Goal: Task Accomplishment & Management: Use online tool/utility

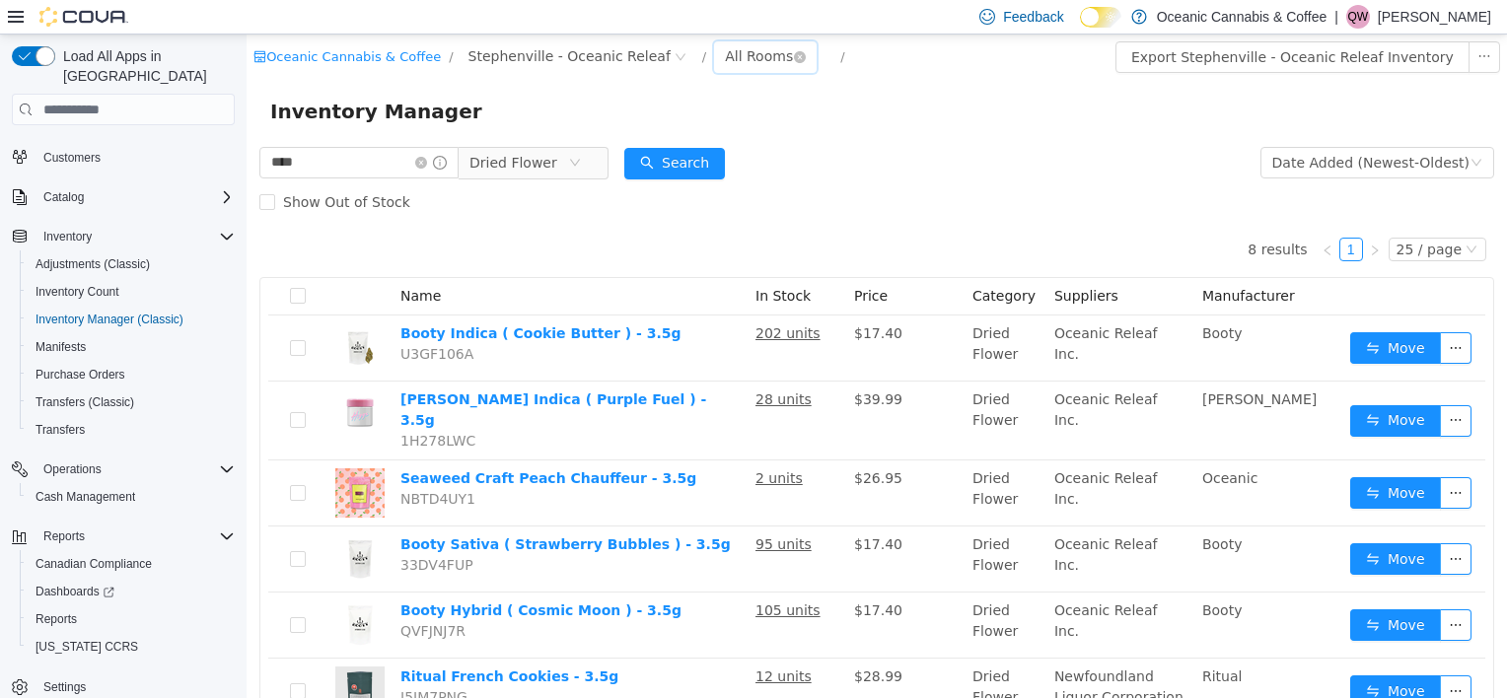
click at [725, 54] on div "All Rooms" at bounding box center [759, 56] width 68 height 30
click at [736, 124] on li "Front Store" at bounding box center [732, 128] width 118 height 32
drag, startPoint x: 322, startPoint y: 165, endPoint x: 90, endPoint y: 209, distance: 236.0
click at [247, 209] on html "Oceanic Cannabis & Coffee / Stephenville - Oceanic Releaf / Front Store / Expor…" at bounding box center [877, 367] width 1260 height 664
type input "*******"
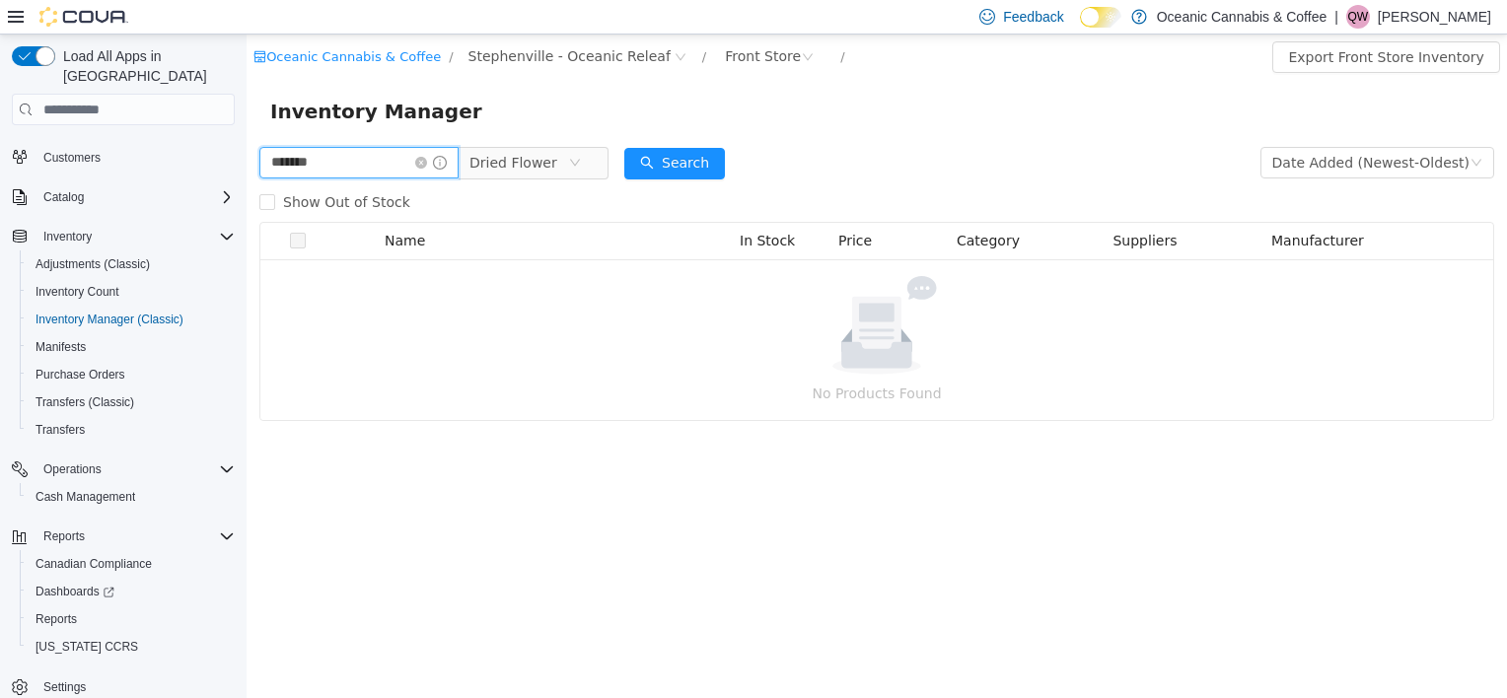
drag, startPoint x: 327, startPoint y: 166, endPoint x: 251, endPoint y: 223, distance: 95.9
click at [247, 187] on html "Oceanic Cannabis & Coffee / Stephenville - Oceanic Releaf / Front Store / Expor…" at bounding box center [877, 367] width 1260 height 664
type input "*"
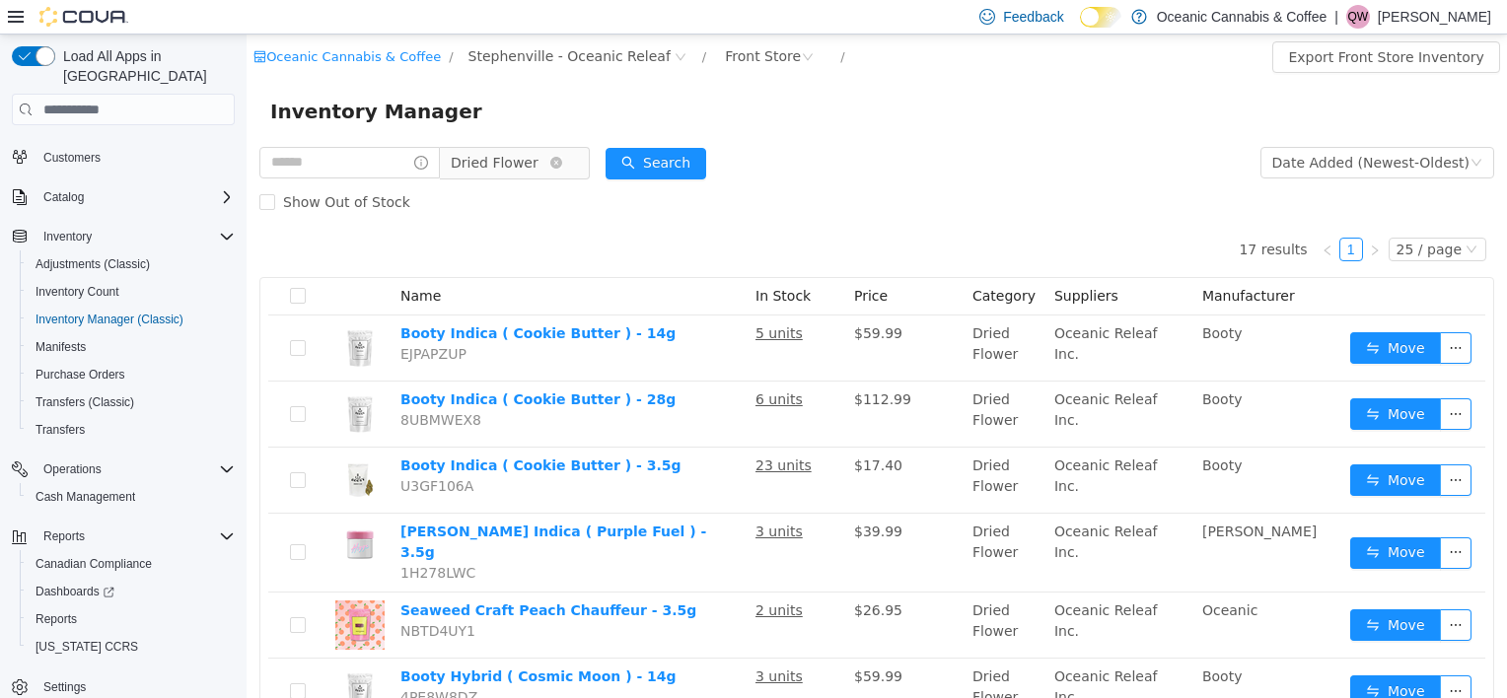
click at [508, 153] on span "Dried Flower" at bounding box center [495, 163] width 88 height 30
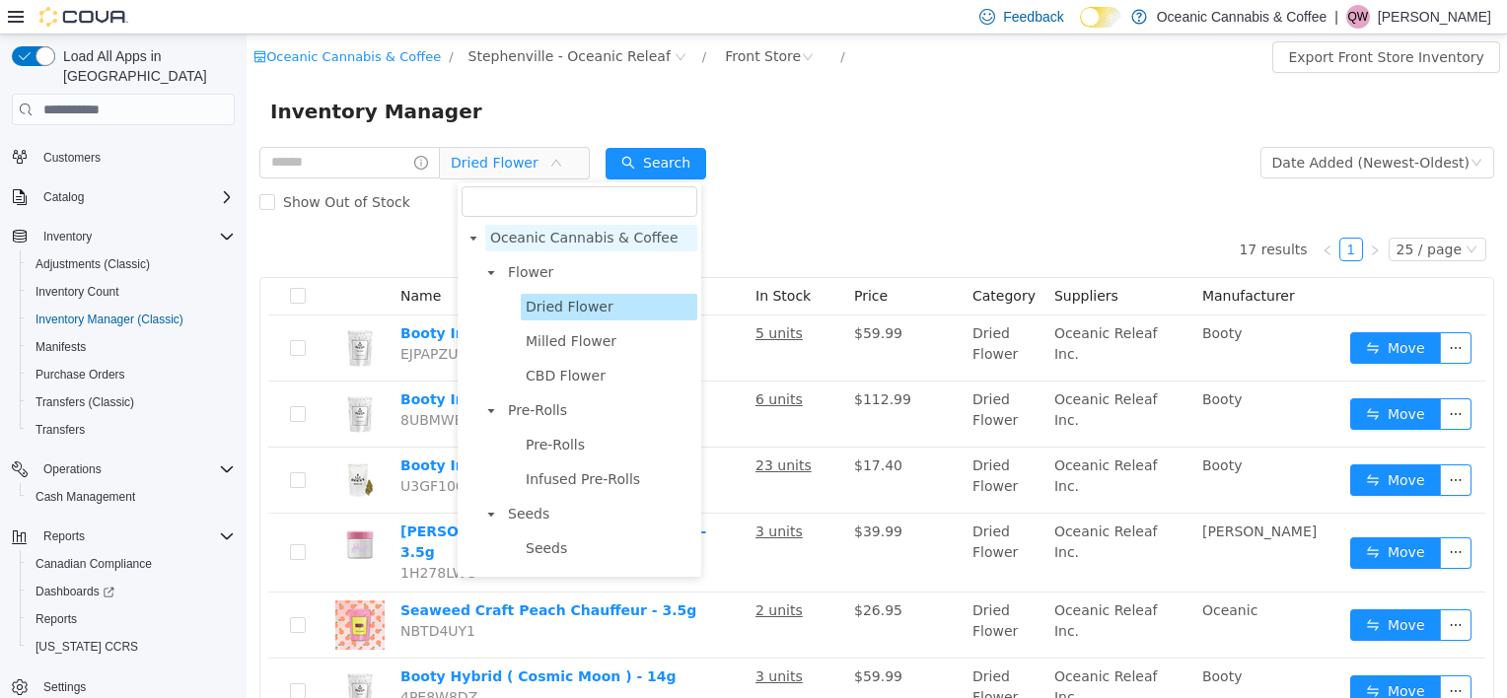
click at [534, 238] on span "Oceanic Cannabis & Coffee" at bounding box center [584, 238] width 188 height 16
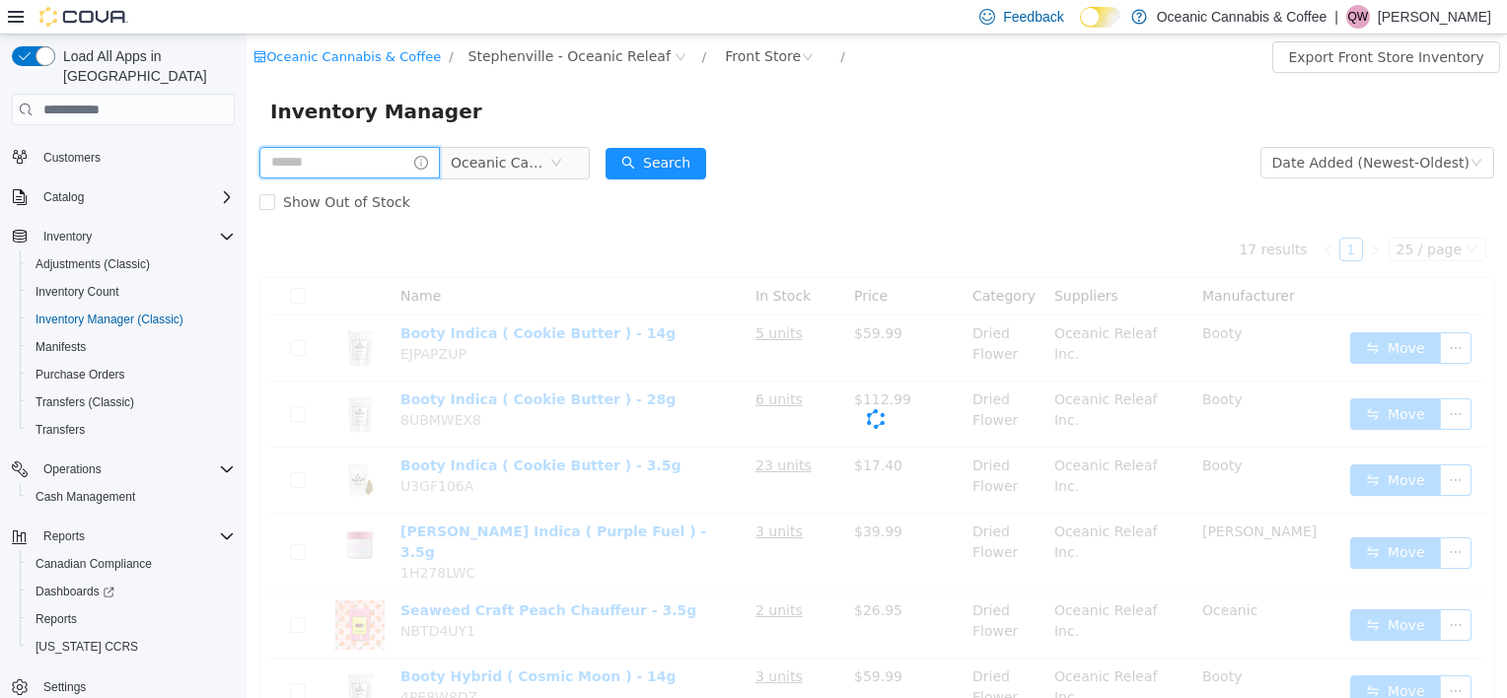
click at [342, 168] on input "text" at bounding box center [349, 163] width 180 height 32
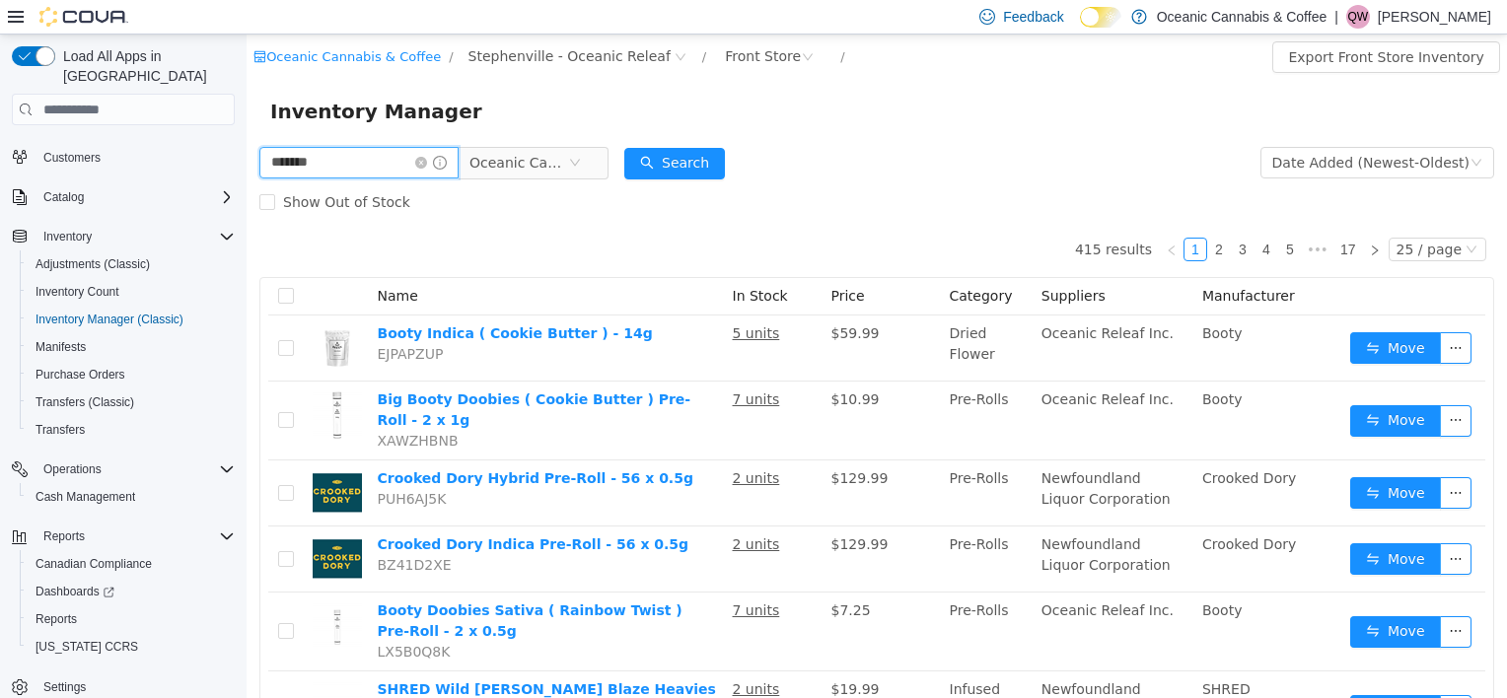
type input "*******"
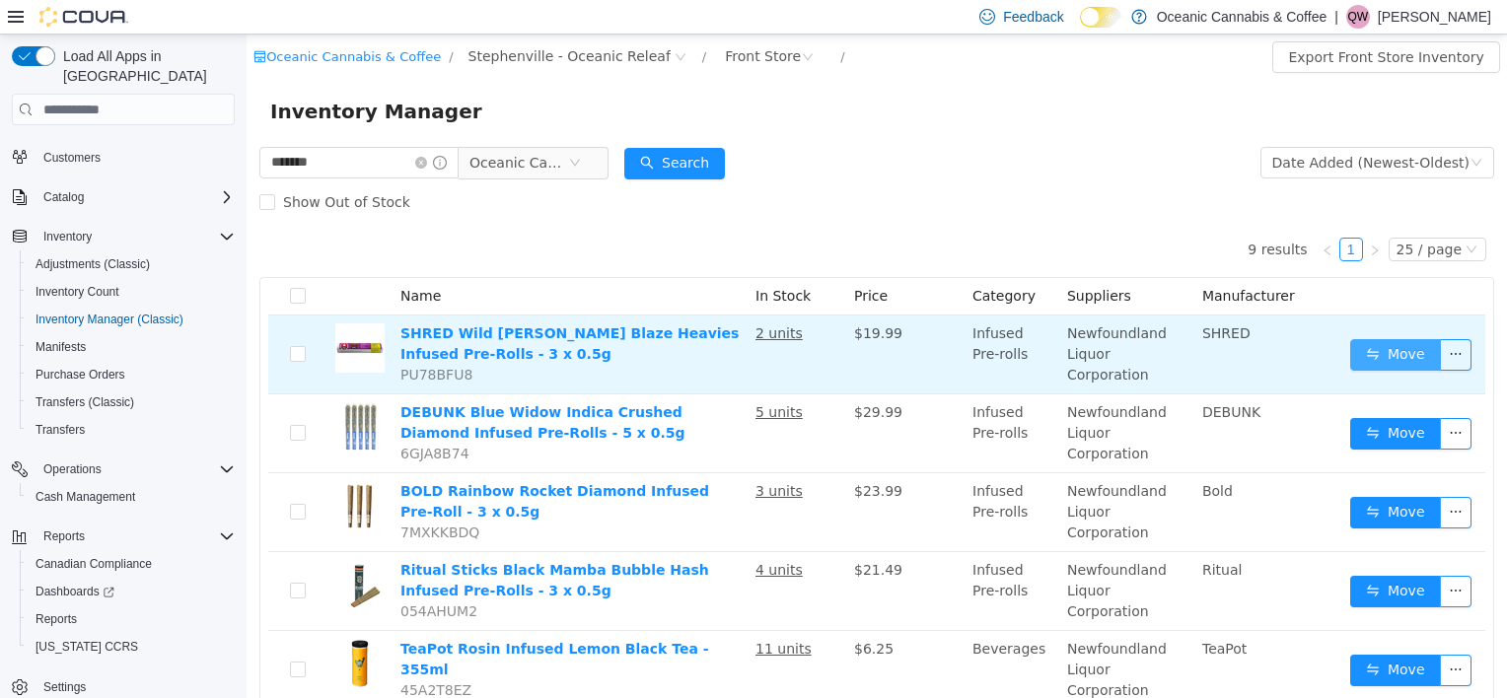
click at [1384, 355] on button "Move" at bounding box center [1395, 355] width 91 height 32
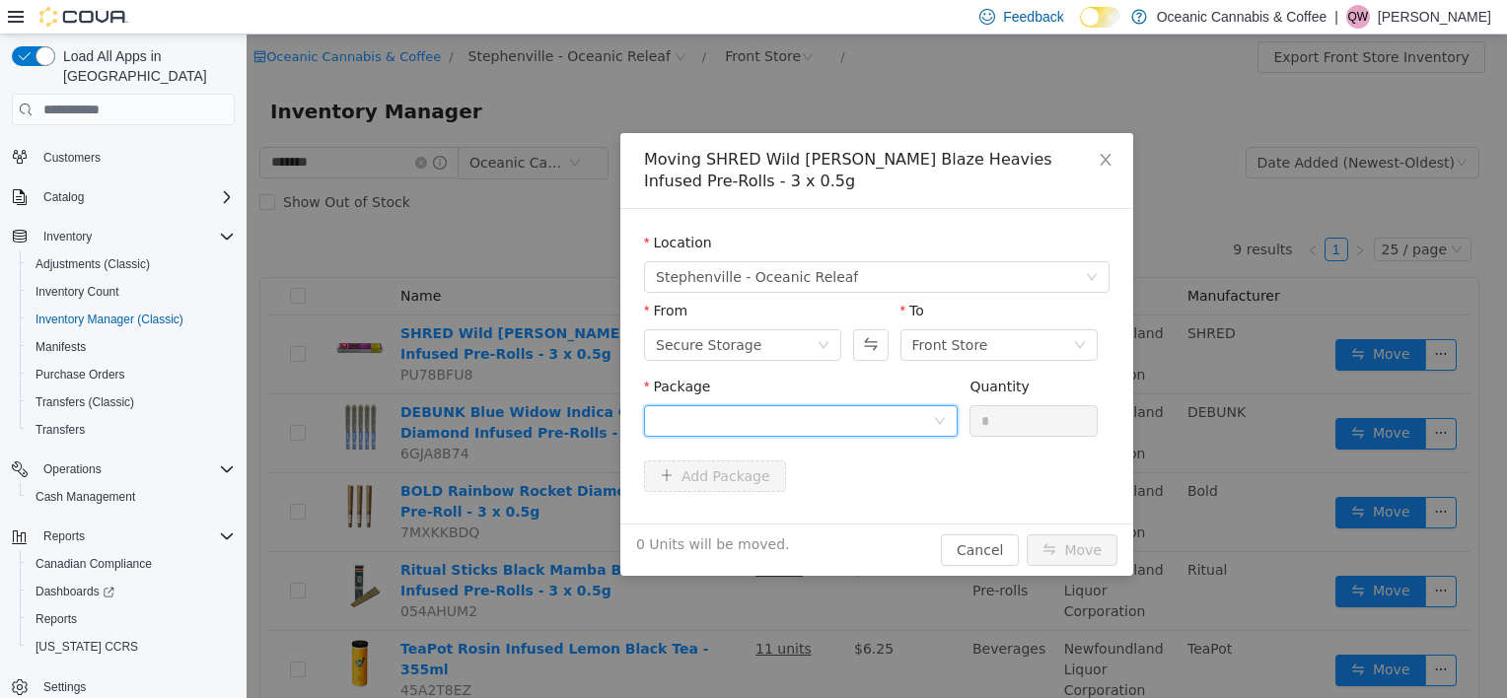
click at [694, 420] on div at bounding box center [794, 421] width 277 height 30
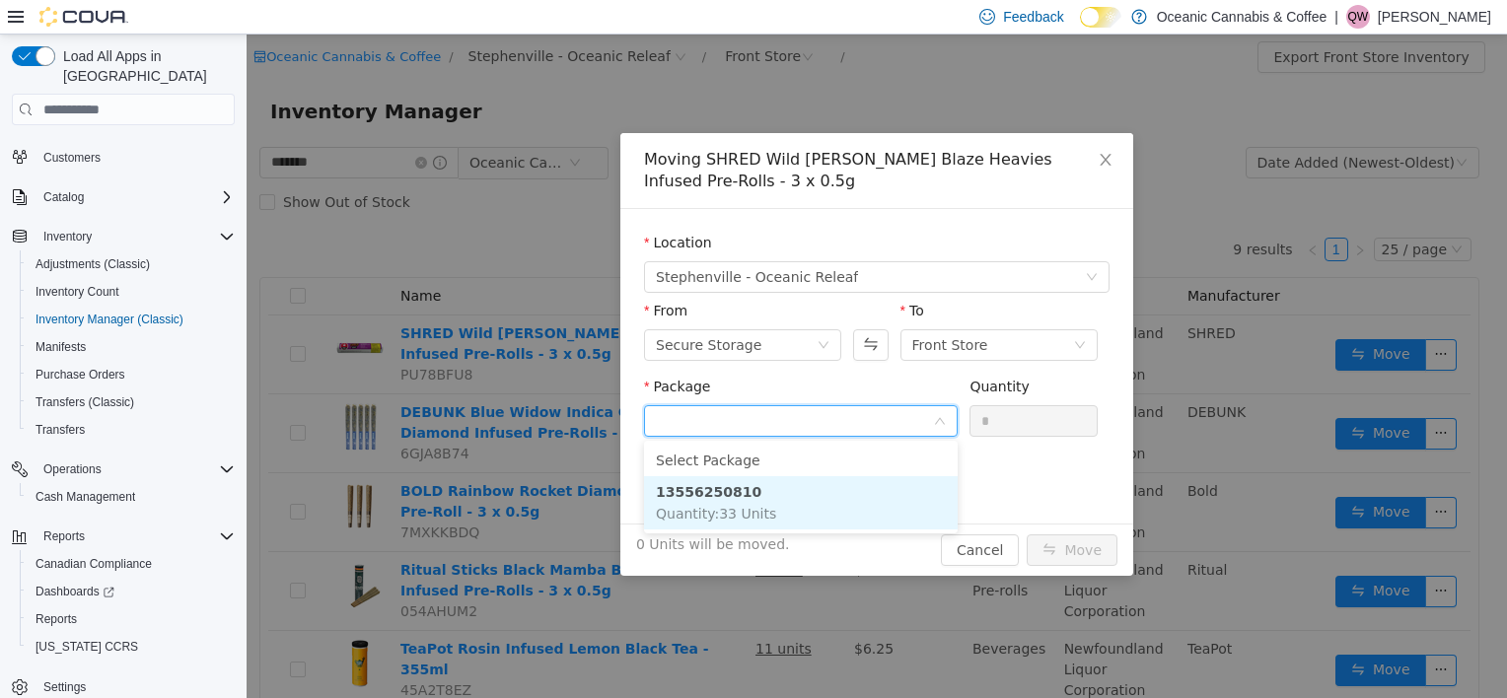
click at [746, 503] on li "13556250810 Quantity : 33 Units" at bounding box center [801, 502] width 314 height 53
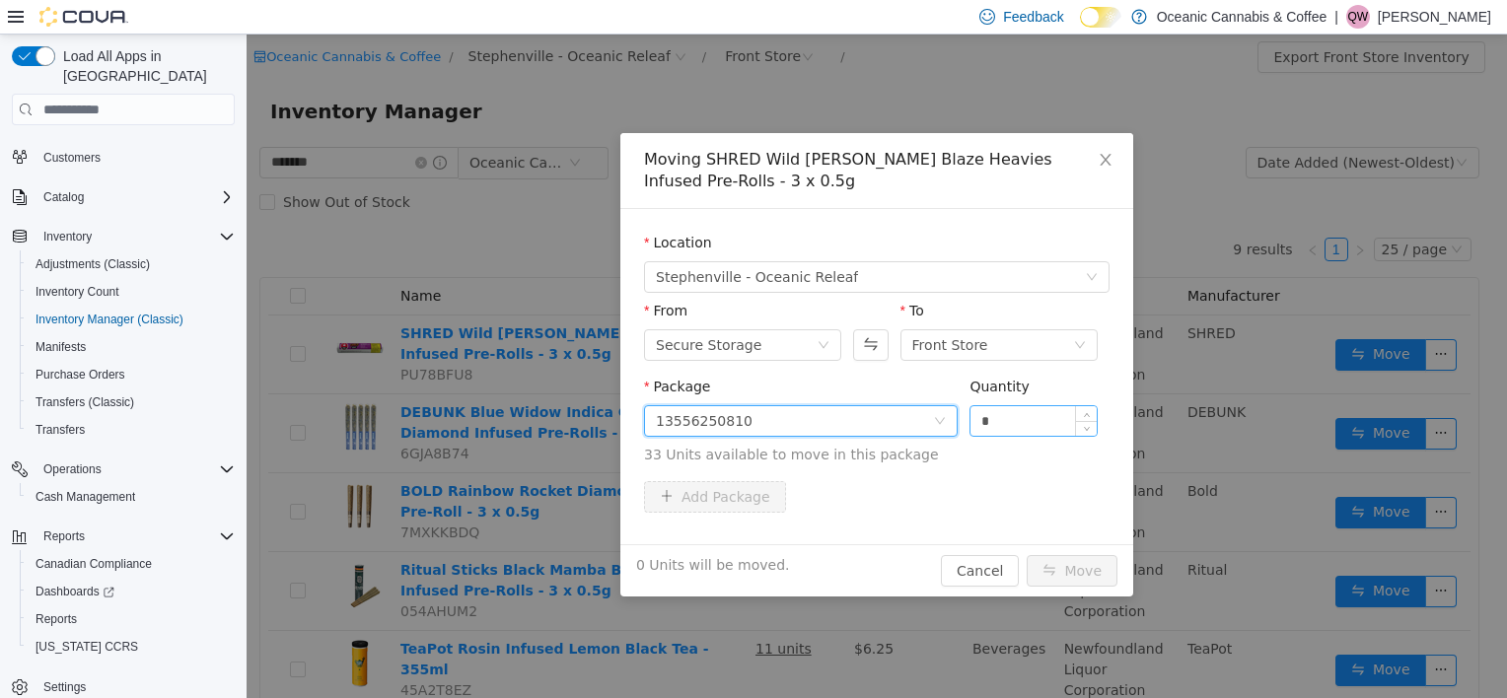
click at [1040, 416] on input "*" at bounding box center [1033, 421] width 126 height 30
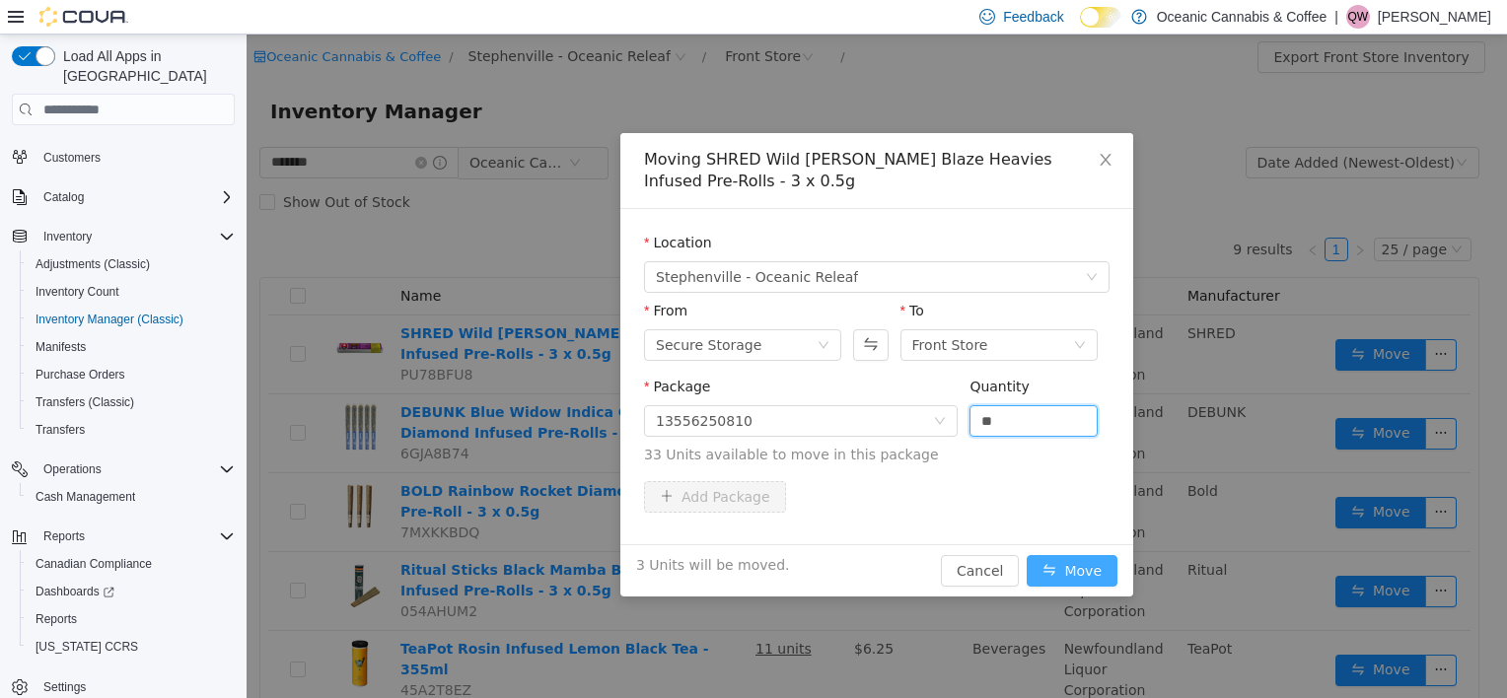
type input "*"
click at [1071, 569] on button "Move" at bounding box center [1072, 571] width 91 height 32
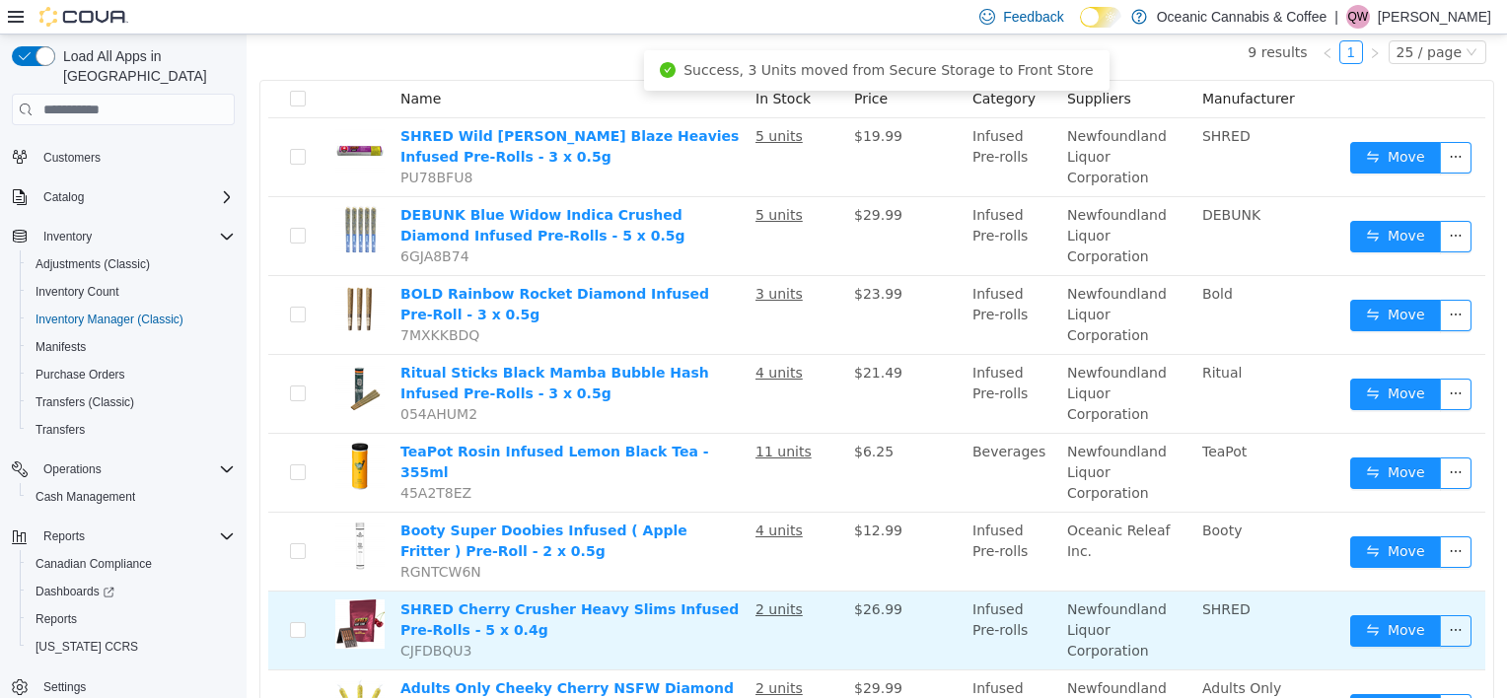
scroll to position [296, 0]
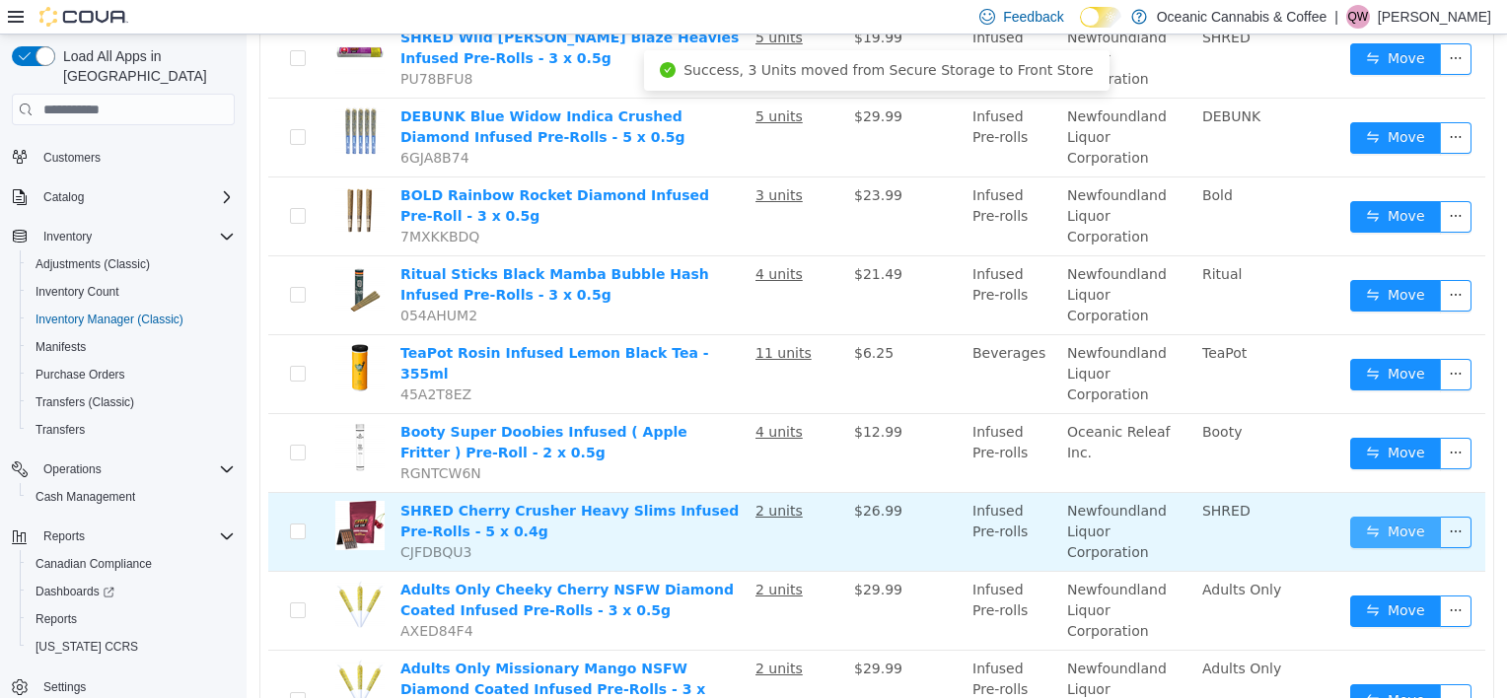
click at [1398, 517] on button "Move" at bounding box center [1395, 533] width 91 height 32
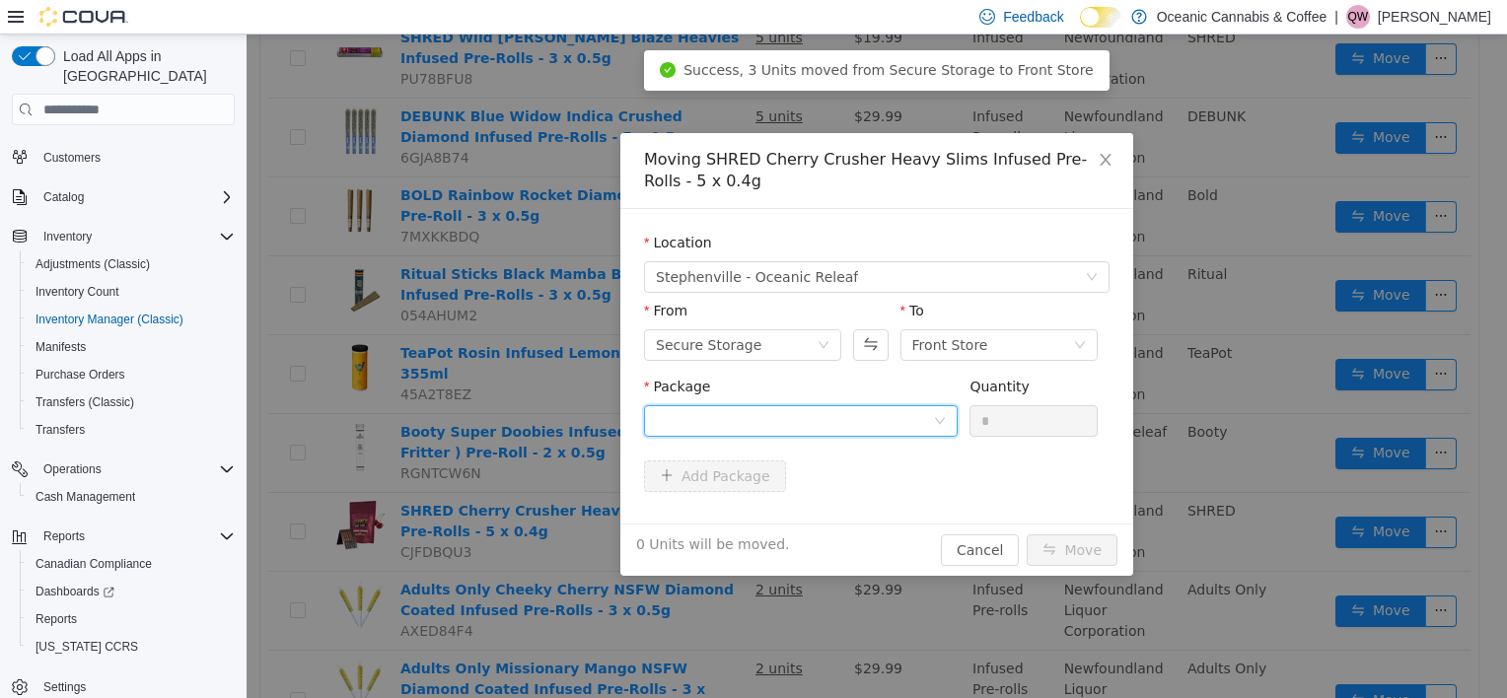
click at [649, 420] on div at bounding box center [801, 421] width 314 height 32
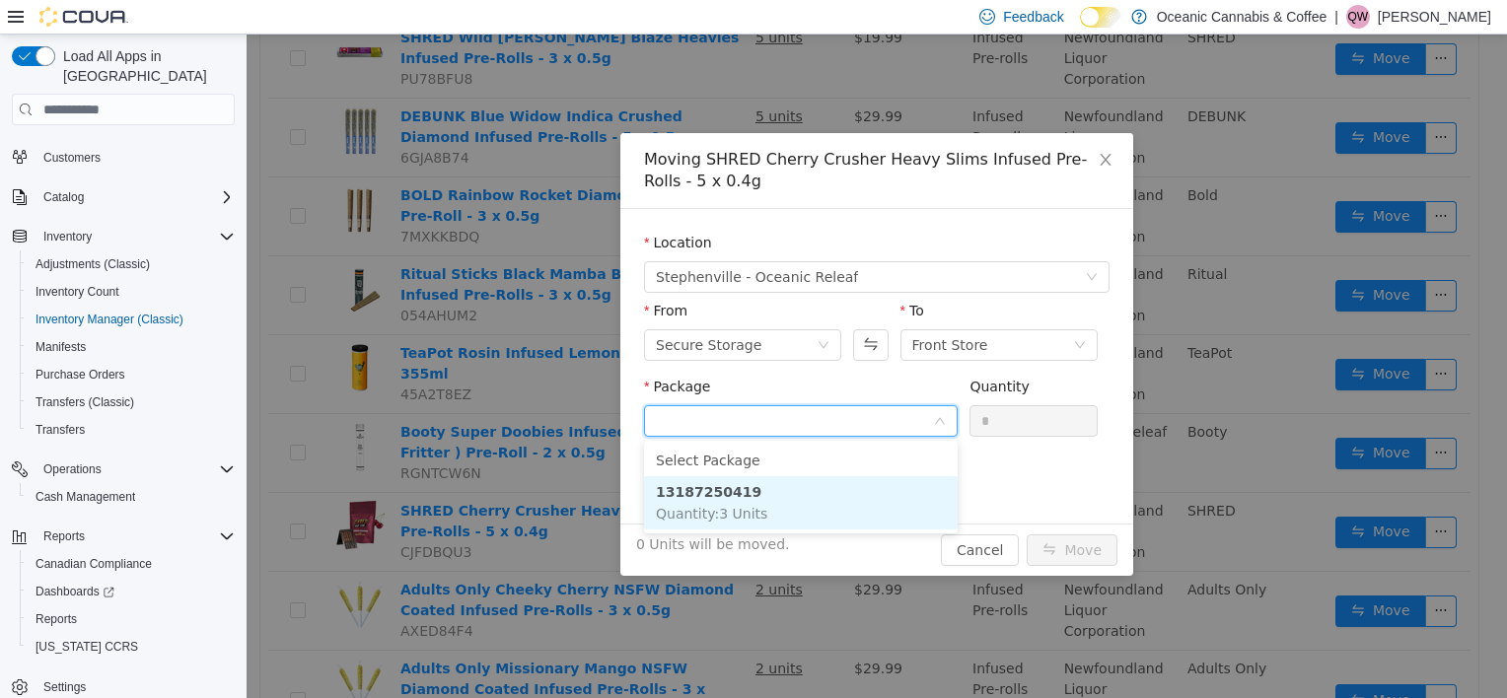
click at [721, 506] on span "Quantity : 3 Units" at bounding box center [711, 514] width 111 height 16
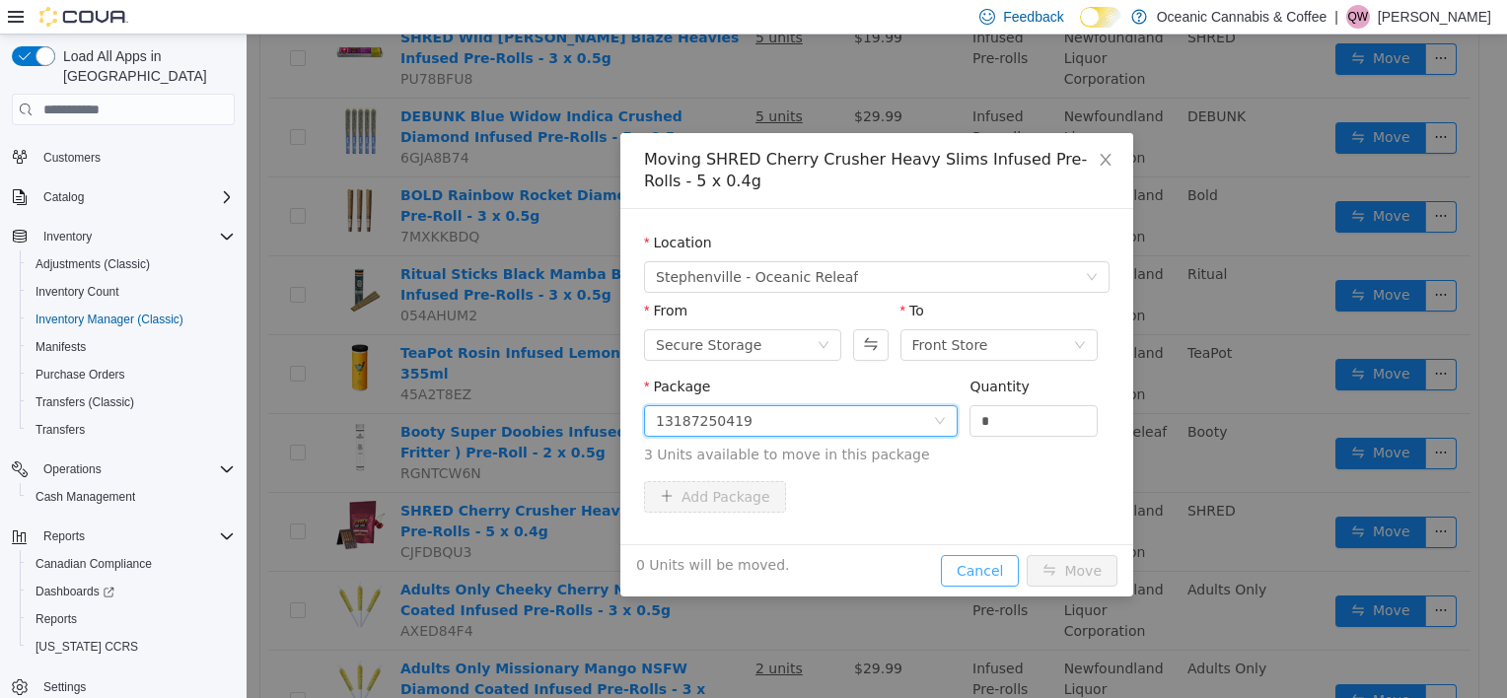
click at [1009, 564] on button "Cancel" at bounding box center [980, 571] width 78 height 32
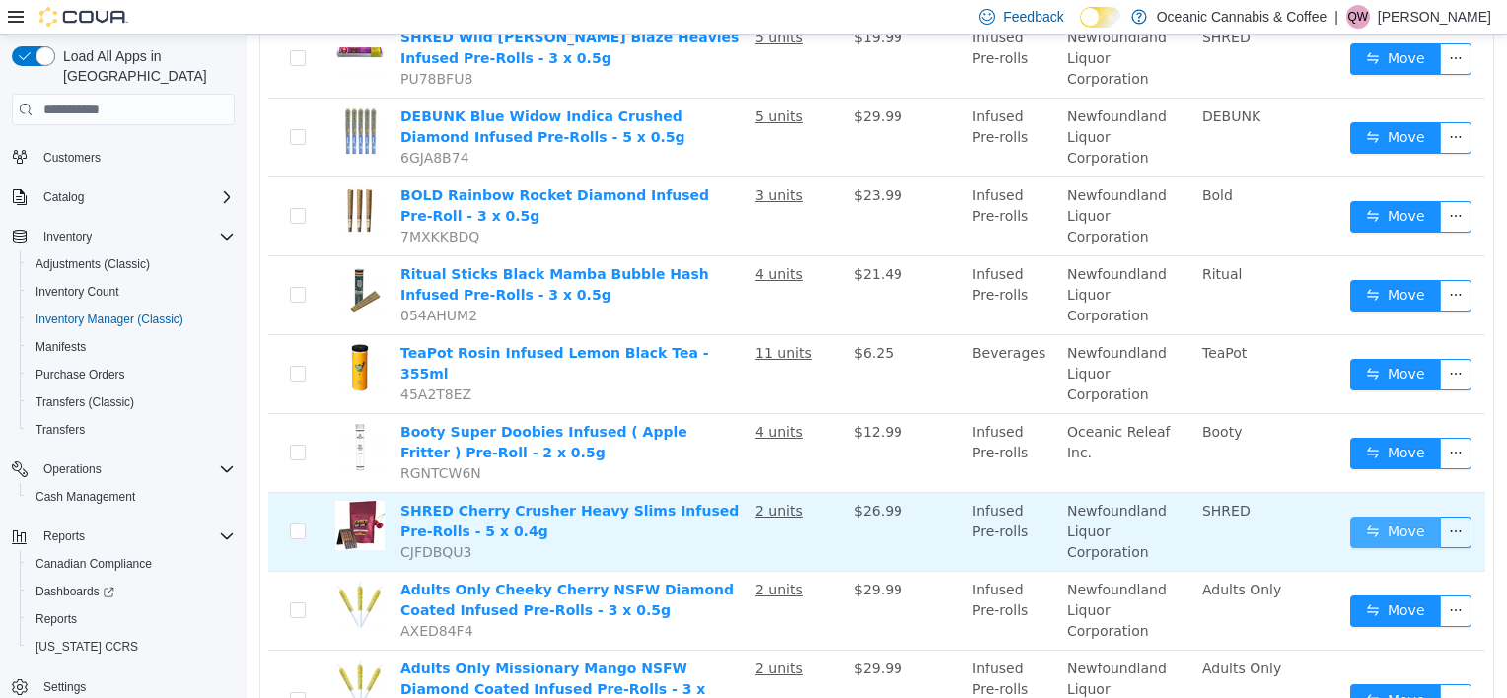
click at [1352, 522] on button "Move" at bounding box center [1395, 533] width 91 height 32
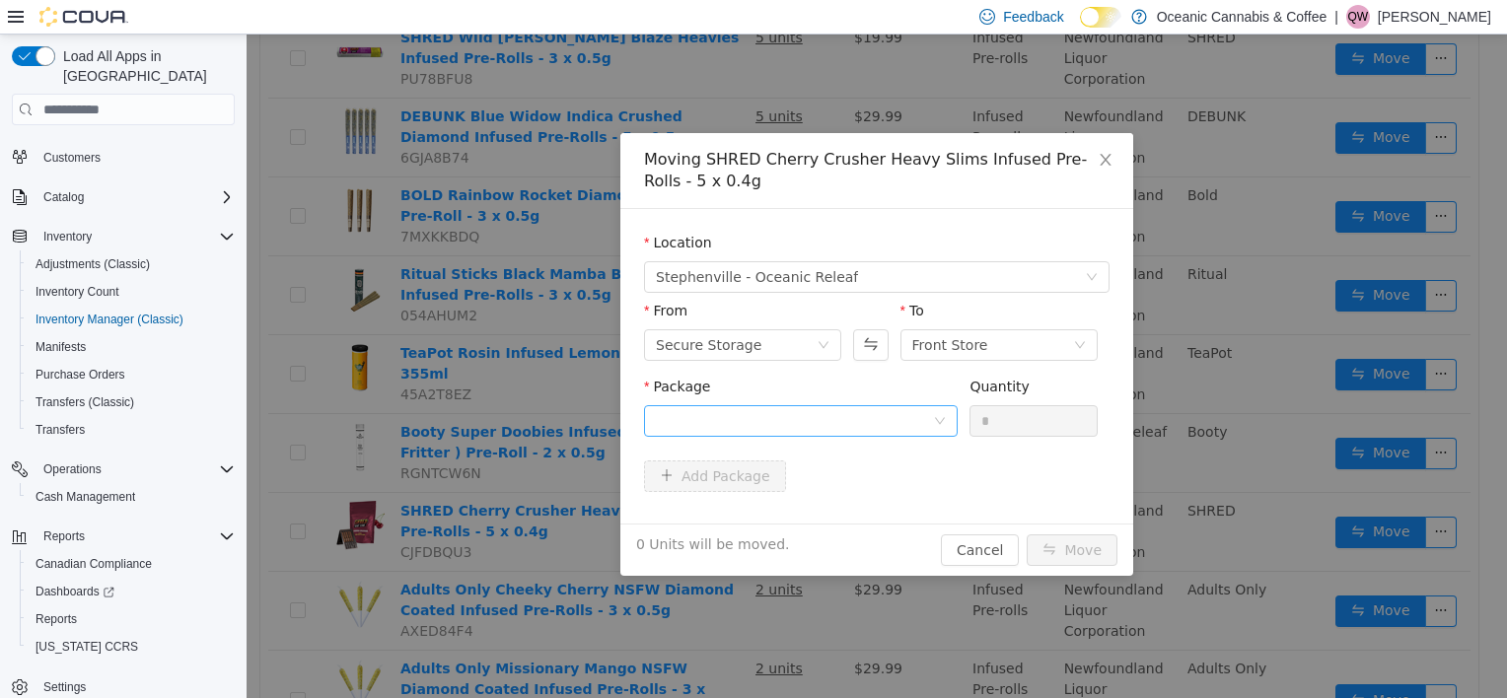
click at [787, 403] on div "Package" at bounding box center [801, 391] width 314 height 29
click at [786, 425] on div at bounding box center [794, 421] width 277 height 30
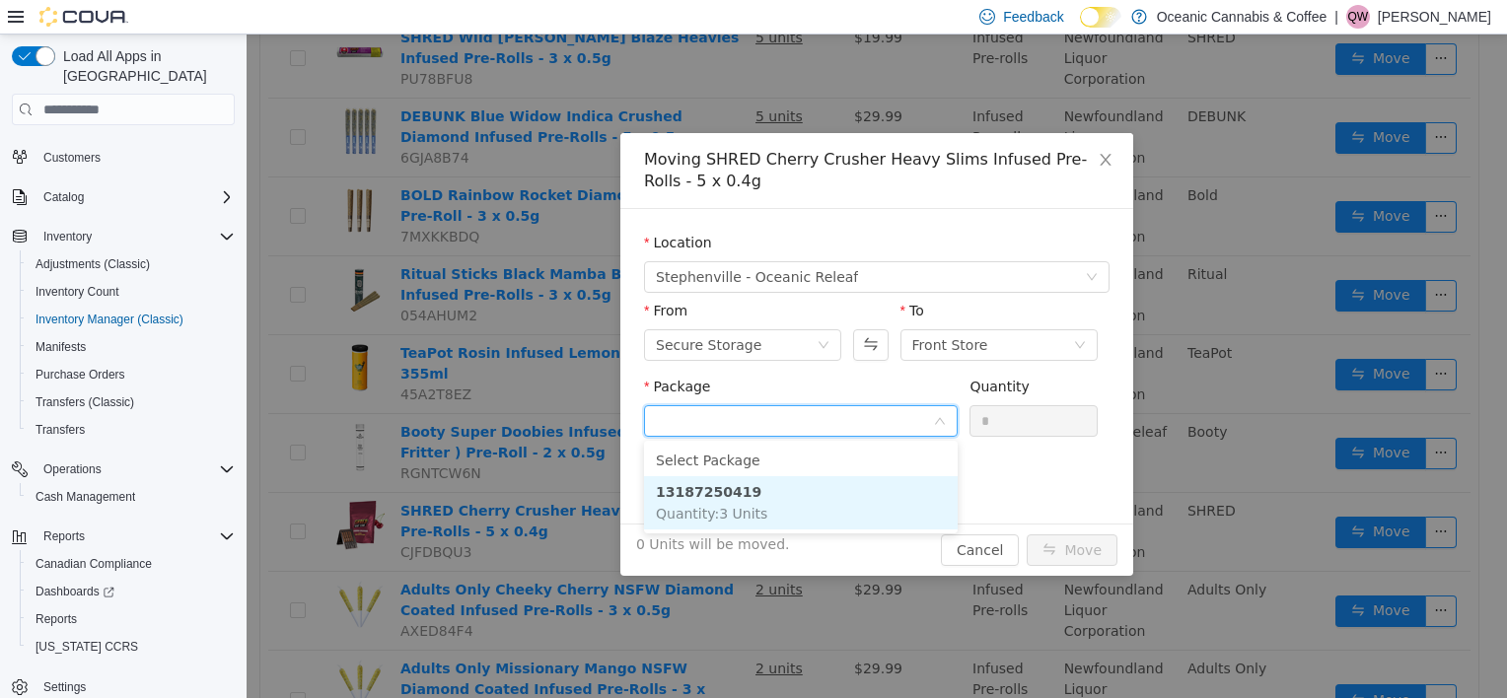
click at [784, 488] on li "13187250419 Quantity : 3 Units" at bounding box center [801, 502] width 314 height 53
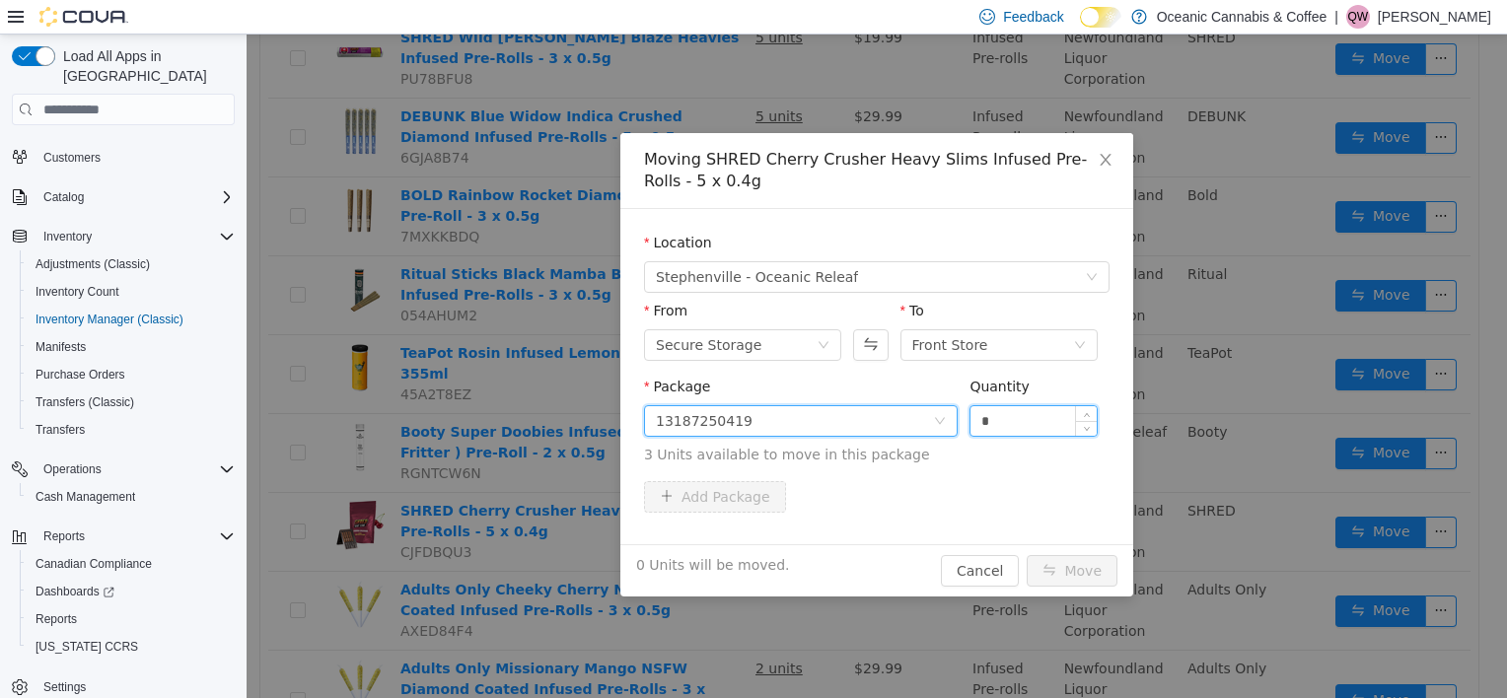
click at [1019, 419] on input "*" at bounding box center [1033, 421] width 126 height 30
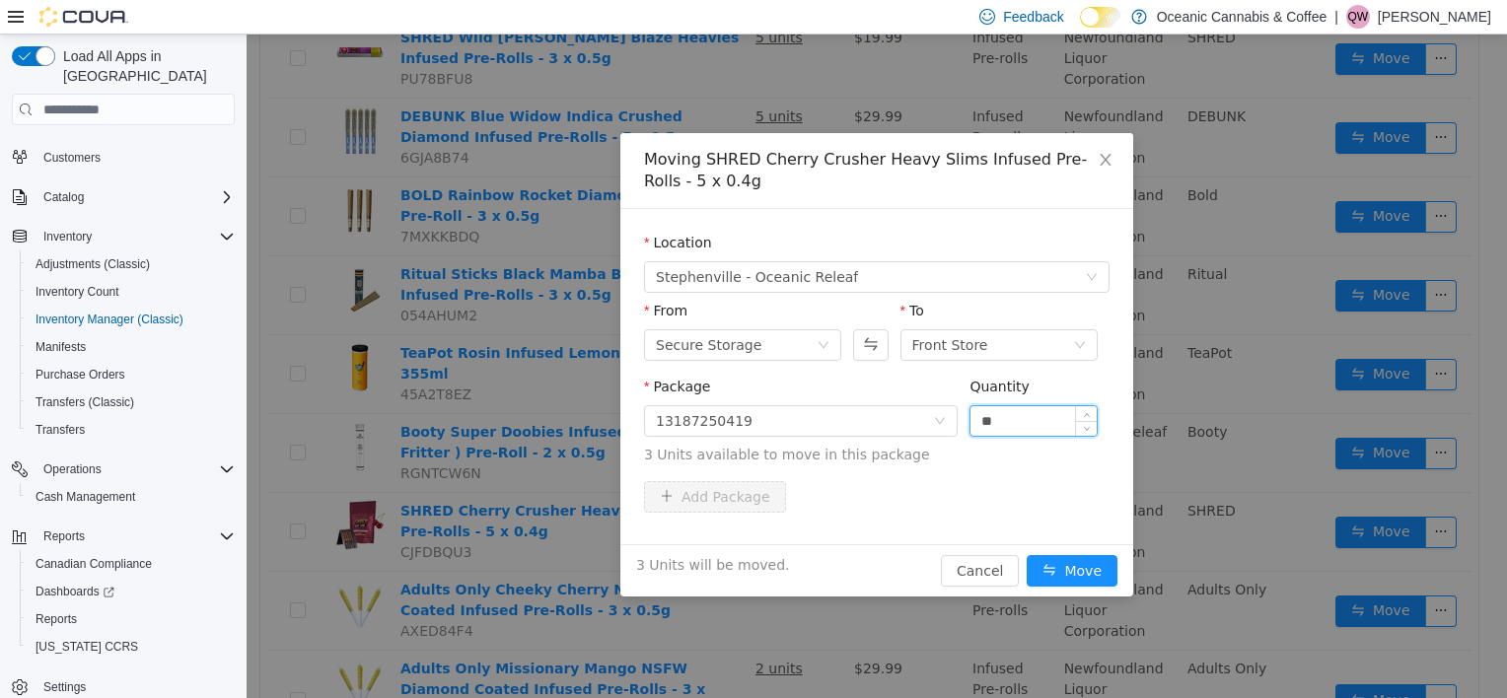
type input "**"
click at [1027, 555] on button "Move" at bounding box center [1072, 571] width 91 height 32
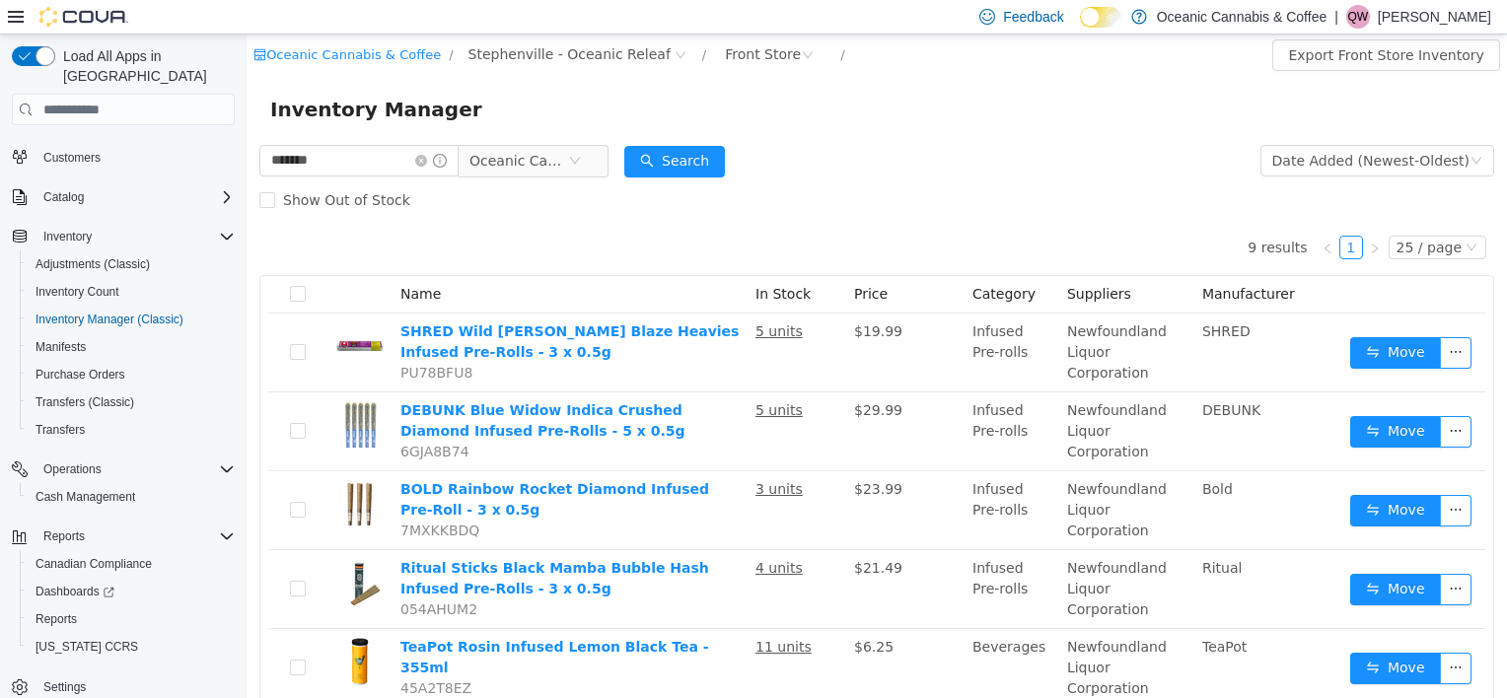
scroll to position [0, 0]
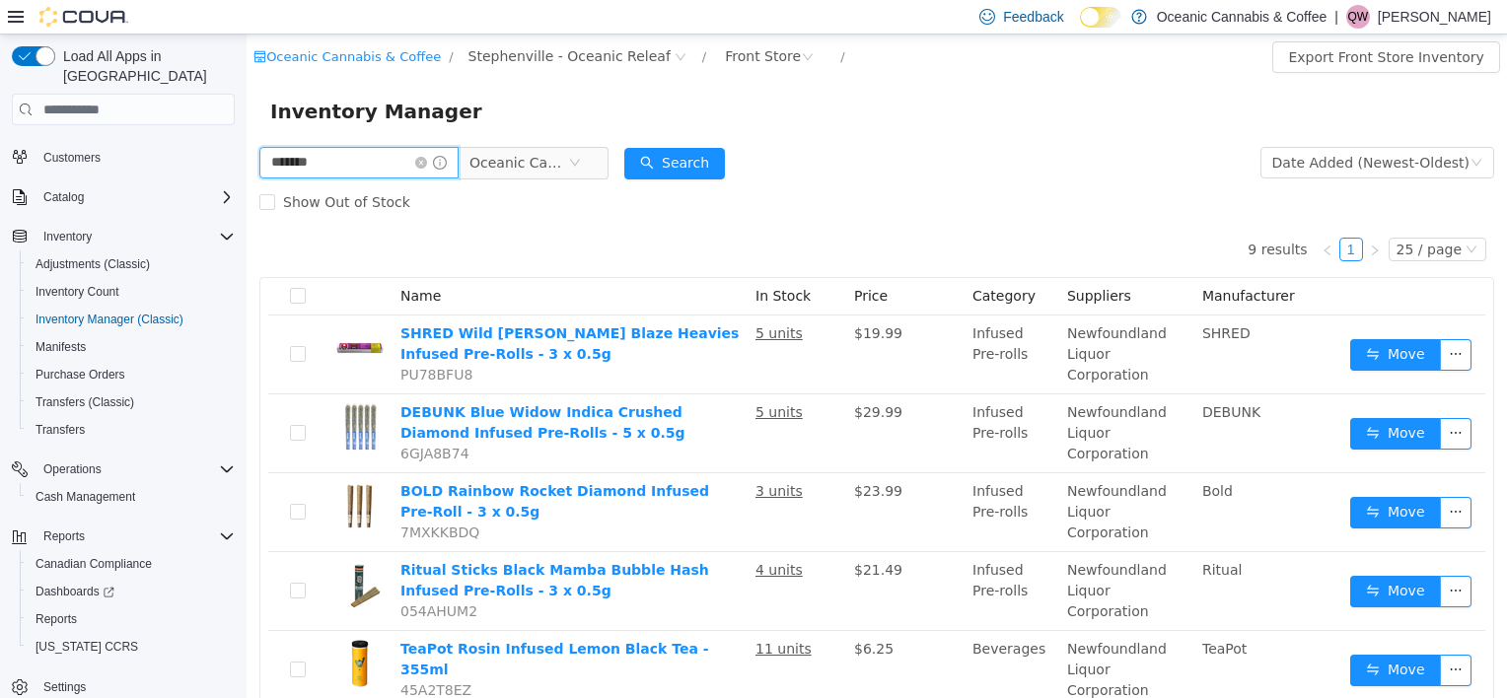
drag, startPoint x: 320, startPoint y: 160, endPoint x: -4, endPoint y: 222, distance: 329.4
click at [247, 222] on html "Oceanic Cannabis & Coffee / Stephenville - Oceanic Releaf / Front Store / Expor…" at bounding box center [877, 367] width 1260 height 664
type input "*********"
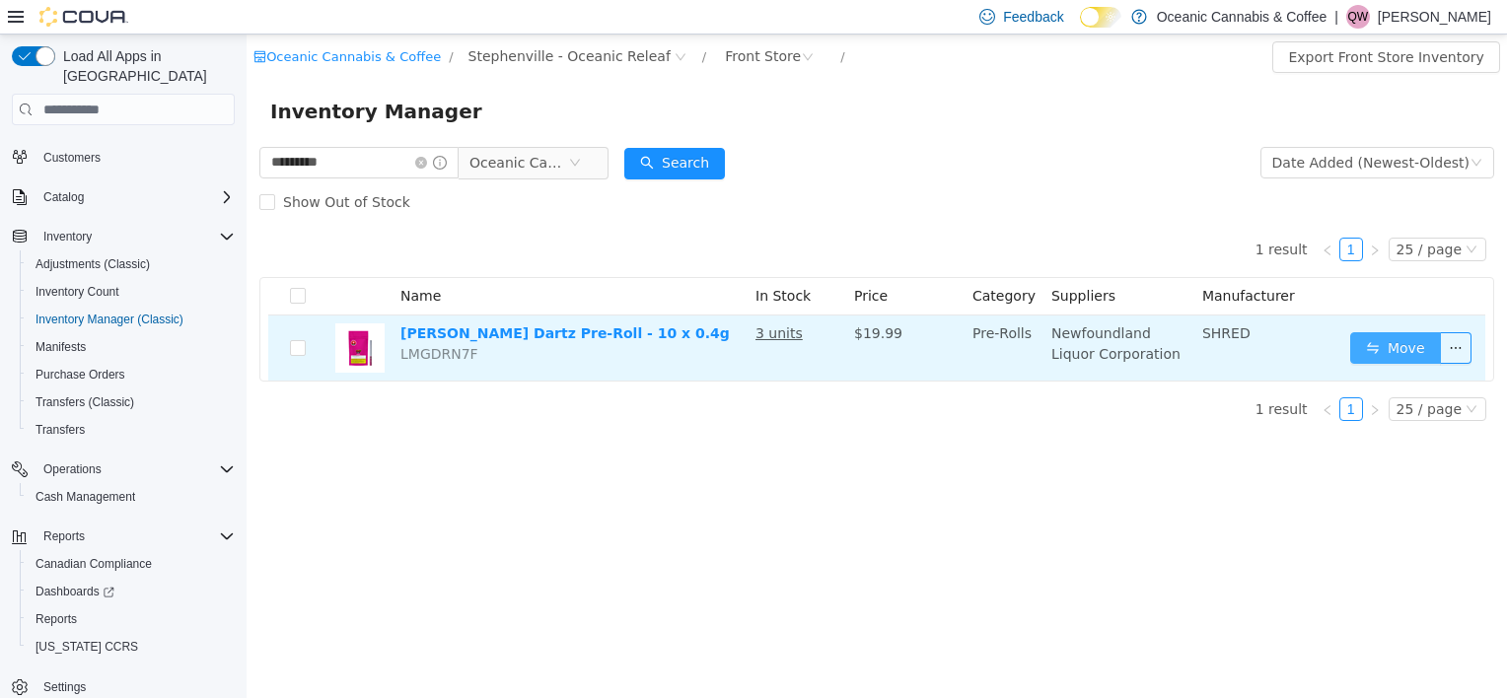
click at [1393, 364] on button "Move" at bounding box center [1395, 348] width 91 height 32
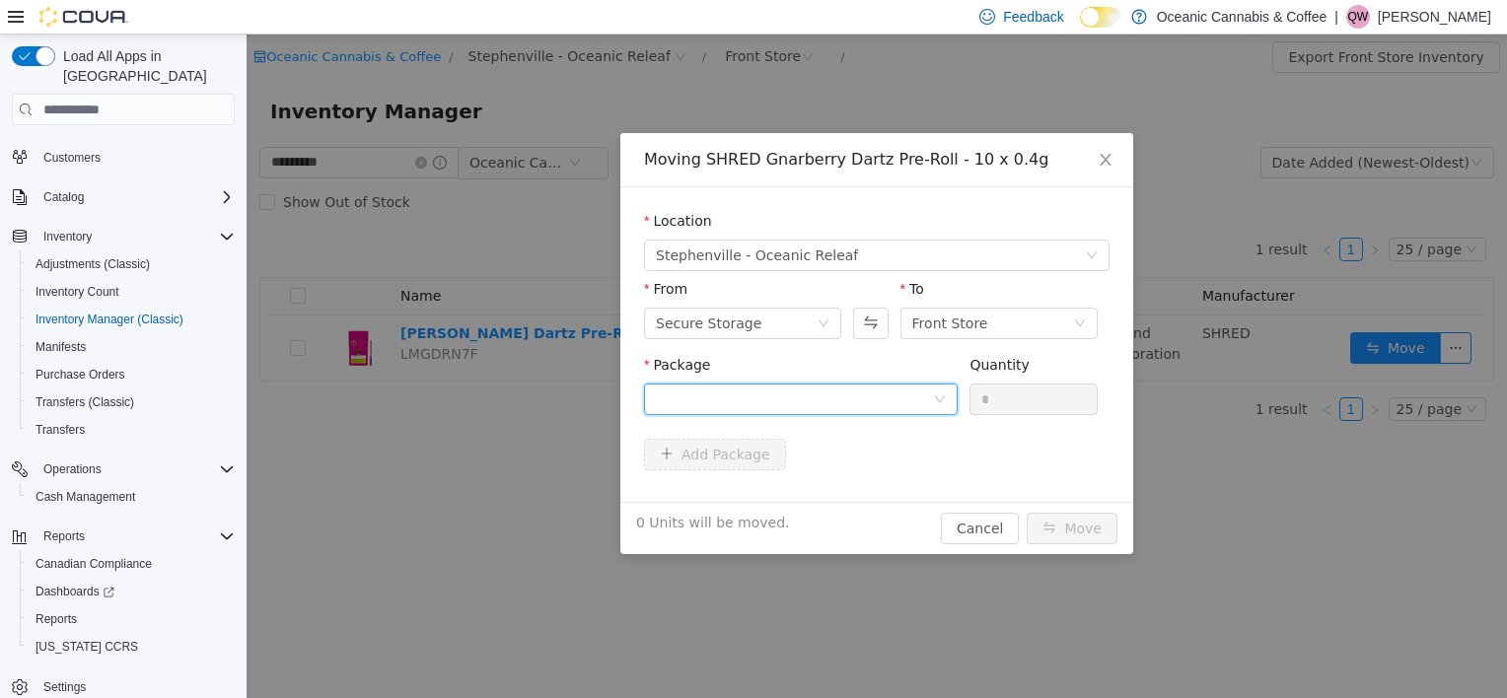
click at [872, 397] on div at bounding box center [794, 400] width 277 height 30
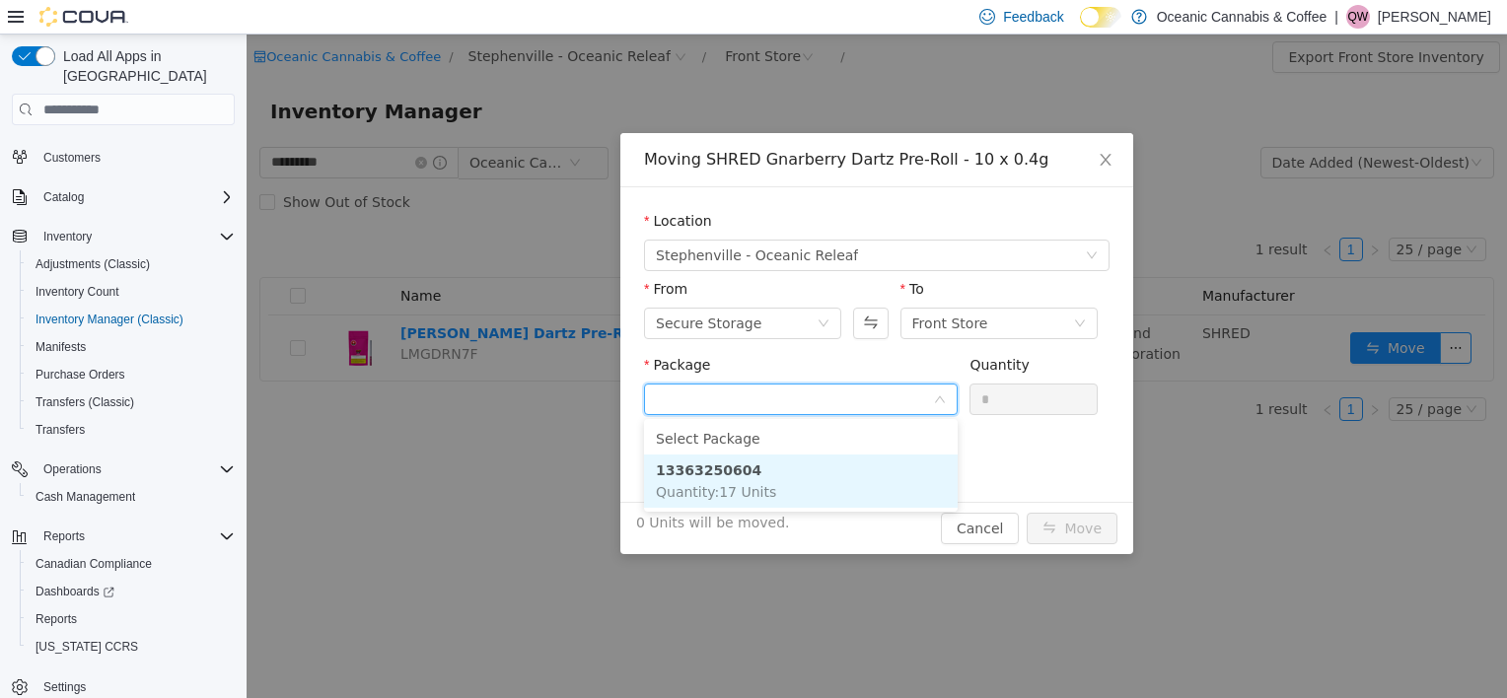
click at [850, 479] on li "13363250604 Quantity : 17 Units" at bounding box center [801, 481] width 314 height 53
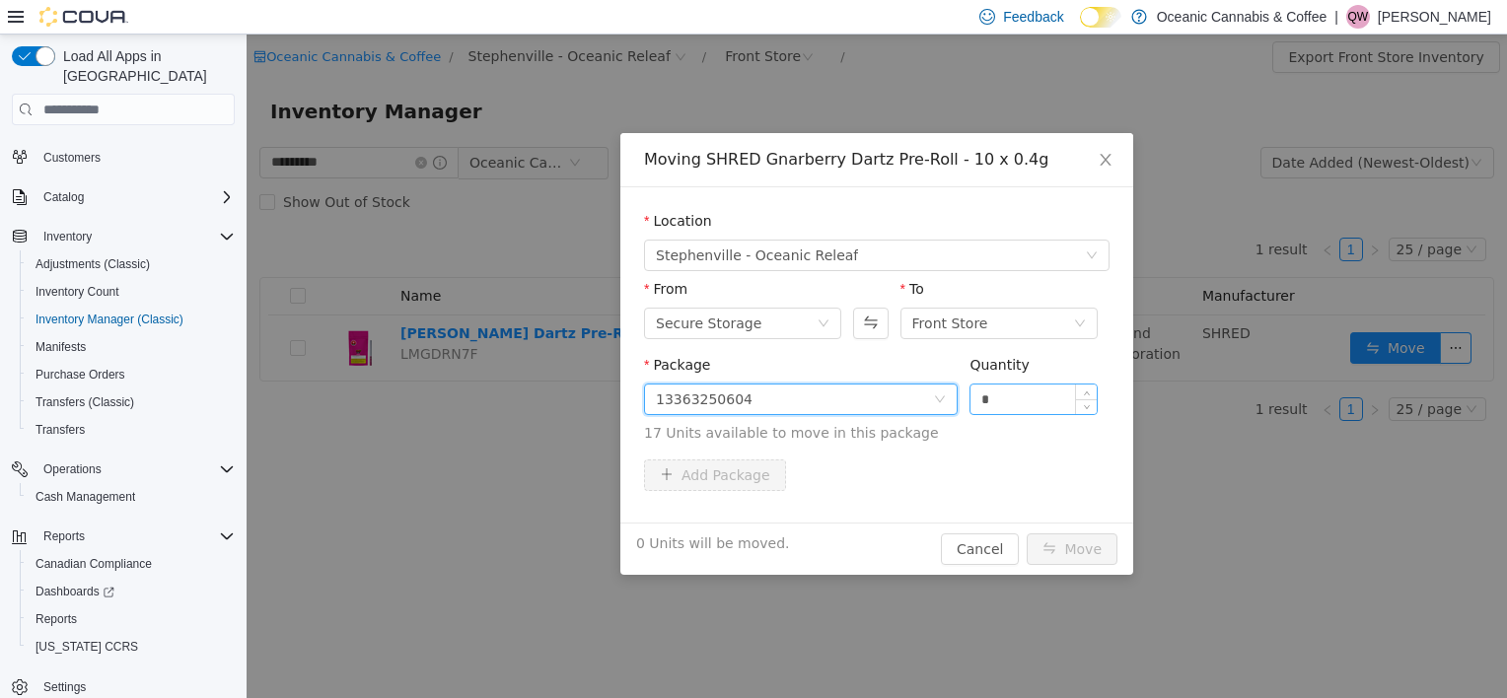
click at [1021, 400] on input "*" at bounding box center [1033, 400] width 126 height 30
type input "**"
click at [1027, 534] on button "Move" at bounding box center [1072, 550] width 91 height 32
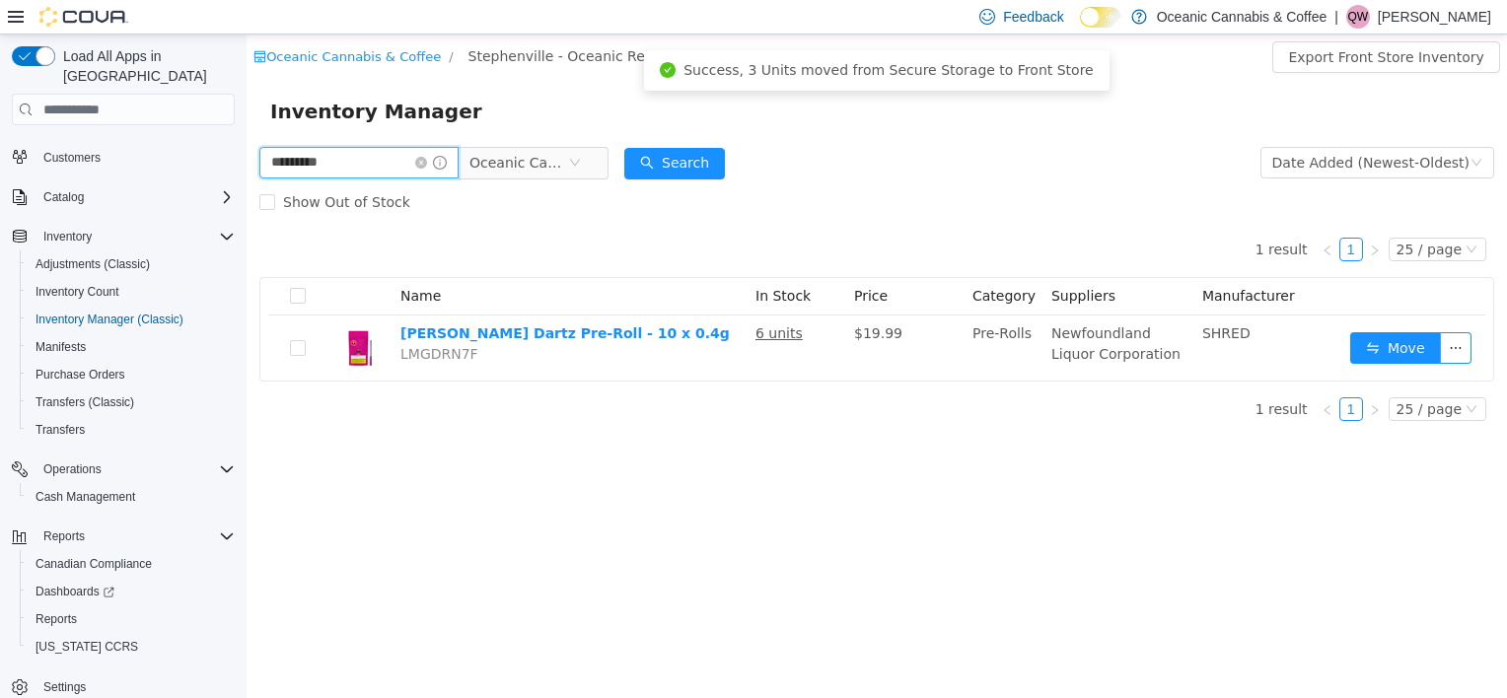
click at [343, 158] on input "*********" at bounding box center [358, 163] width 199 height 32
type input "******"
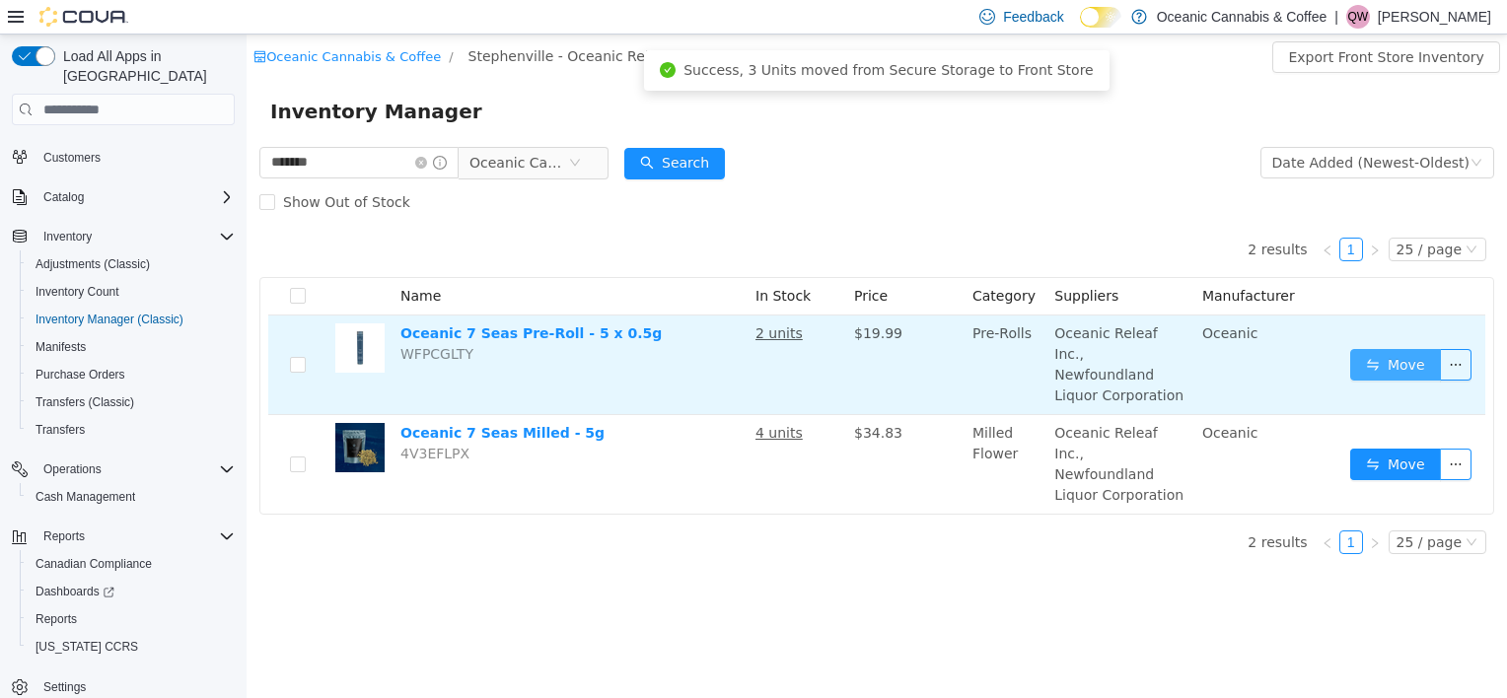
click at [1400, 369] on button "Move" at bounding box center [1395, 365] width 91 height 32
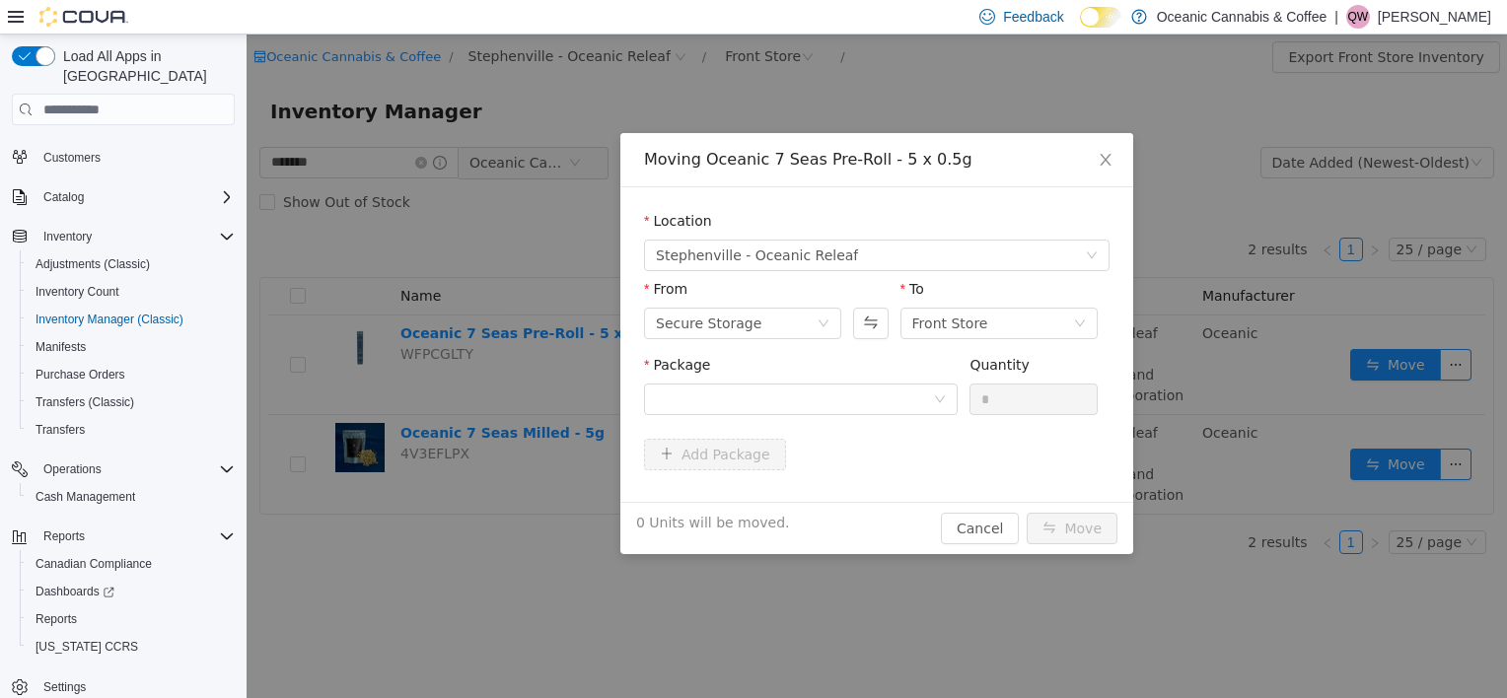
click at [1400, 365] on div "Moving Oceanic 7 Seas Pre-Roll - 5 x 0.5g Location [GEOGRAPHIC_DATA] - [GEOGRAP…" at bounding box center [877, 367] width 1260 height 664
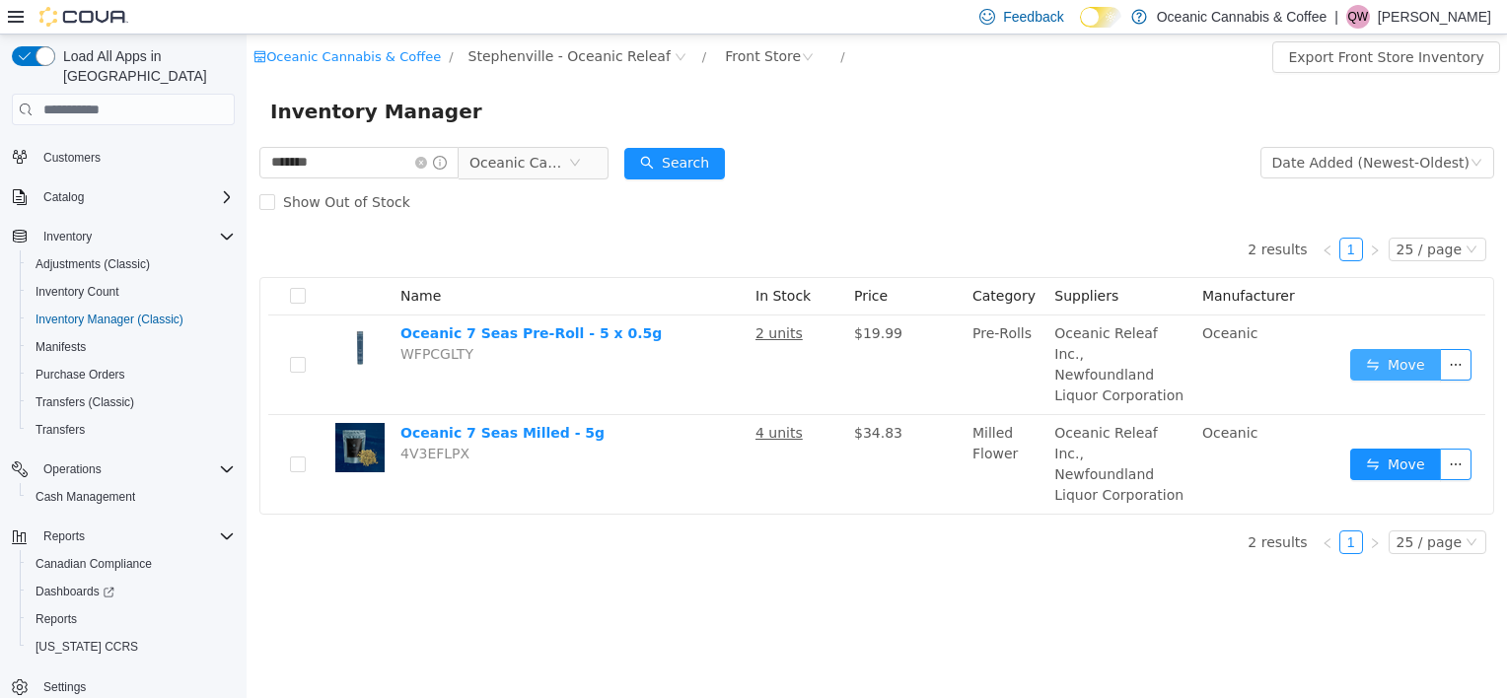
click at [1400, 365] on button "Move" at bounding box center [1395, 365] width 91 height 32
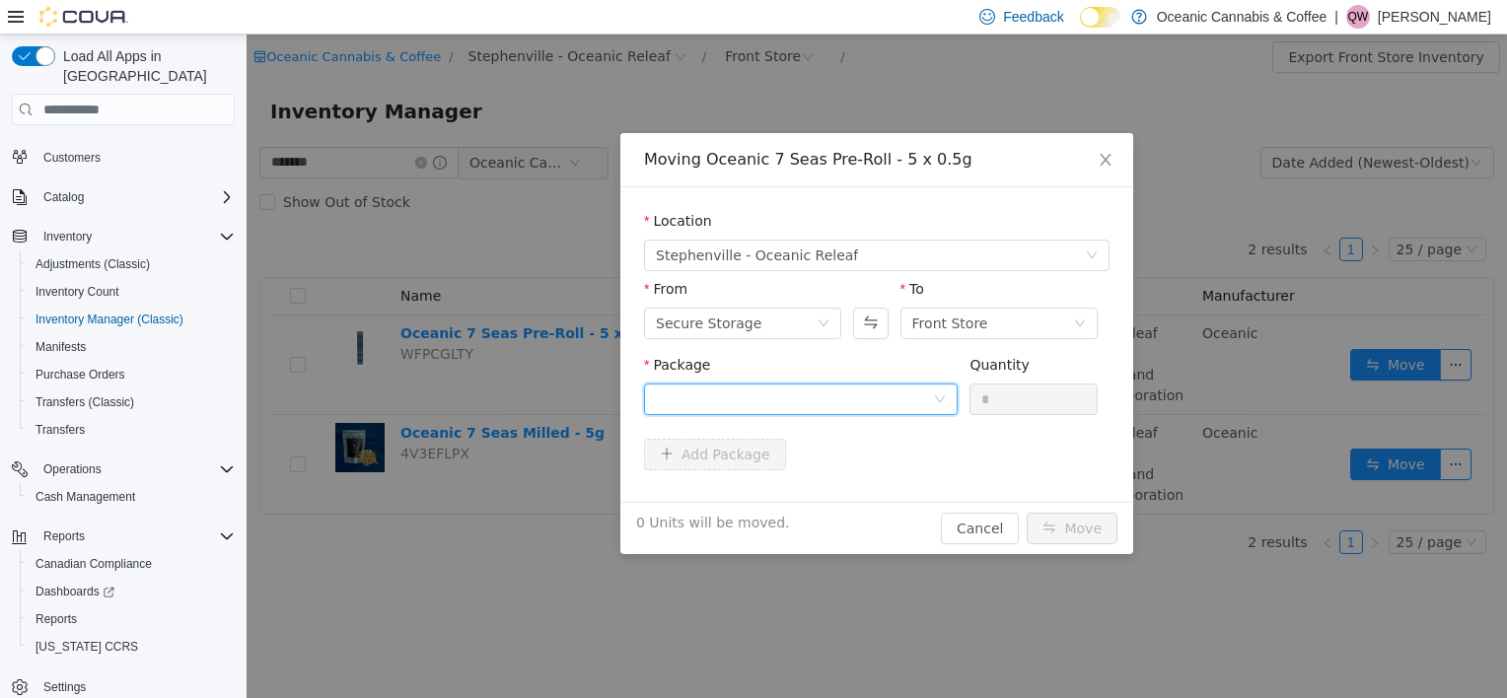
click at [833, 394] on div at bounding box center [794, 400] width 277 height 30
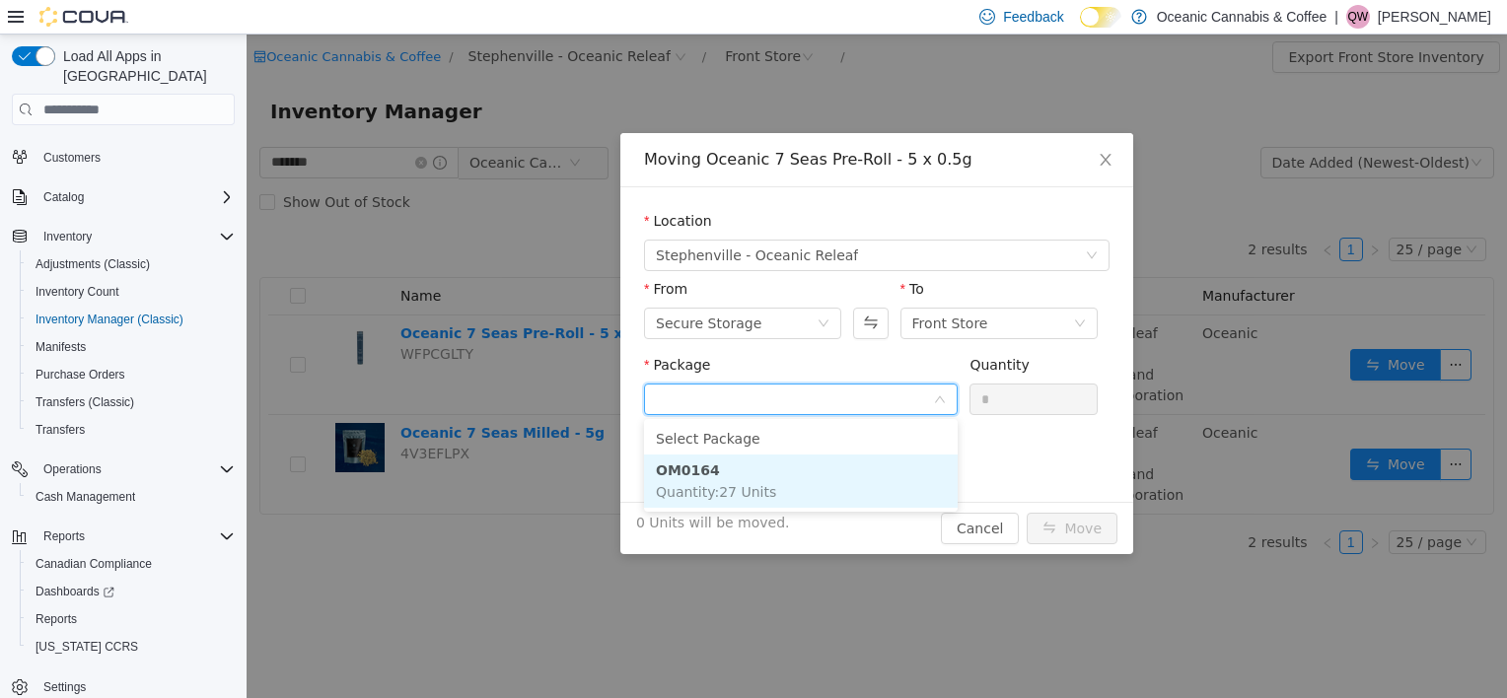
click at [828, 480] on li "OM0164 Quantity : 27 Units" at bounding box center [801, 481] width 314 height 53
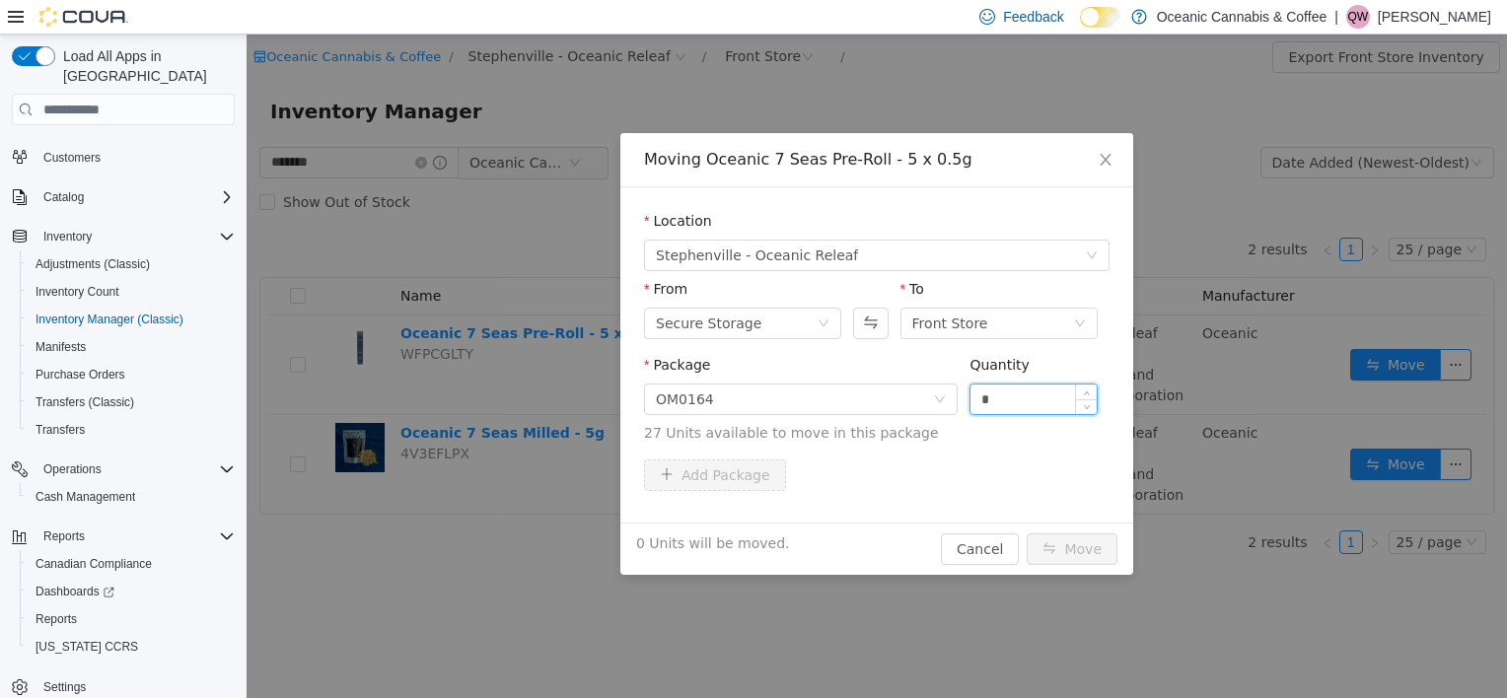
click at [1002, 385] on input "*" at bounding box center [1033, 400] width 126 height 30
type input "*"
click at [1042, 558] on button "Move" at bounding box center [1072, 550] width 91 height 32
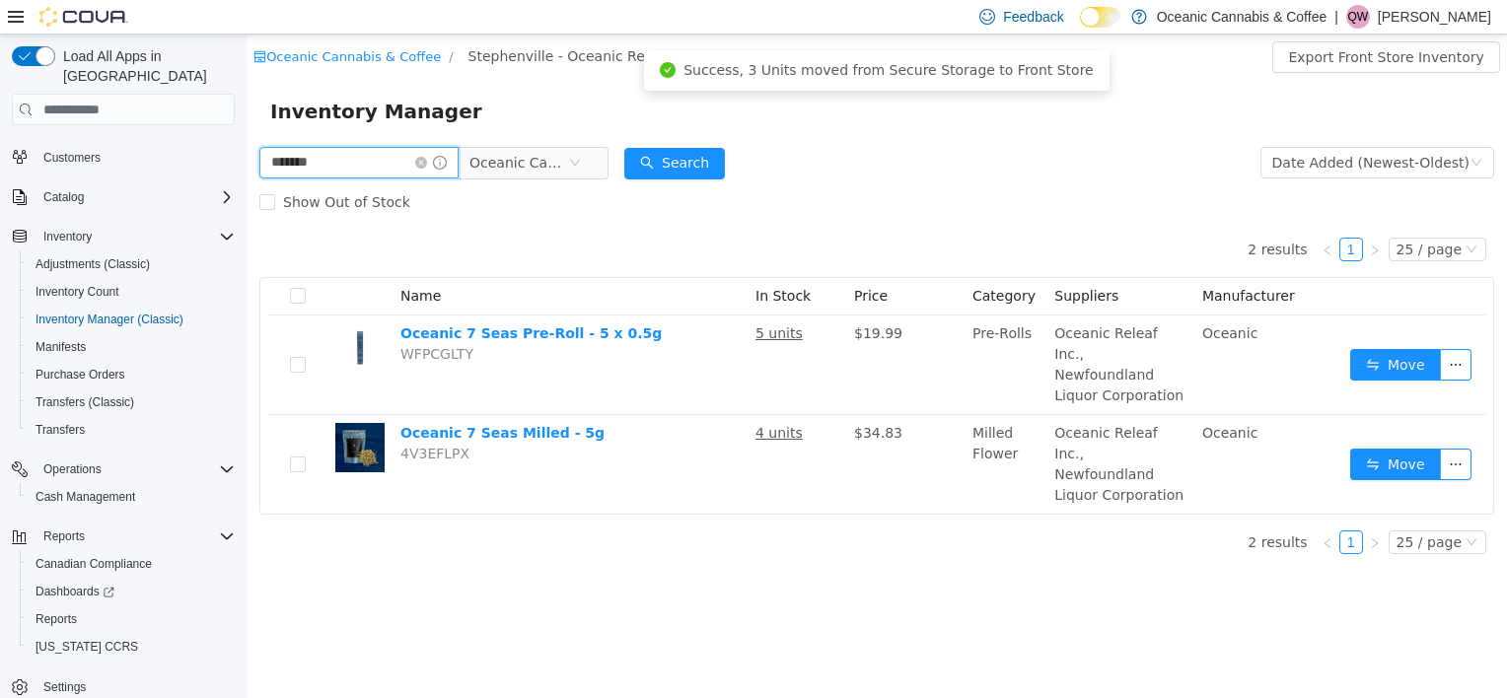
drag, startPoint x: 394, startPoint y: 158, endPoint x: 5, endPoint y: 178, distance: 390.1
click at [247, 178] on html "Oceanic Cannabis & Coffee / [GEOGRAPHIC_DATA] - Oceanic Releaf / Front Store / …" at bounding box center [877, 367] width 1260 height 664
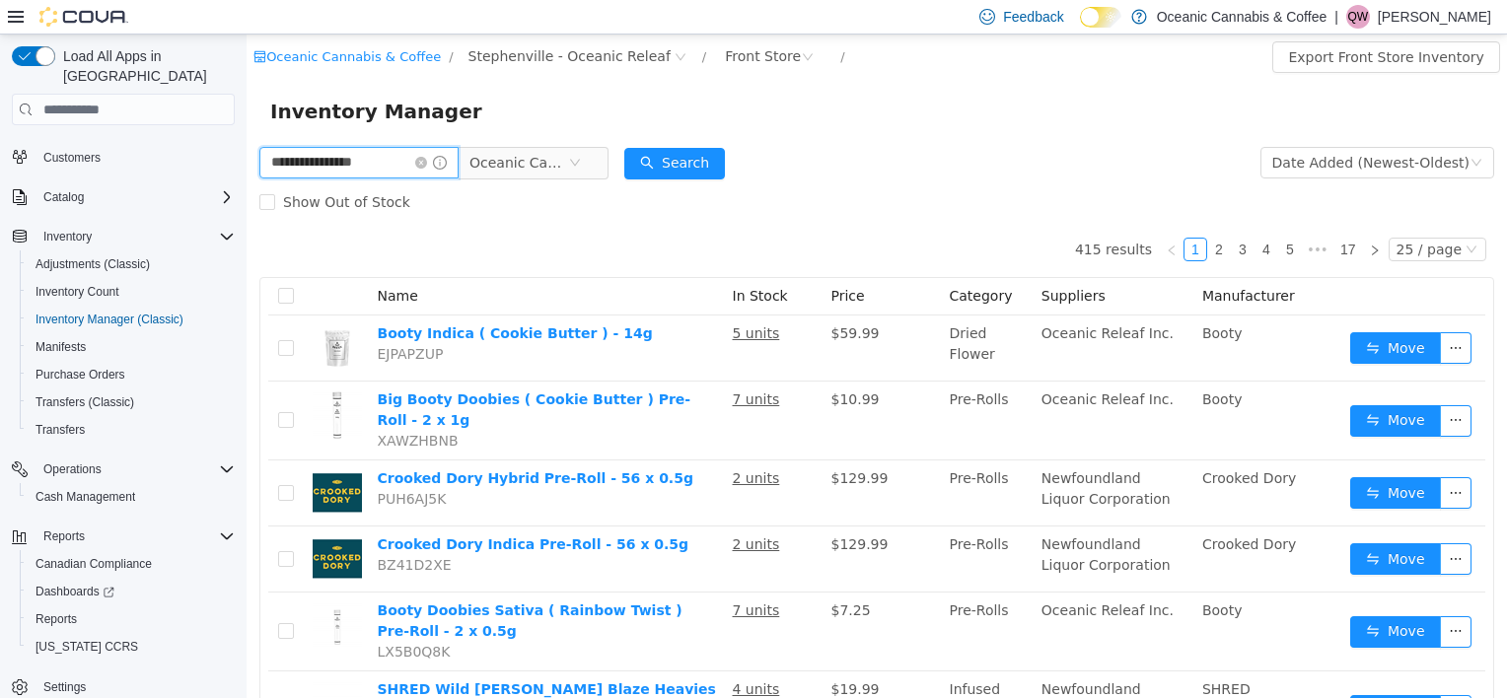
type input "**********"
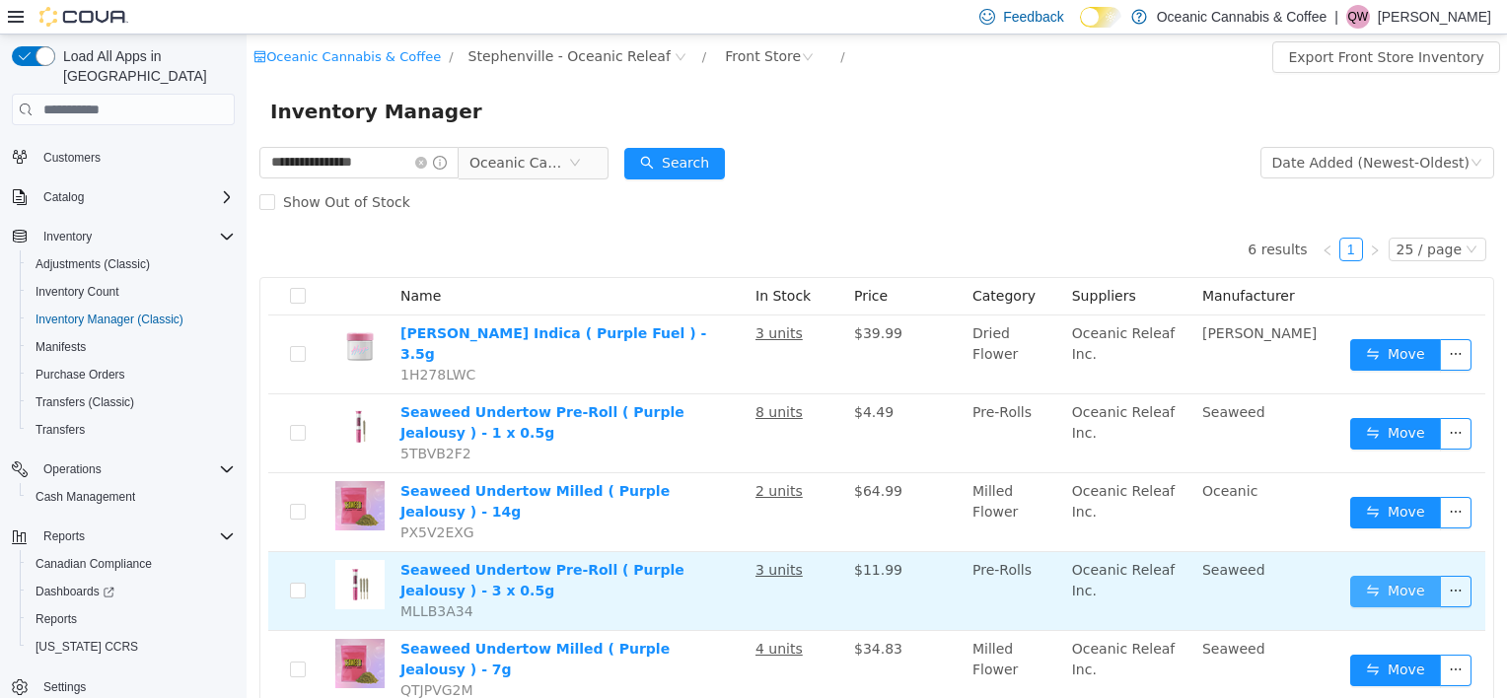
click at [1371, 576] on button "Move" at bounding box center [1395, 592] width 91 height 32
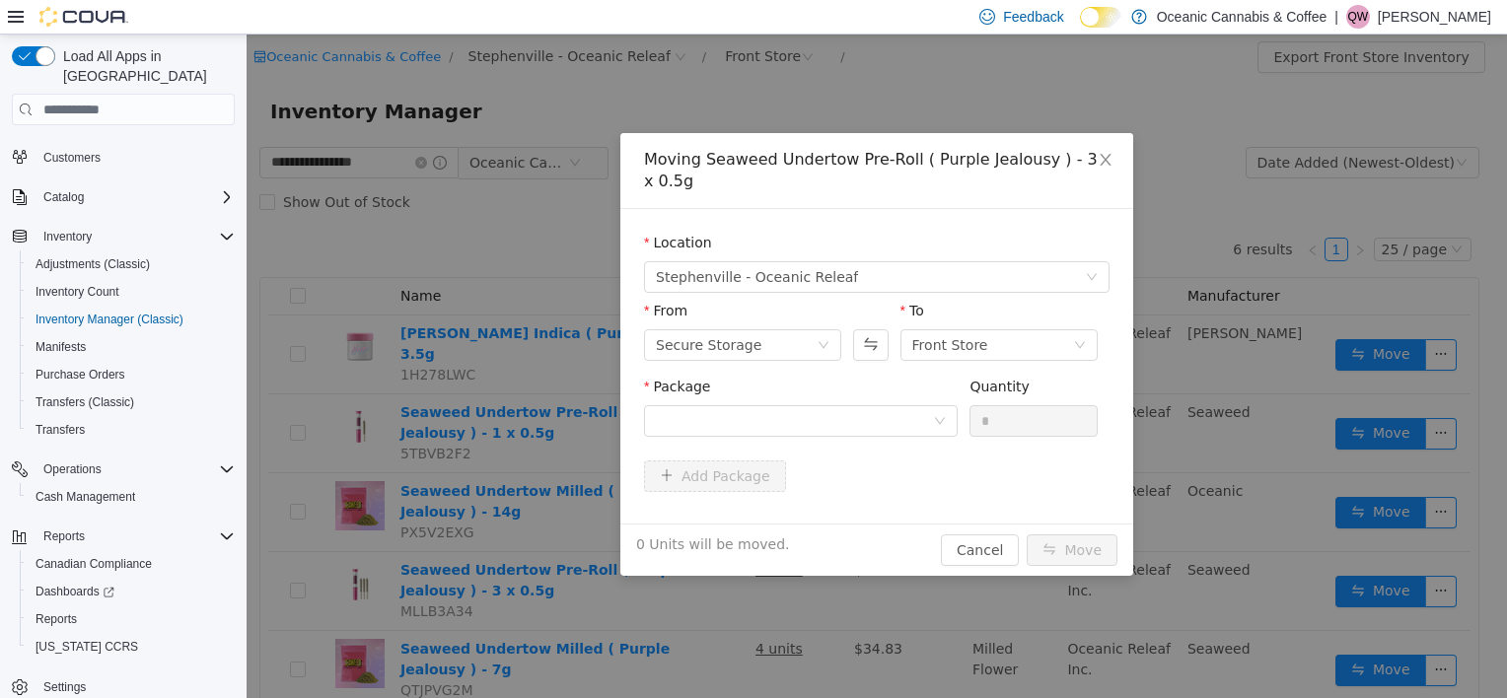
click at [772, 382] on div "Package" at bounding box center [801, 391] width 314 height 29
click at [773, 406] on div at bounding box center [794, 421] width 277 height 30
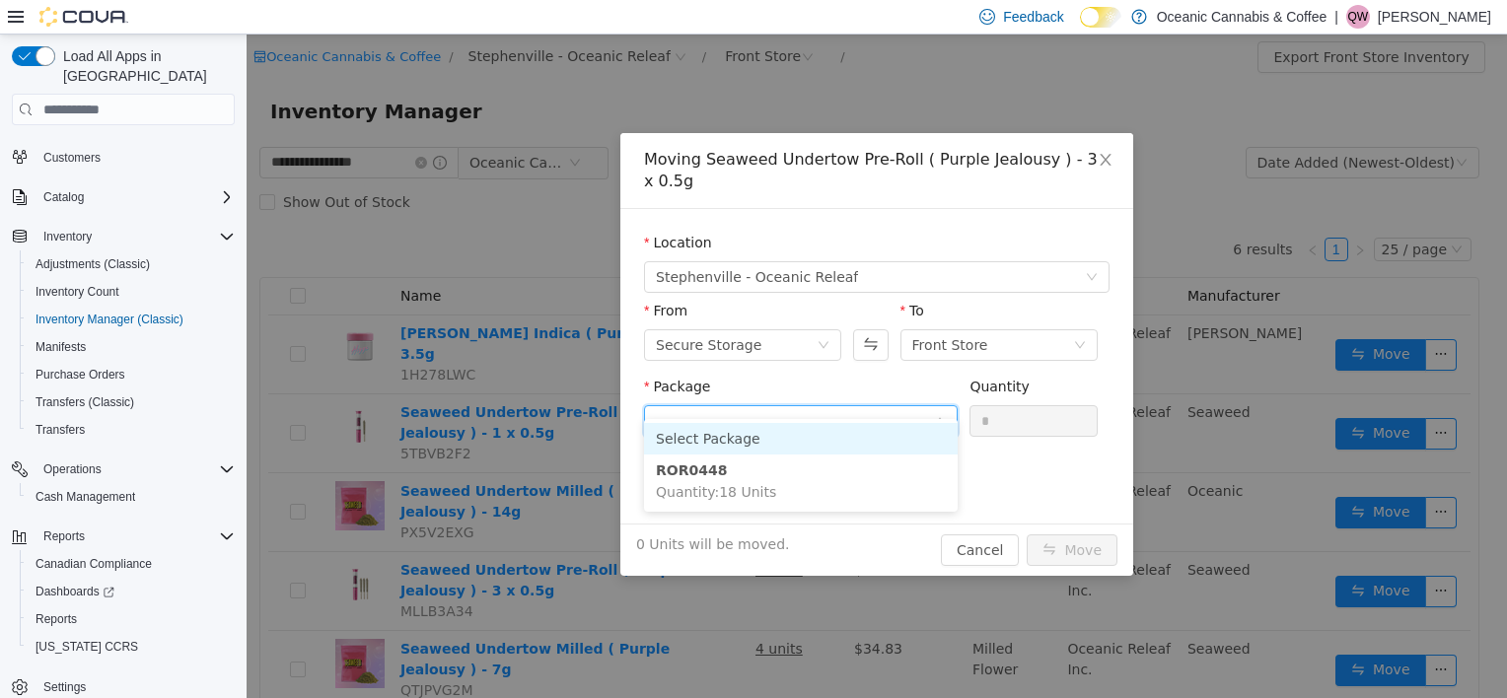
click at [787, 452] on li "Select Package" at bounding box center [801, 439] width 314 height 32
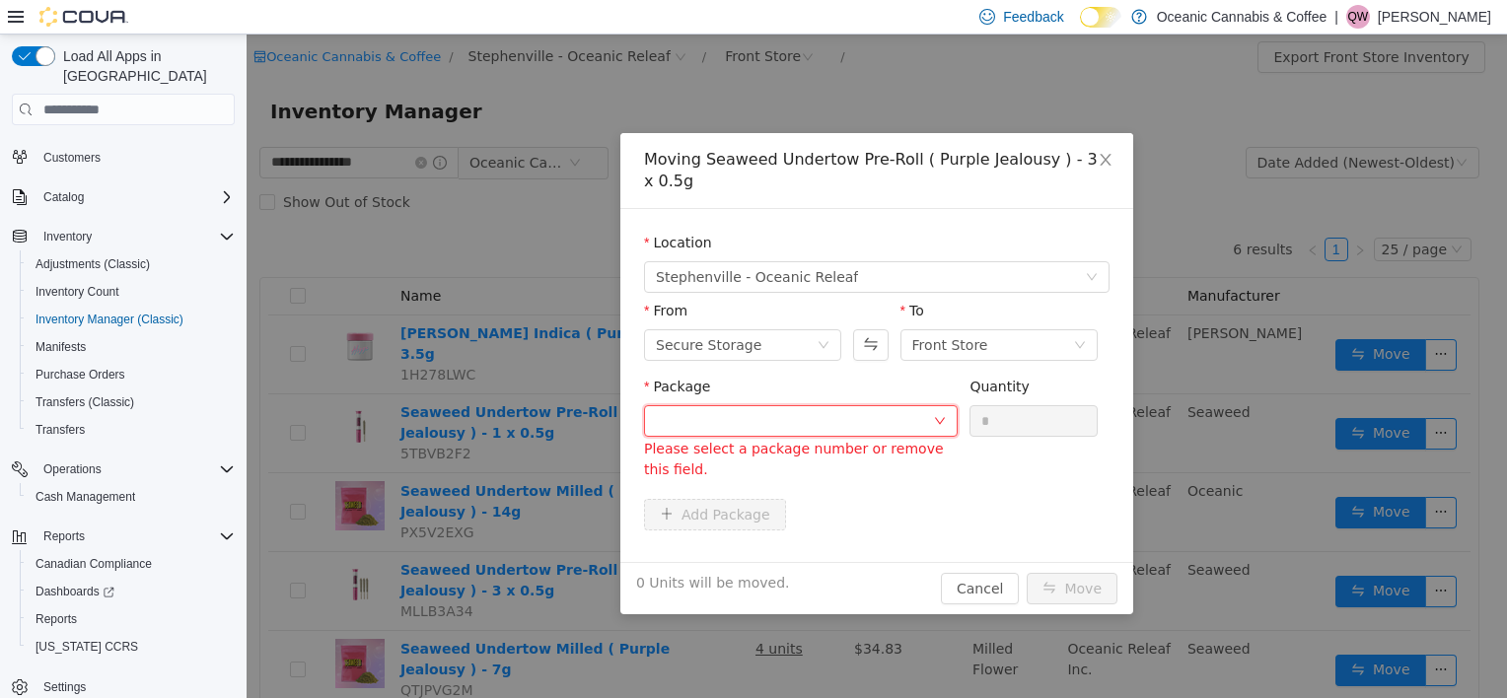
click at [906, 406] on div at bounding box center [794, 421] width 277 height 30
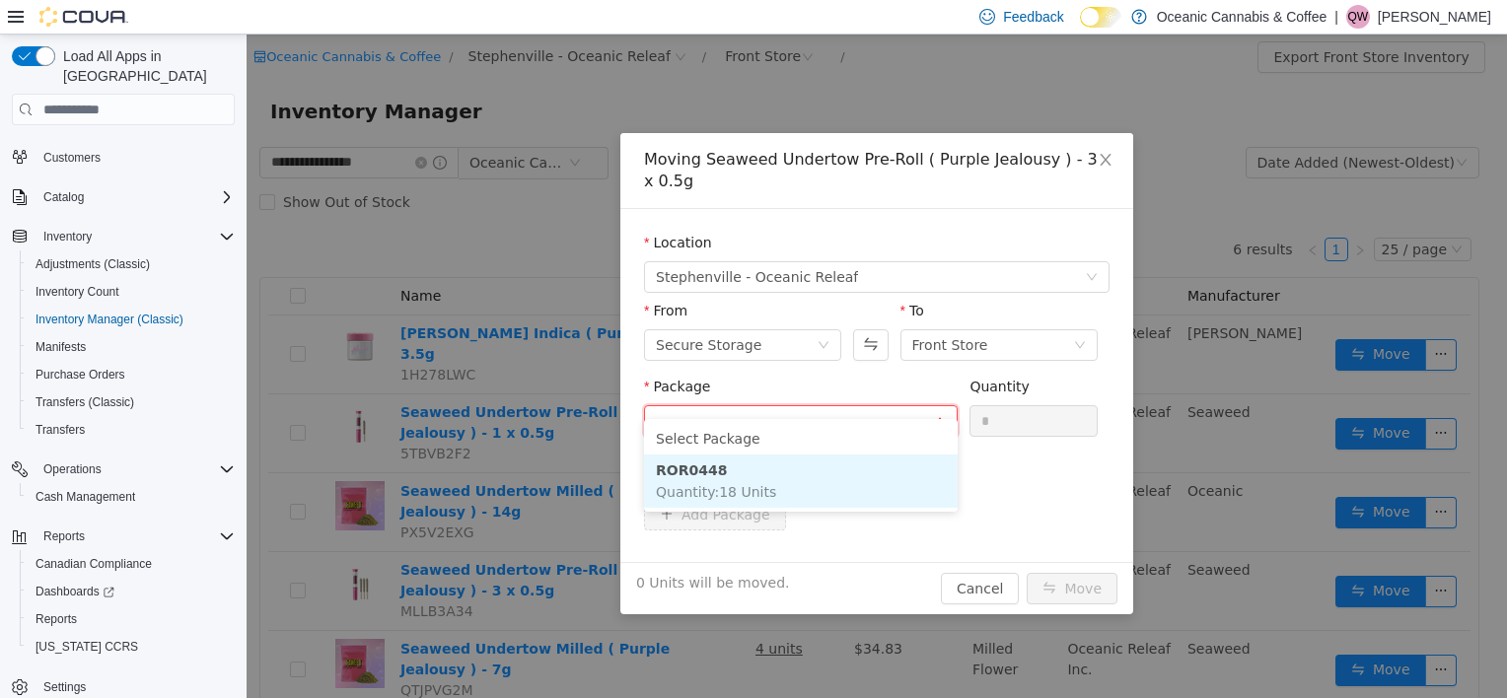
click at [915, 491] on li "ROR0448 Quantity : 18 Units" at bounding box center [801, 481] width 314 height 53
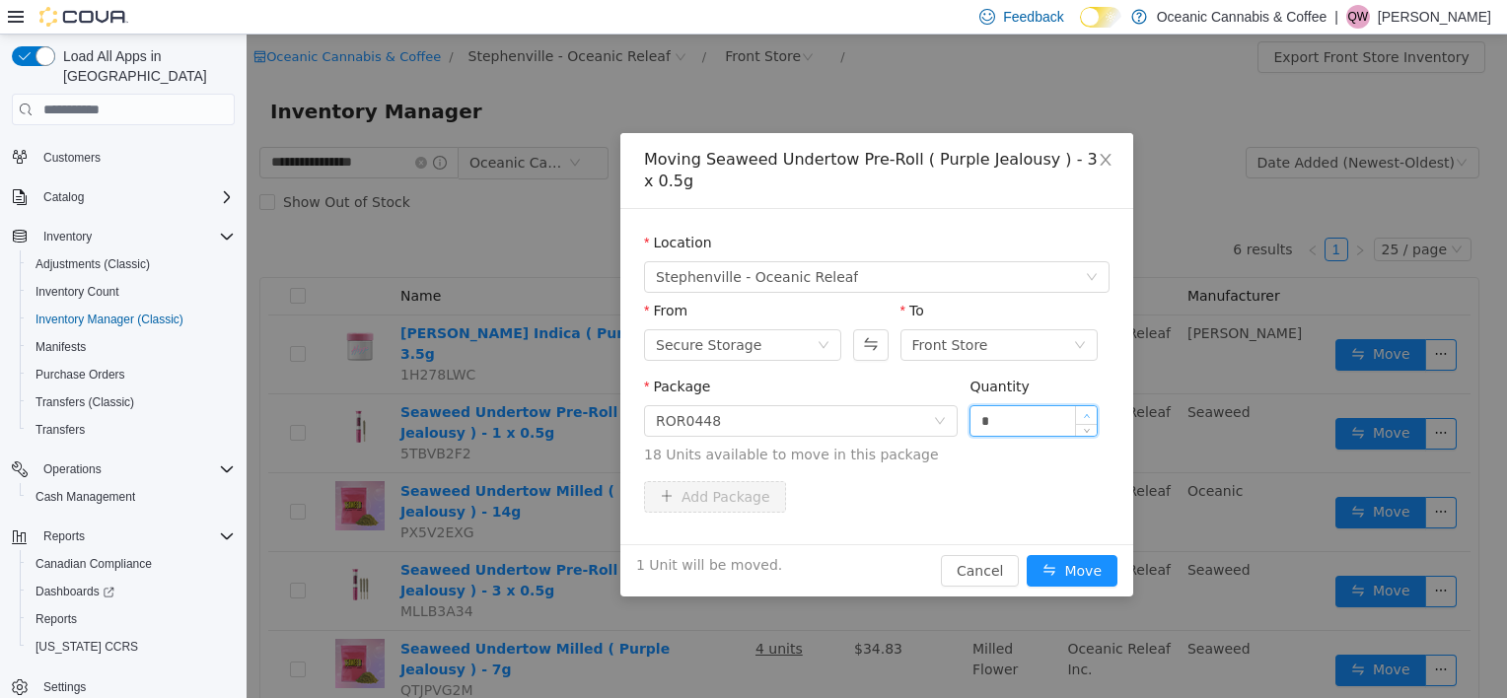
click at [1085, 406] on span "Increase Value" at bounding box center [1086, 415] width 21 height 18
type input "*"
click at [1027, 555] on button "Move" at bounding box center [1072, 571] width 91 height 32
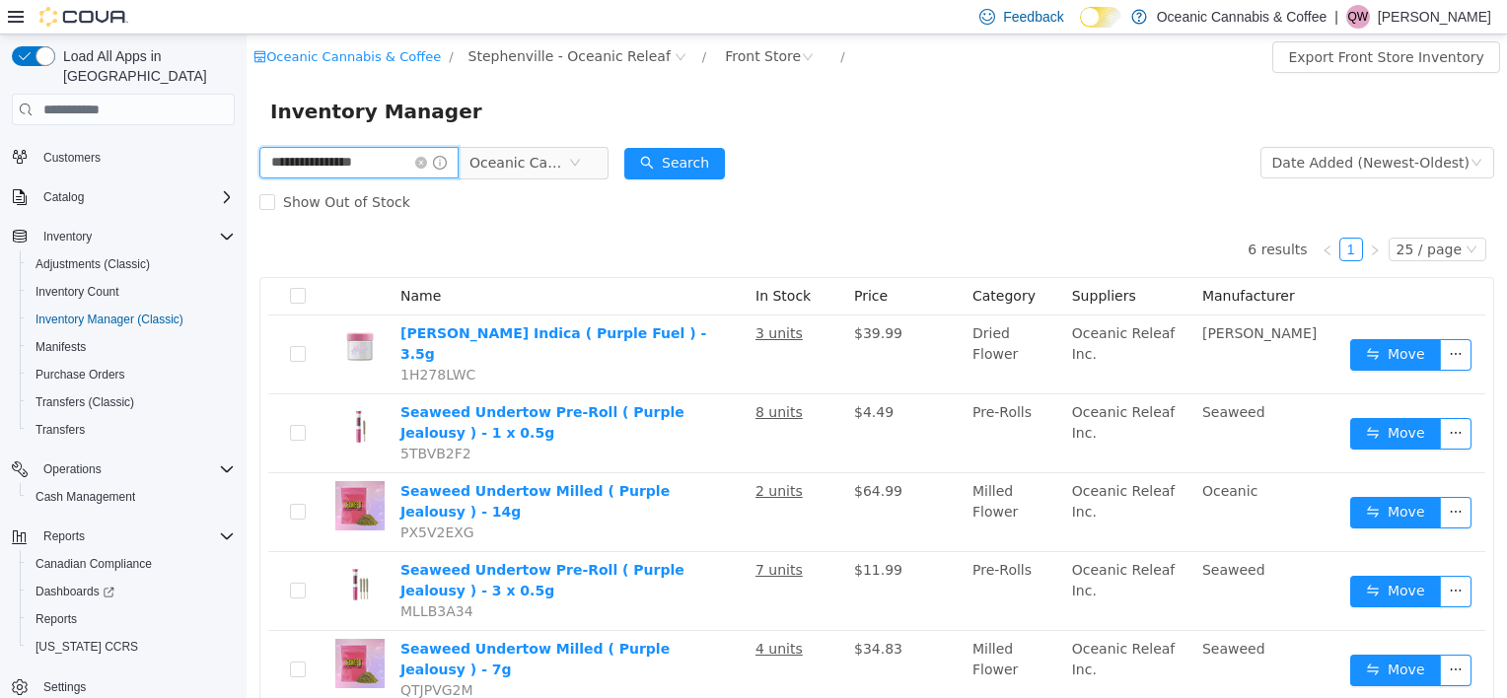
drag, startPoint x: 316, startPoint y: 180, endPoint x: 36, endPoint y: 213, distance: 281.0
click at [247, 213] on html "**********" at bounding box center [877, 367] width 1260 height 664
type input "**********"
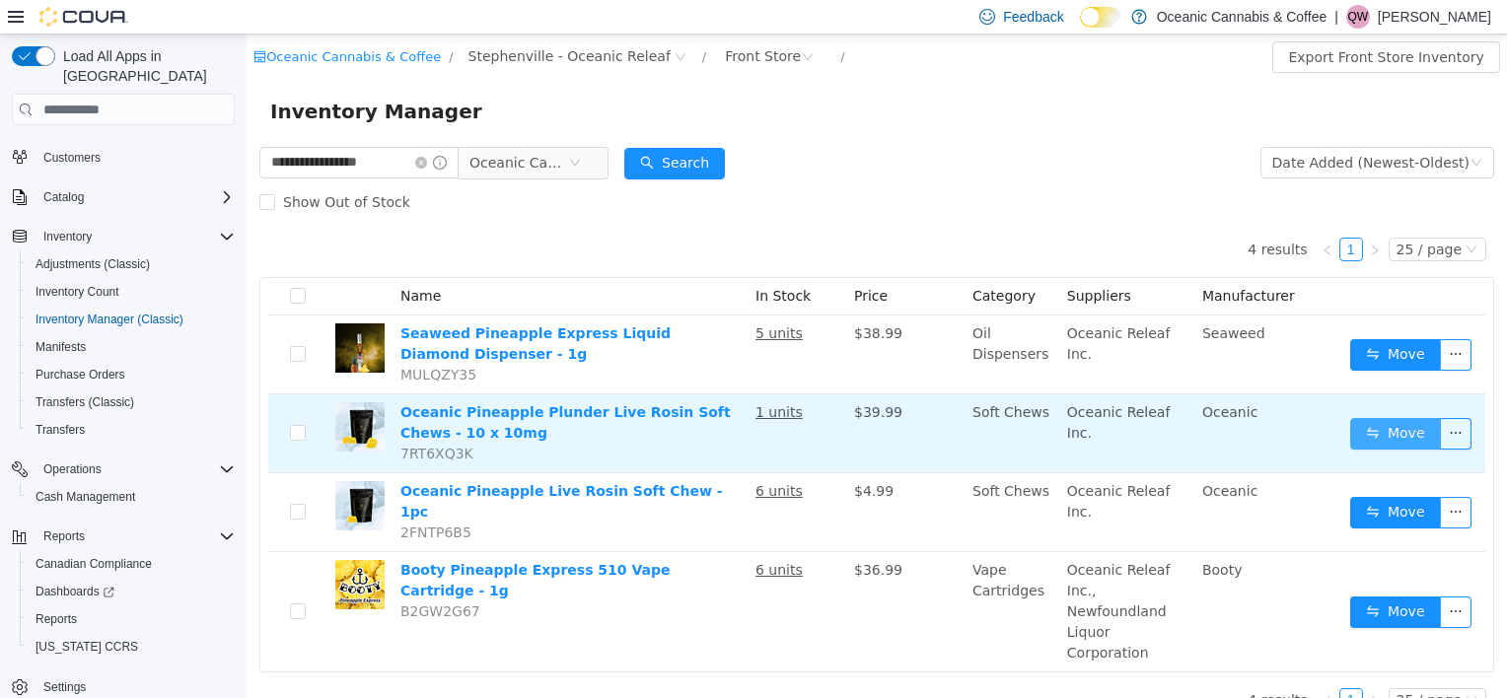
click at [1398, 425] on button "Move" at bounding box center [1395, 434] width 91 height 32
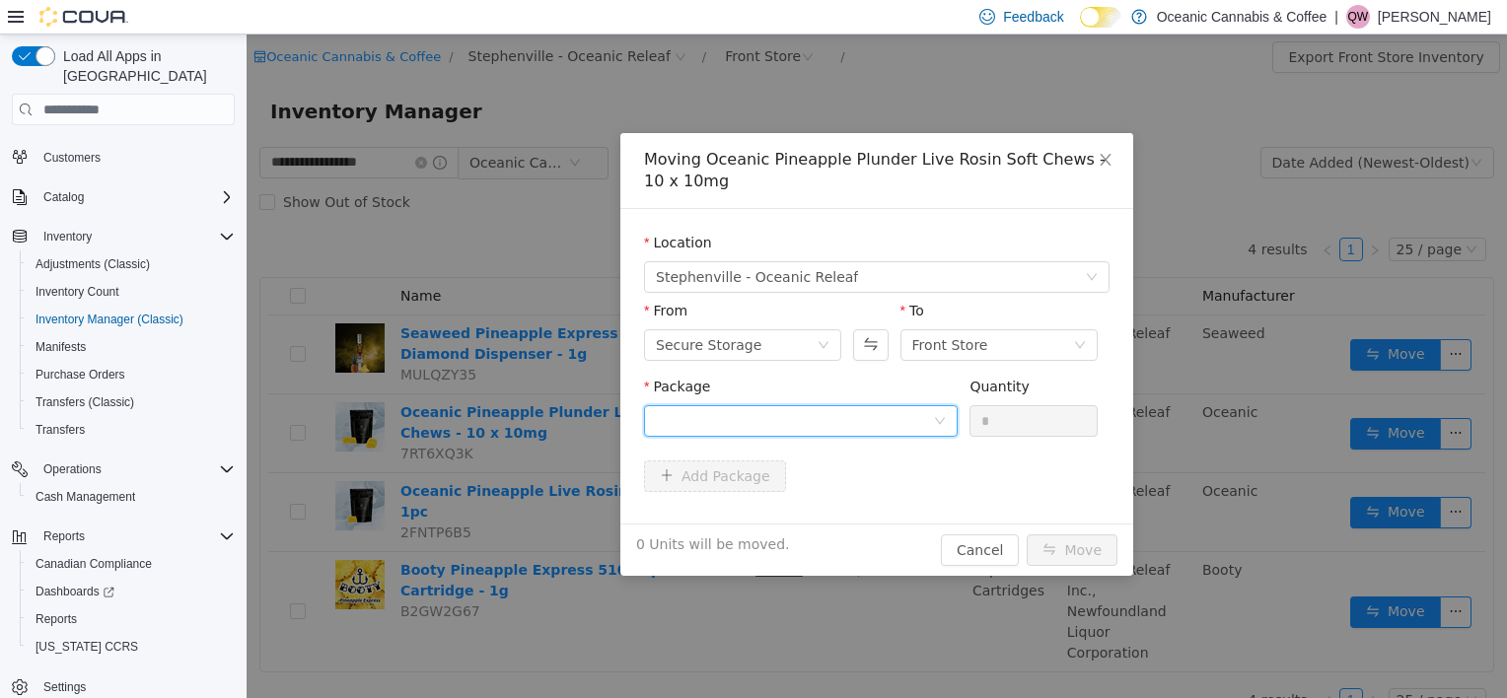
click at [739, 425] on div at bounding box center [794, 421] width 277 height 30
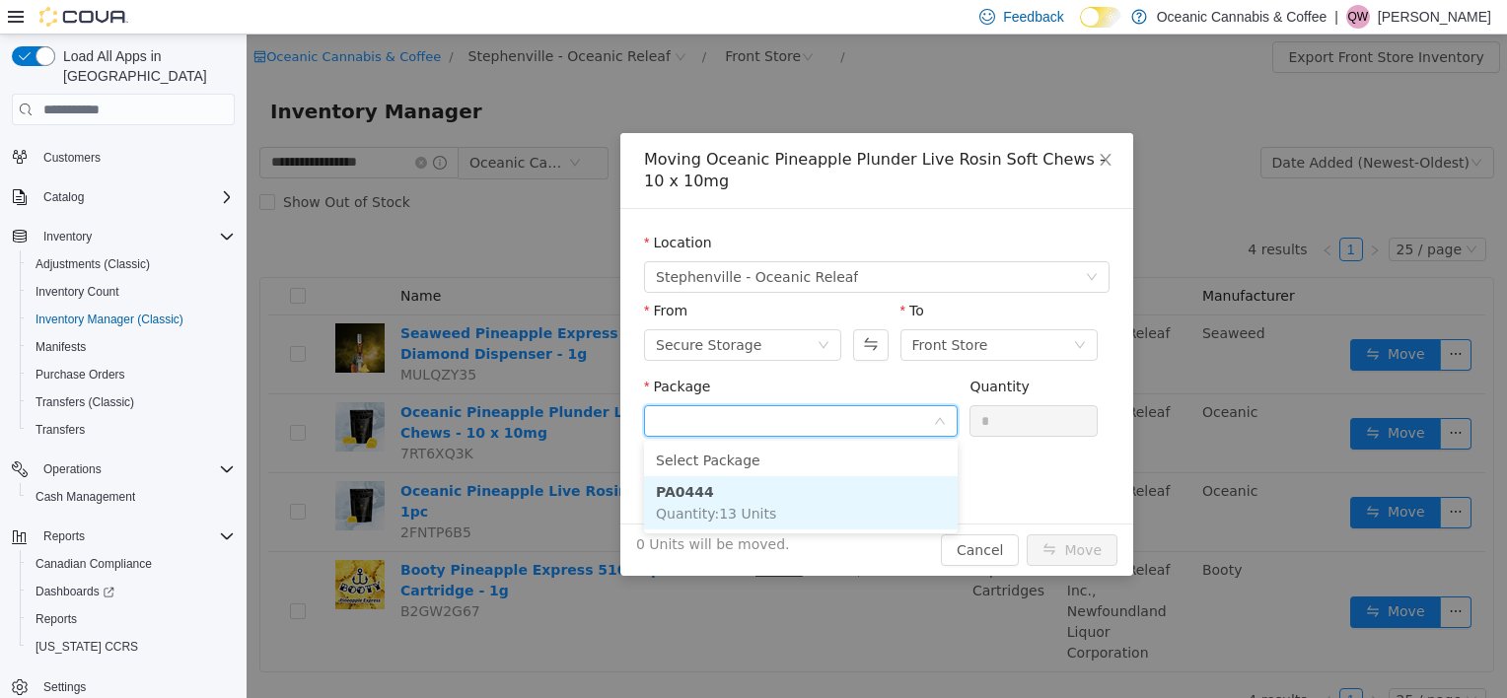
drag, startPoint x: 770, startPoint y: 515, endPoint x: 810, endPoint y: 498, distance: 42.9
click at [771, 515] on li "PA0444 Quantity : 13 Units" at bounding box center [801, 502] width 314 height 53
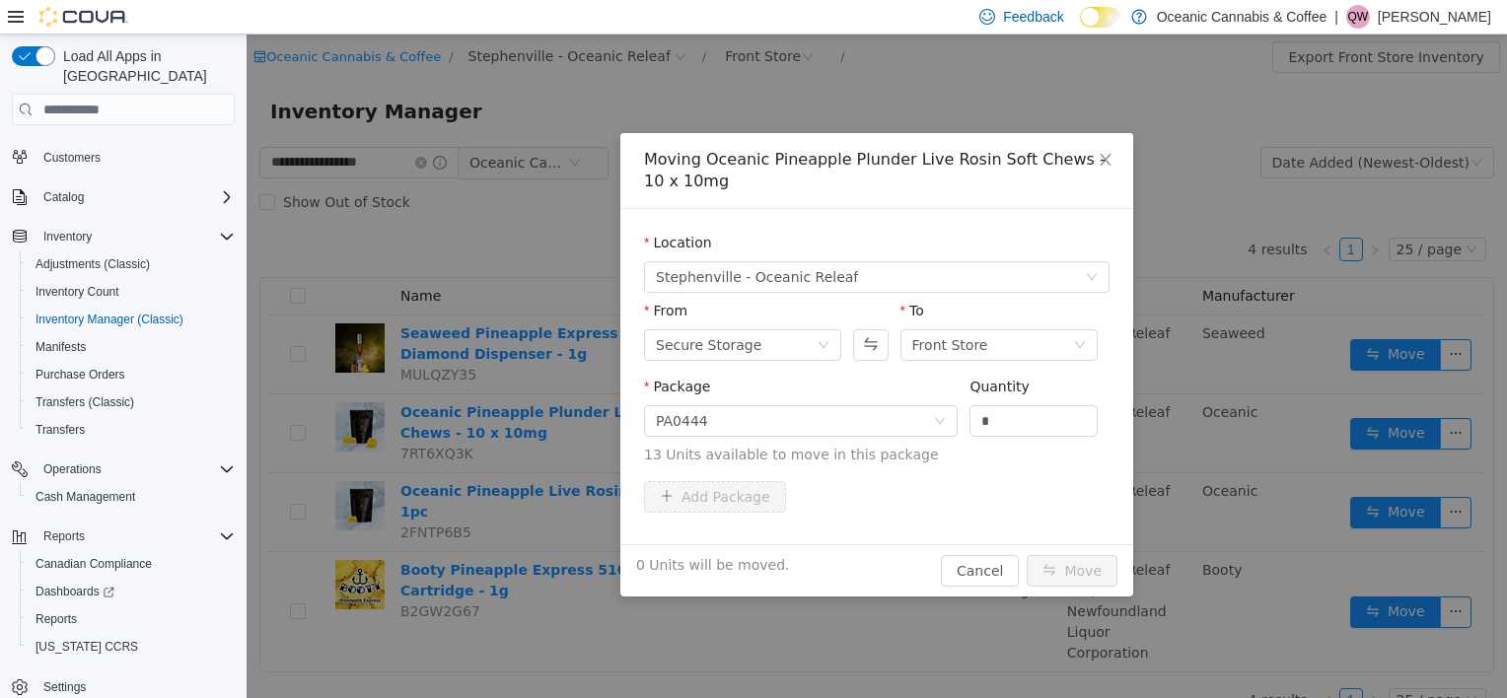
click at [1025, 396] on div "Quantity" at bounding box center [1033, 391] width 128 height 29
click at [1019, 428] on input "*" at bounding box center [1033, 421] width 126 height 30
type input "*"
click at [1081, 575] on button "Move" at bounding box center [1072, 571] width 91 height 32
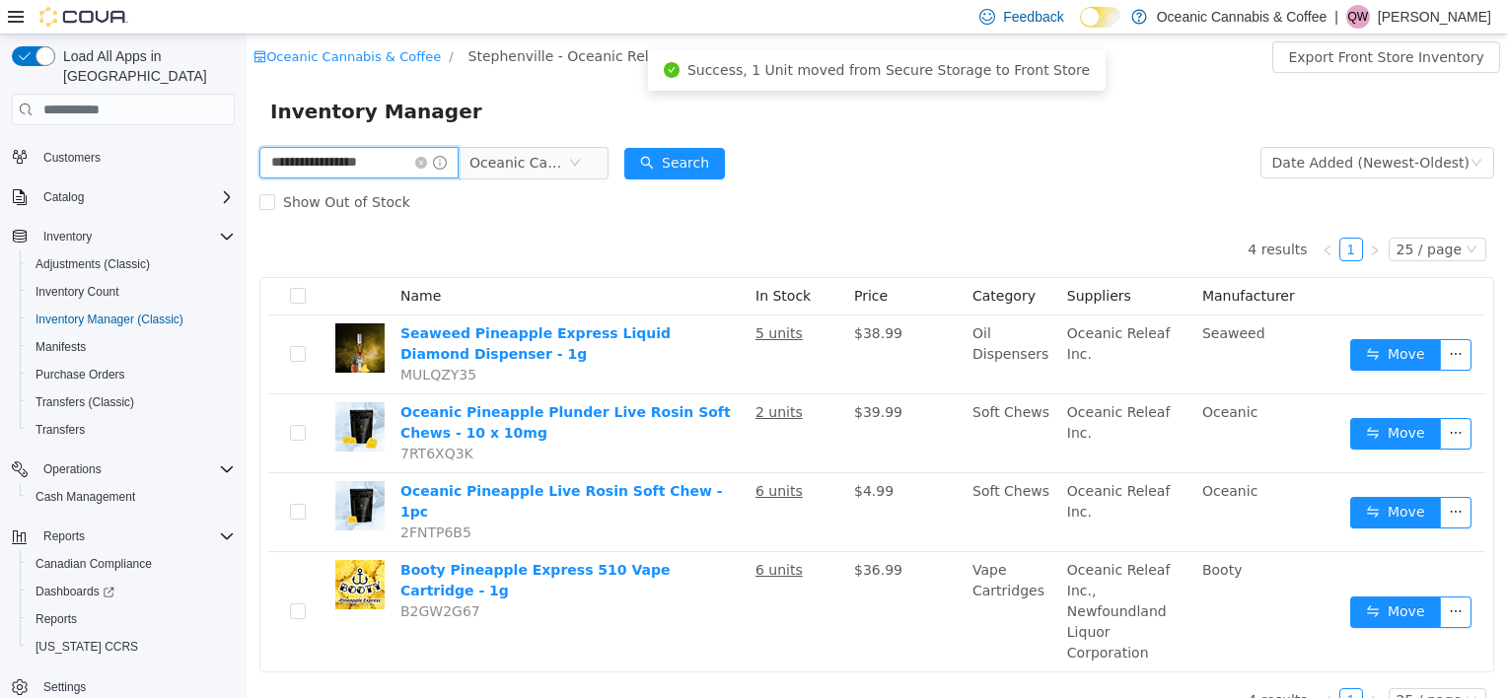
drag, startPoint x: 391, startPoint y: 168, endPoint x: -4, endPoint y: 186, distance: 394.9
click at [247, 186] on html "**********" at bounding box center [877, 367] width 1260 height 664
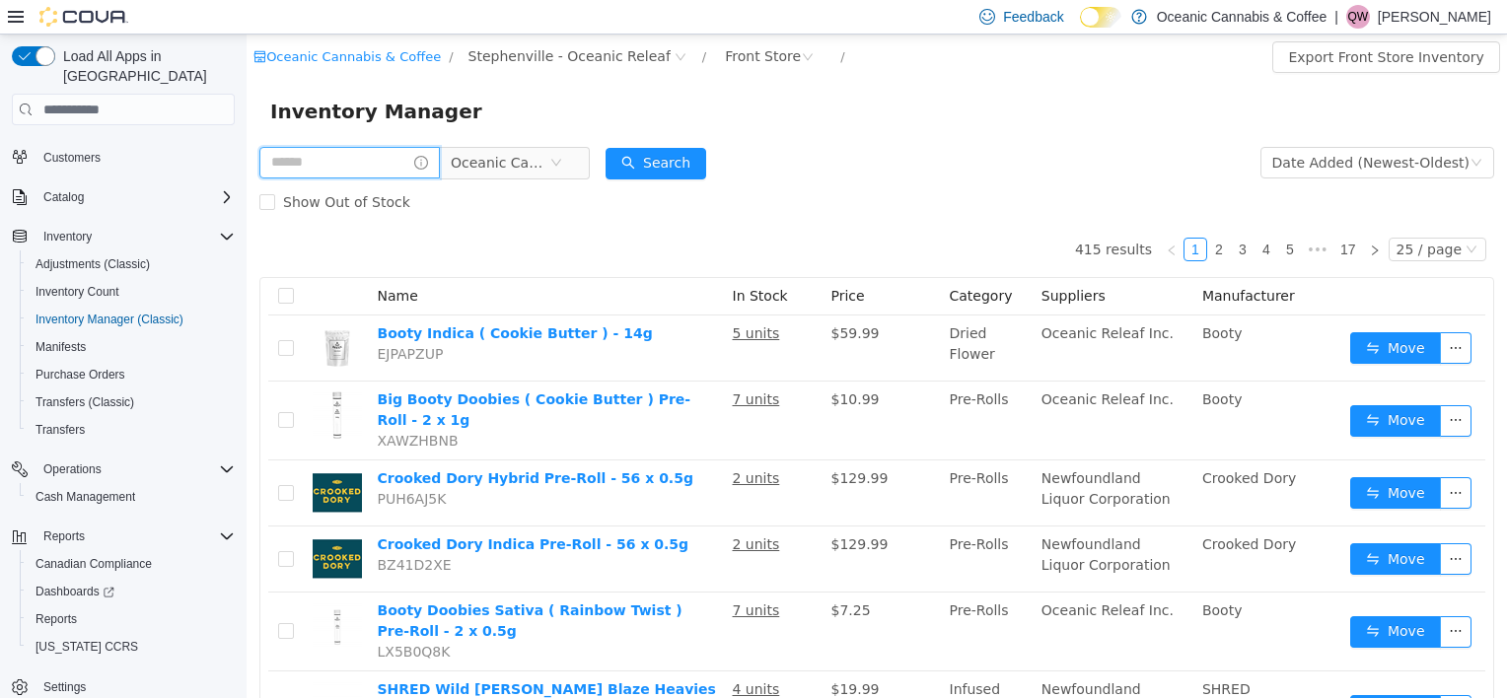
click at [344, 160] on input "text" at bounding box center [349, 163] width 180 height 32
type input "*"
type input "********"
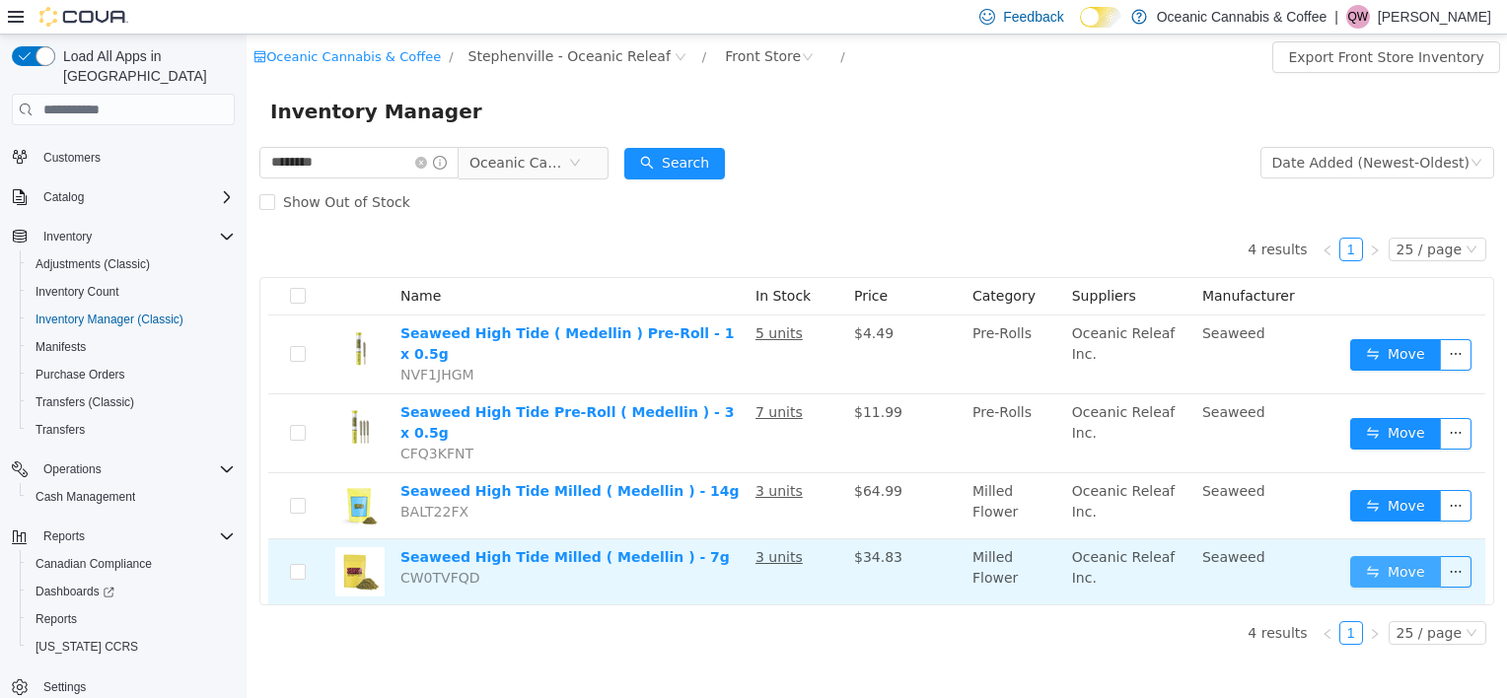
click at [1412, 556] on button "Move" at bounding box center [1395, 572] width 91 height 32
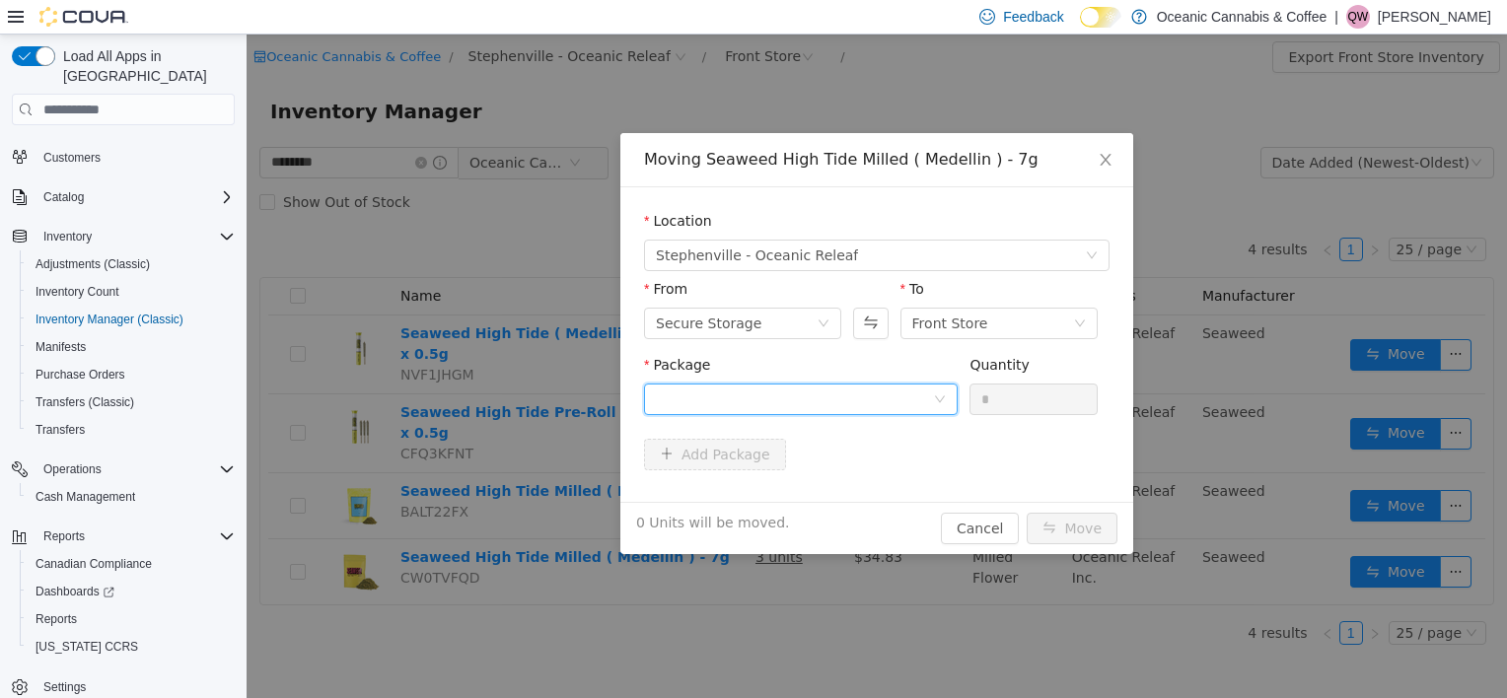
click at [848, 404] on div at bounding box center [794, 400] width 277 height 30
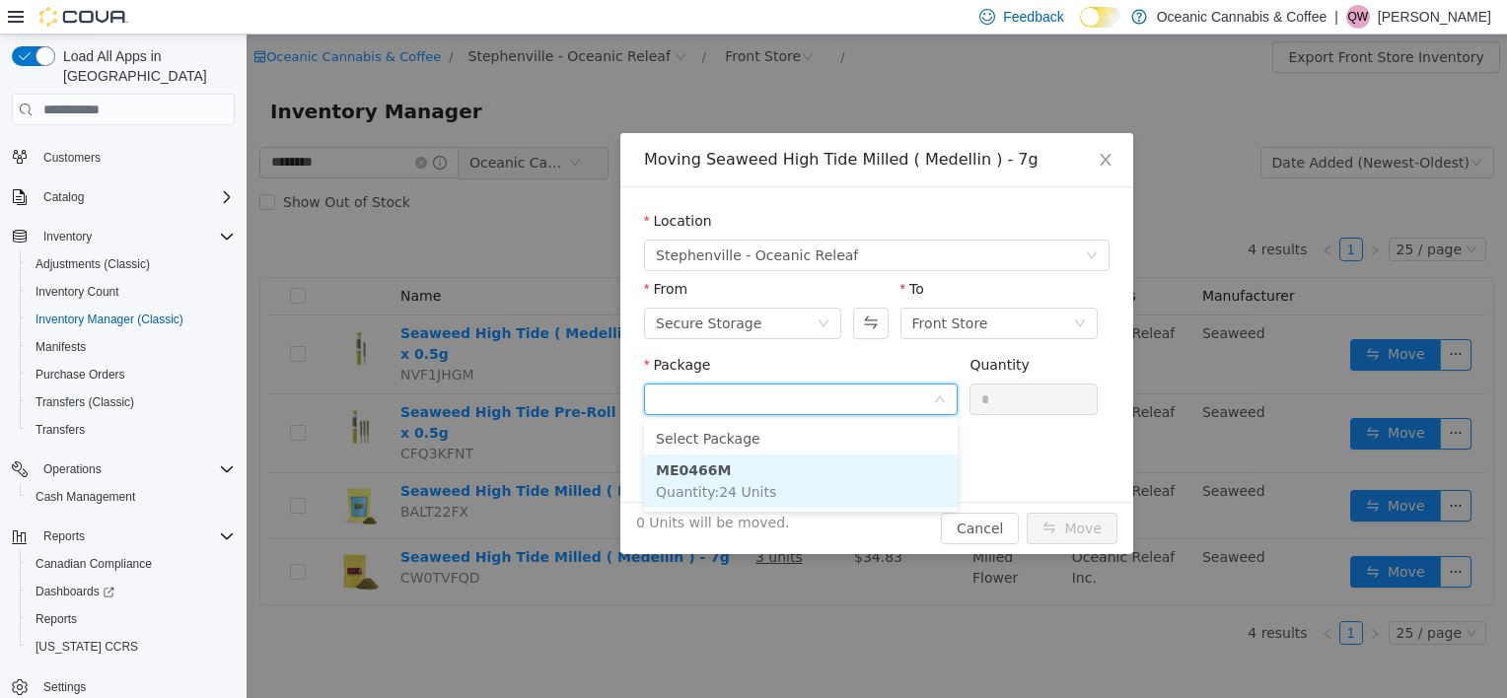
click at [830, 489] on li "ME0466M Quantity : 24 Units" at bounding box center [801, 481] width 314 height 53
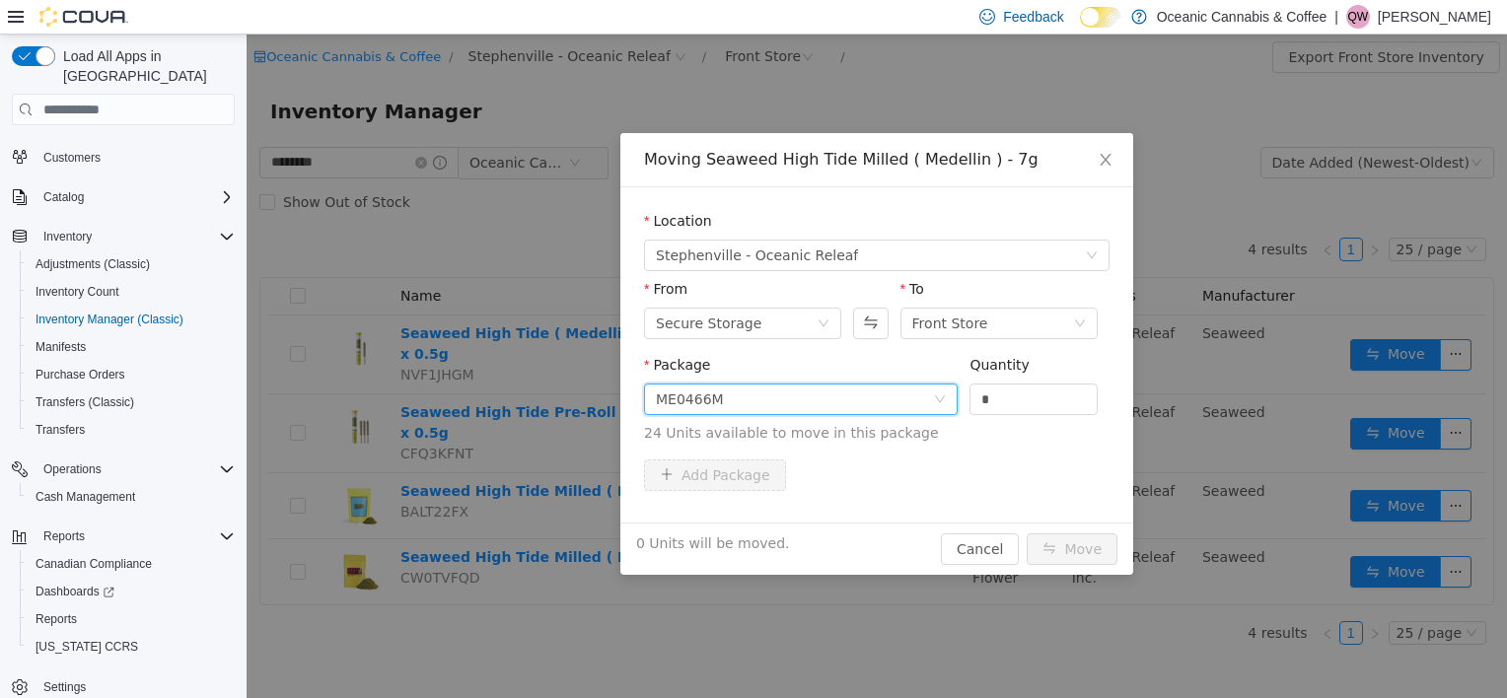
click at [1061, 381] on div "Quantity" at bounding box center [1033, 369] width 128 height 29
click at [1053, 393] on input "*" at bounding box center [1033, 400] width 126 height 30
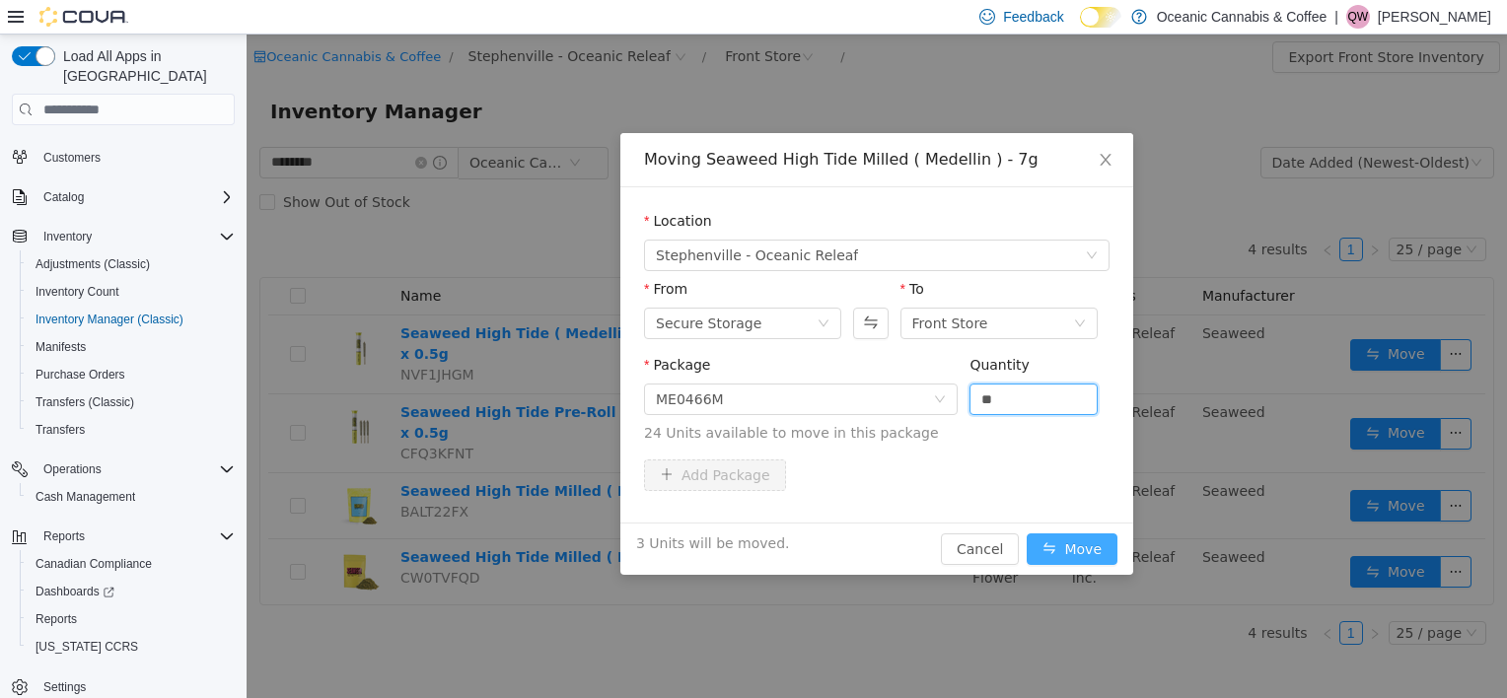
type input "*"
click at [1093, 538] on button "Move" at bounding box center [1072, 550] width 91 height 32
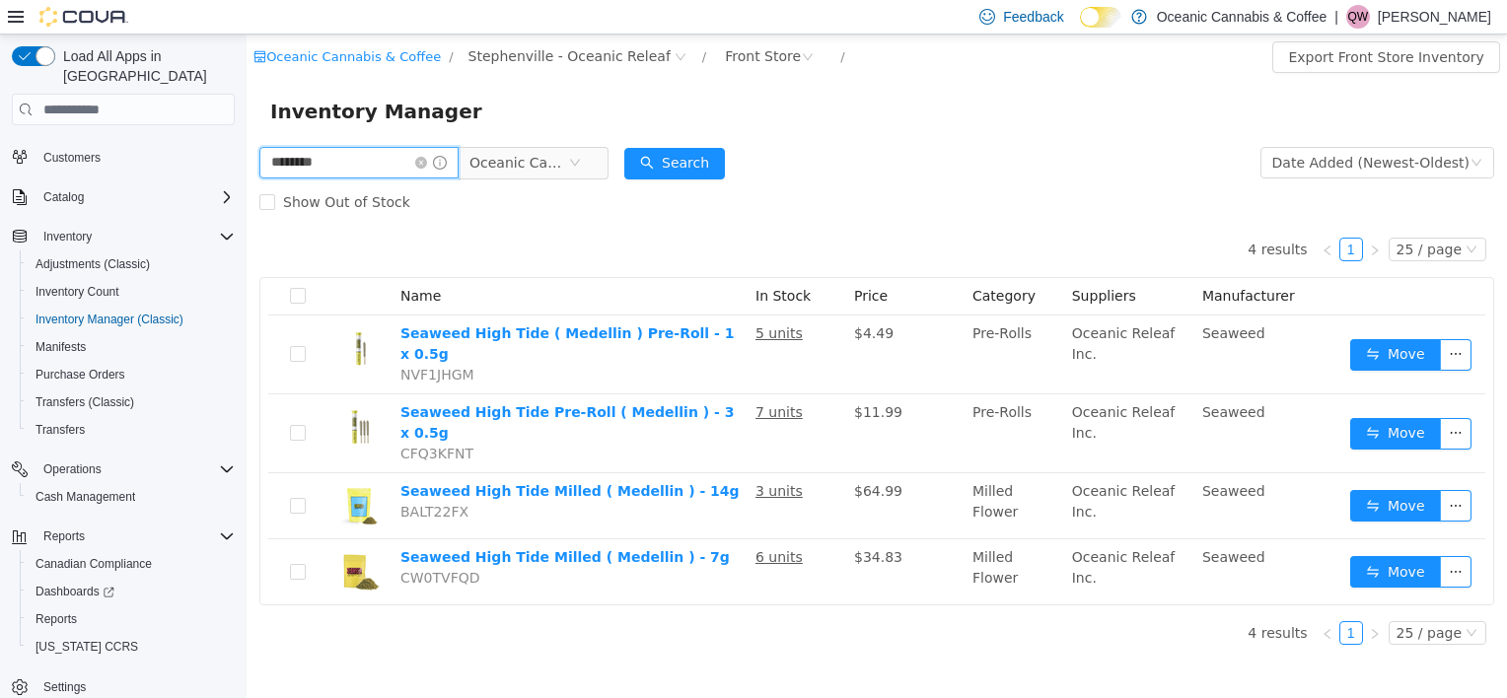
drag, startPoint x: 337, startPoint y: 165, endPoint x: 265, endPoint y: 200, distance: 80.3
click at [247, 165] on html "Oceanic Cannabis & Coffee / Stephenville - Oceanic Releaf / Front Store / Expor…" at bounding box center [877, 367] width 1260 height 664
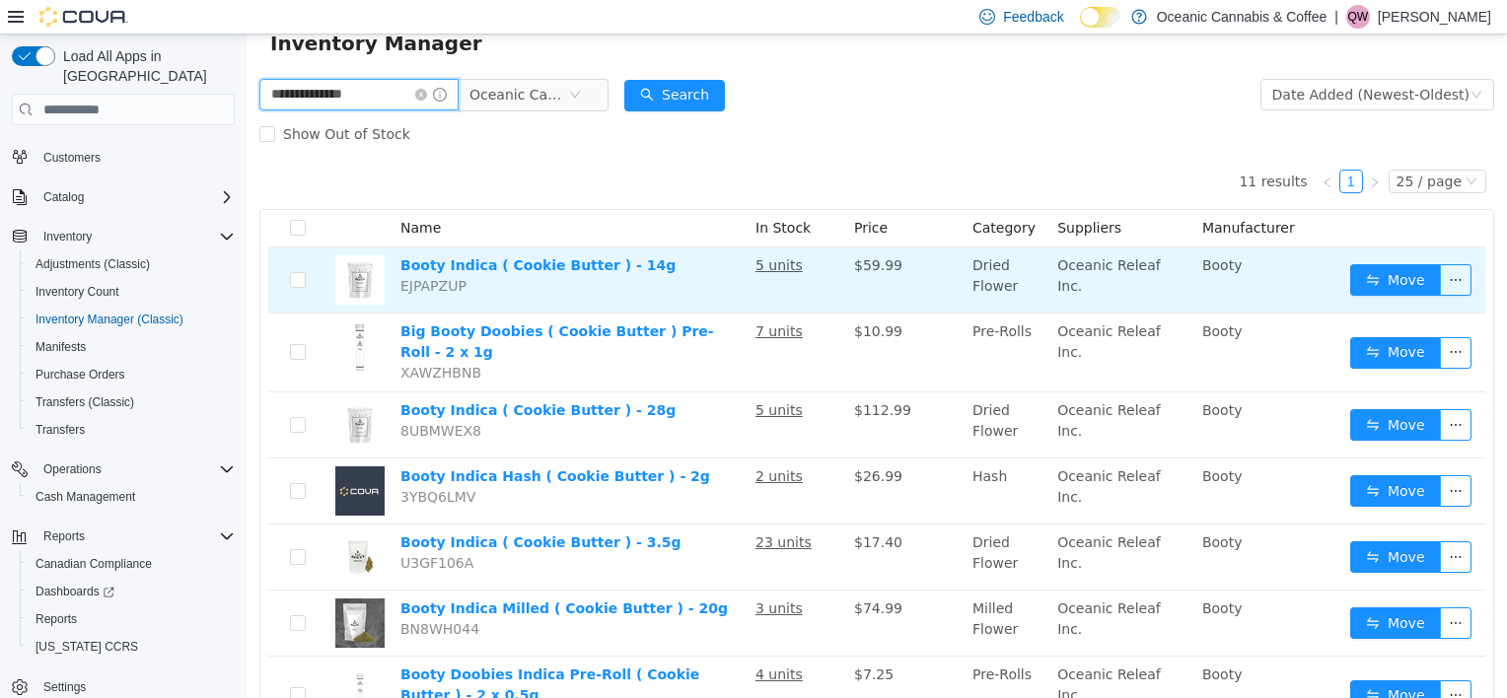
scroll to position [99, 0]
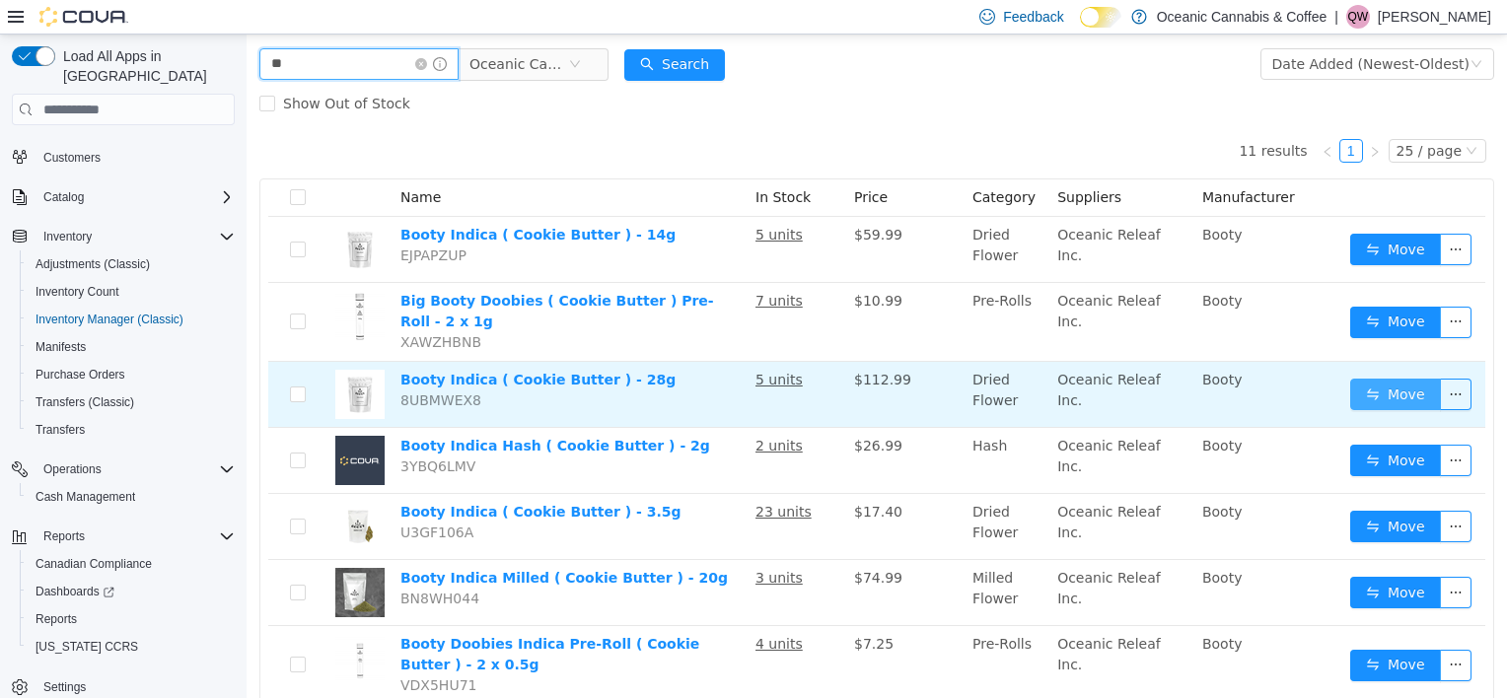
type input "*"
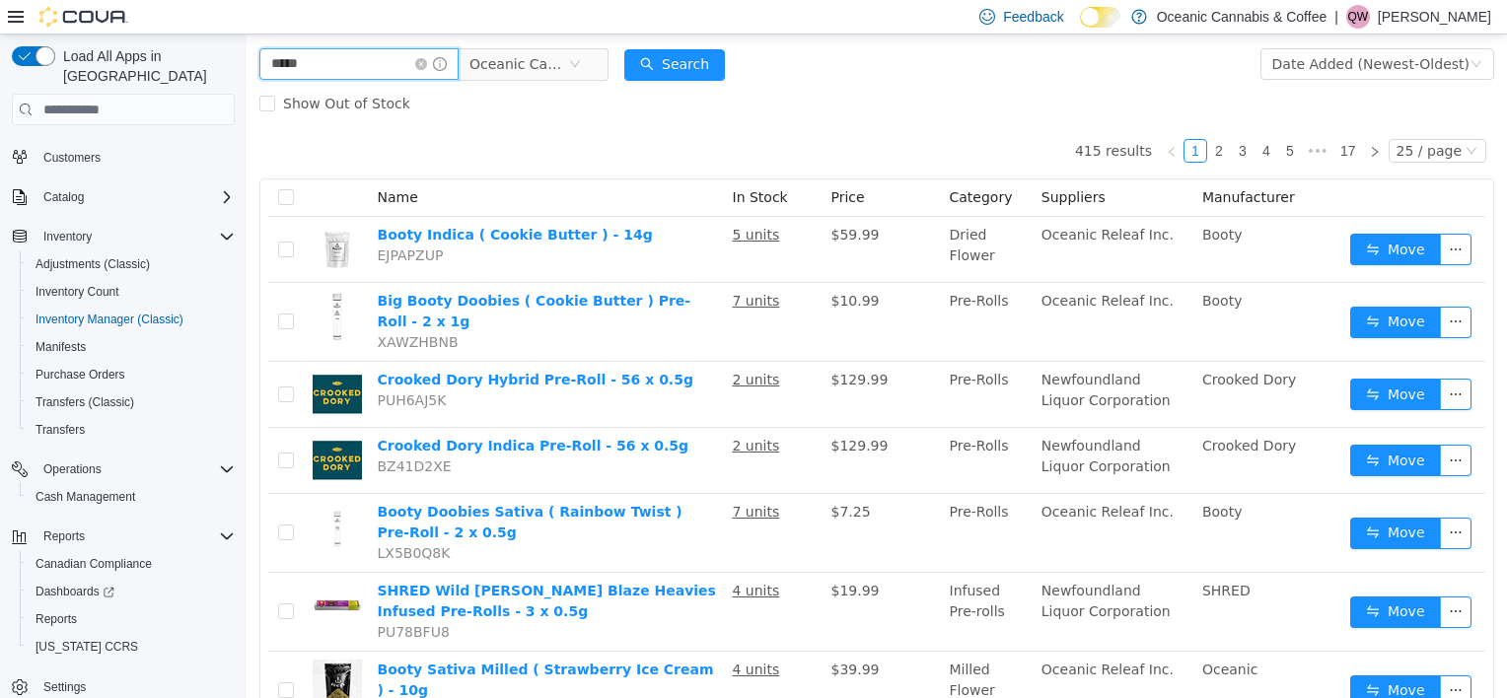
type input "*****"
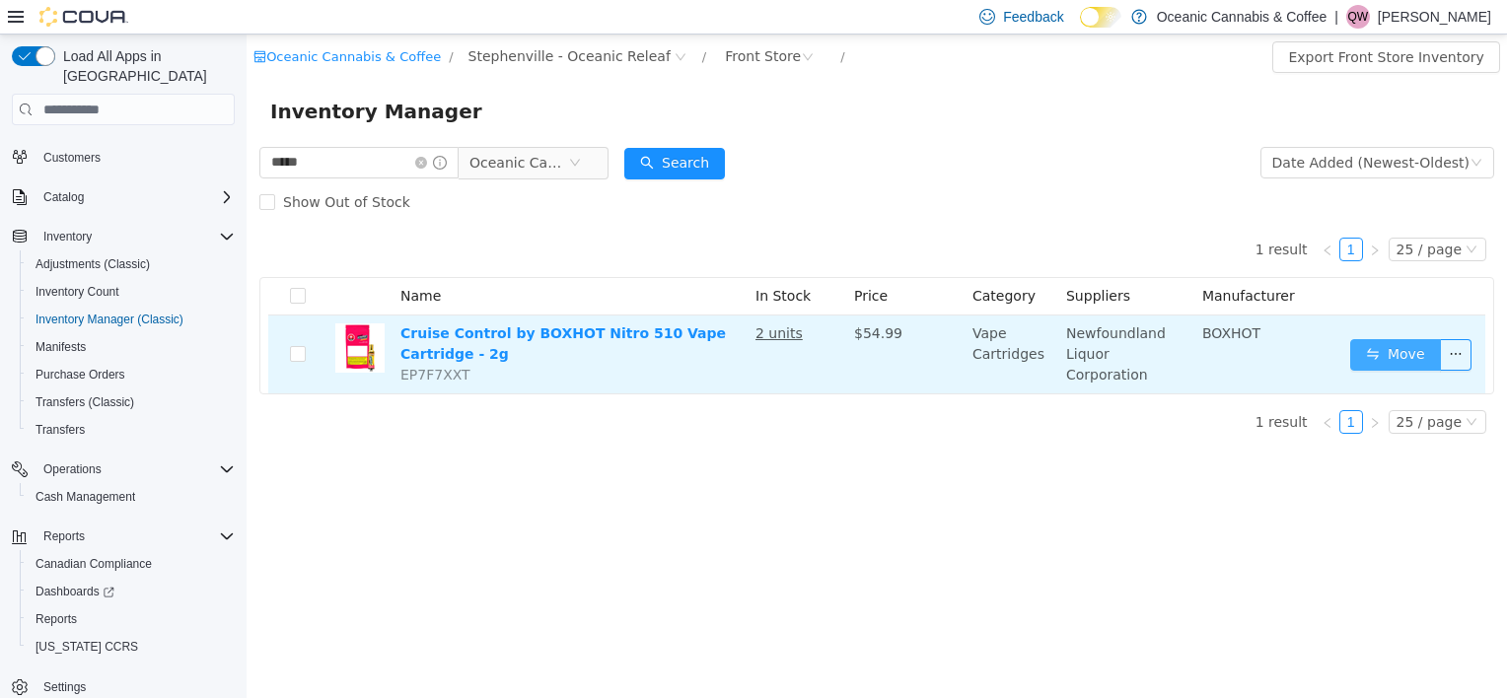
click at [1416, 348] on button "Move" at bounding box center [1395, 355] width 91 height 32
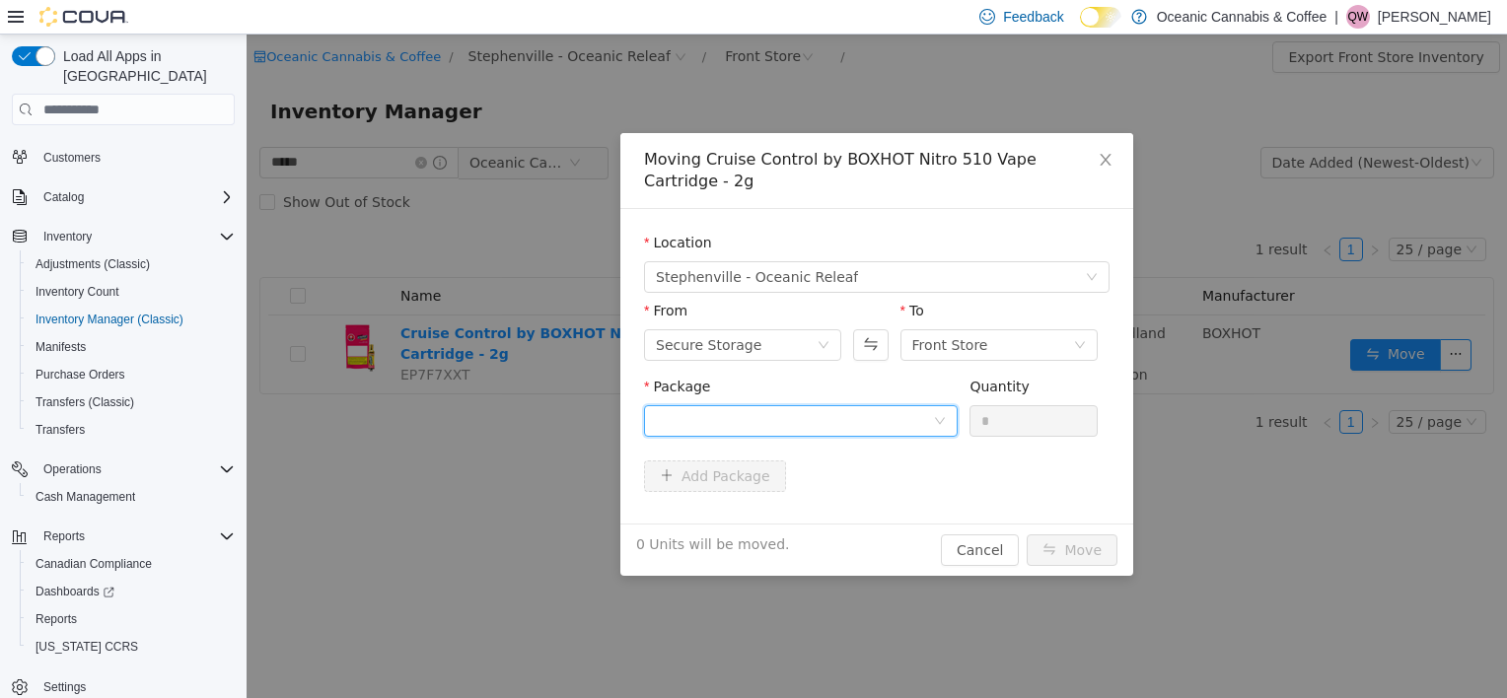
click at [676, 424] on div at bounding box center [794, 421] width 277 height 30
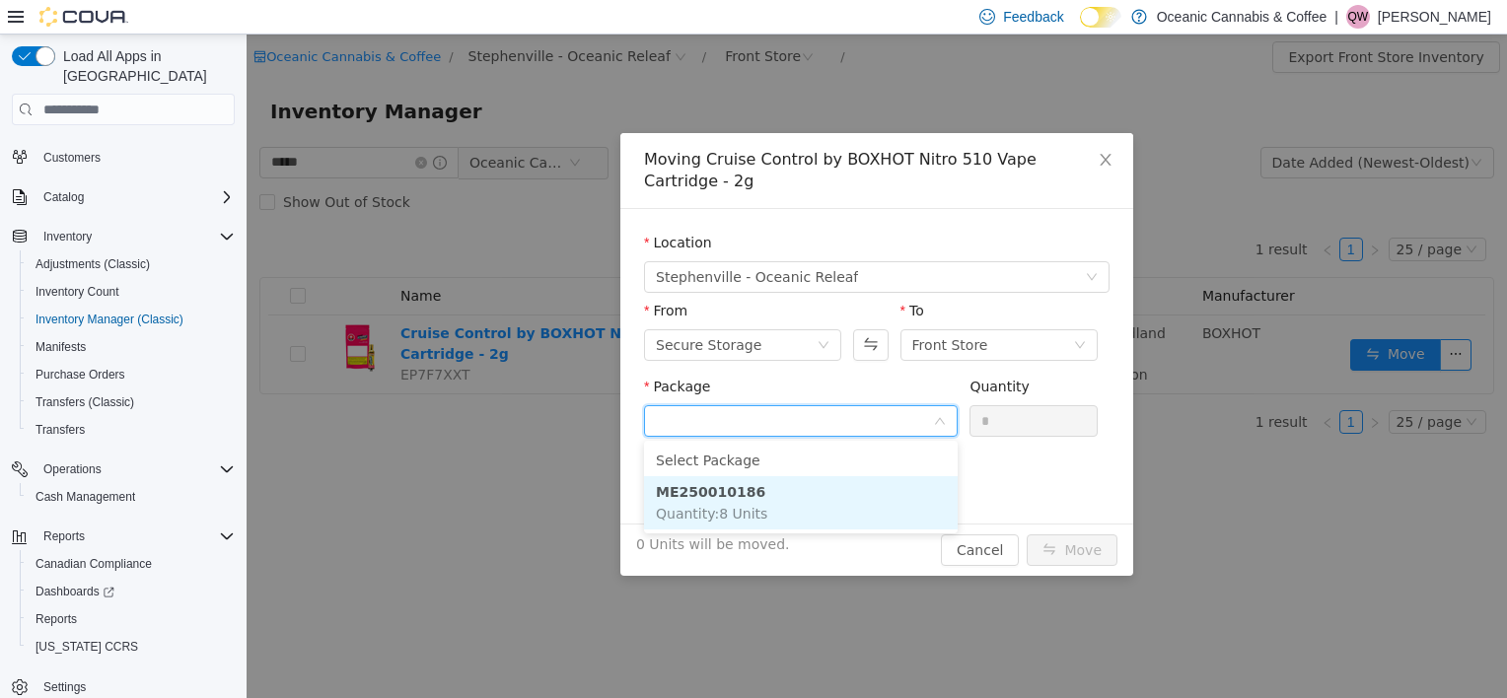
click at [684, 507] on span "Quantity : 8 Units" at bounding box center [711, 514] width 111 height 16
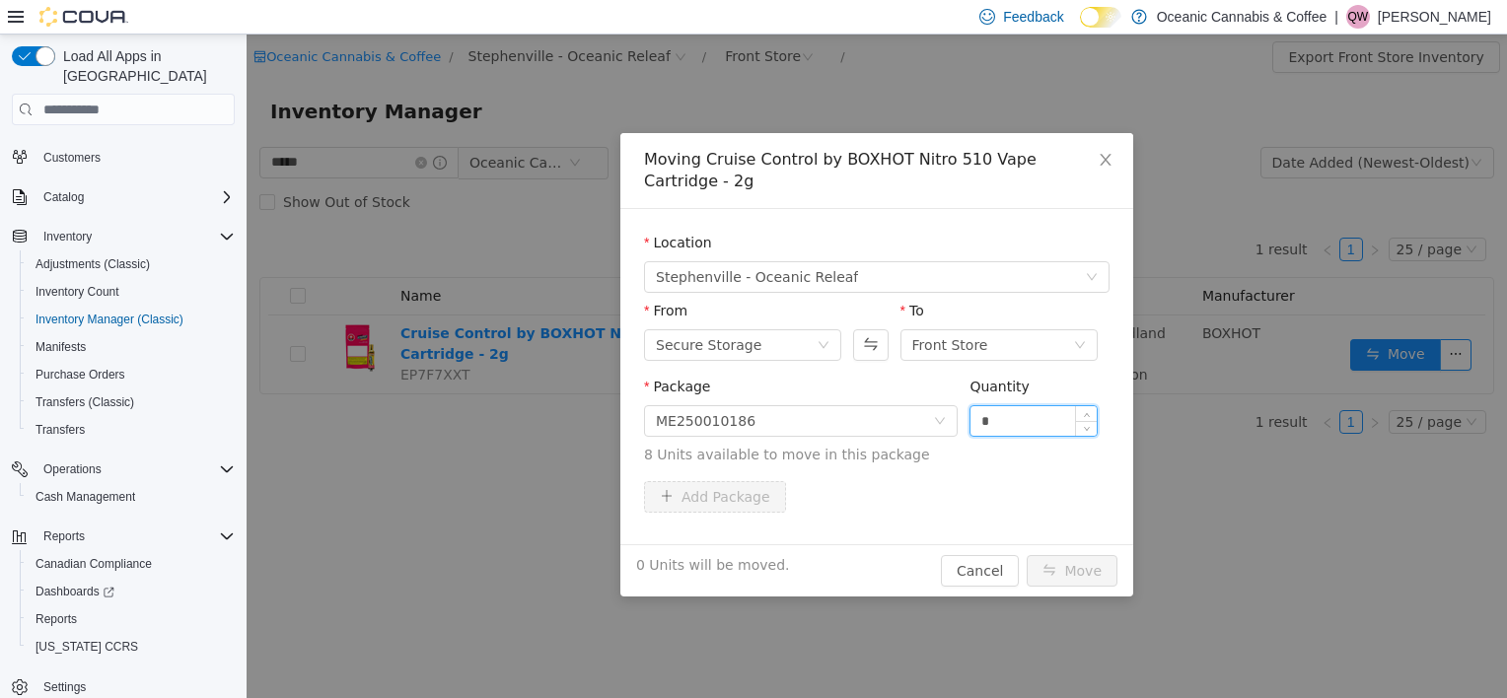
click at [1025, 415] on input "*" at bounding box center [1033, 421] width 126 height 30
type input "*"
click at [1086, 575] on button "Move" at bounding box center [1072, 571] width 91 height 32
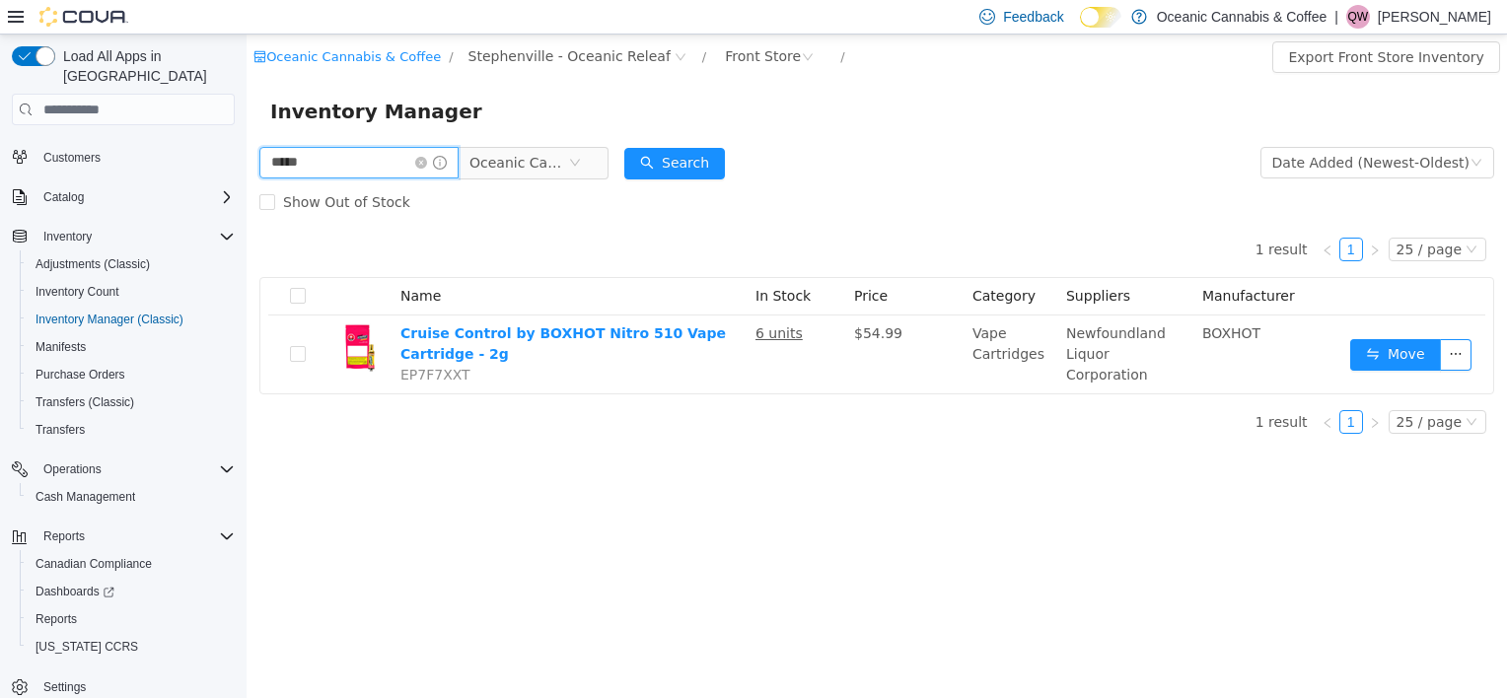
drag, startPoint x: 315, startPoint y: 168, endPoint x: 217, endPoint y: 172, distance: 97.7
click at [247, 172] on html "Oceanic Cannabis & Coffee / [GEOGRAPHIC_DATA] - Oceanic Releaf / Front Store / …" at bounding box center [877, 367] width 1260 height 664
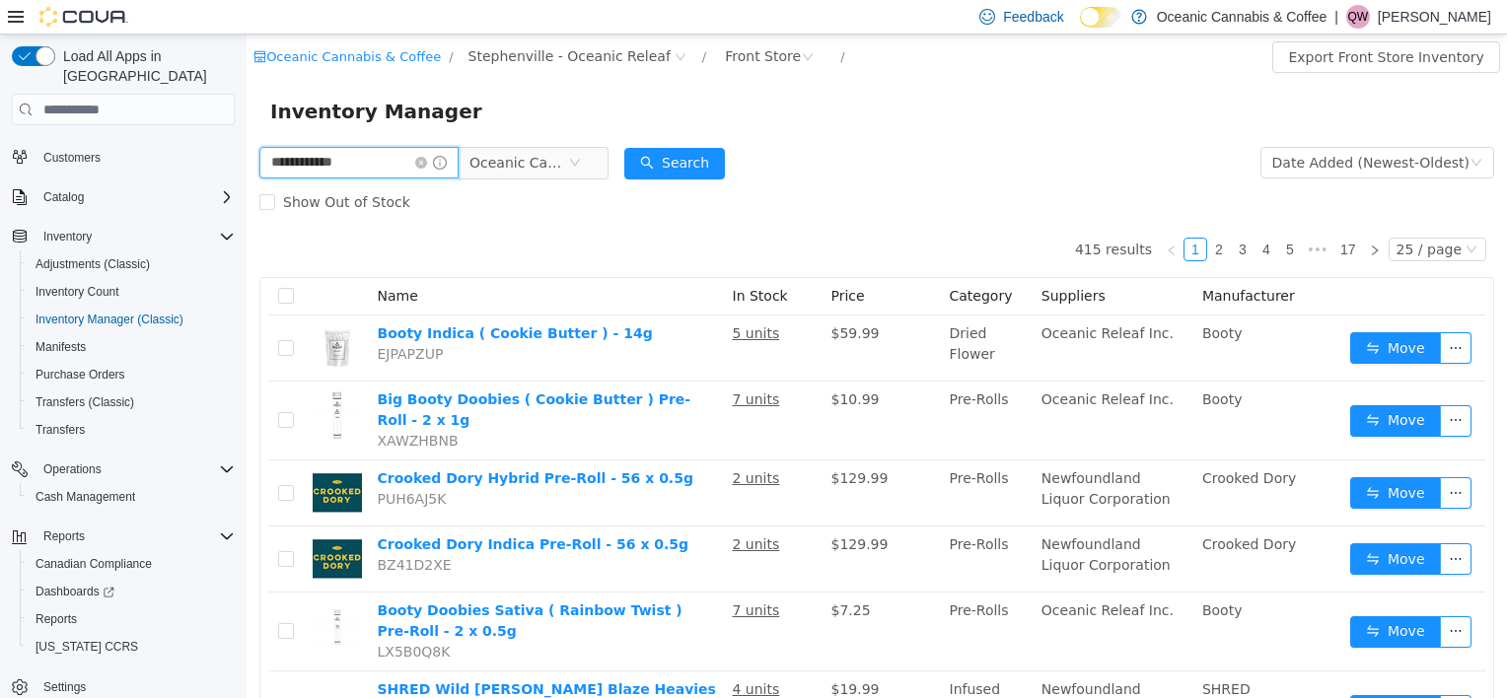
type input "**********"
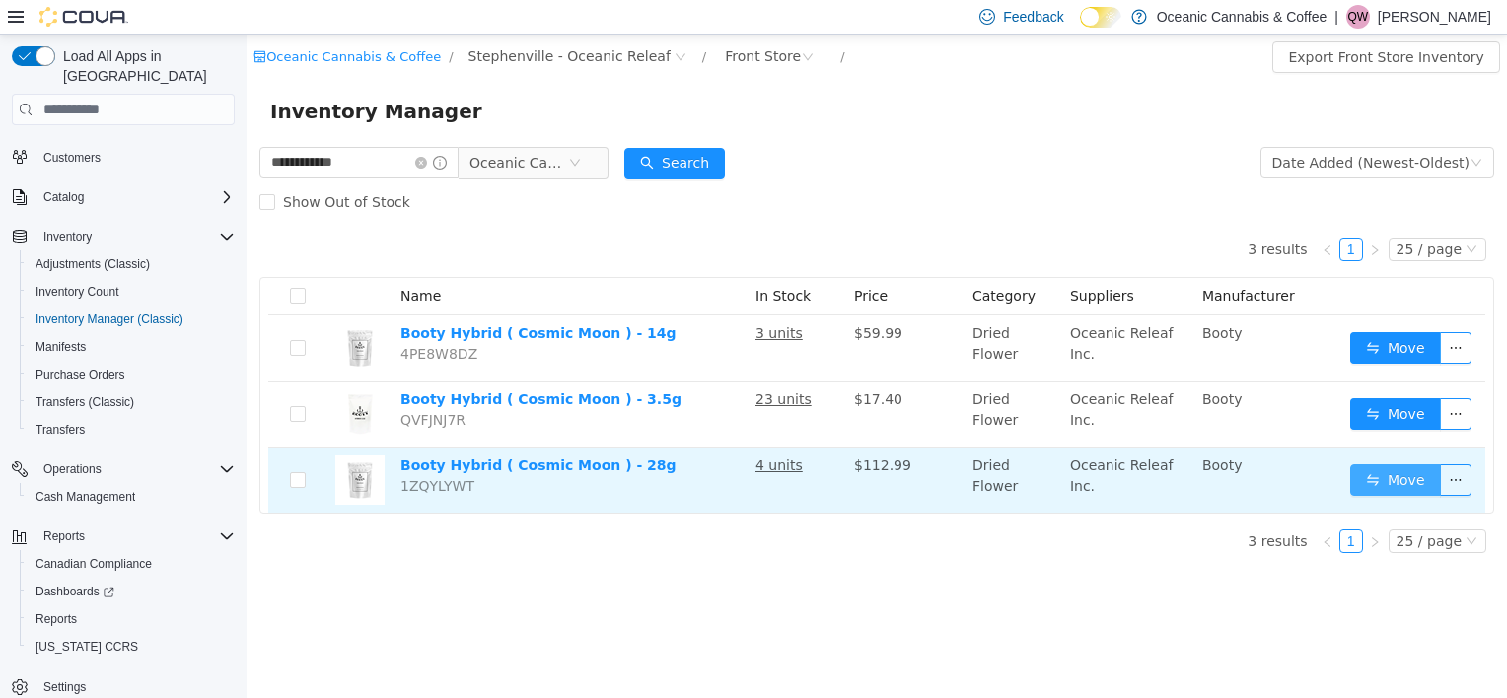
click at [1378, 481] on button "Move" at bounding box center [1395, 481] width 91 height 32
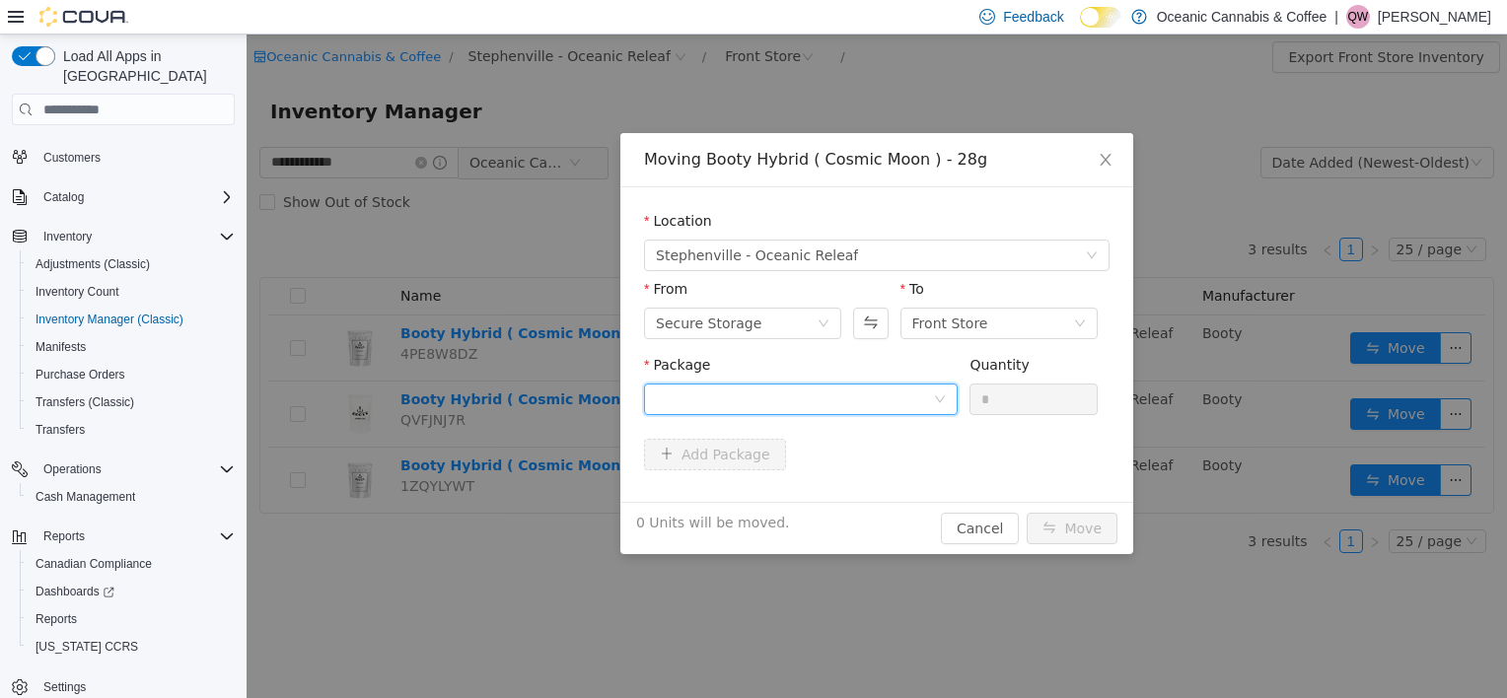
click at [779, 390] on div at bounding box center [794, 400] width 277 height 30
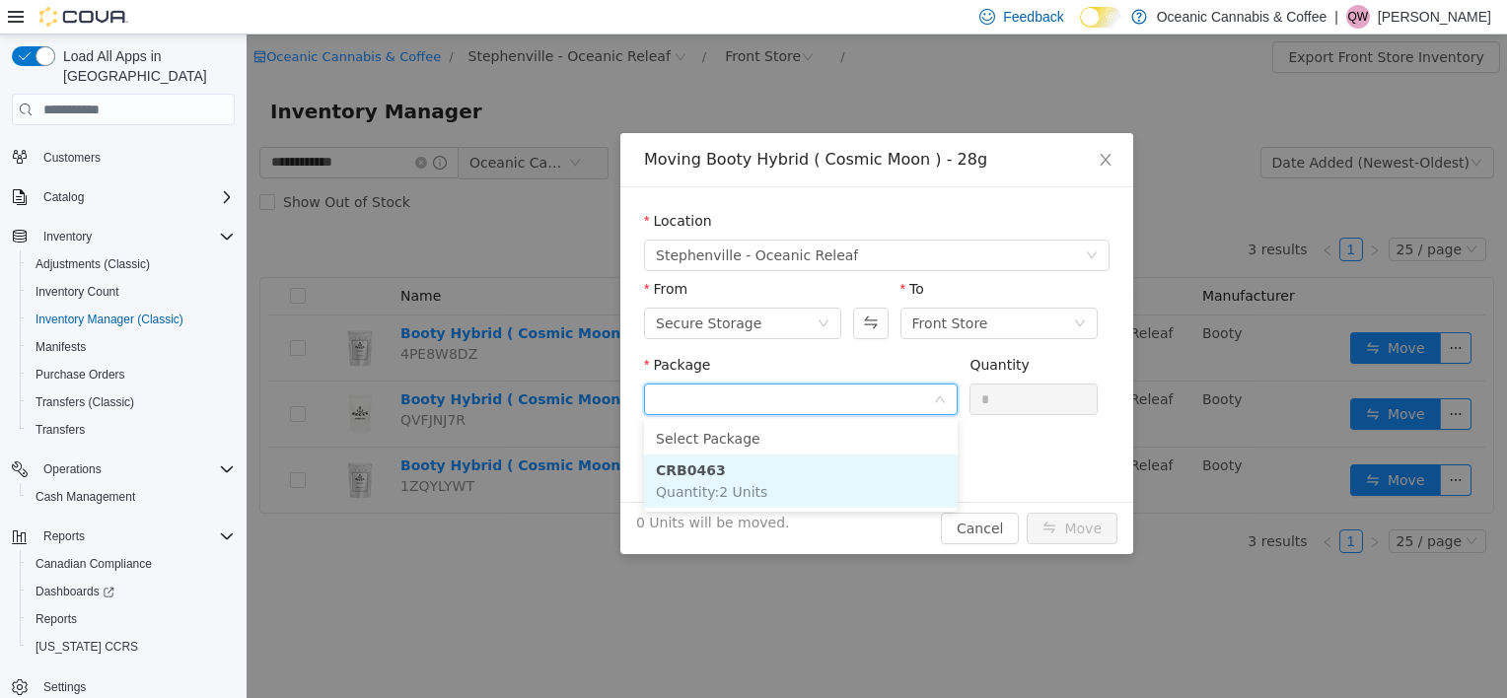
drag, startPoint x: 748, startPoint y: 476, endPoint x: 767, endPoint y: 473, distance: 19.9
click at [748, 477] on li "CRB0463 Quantity : 2 Units" at bounding box center [801, 481] width 314 height 53
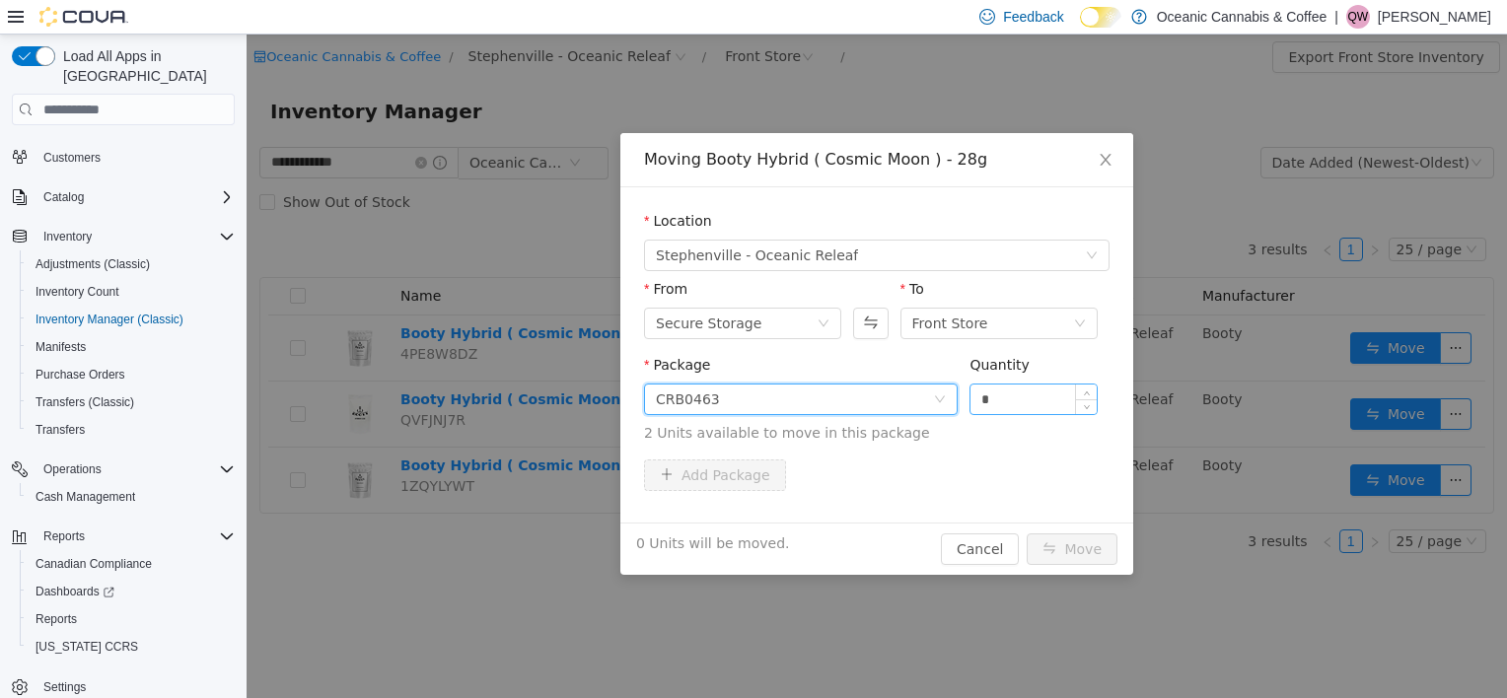
click at [1041, 397] on input "*" at bounding box center [1033, 400] width 126 height 30
type input "*"
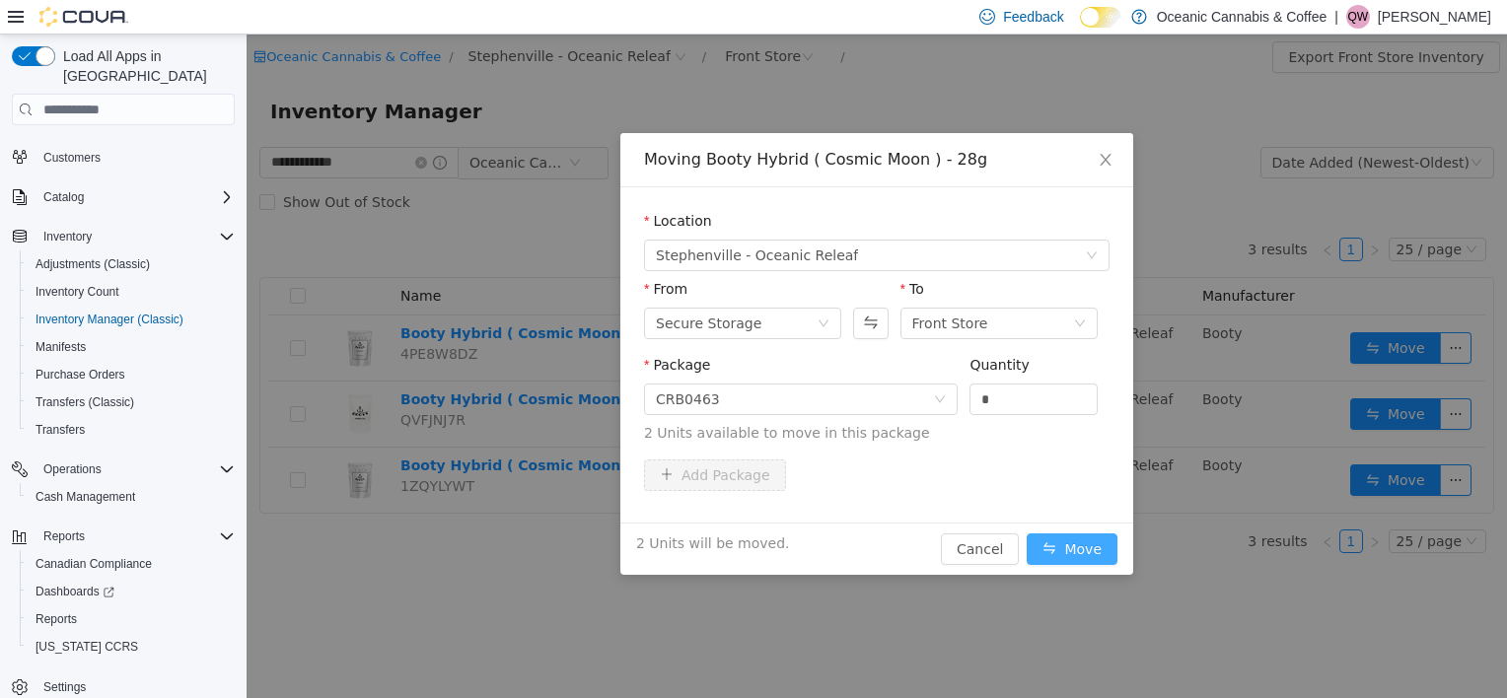
click at [1104, 560] on button "Move" at bounding box center [1072, 550] width 91 height 32
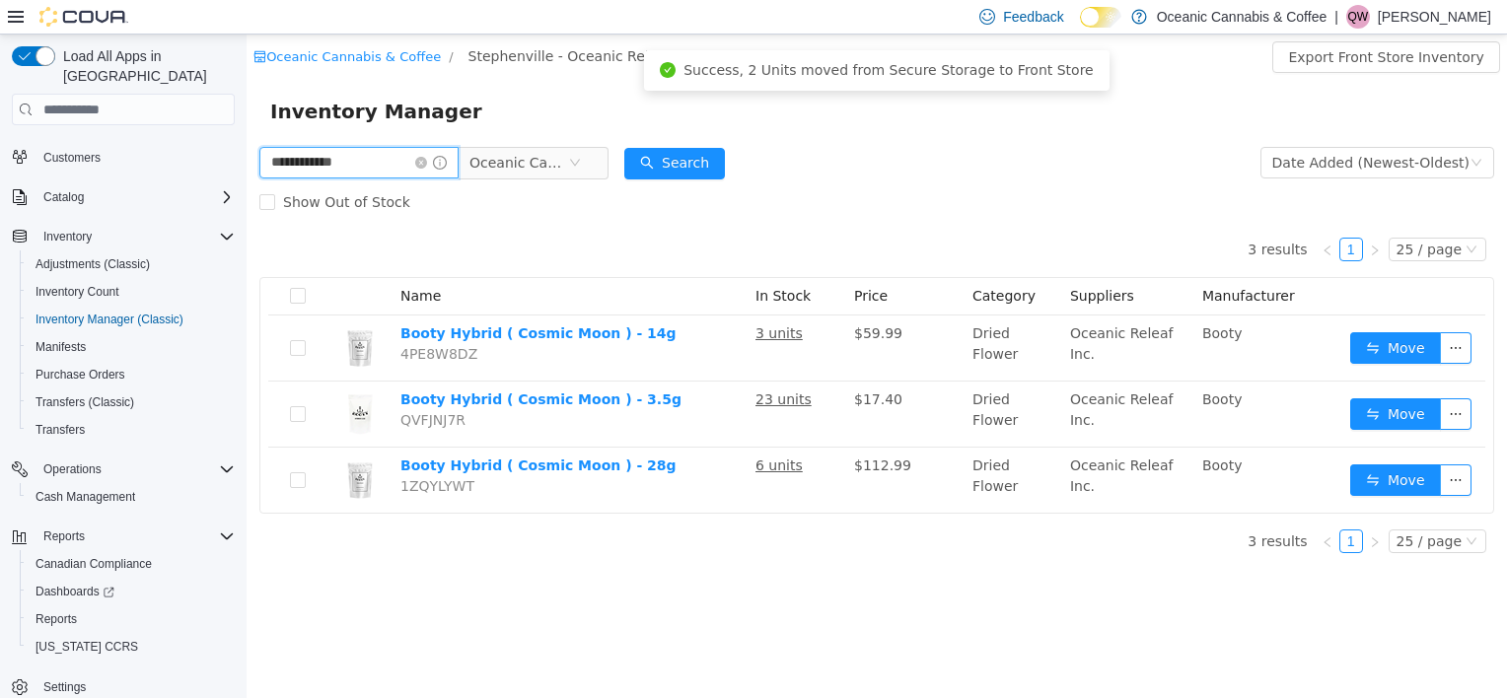
drag, startPoint x: 383, startPoint y: 163, endPoint x: 230, endPoint y: 169, distance: 153.0
click at [247, 169] on html "**********" at bounding box center [877, 367] width 1260 height 664
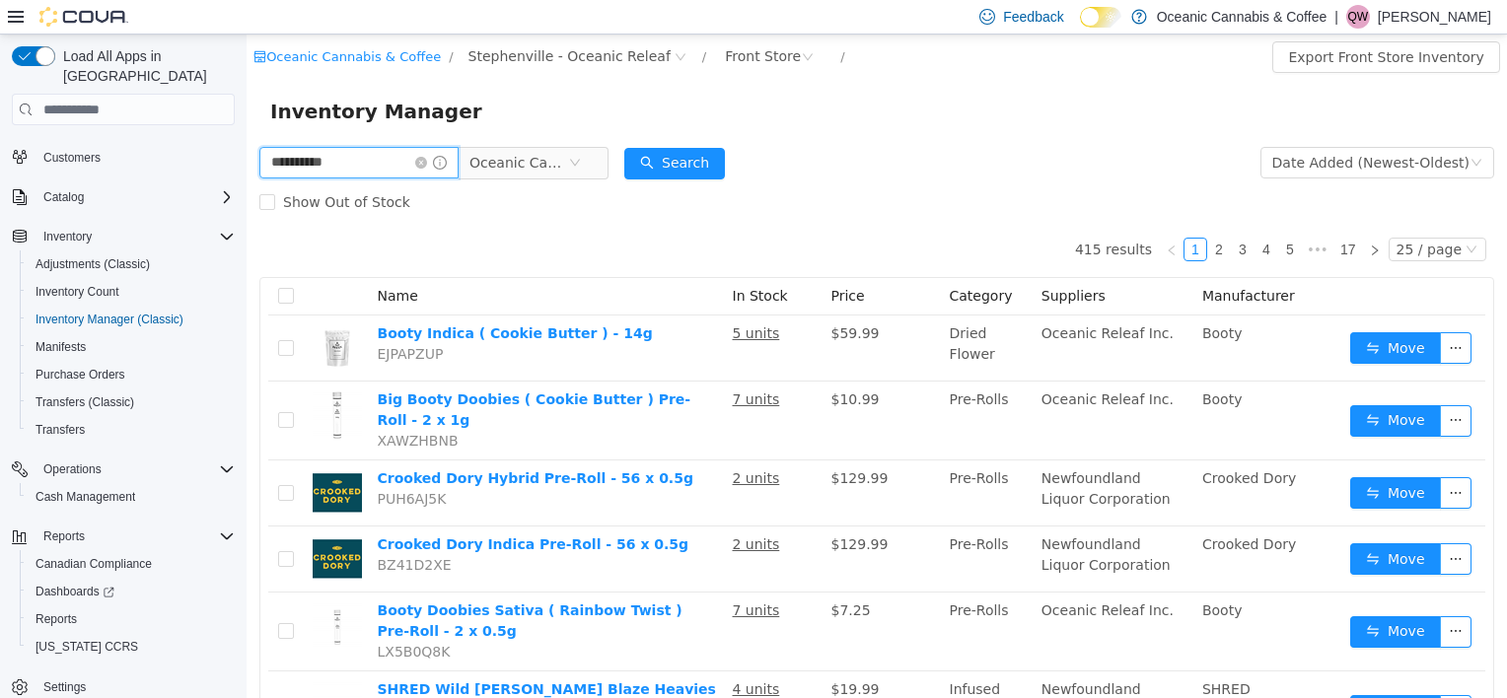
type input "**********"
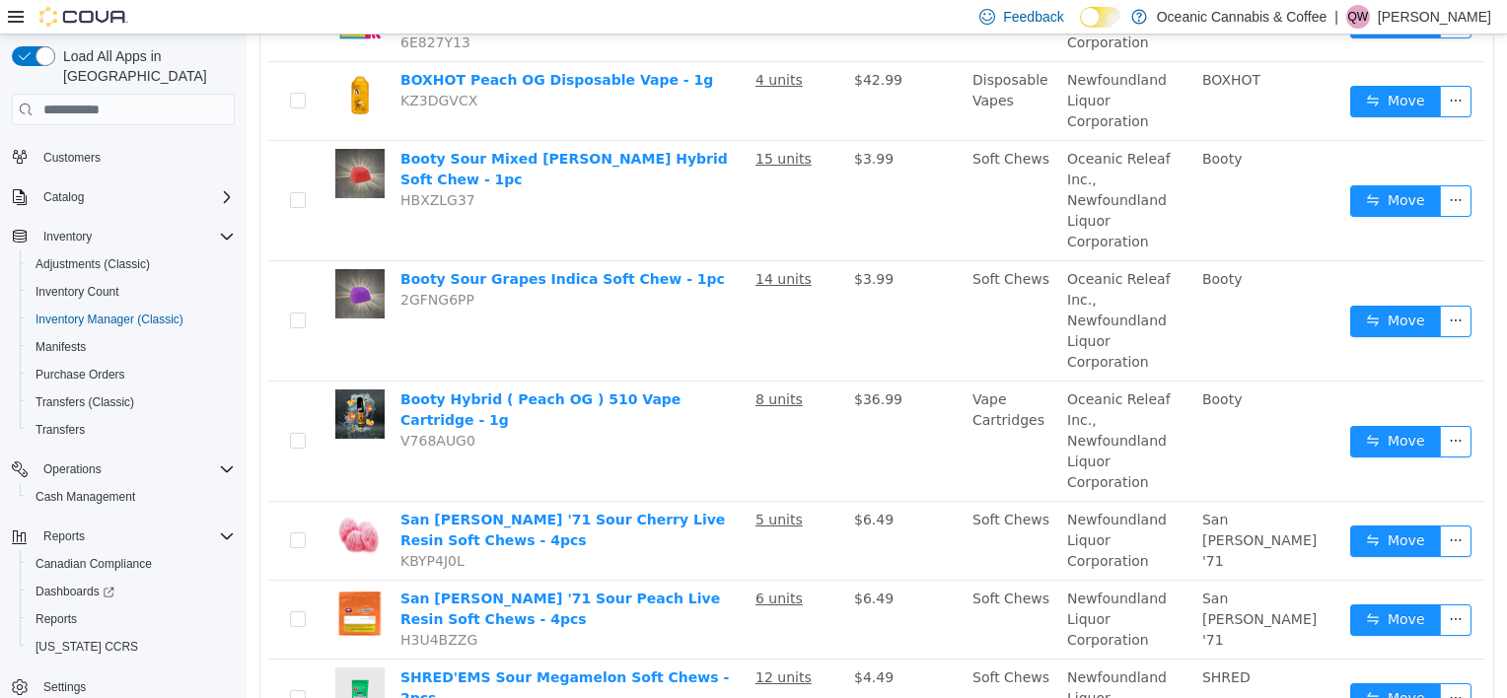
scroll to position [484, 0]
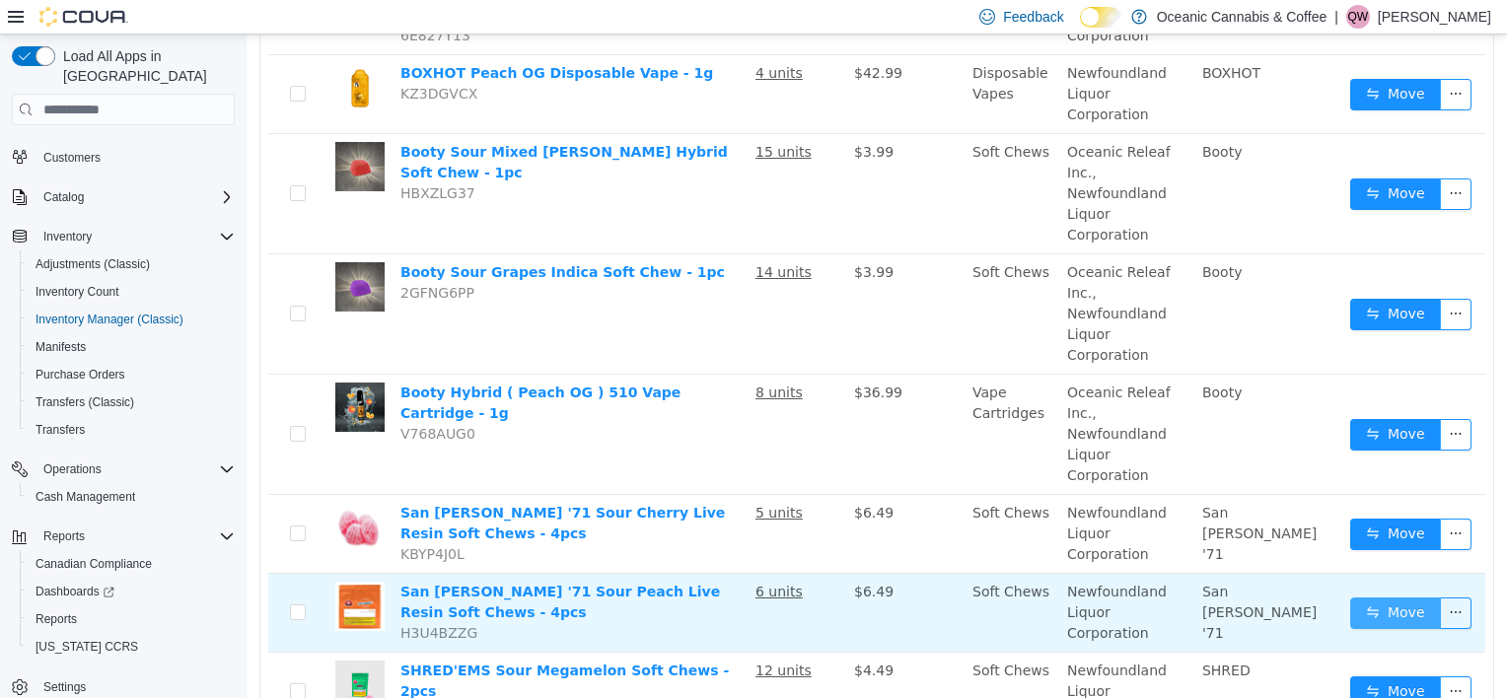
click at [1382, 598] on button "Move" at bounding box center [1395, 614] width 91 height 32
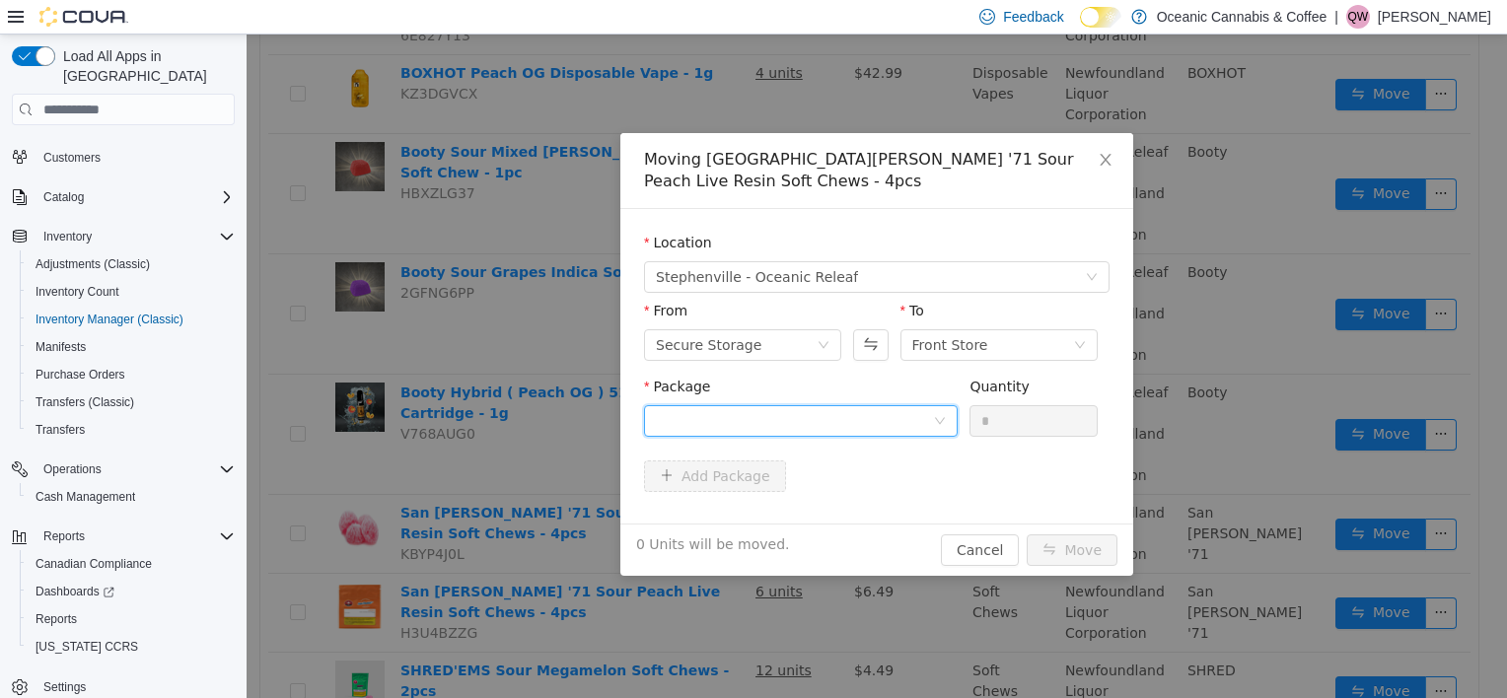
click at [750, 406] on div at bounding box center [794, 421] width 277 height 30
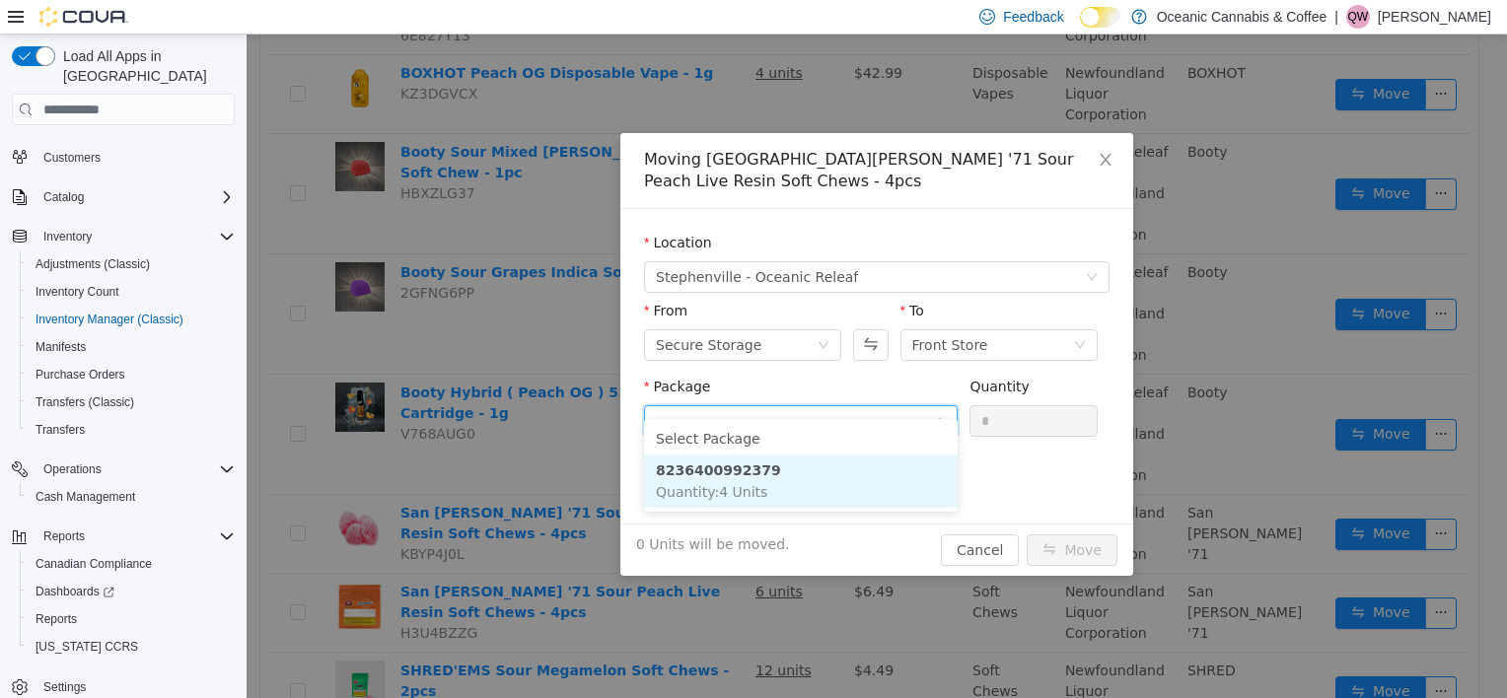
click at [766, 474] on li "8236400992379 Quantity : 4 Units" at bounding box center [801, 481] width 314 height 53
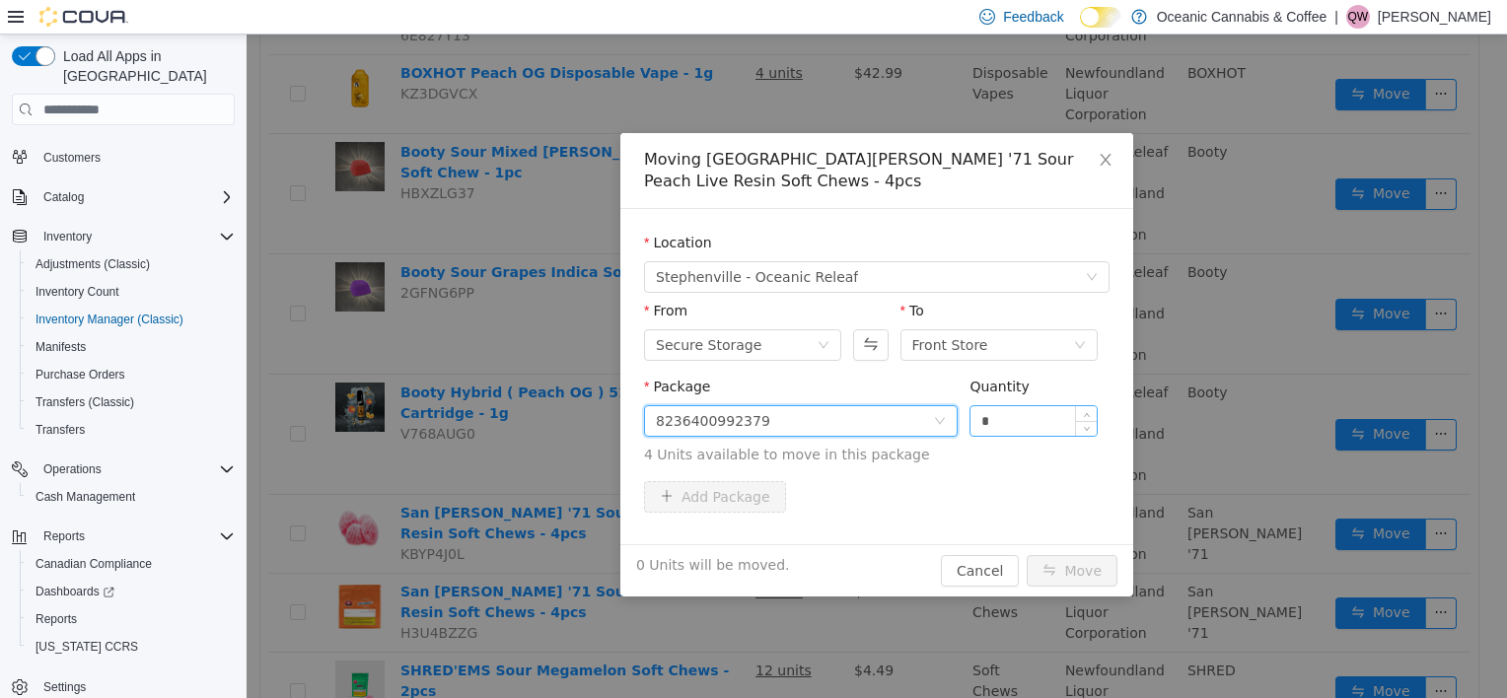
click at [1013, 406] on input "*" at bounding box center [1033, 421] width 126 height 30
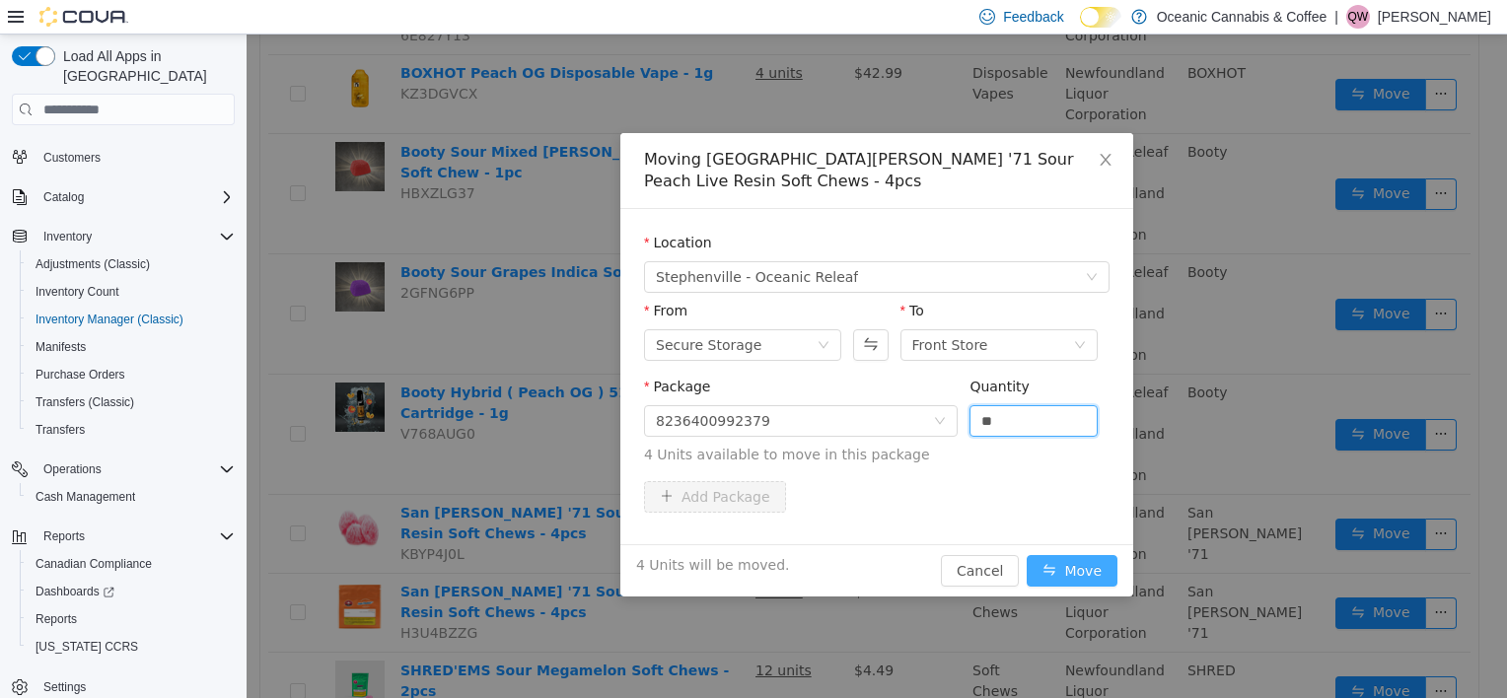
type input "*"
click at [1078, 555] on button "Move" at bounding box center [1072, 571] width 91 height 32
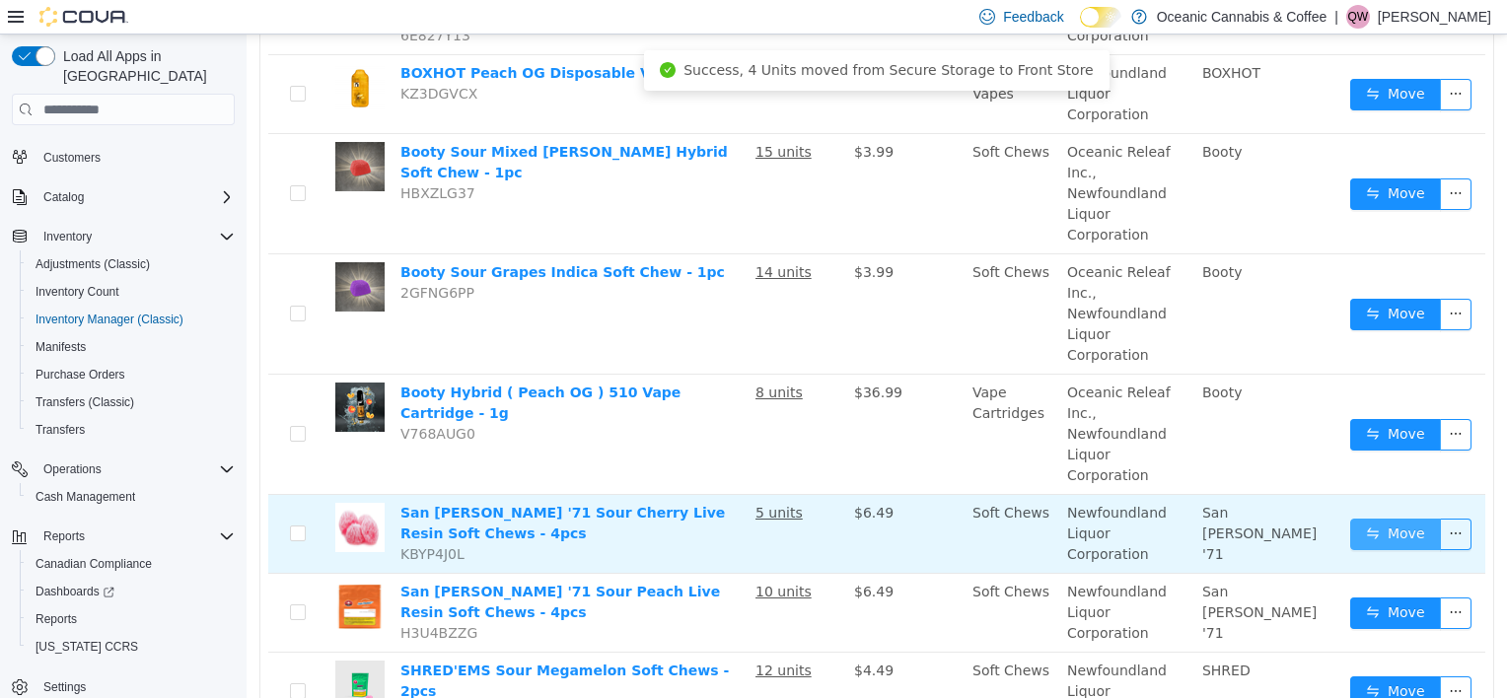
click at [1359, 519] on button "Move" at bounding box center [1395, 535] width 91 height 32
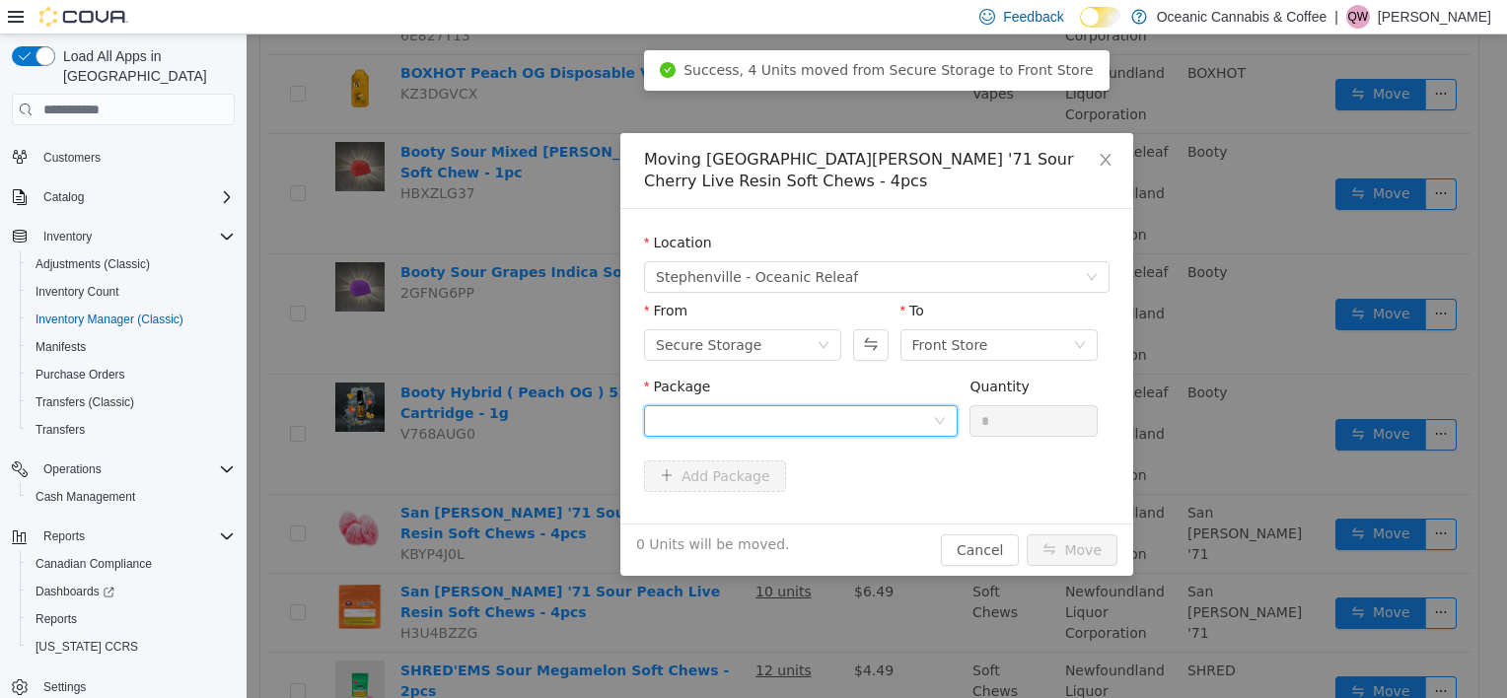
drag, startPoint x: 777, startPoint y: 393, endPoint x: 785, endPoint y: 413, distance: 22.2
click at [777, 406] on div at bounding box center [794, 421] width 277 height 30
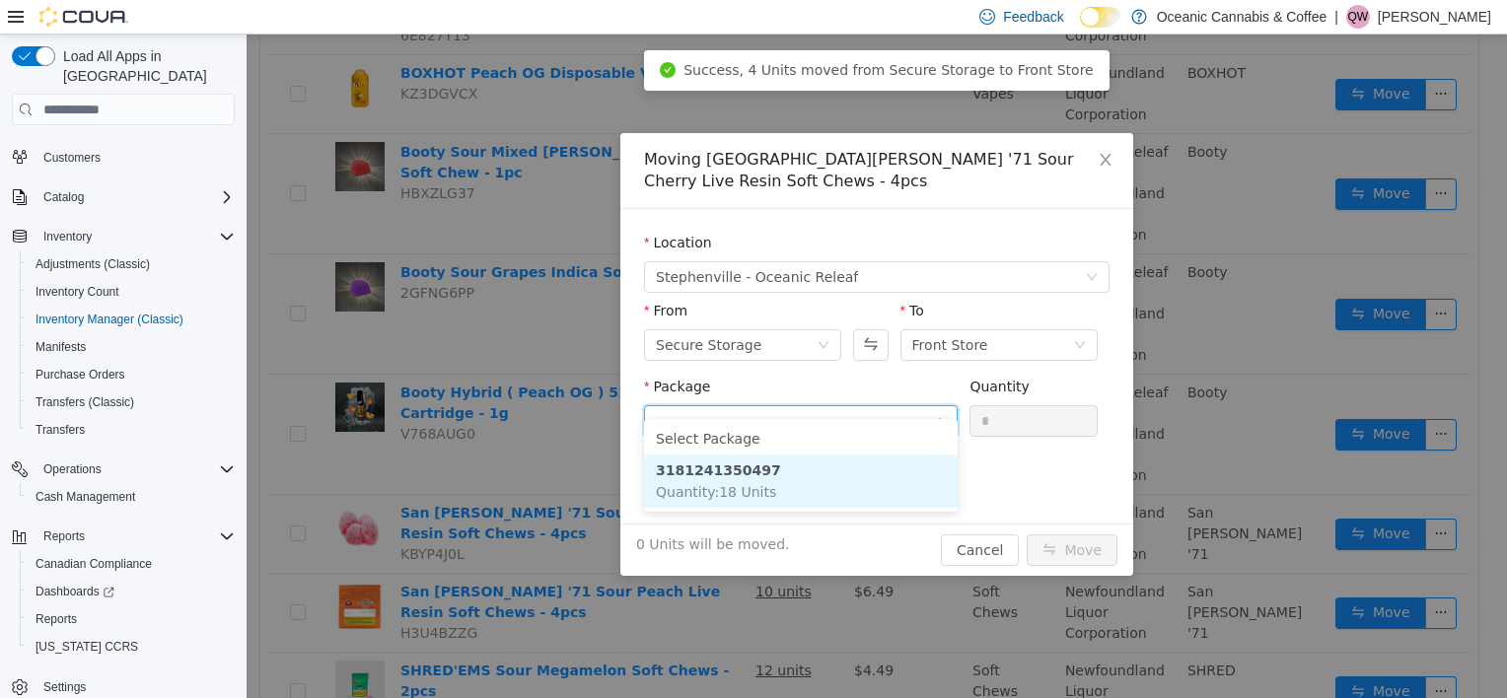
click at [803, 475] on li "3181241350497 Quantity : 18 Units" at bounding box center [801, 481] width 314 height 53
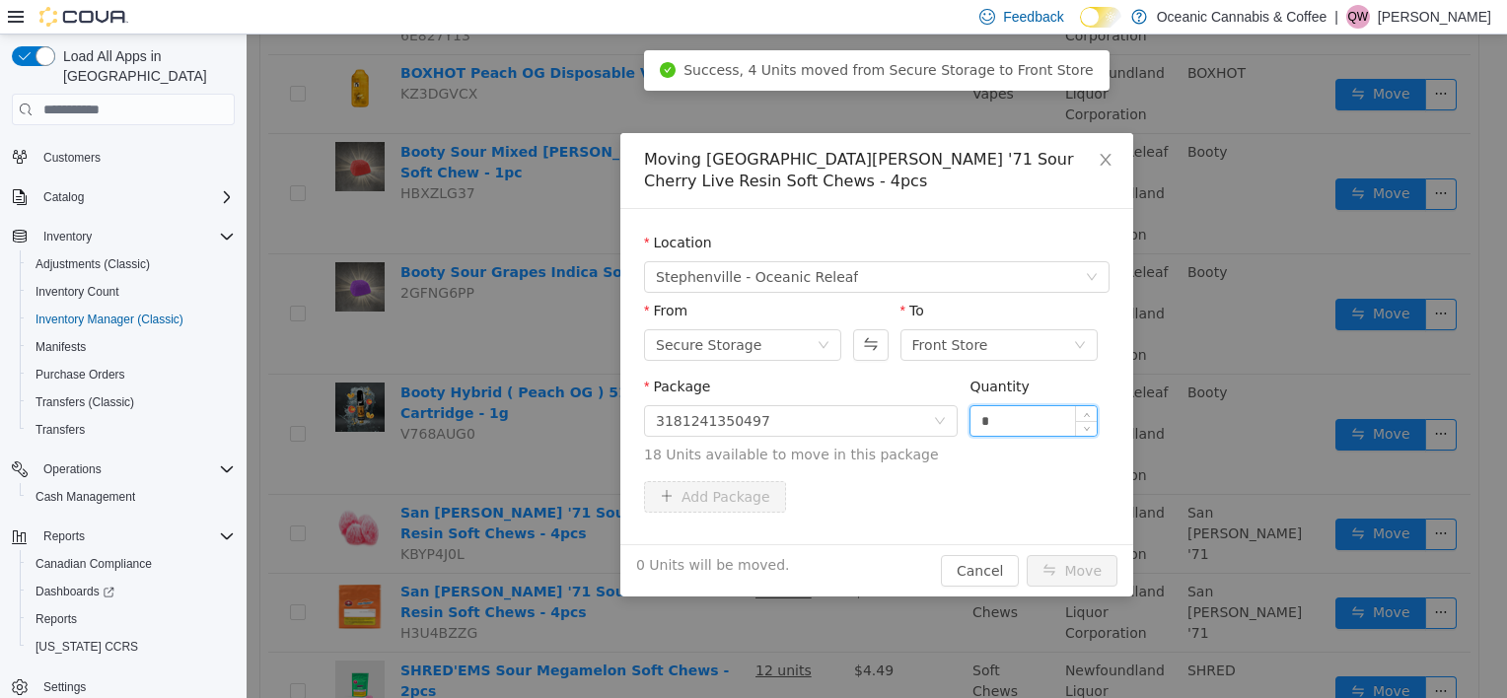
click at [1047, 406] on input "*" at bounding box center [1033, 421] width 126 height 30
type input "*"
click at [1085, 555] on button "Move" at bounding box center [1072, 571] width 91 height 32
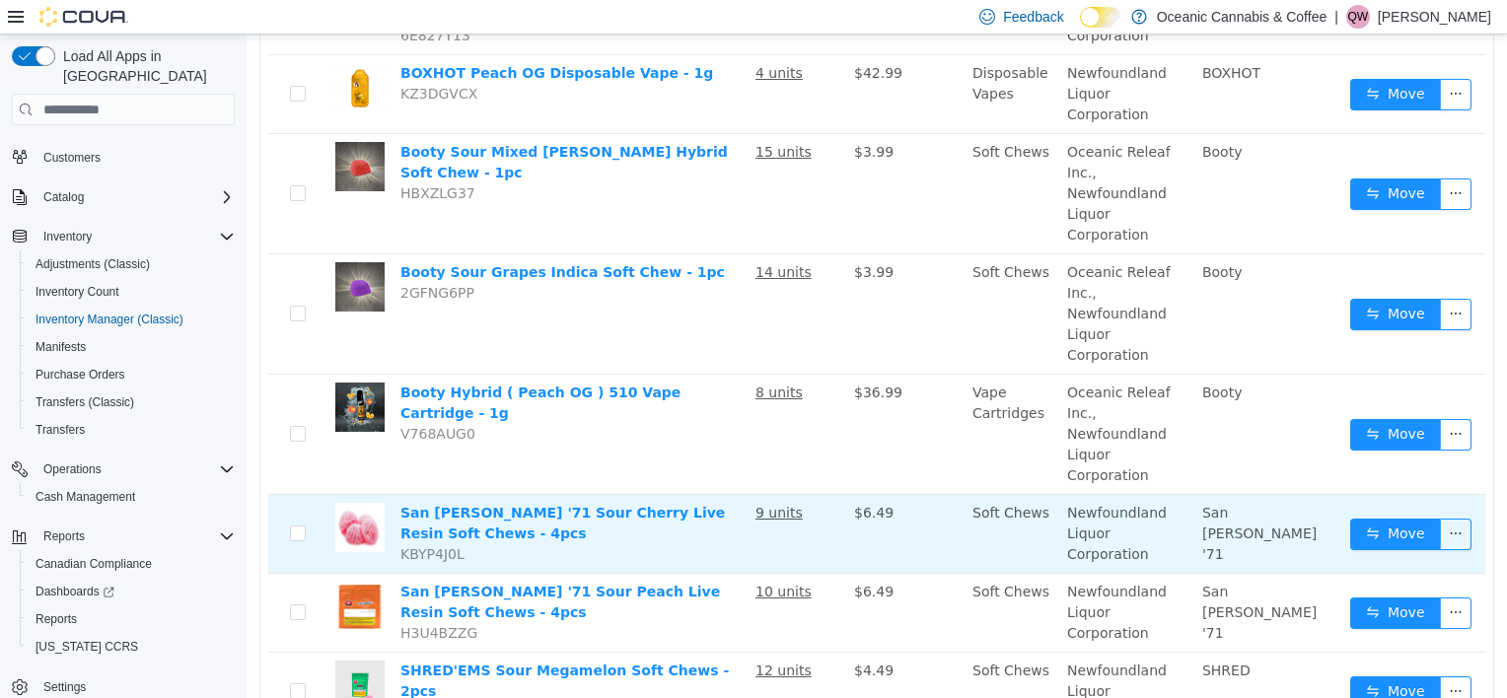
click at [764, 495] on td "9 units" at bounding box center [797, 534] width 99 height 79
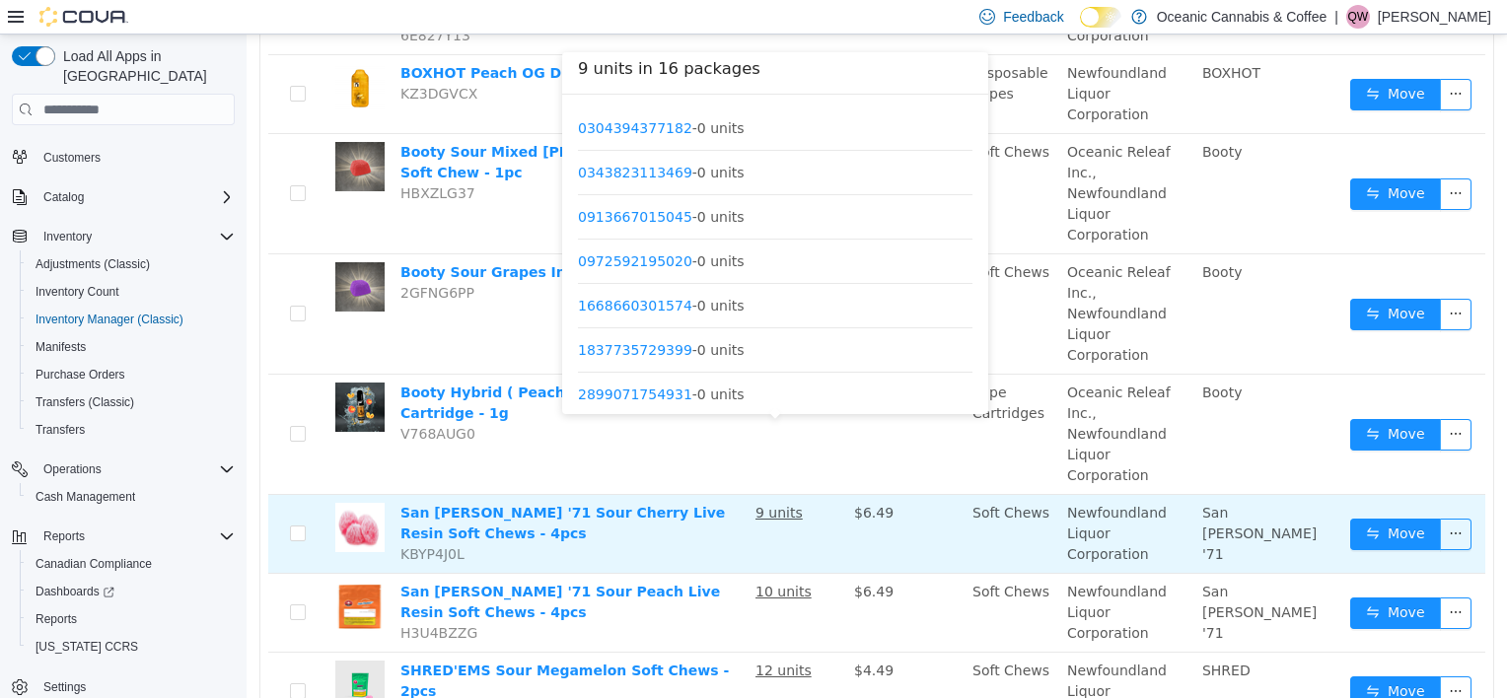
click at [769, 505] on u "9 units" at bounding box center [778, 513] width 47 height 16
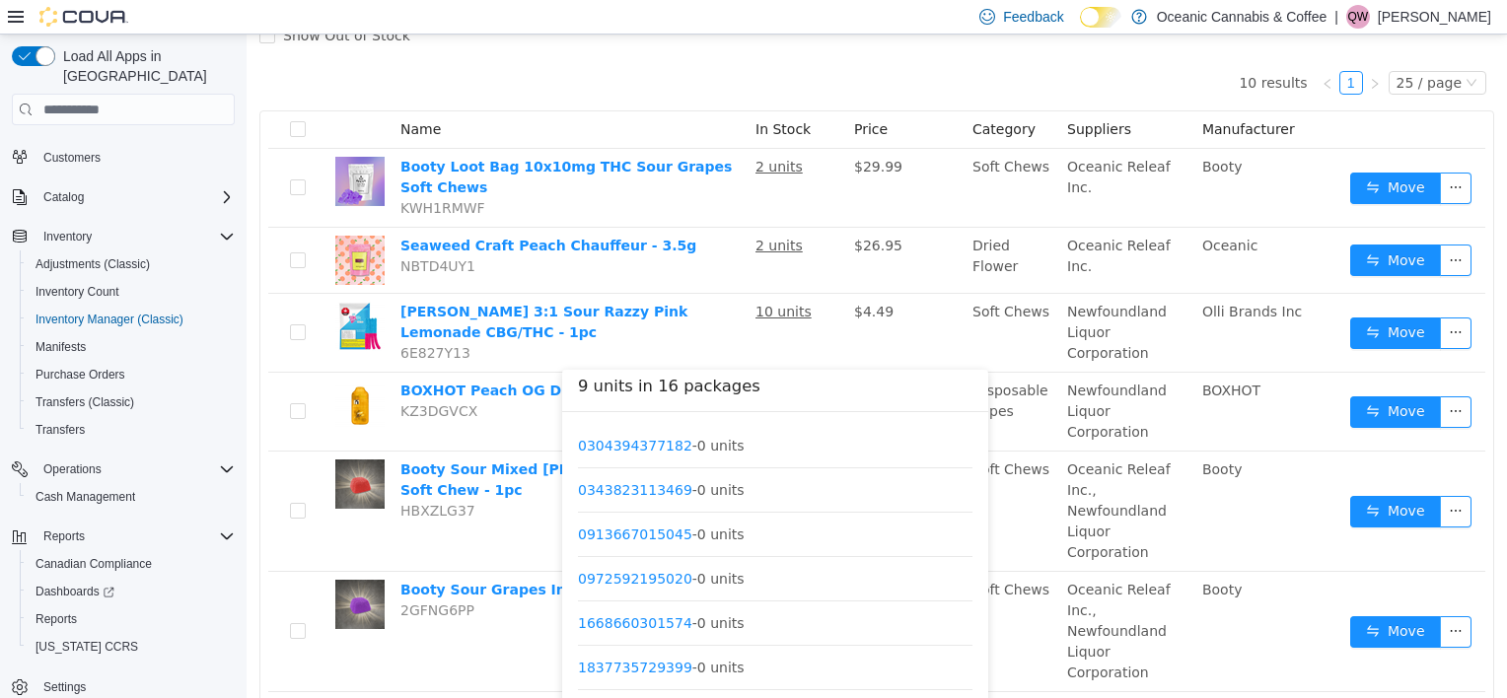
scroll to position [0, 0]
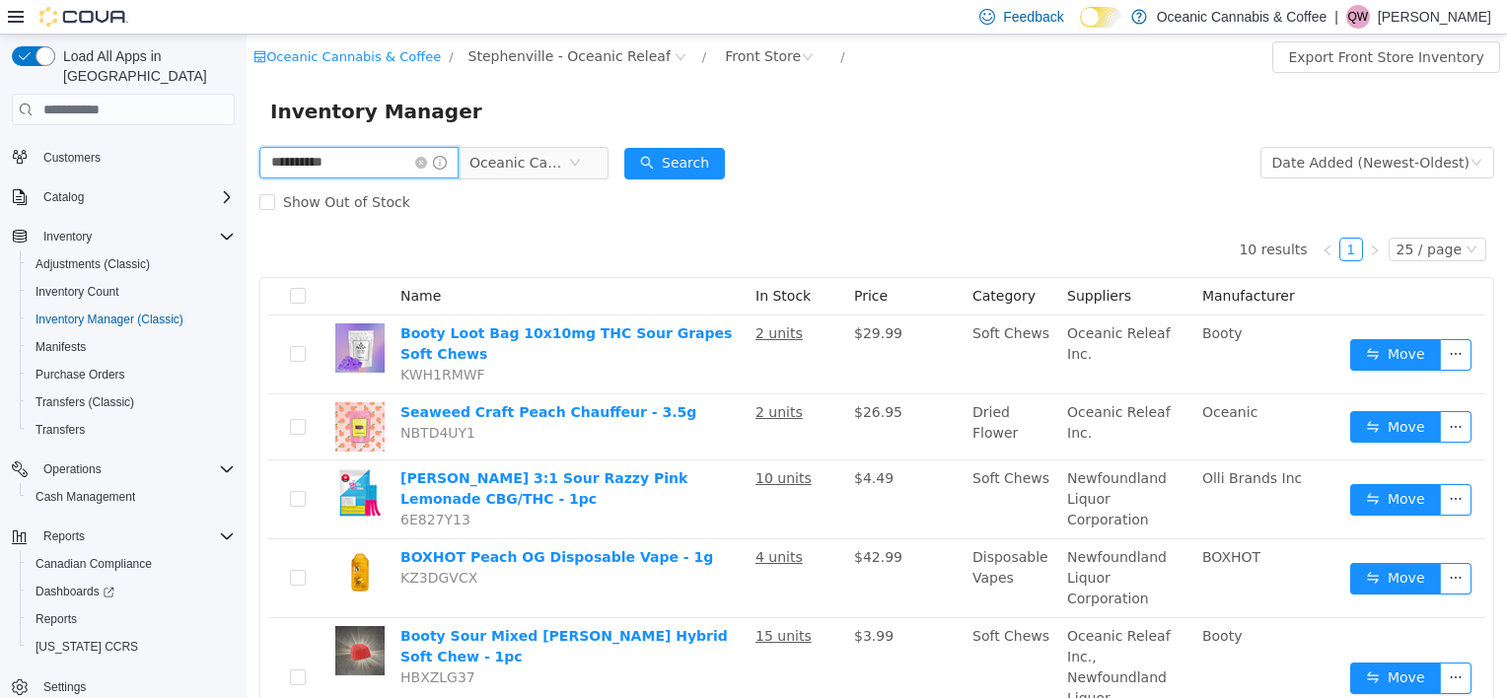
drag, startPoint x: 398, startPoint y: 161, endPoint x: 39, endPoint y: 161, distance: 359.0
click at [247, 161] on html "**********" at bounding box center [877, 367] width 1260 height 664
type input "*****"
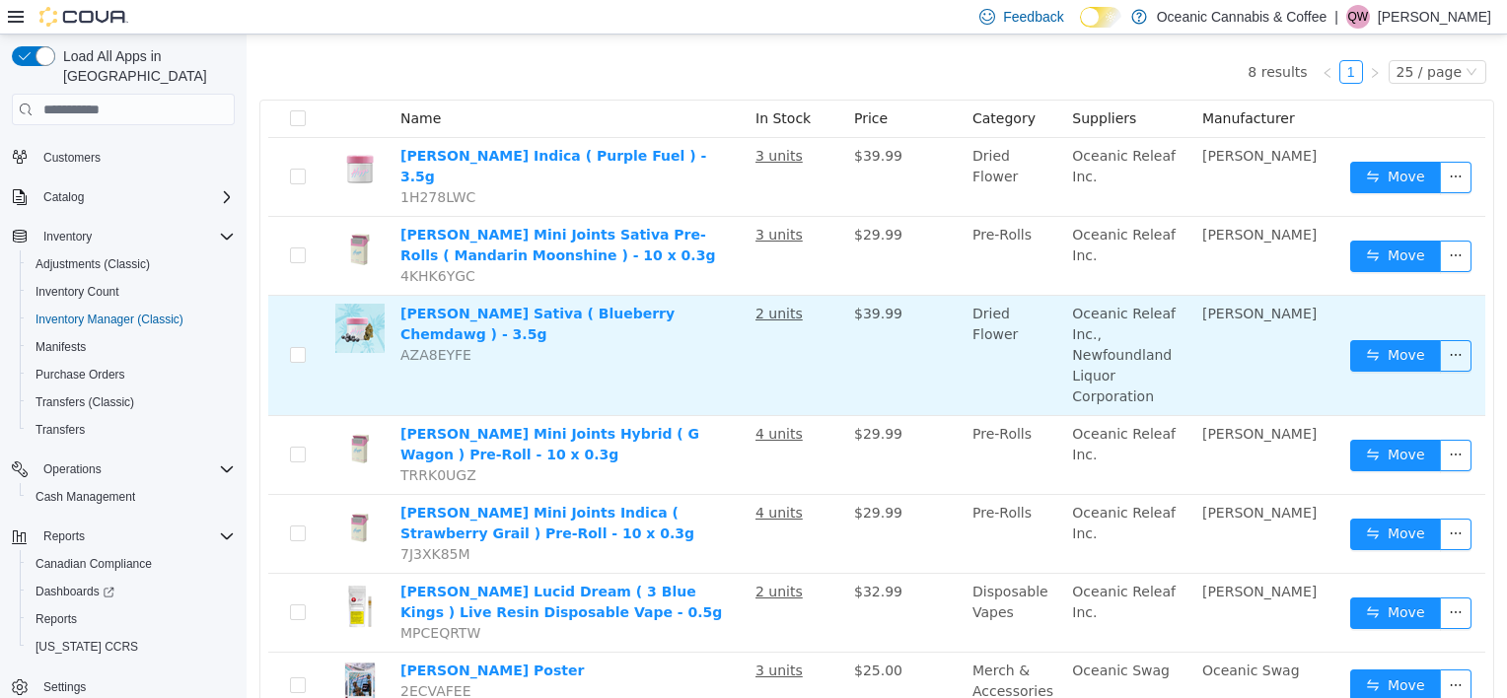
scroll to position [197, 0]
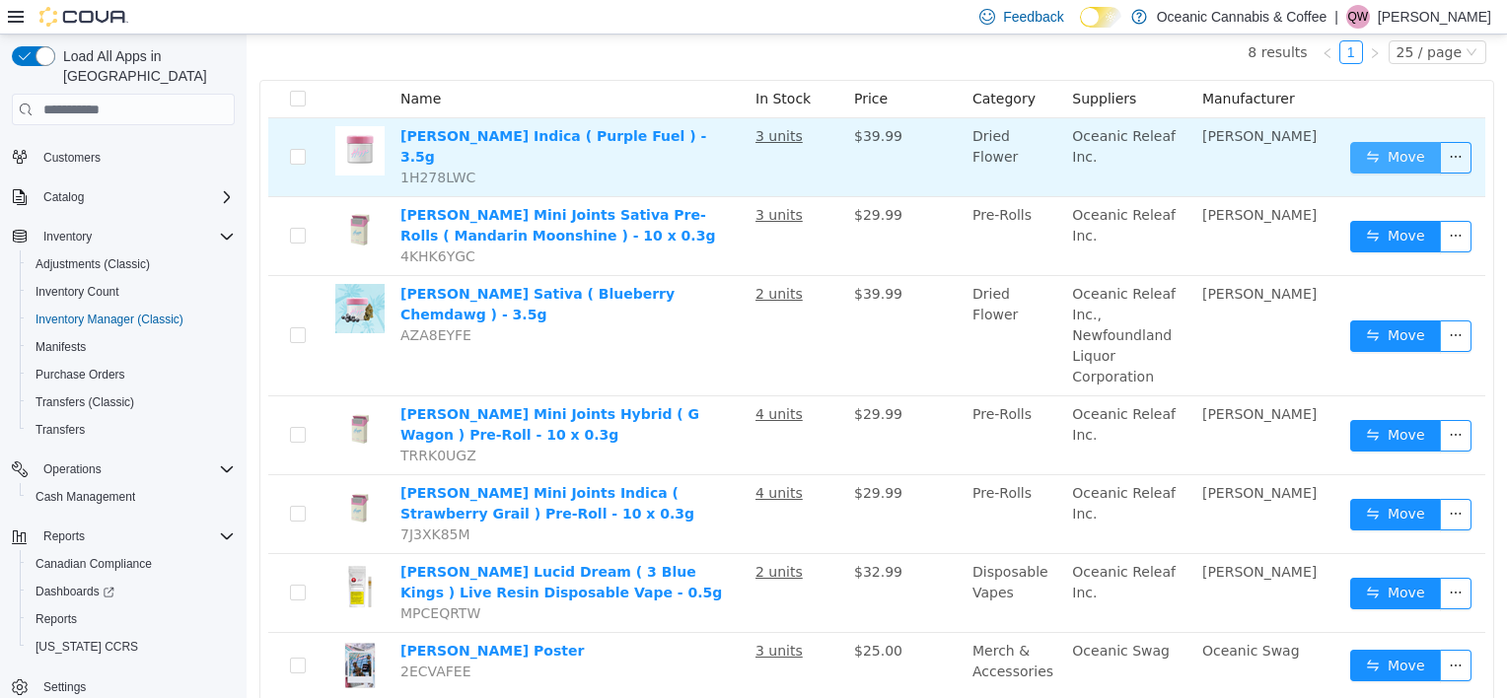
click at [1374, 142] on button "Move" at bounding box center [1395, 158] width 91 height 32
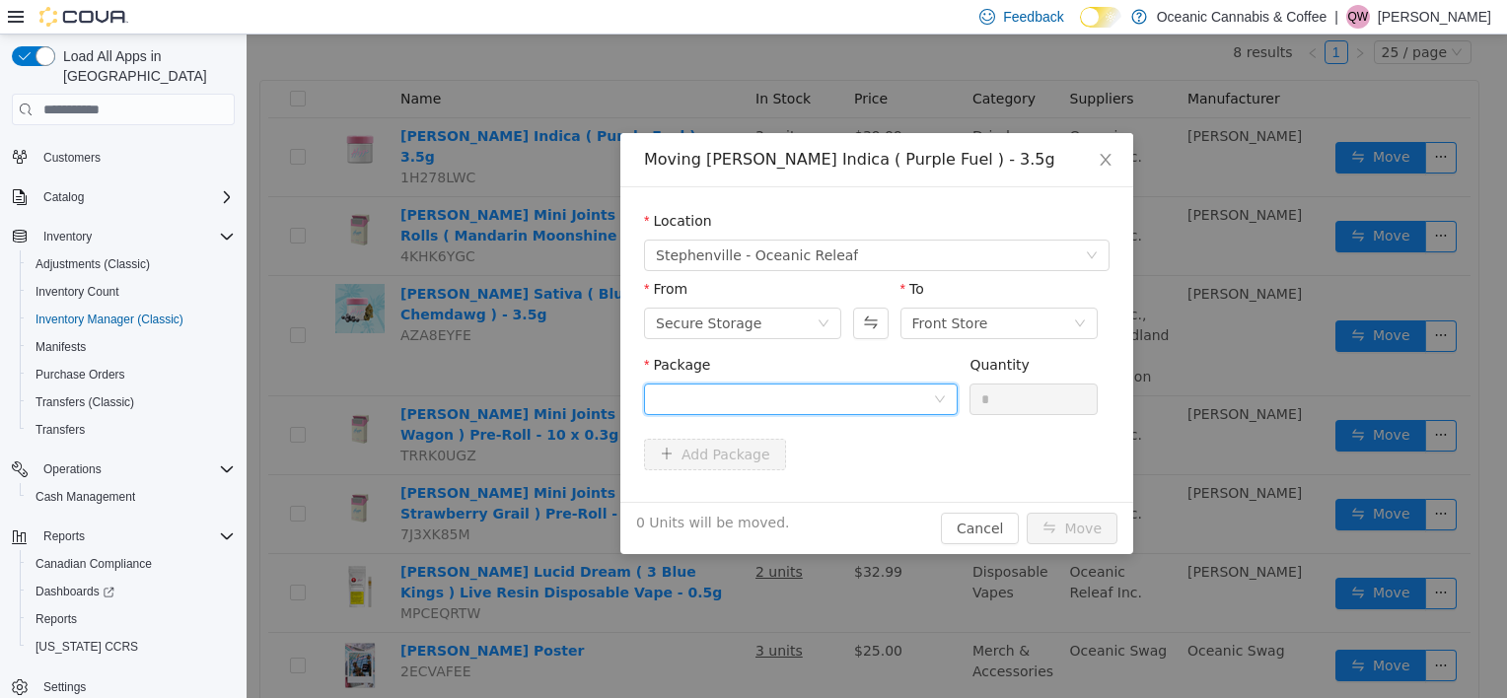
click at [817, 405] on div at bounding box center [794, 400] width 277 height 30
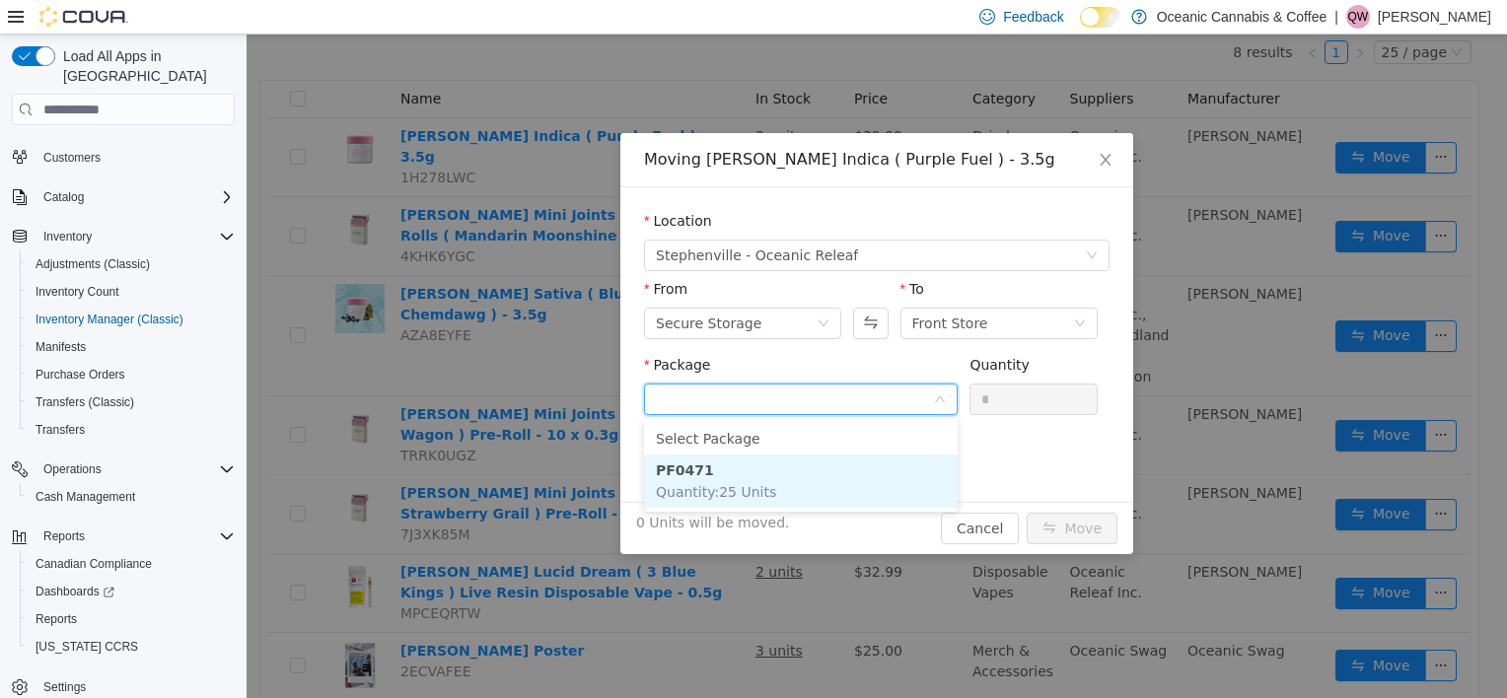
click at [799, 489] on li "PF0471 Quantity : 25 Units" at bounding box center [801, 481] width 314 height 53
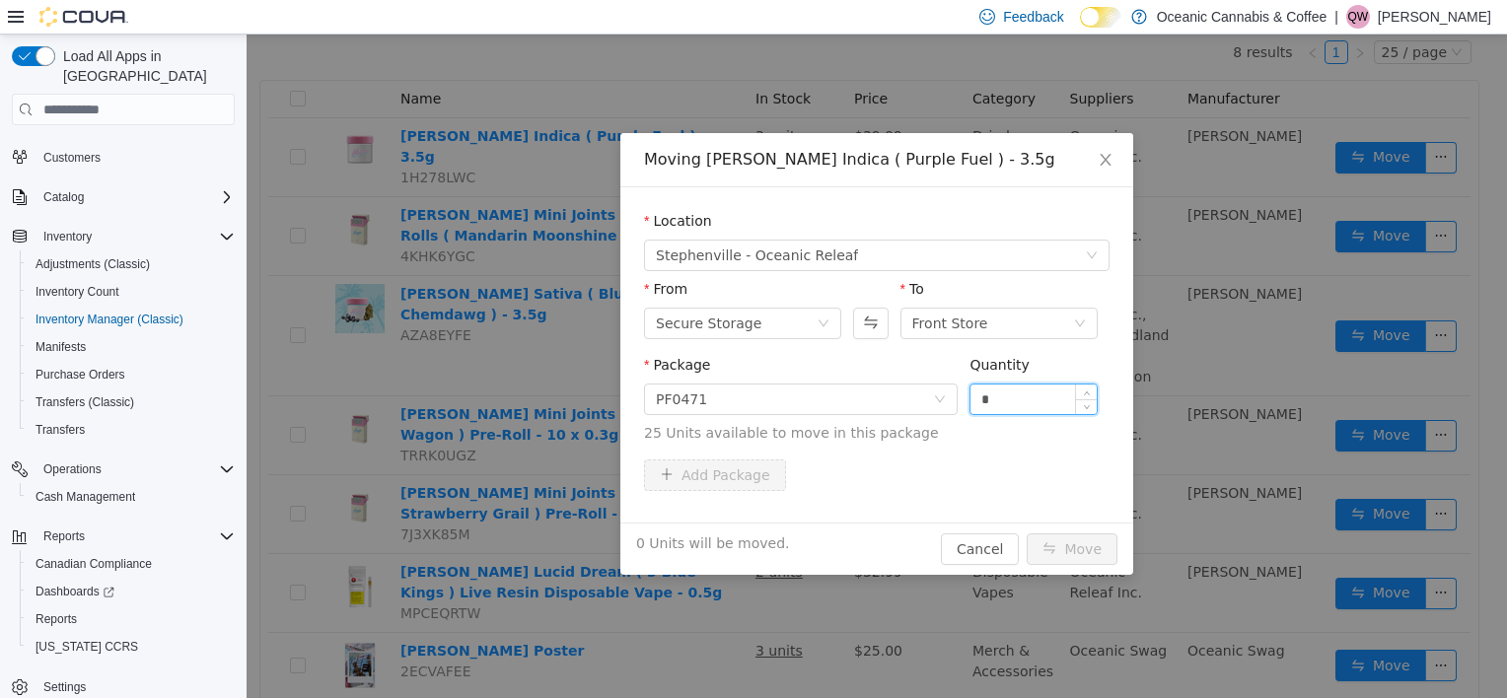
click at [1014, 408] on input "*" at bounding box center [1033, 400] width 126 height 30
type input "*"
click at [1057, 554] on button "Move" at bounding box center [1072, 550] width 91 height 32
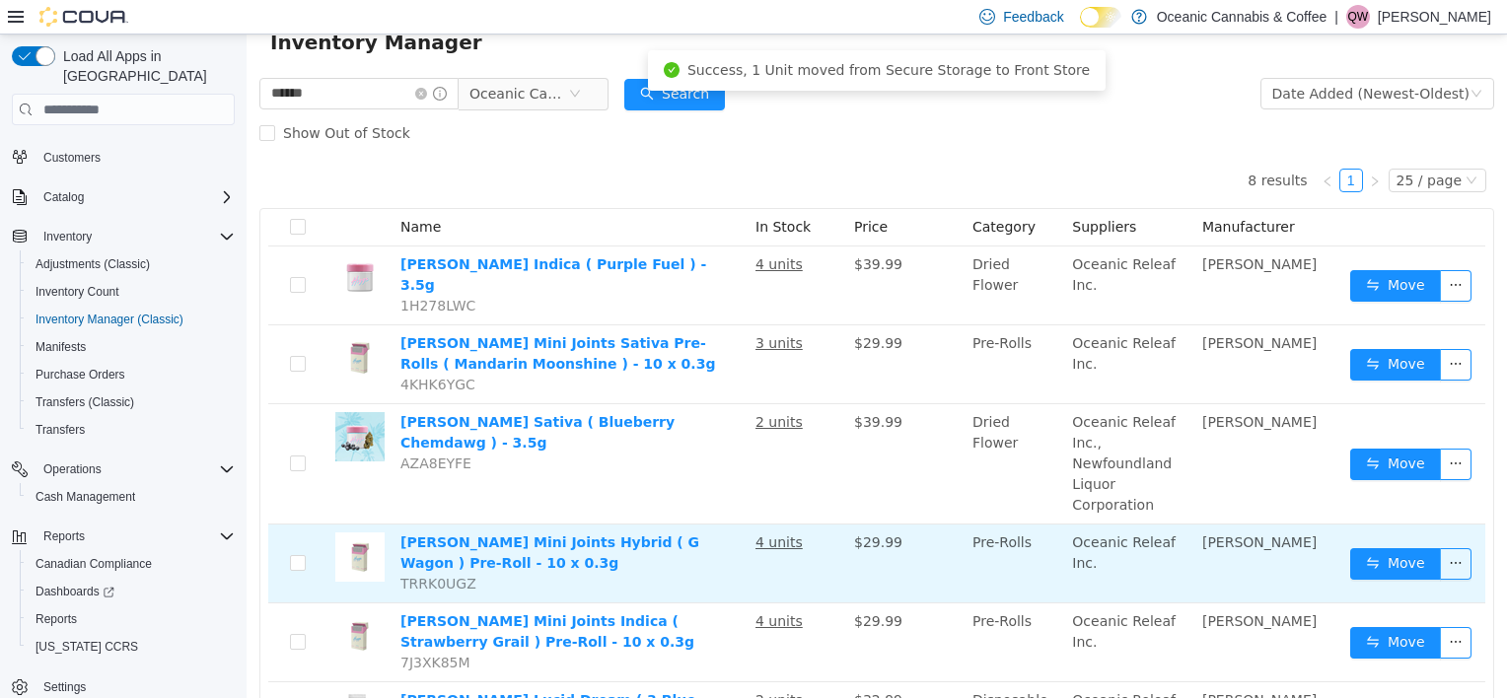
scroll to position [99, 0]
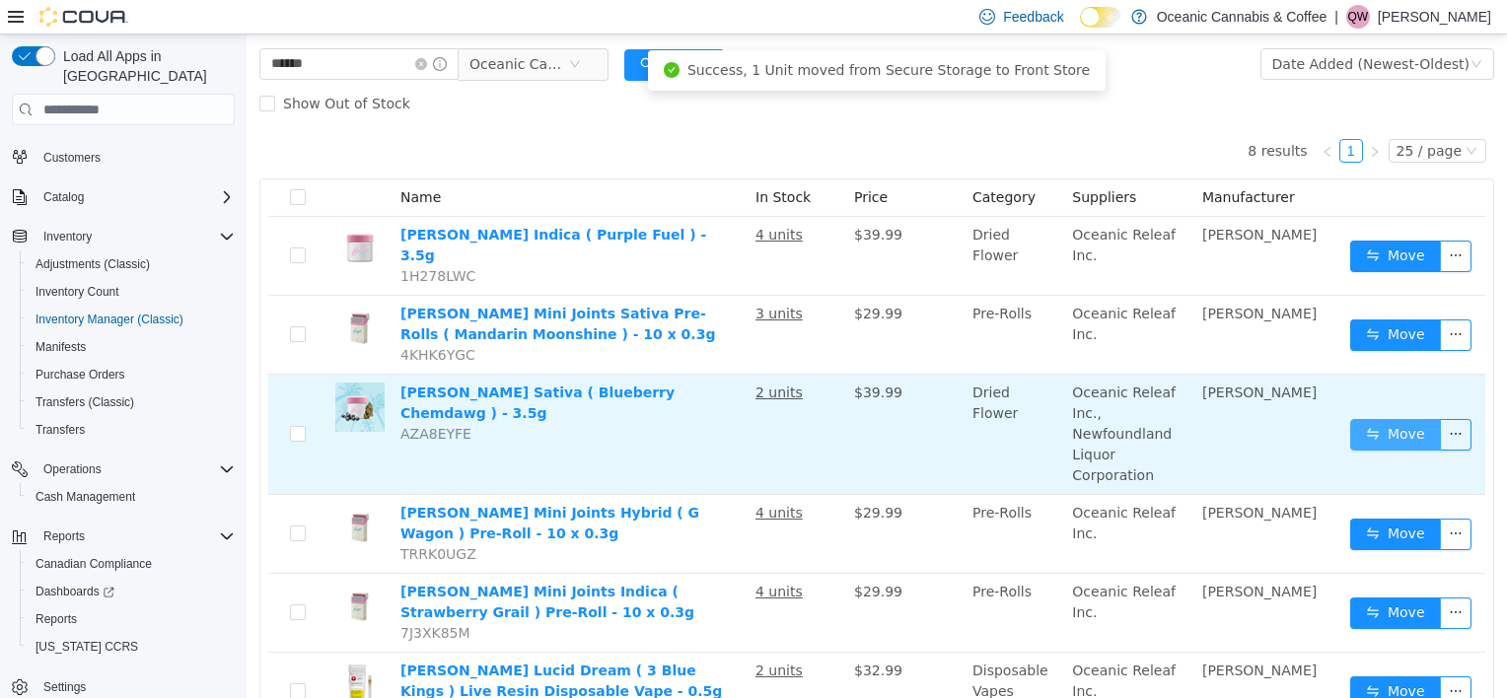
click at [1374, 433] on button "Move" at bounding box center [1395, 435] width 91 height 32
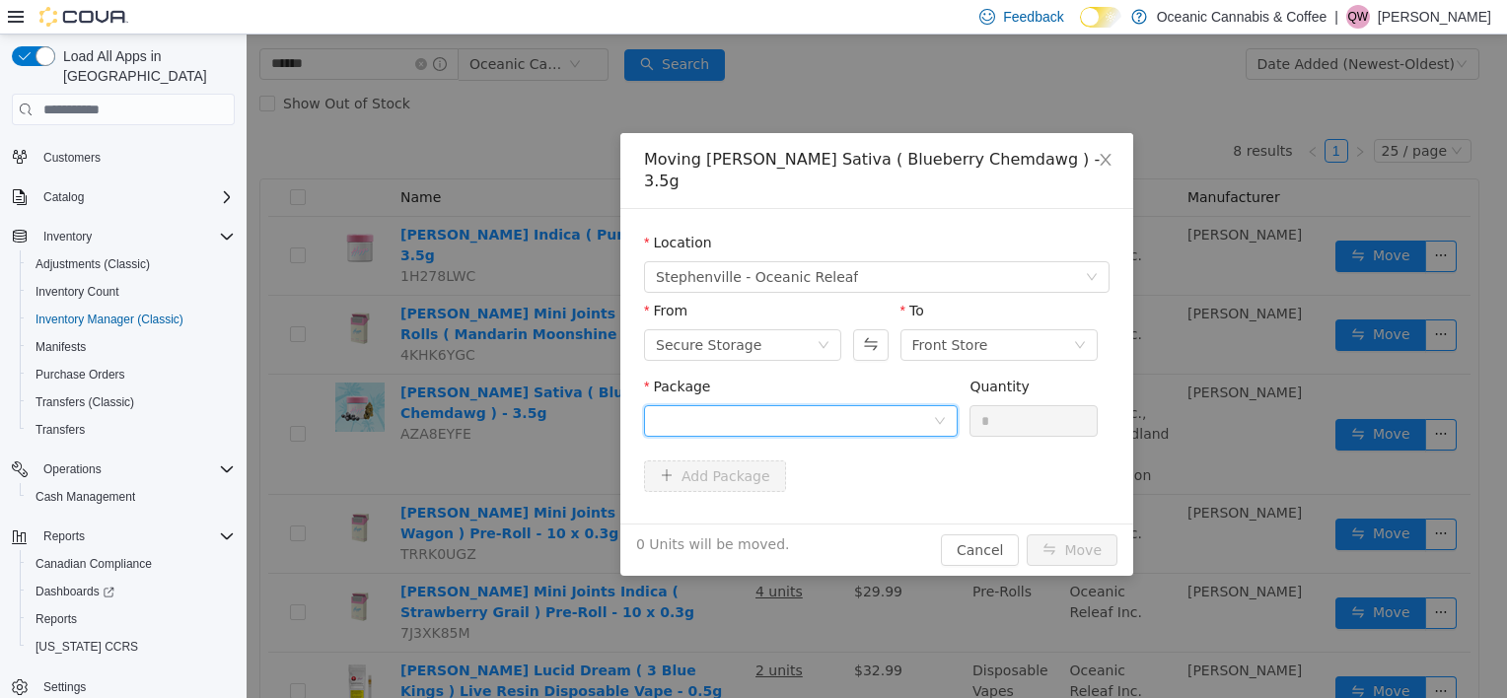
click at [807, 406] on div at bounding box center [794, 421] width 277 height 30
click at [834, 509] on ul "Select Package BLU0306 Quantity : 13 Units" at bounding box center [801, 465] width 314 height 93
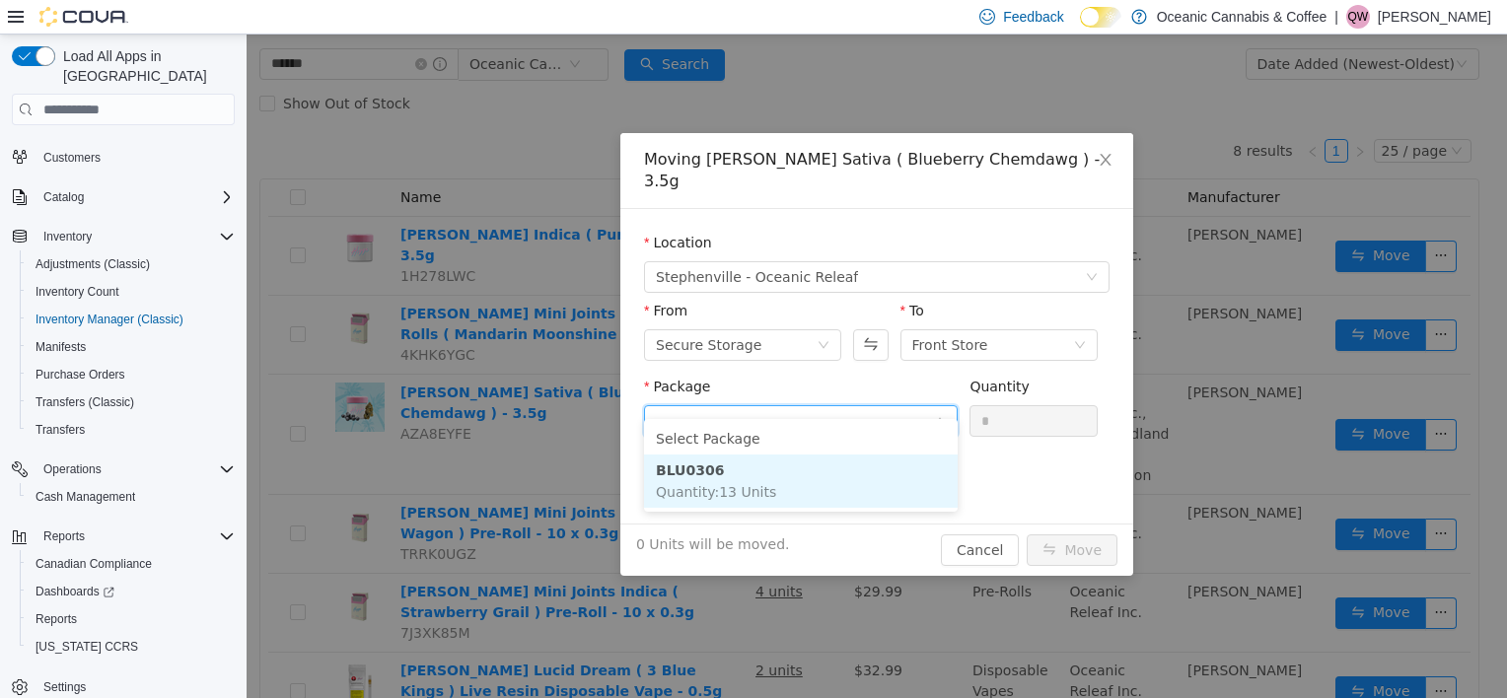
click at [927, 484] on li "BLU0306 Quantity : 13 Units" at bounding box center [801, 481] width 314 height 53
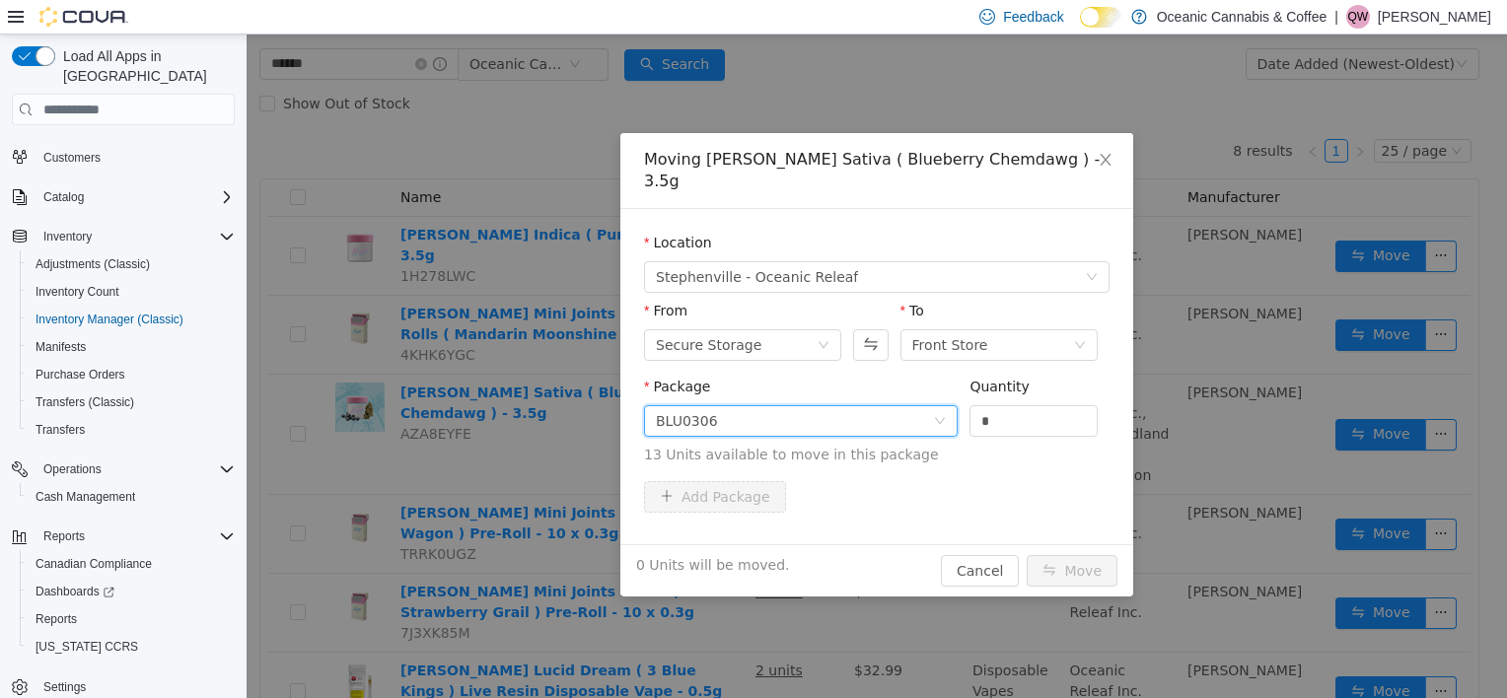
click at [1022, 380] on div "Quantity" at bounding box center [1033, 391] width 128 height 29
click at [1024, 406] on input "*" at bounding box center [1033, 421] width 126 height 30
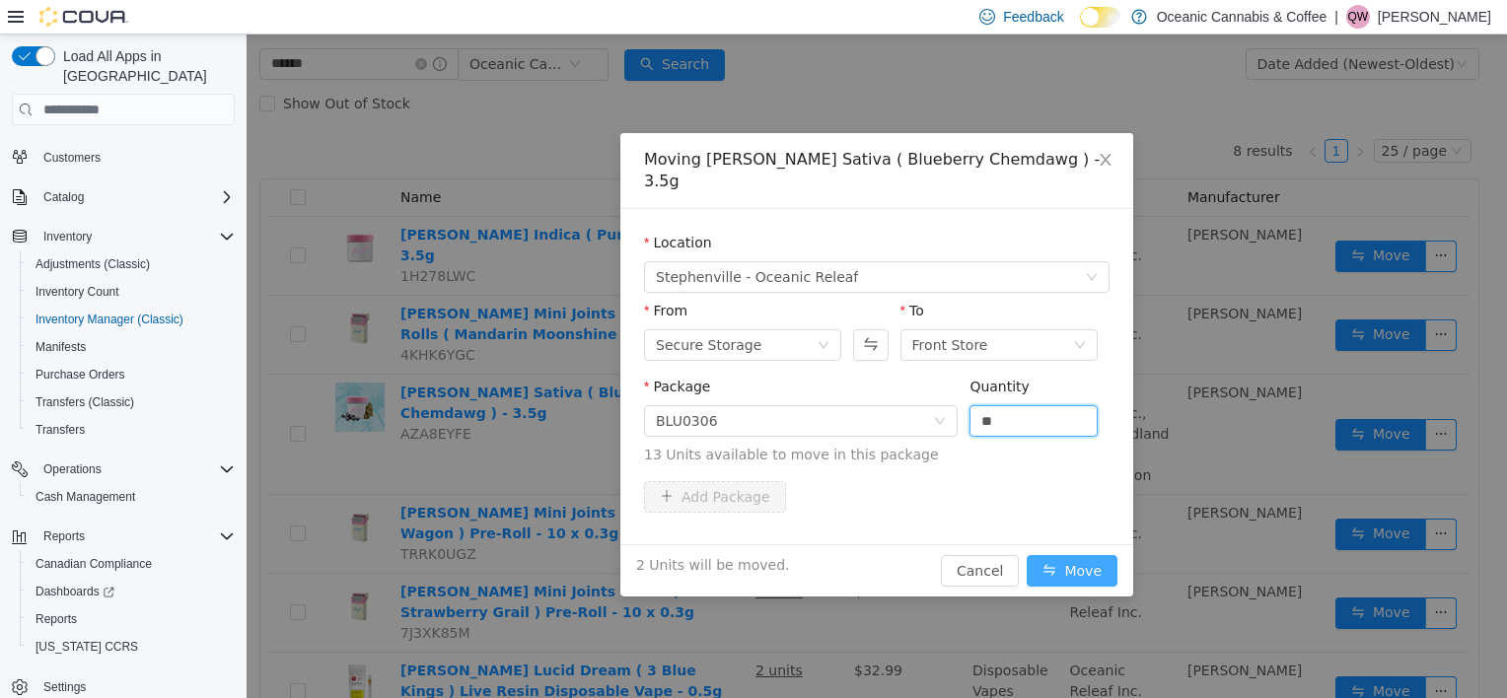
type input "*"
click at [1065, 557] on button "Move" at bounding box center [1072, 571] width 91 height 32
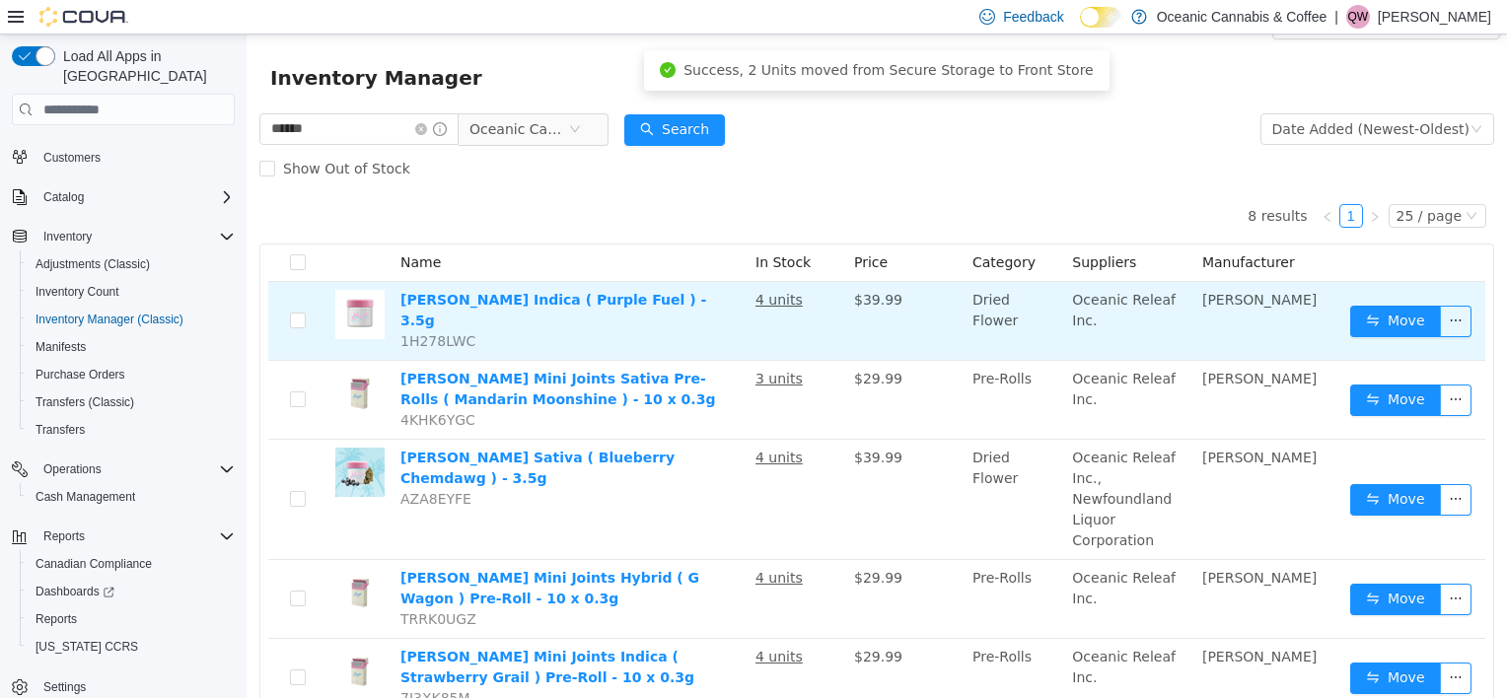
scroll to position [0, 0]
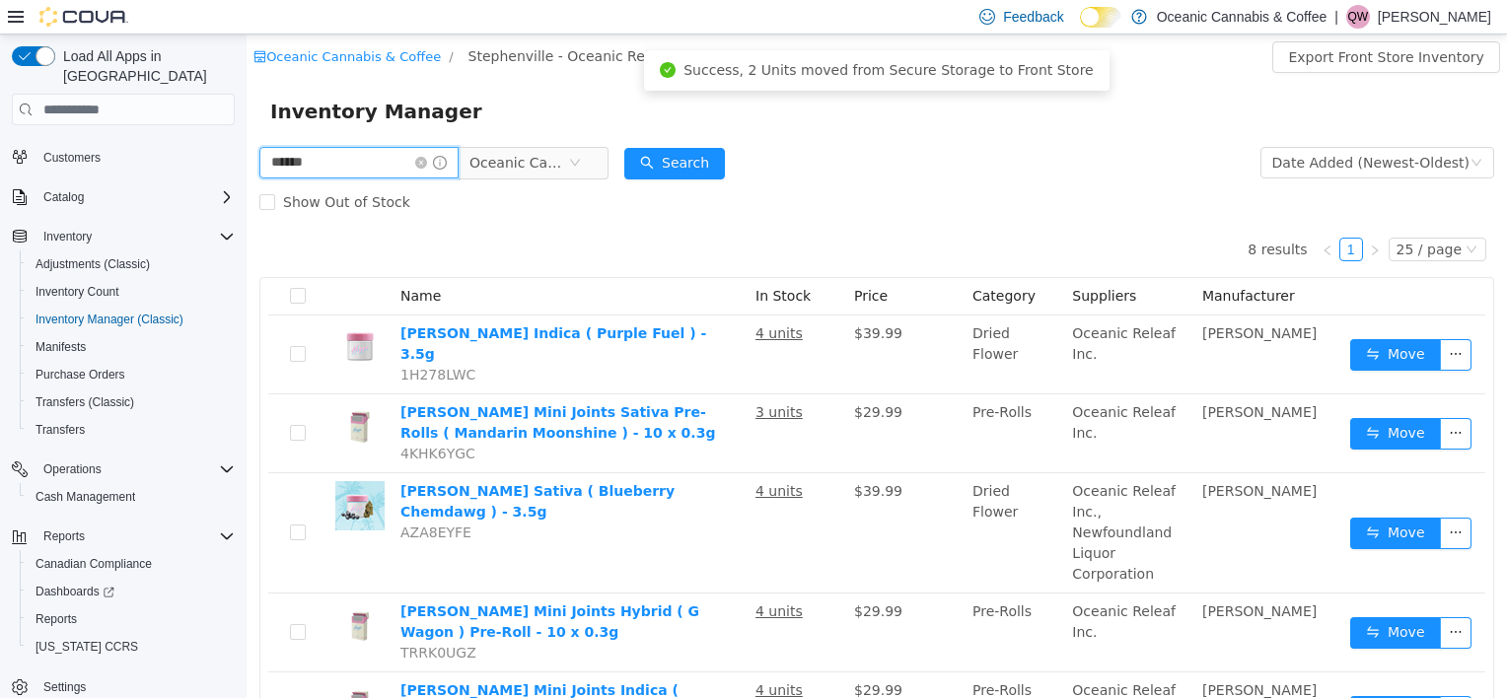
drag, startPoint x: 347, startPoint y: 156, endPoint x: 308, endPoint y: 192, distance: 53.7
click at [247, 157] on html "Oceanic Cannabis & Coffee / Stephenville - Oceanic Releaf / Front Store / Expor…" at bounding box center [877, 367] width 1260 height 664
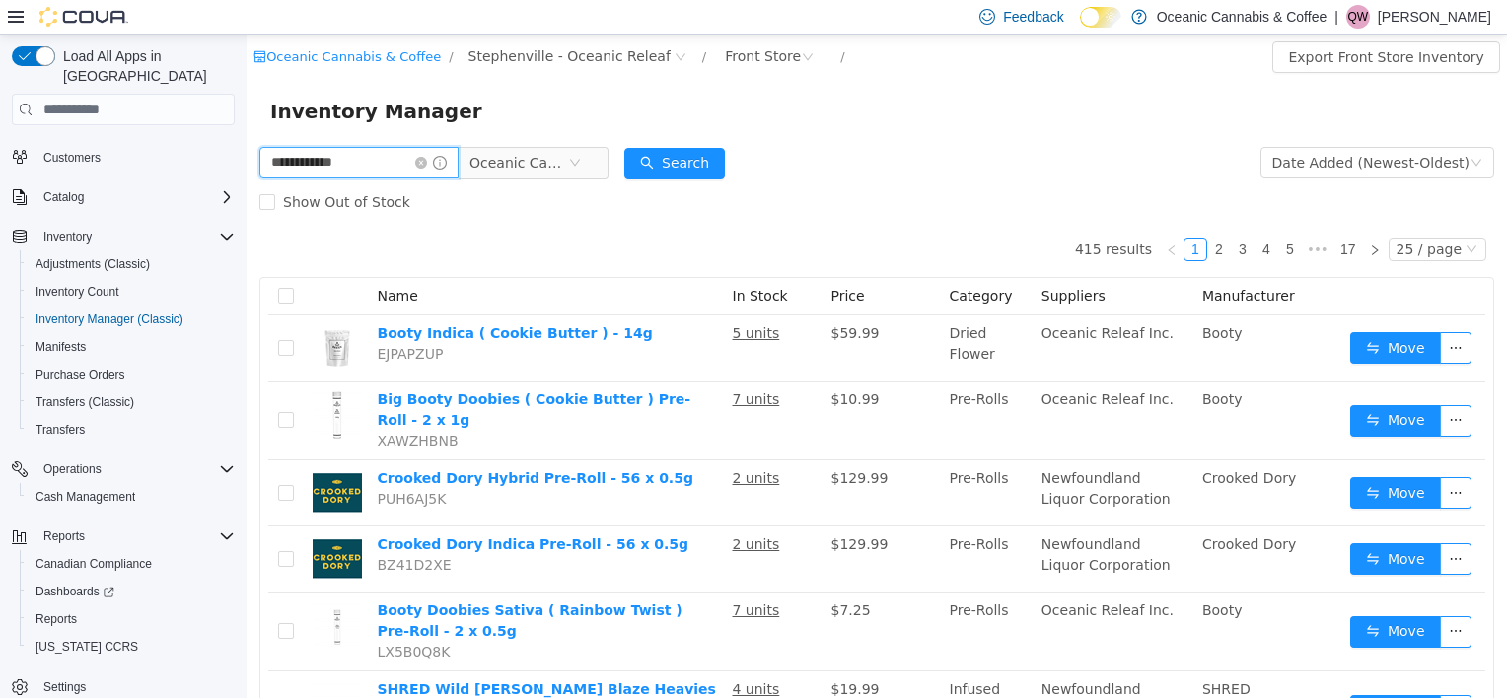
type input "**********"
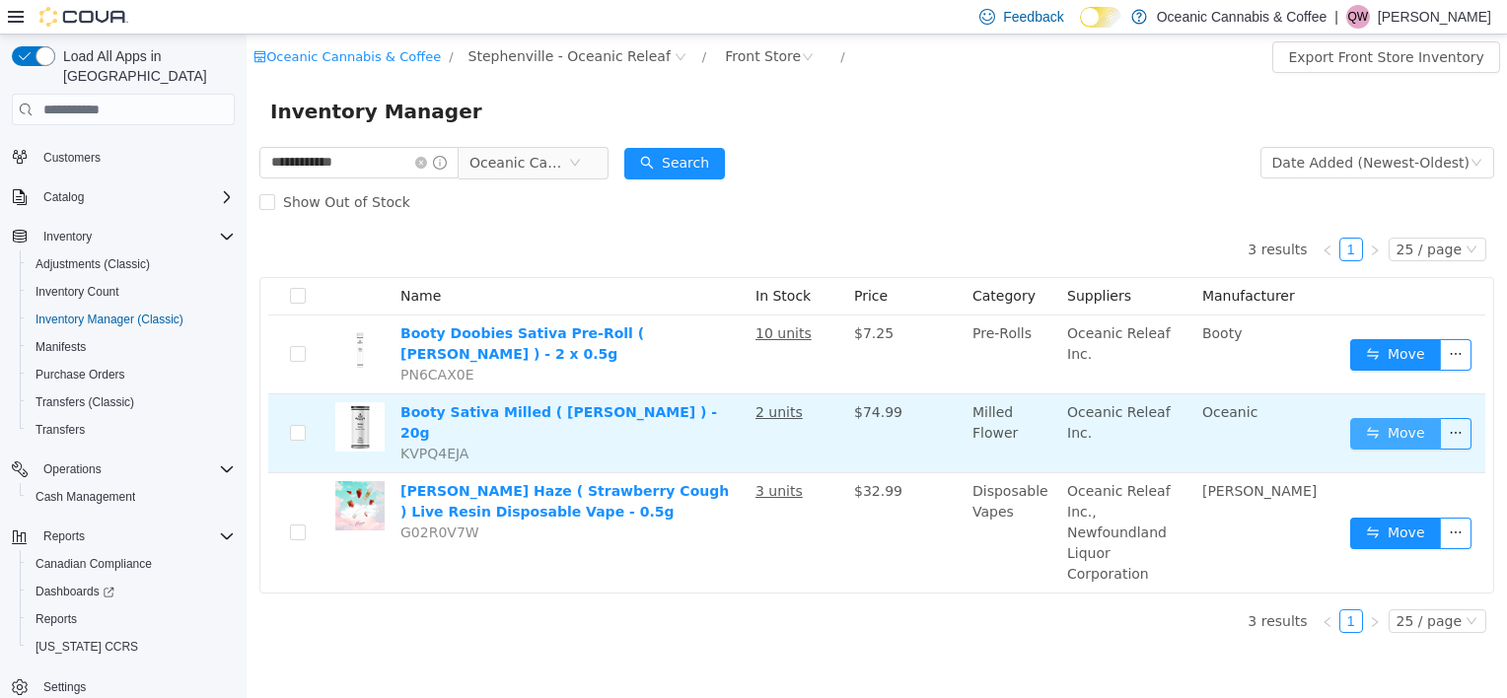
click at [1390, 423] on button "Move" at bounding box center [1395, 434] width 91 height 32
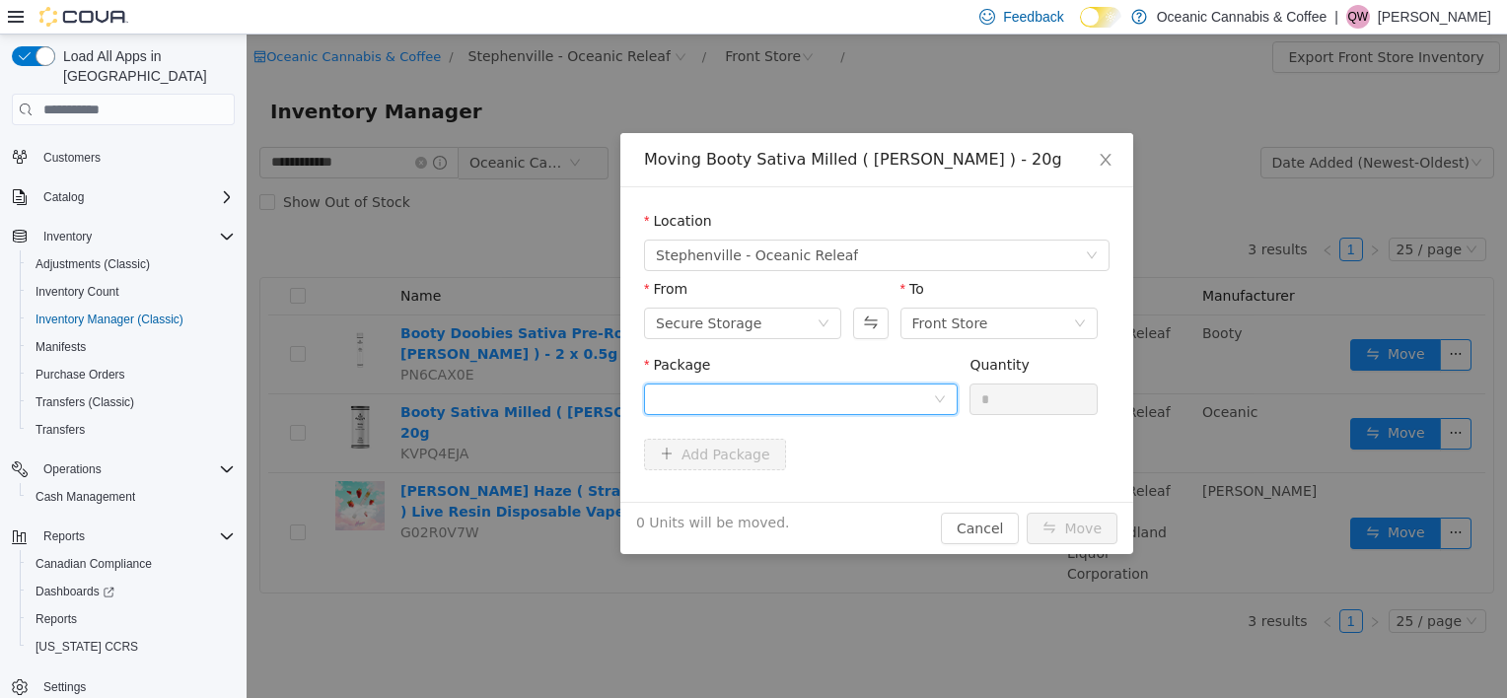
click at [663, 394] on div at bounding box center [794, 400] width 277 height 30
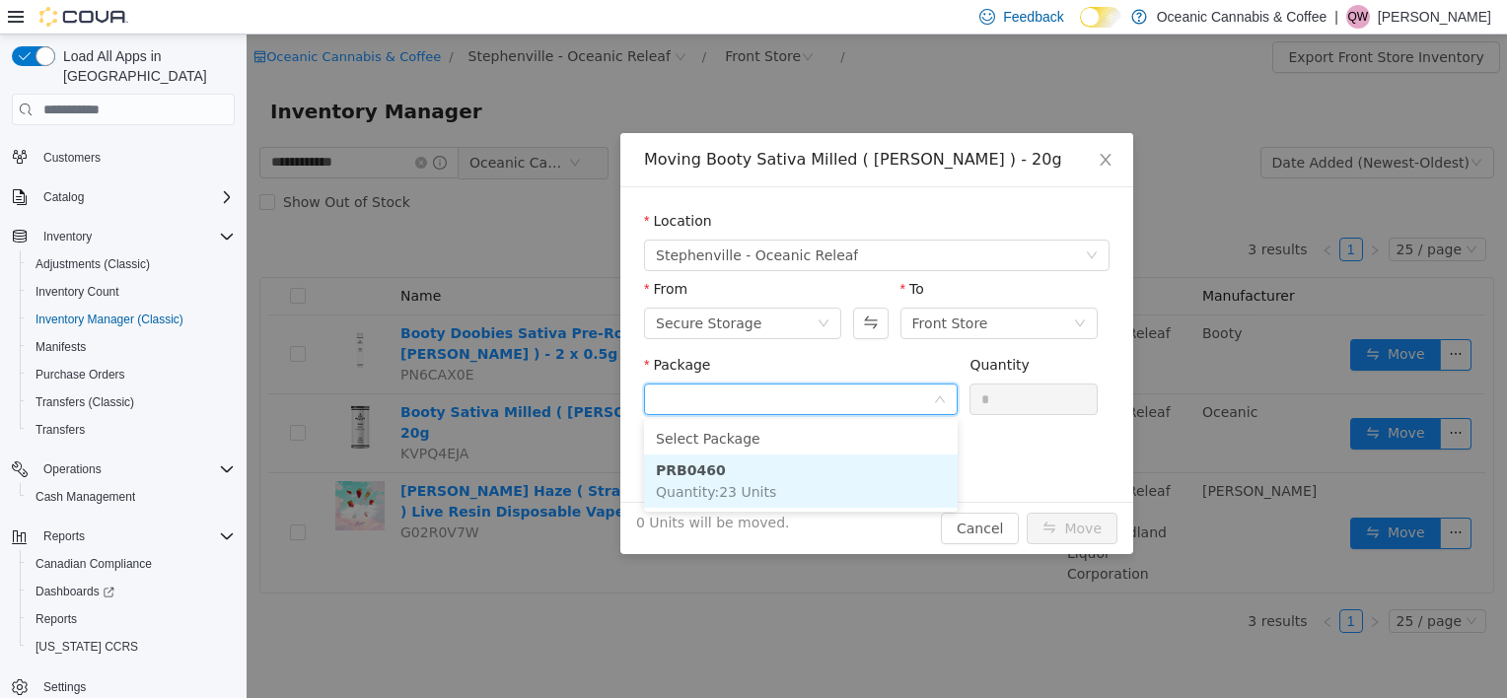
click at [667, 469] on strong "PRB0460" at bounding box center [691, 471] width 70 height 16
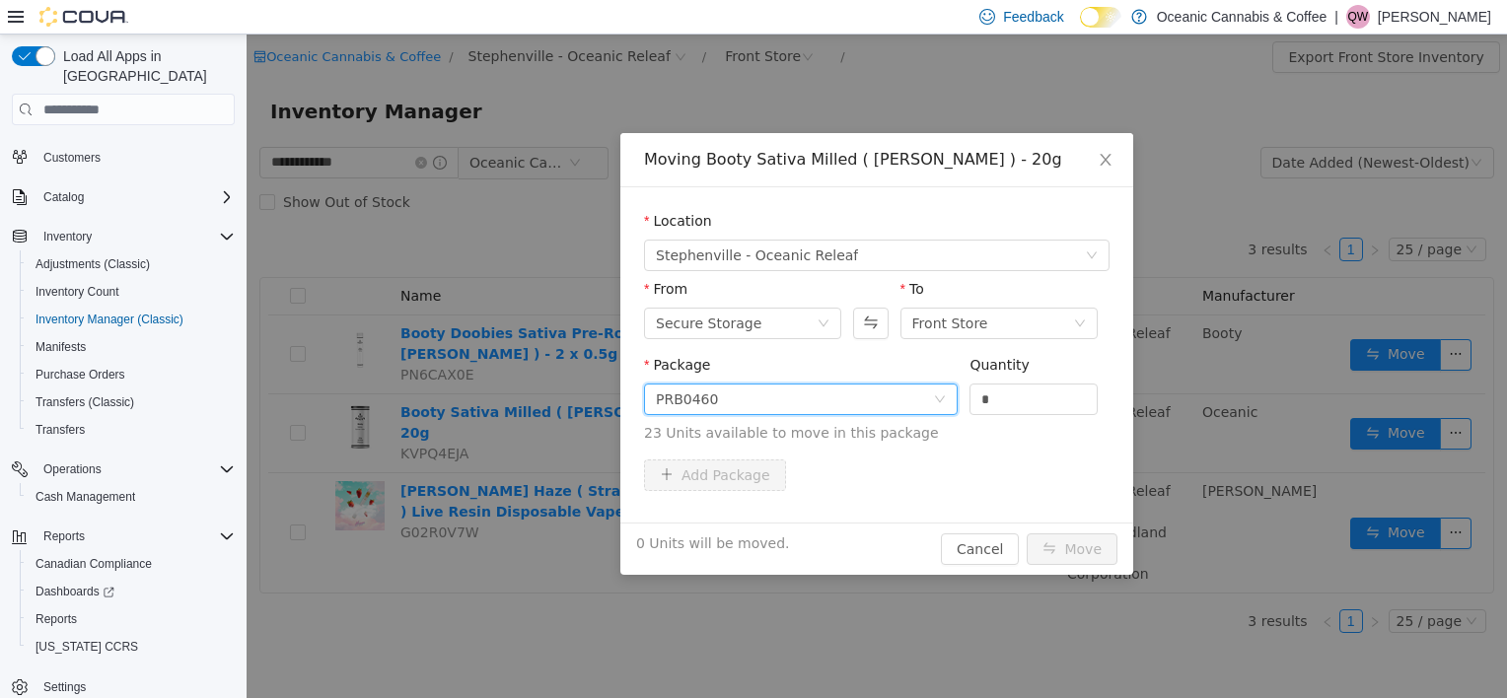
click at [1029, 454] on div "Package PRB0460 Quantity * 23 Units available to move in this package" at bounding box center [877, 407] width 466 height 105
click at [991, 416] on div "Quantity *" at bounding box center [1033, 389] width 128 height 68
click at [998, 408] on input "*" at bounding box center [1033, 400] width 126 height 30
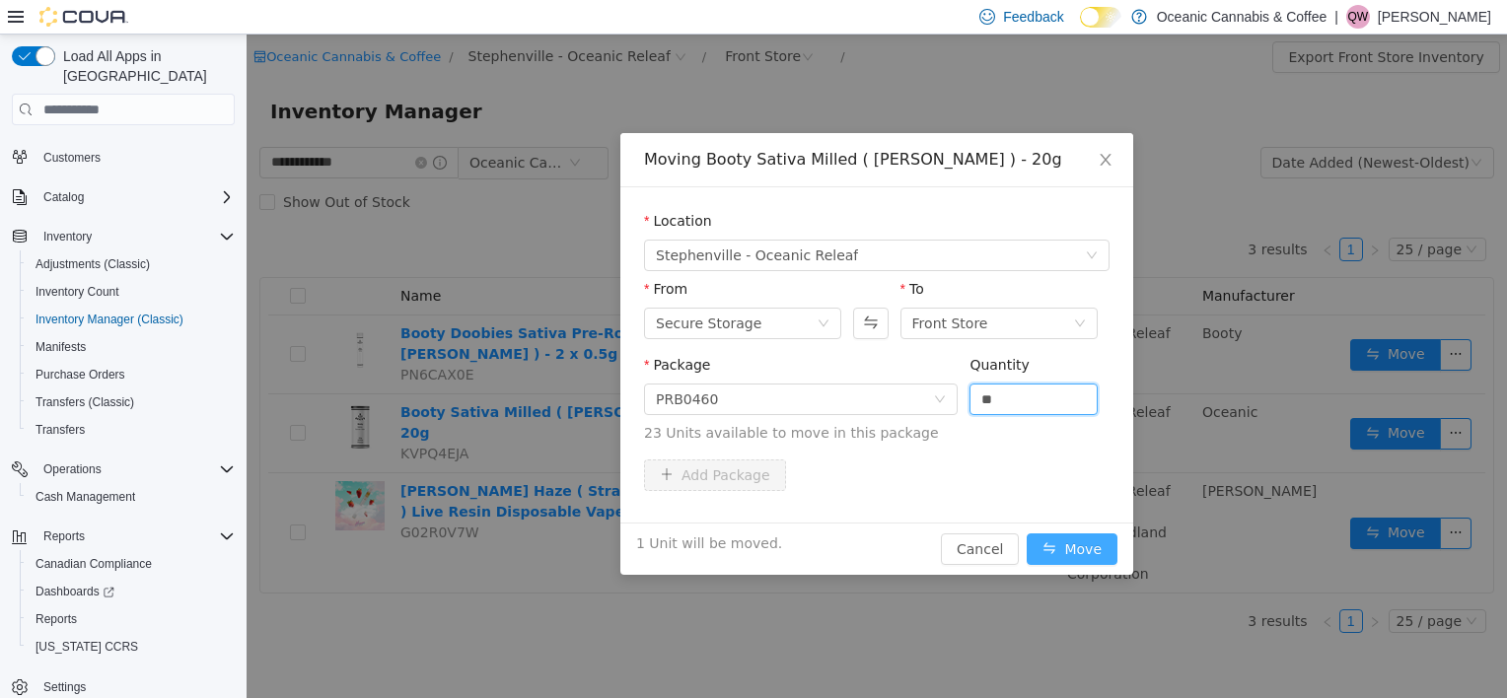
type input "*"
click at [1057, 552] on button "Move" at bounding box center [1072, 550] width 91 height 32
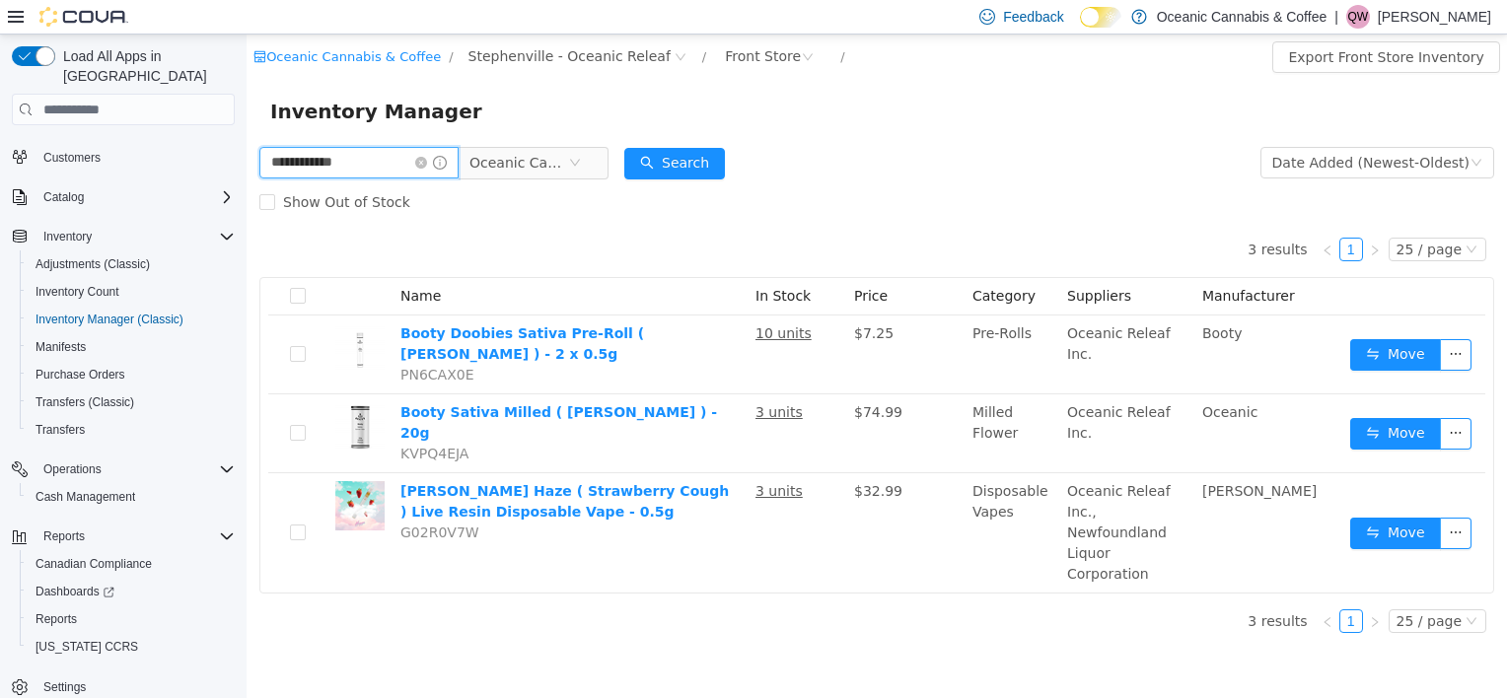
click at [359, 153] on input "**********" at bounding box center [358, 163] width 199 height 32
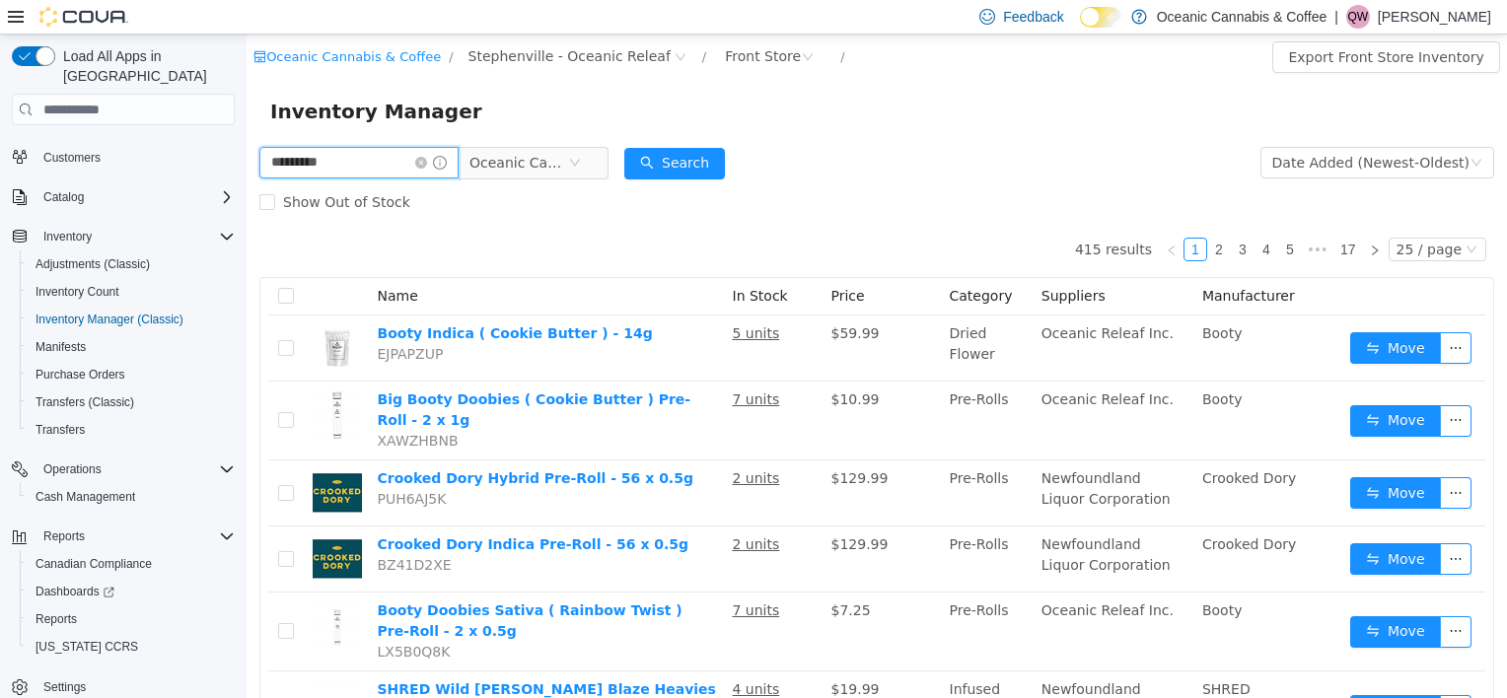
type input "********"
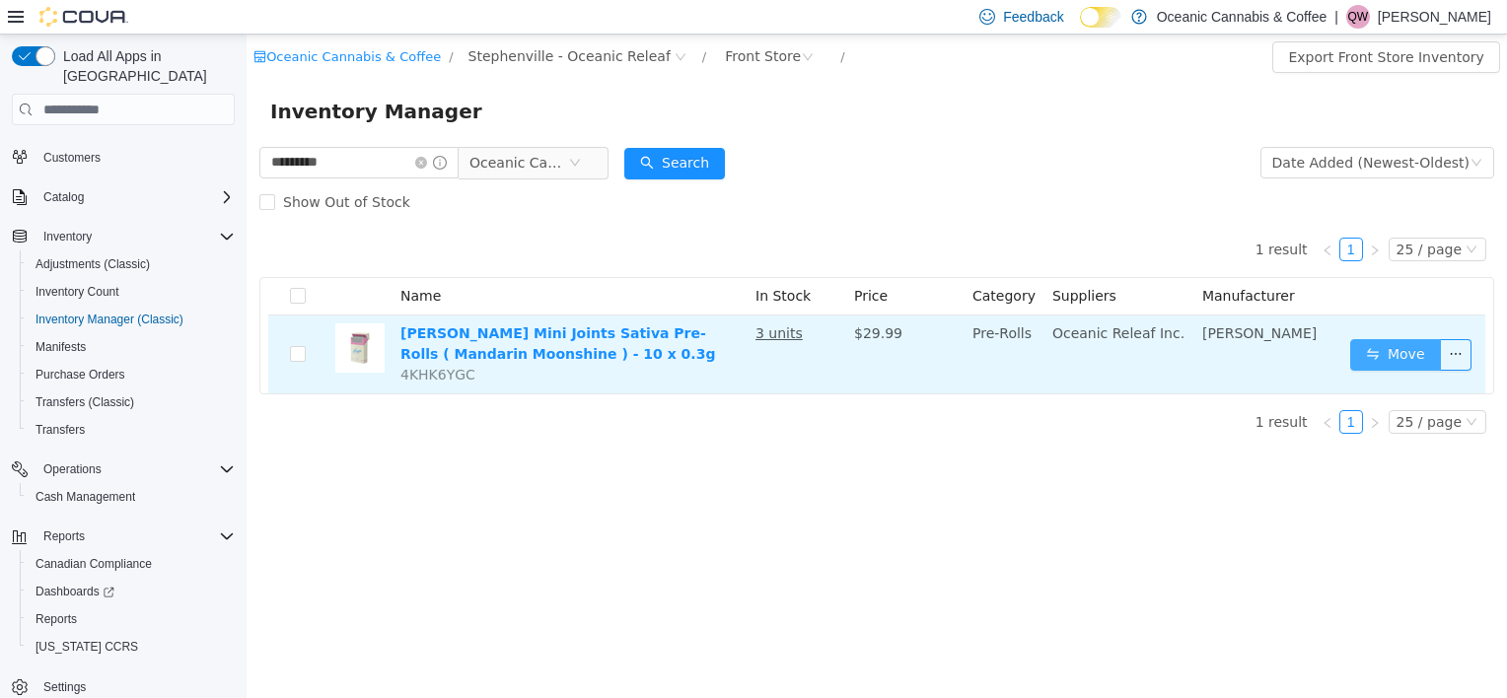
click at [1404, 365] on button "Move" at bounding box center [1395, 355] width 91 height 32
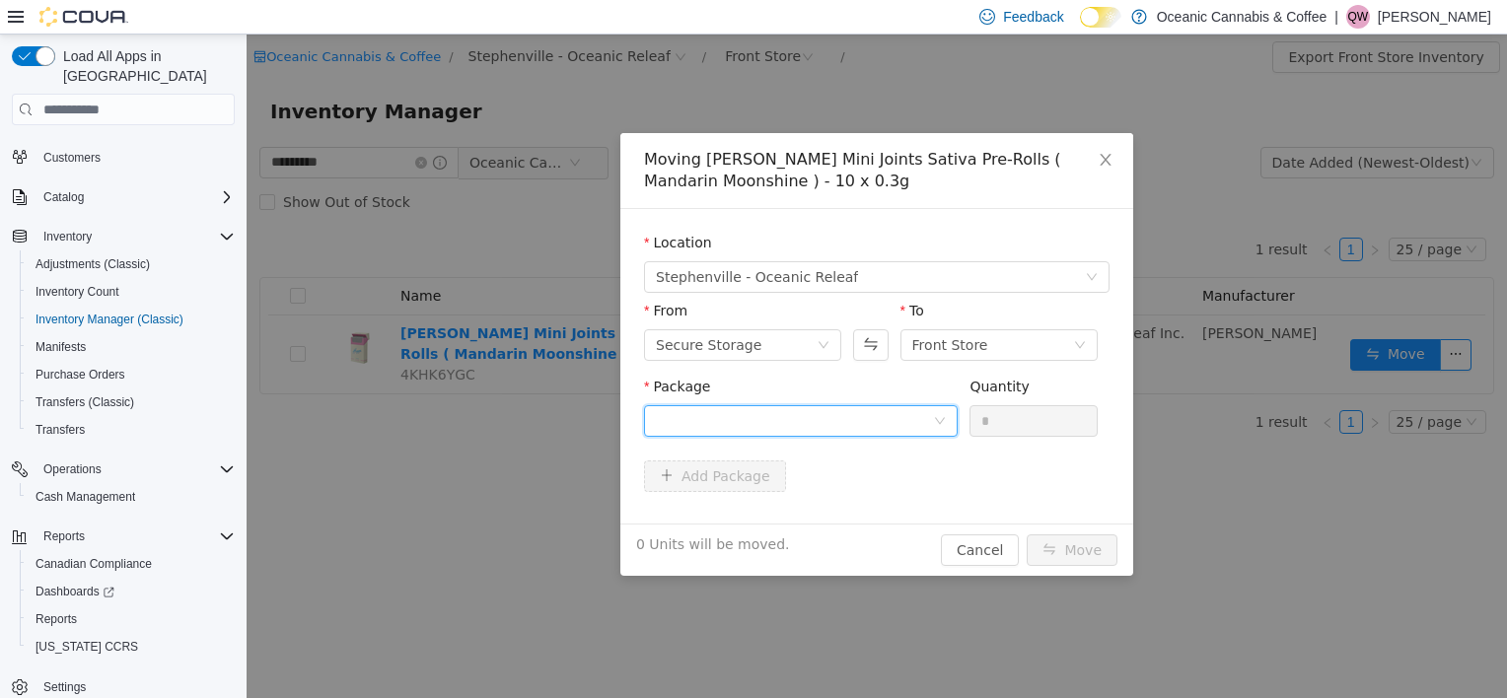
click at [753, 431] on div at bounding box center [794, 421] width 277 height 30
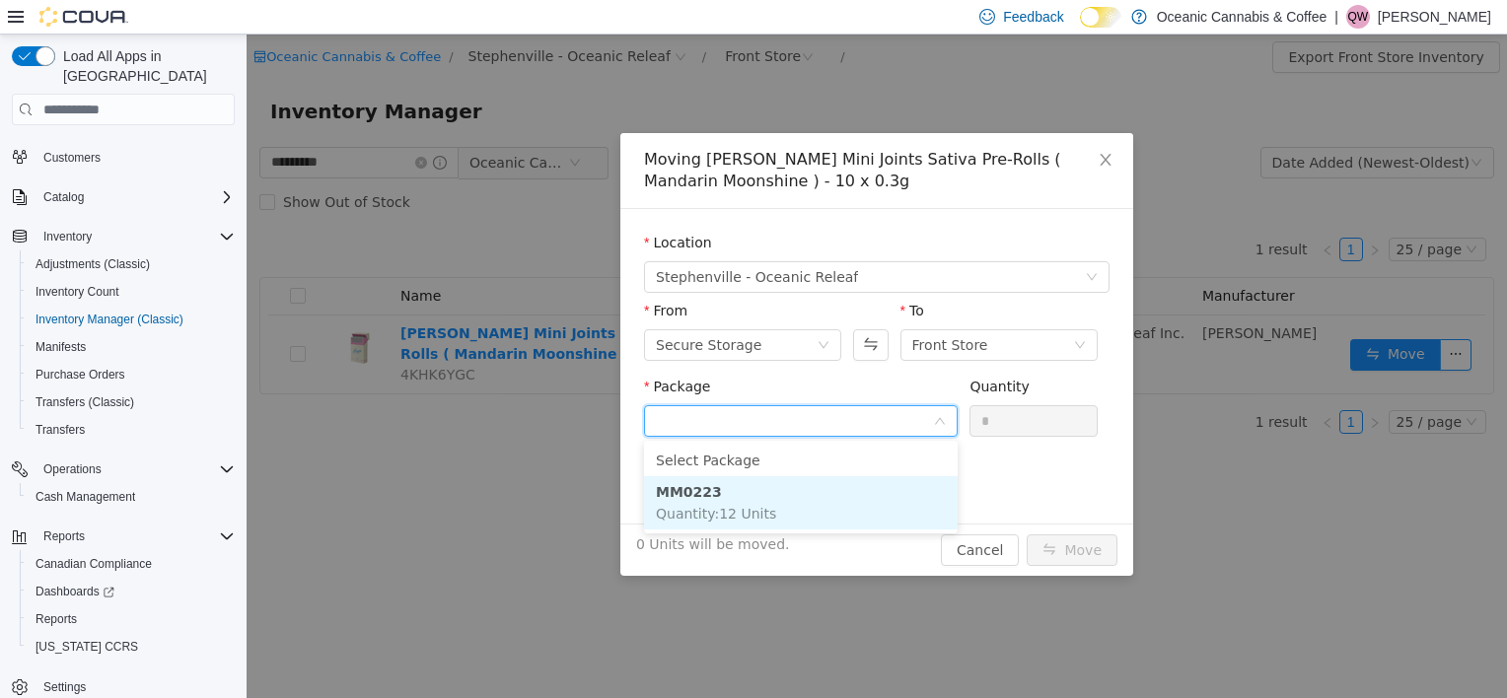
type input "*"
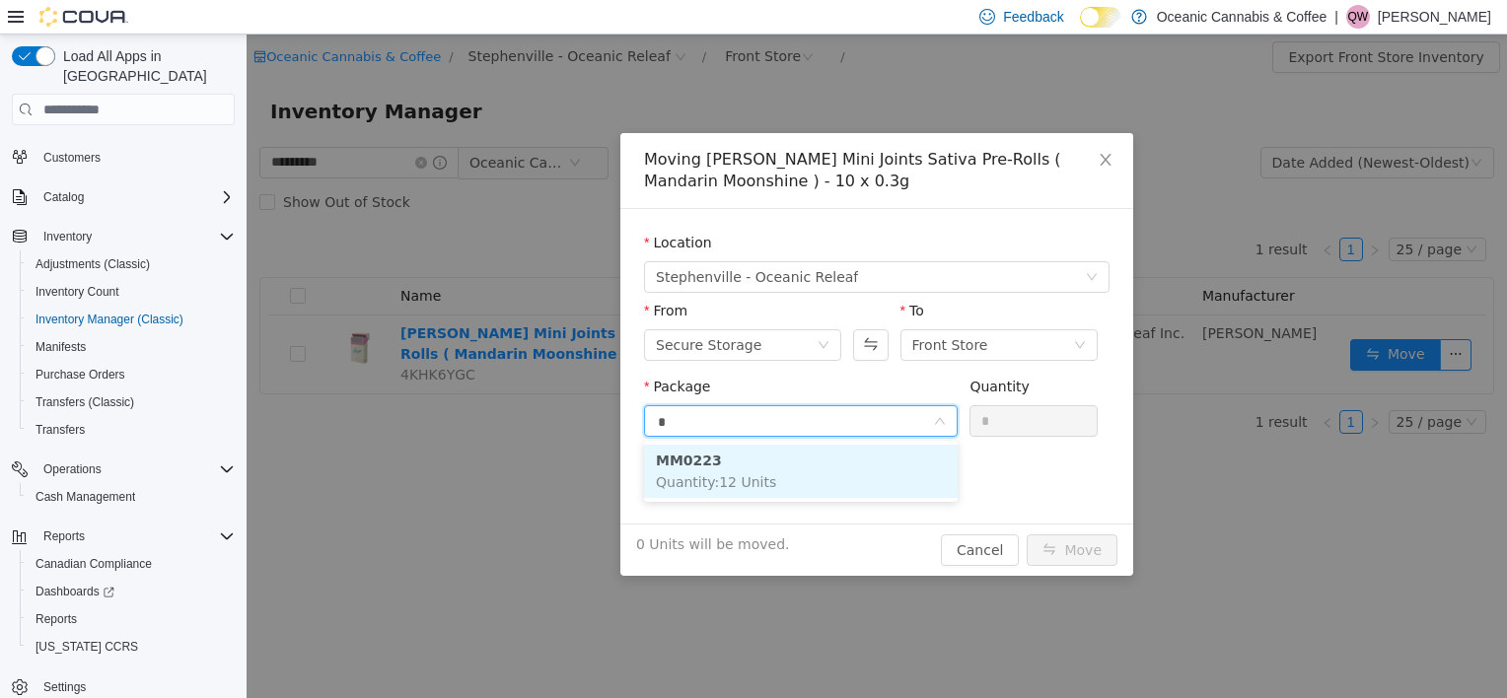
click at [872, 476] on li "MM0223 Quantity : 12 Units" at bounding box center [801, 471] width 314 height 53
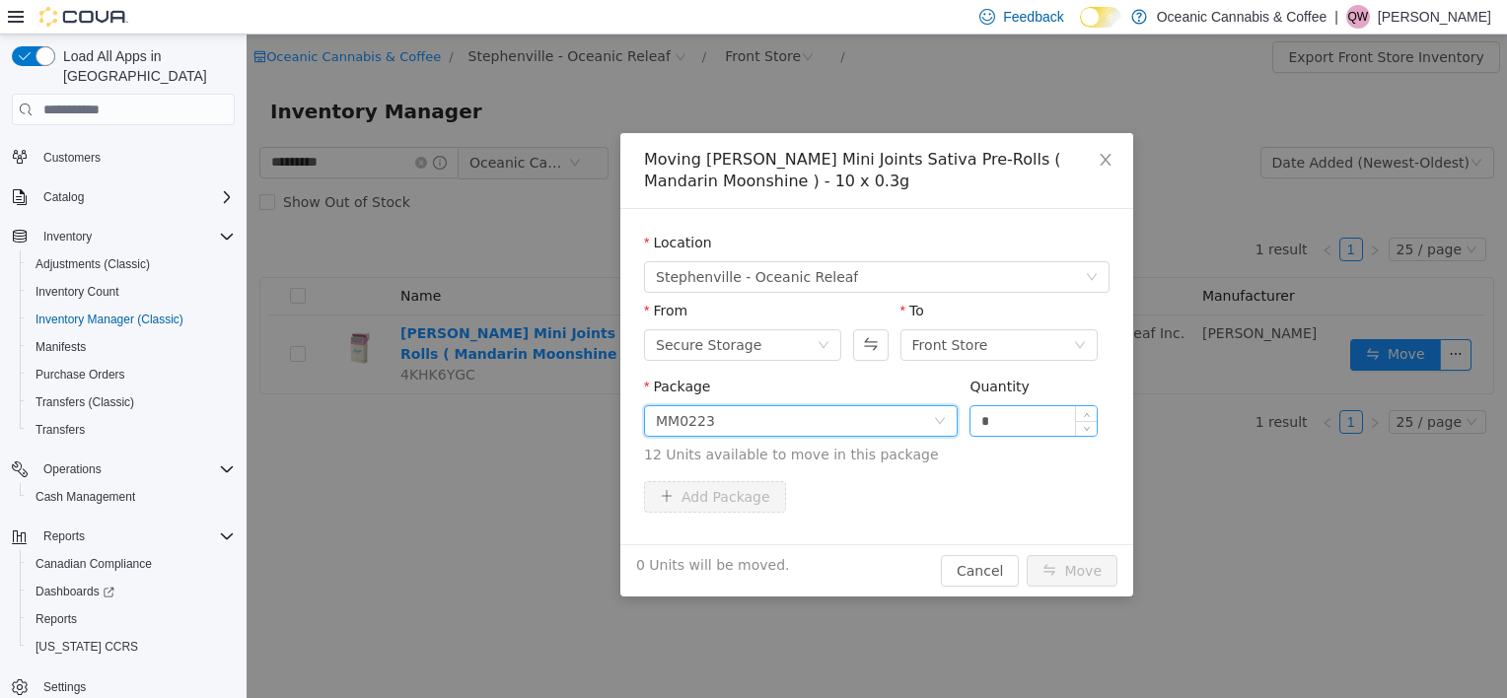
click at [1008, 421] on input "*" at bounding box center [1033, 421] width 126 height 30
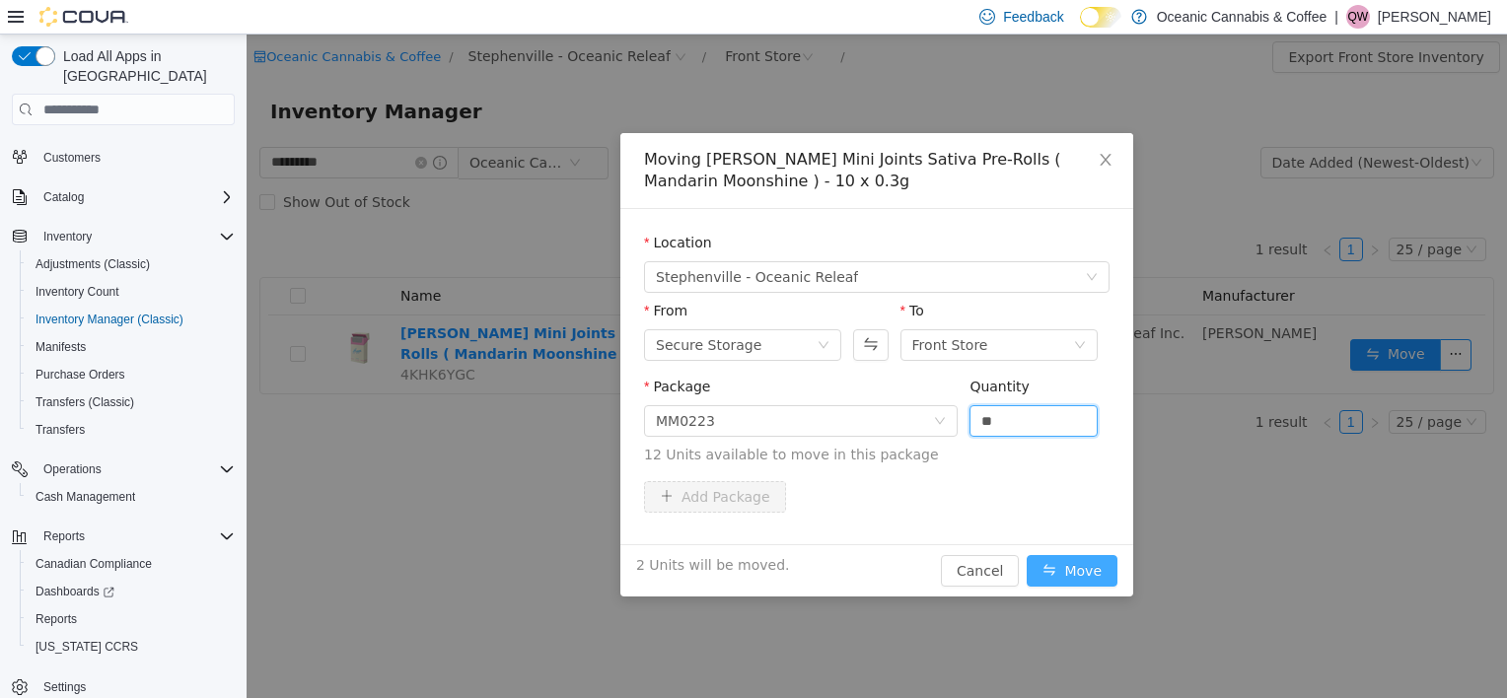
type input "*"
click at [1067, 572] on button "Move" at bounding box center [1072, 571] width 91 height 32
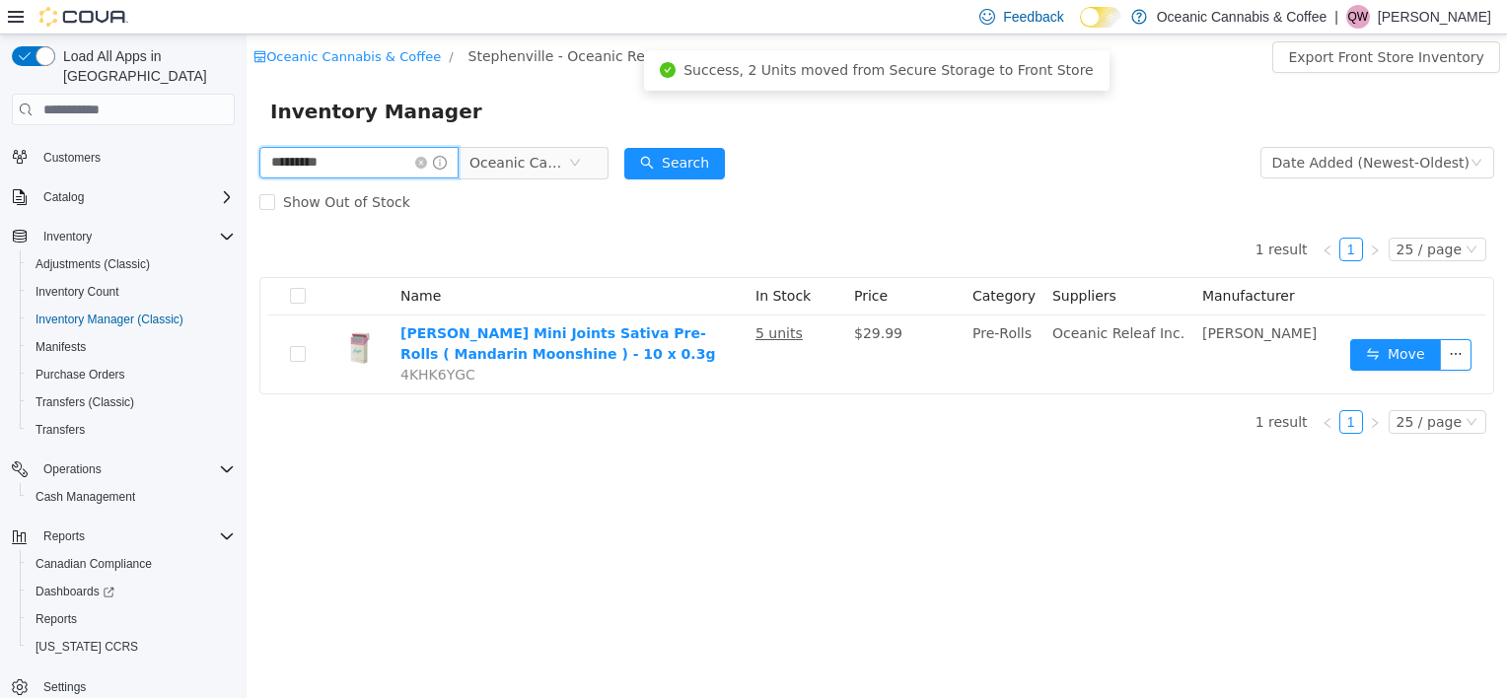
drag, startPoint x: 341, startPoint y: 158, endPoint x: 95, endPoint y: 179, distance: 247.5
click at [247, 179] on html "Oceanic Cannabis & Coffee / Stephenville - Oceanic Releaf / Front Store / Expor…" at bounding box center [877, 367] width 1260 height 664
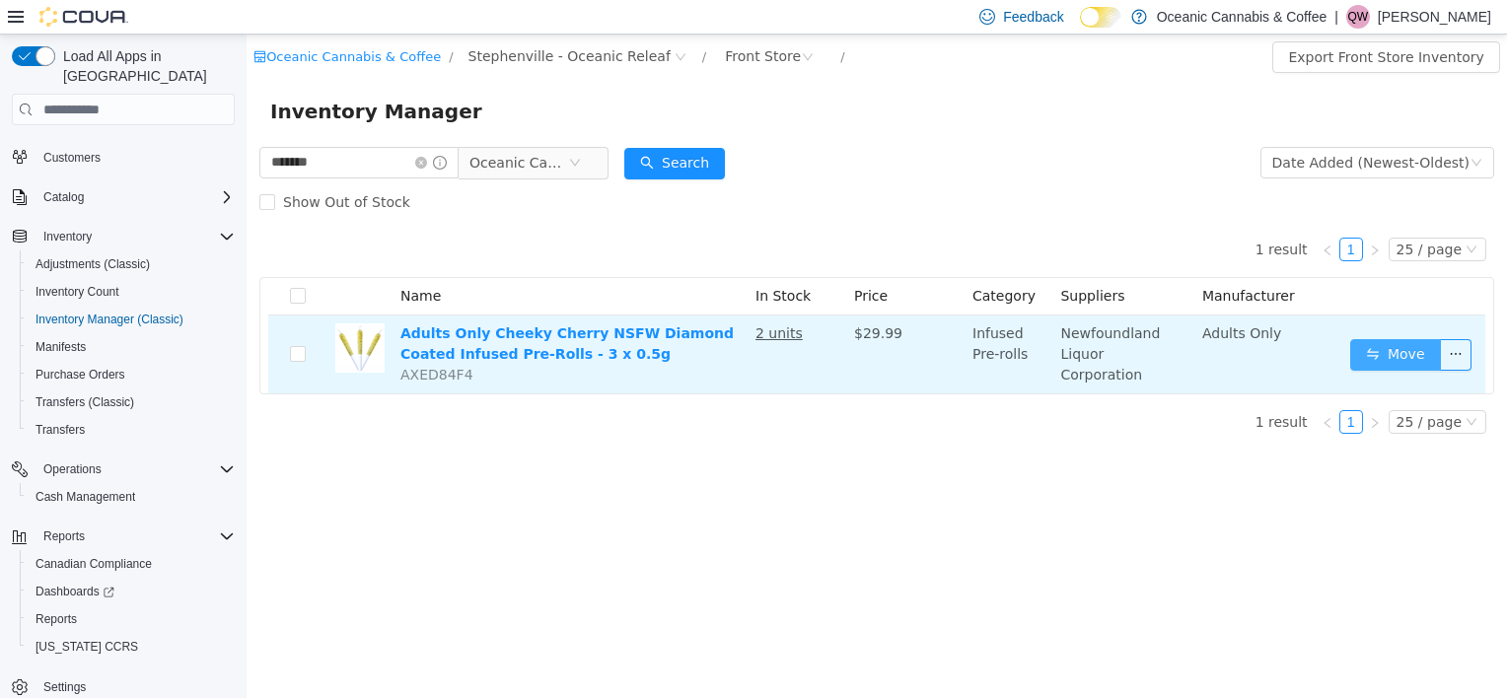
click at [1416, 347] on button "Move" at bounding box center [1395, 355] width 91 height 32
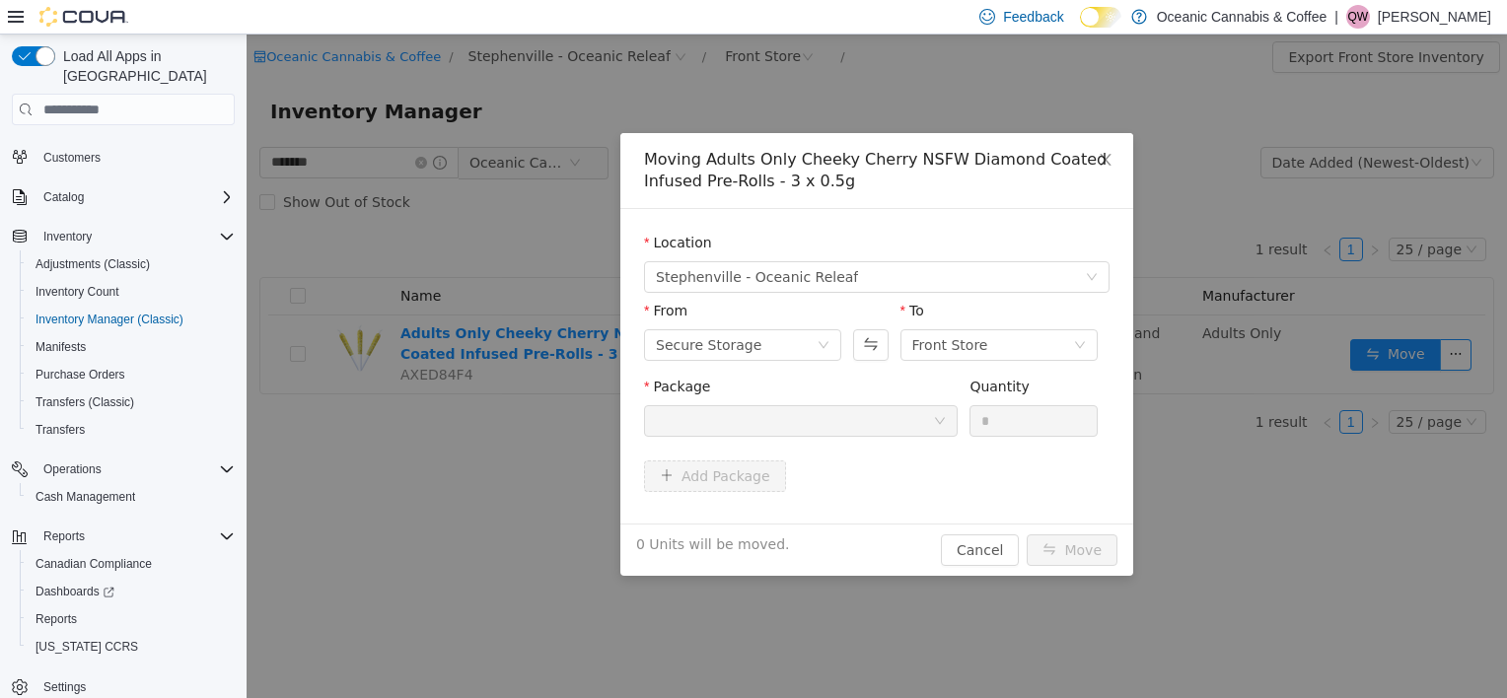
click at [864, 426] on div at bounding box center [794, 421] width 277 height 30
click at [881, 430] on div at bounding box center [794, 421] width 277 height 30
click at [881, 429] on div at bounding box center [794, 421] width 277 height 30
click at [881, 425] on div at bounding box center [794, 421] width 277 height 30
click at [880, 424] on div at bounding box center [794, 421] width 277 height 30
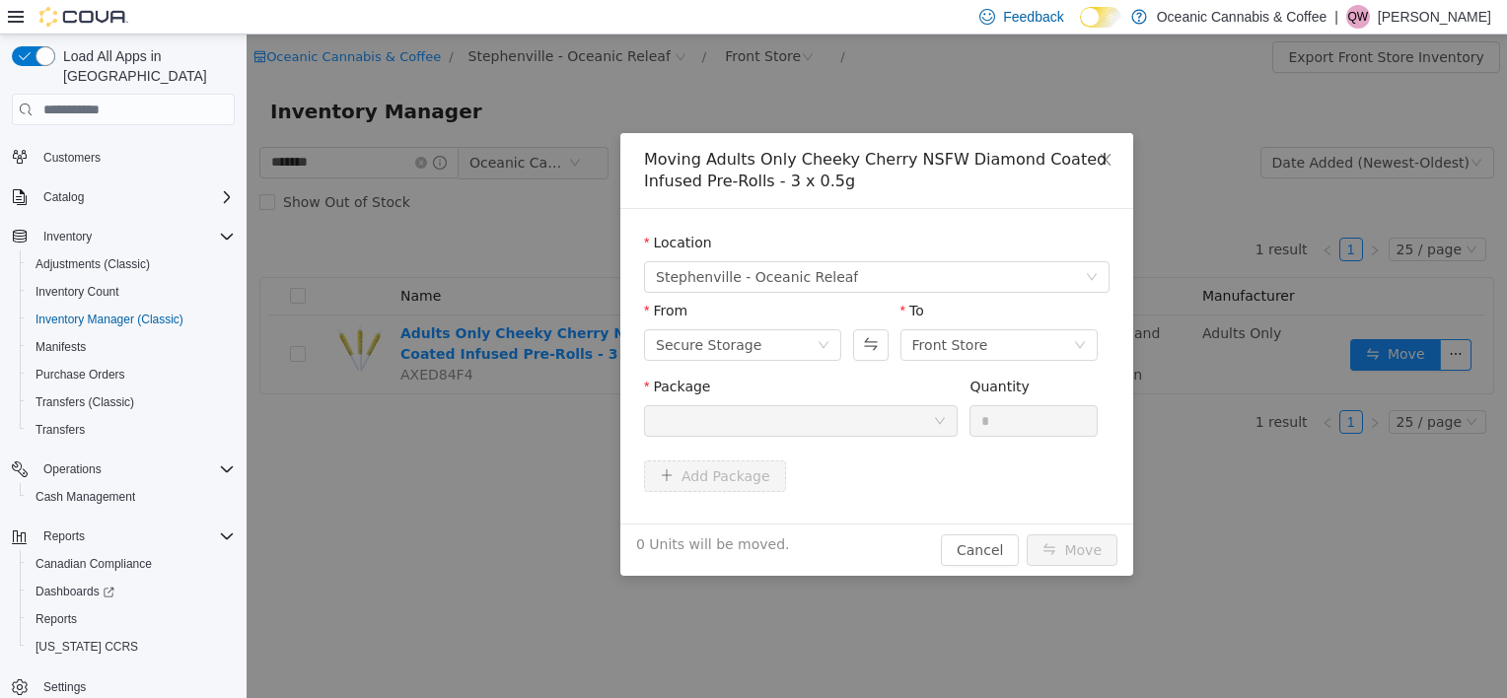
click at [880, 424] on div at bounding box center [794, 421] width 277 height 30
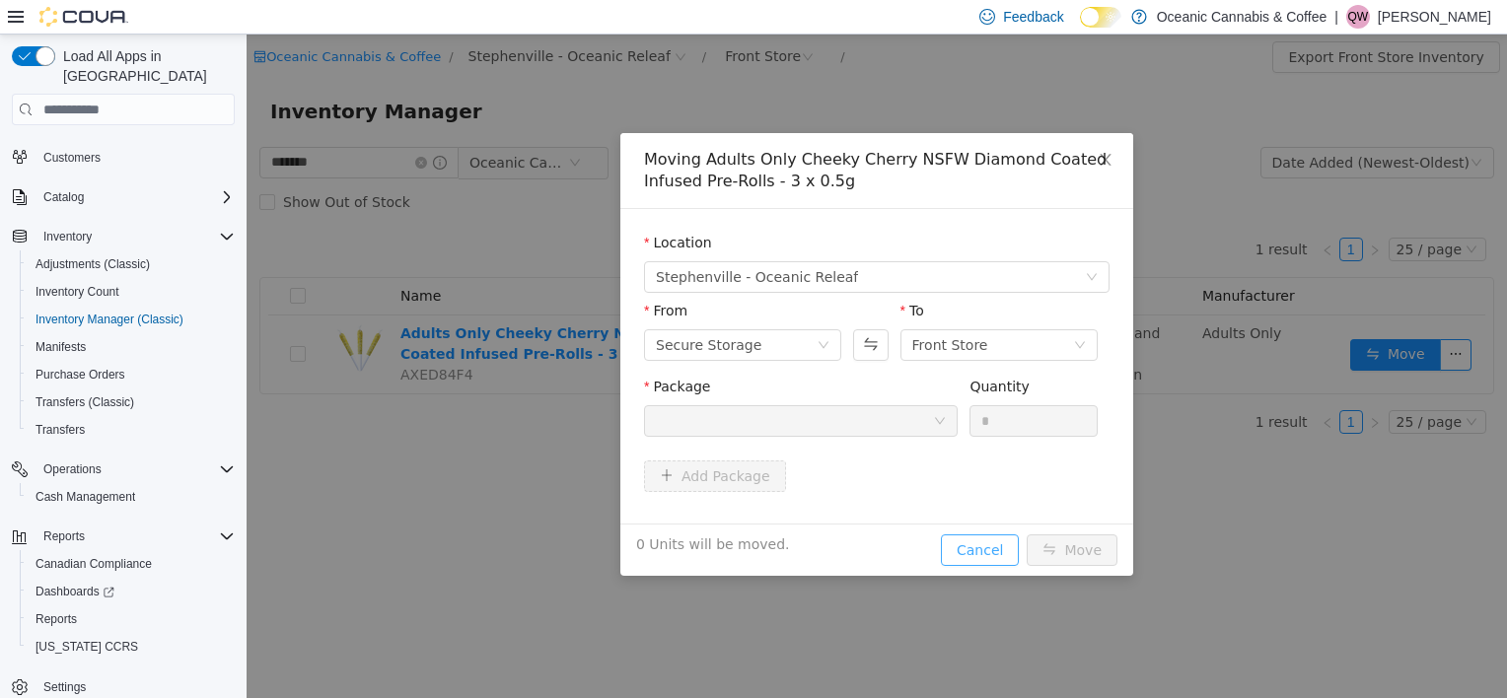
click at [971, 551] on button "Cancel" at bounding box center [980, 551] width 78 height 32
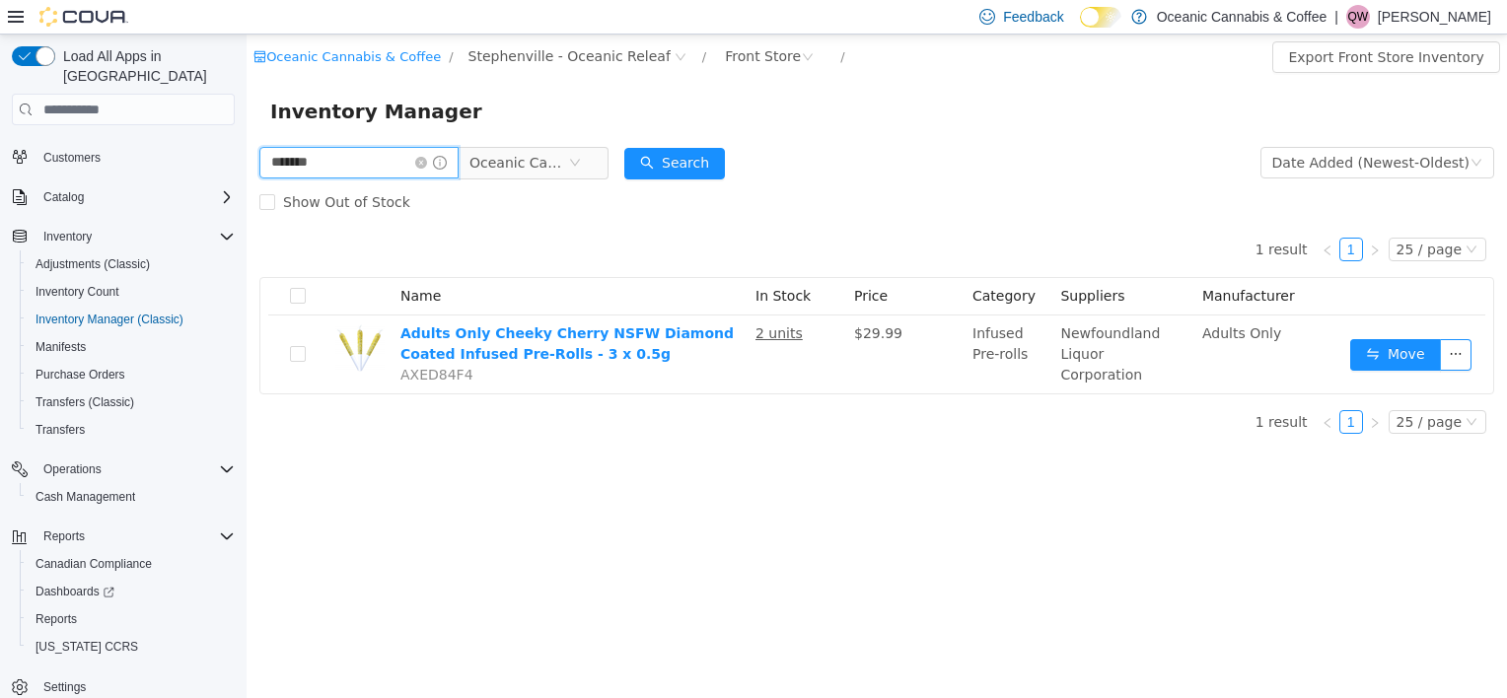
drag, startPoint x: 367, startPoint y: 160, endPoint x: 247, endPoint y: 195, distance: 125.5
click at [247, 160] on html "Oceanic Cannabis & Coffee / Stephenville - Oceanic Releaf / Front Store / Expor…" at bounding box center [877, 367] width 1260 height 664
type input "*********"
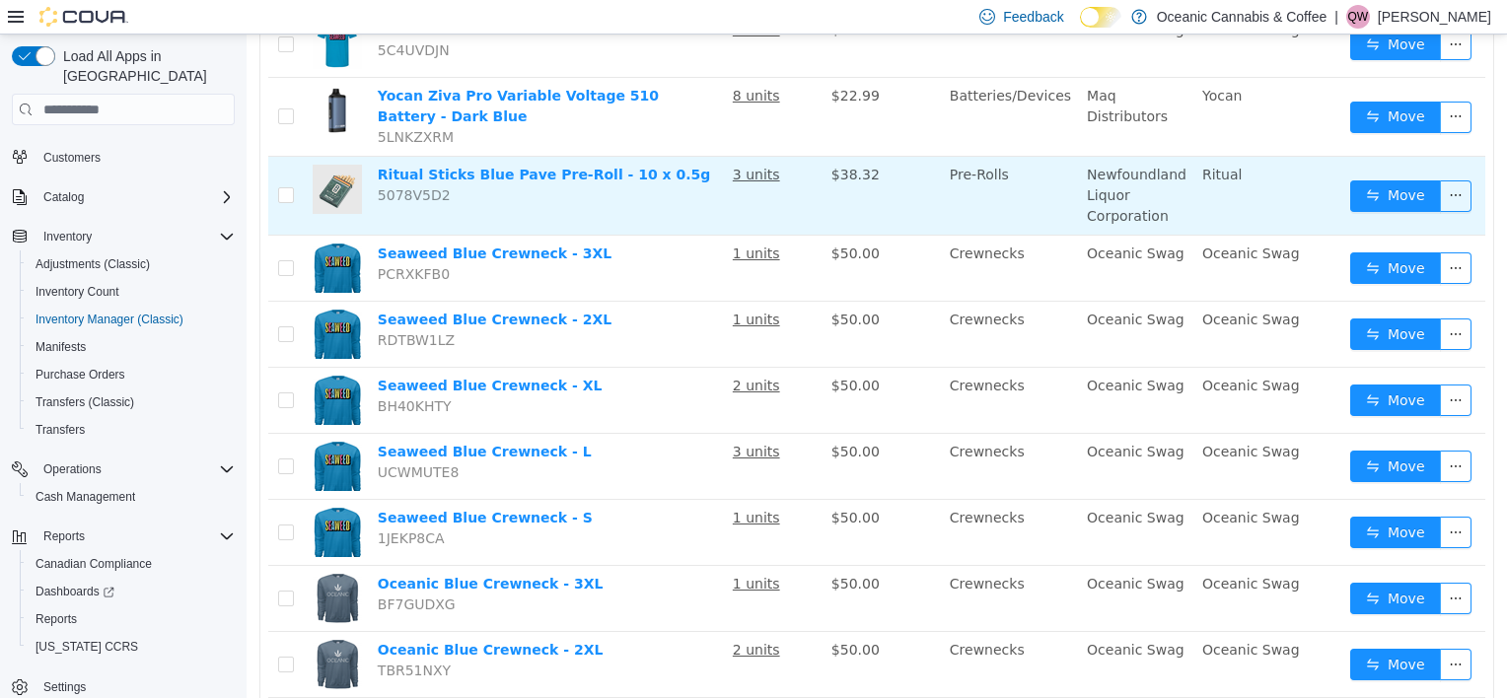
scroll to position [592, 0]
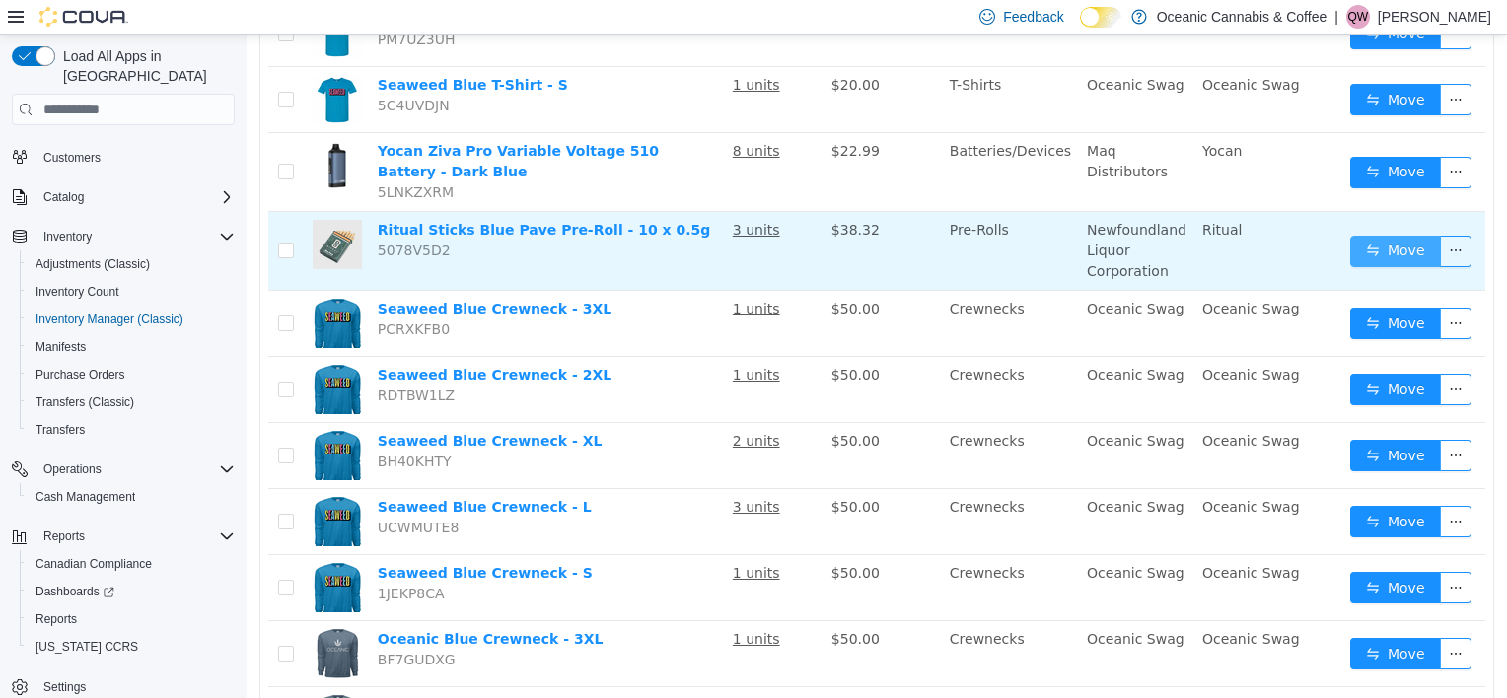
click at [1385, 254] on button "Move" at bounding box center [1395, 252] width 91 height 32
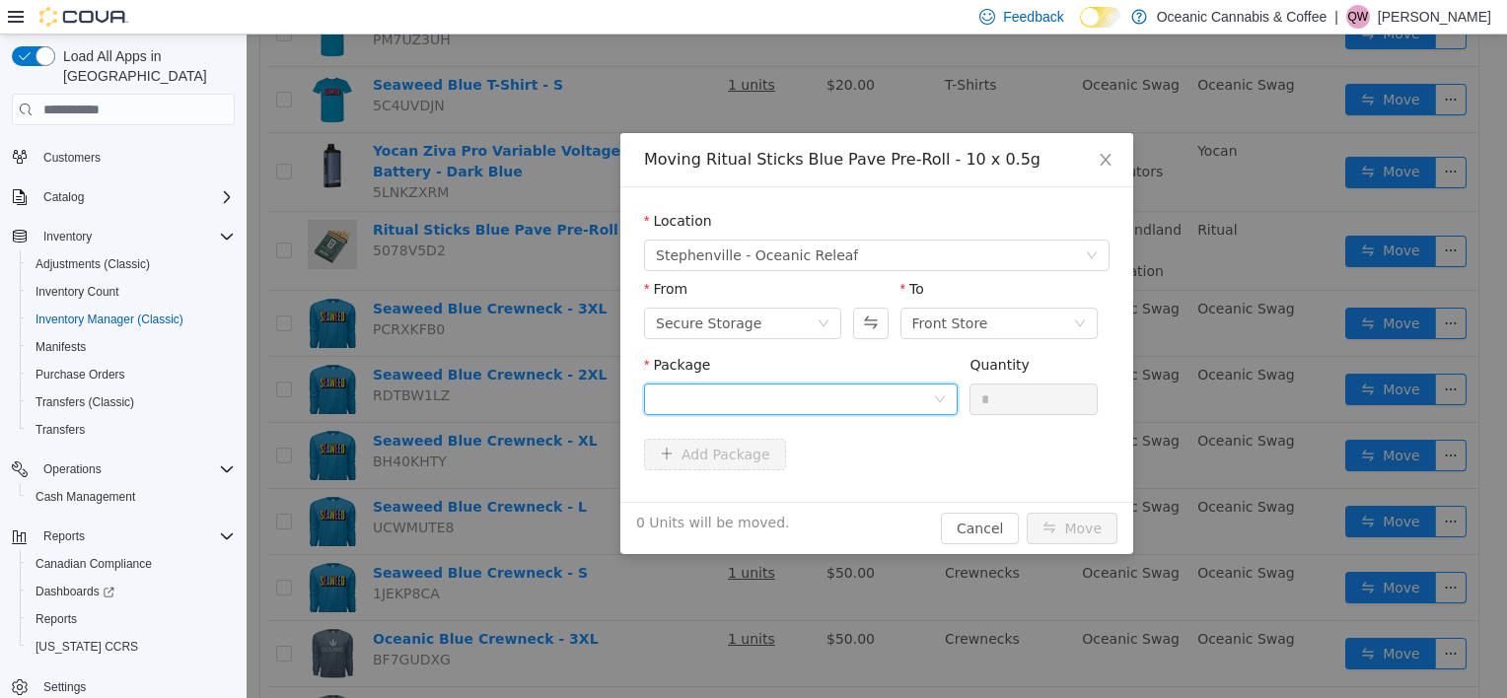
click at [690, 387] on div at bounding box center [794, 400] width 277 height 30
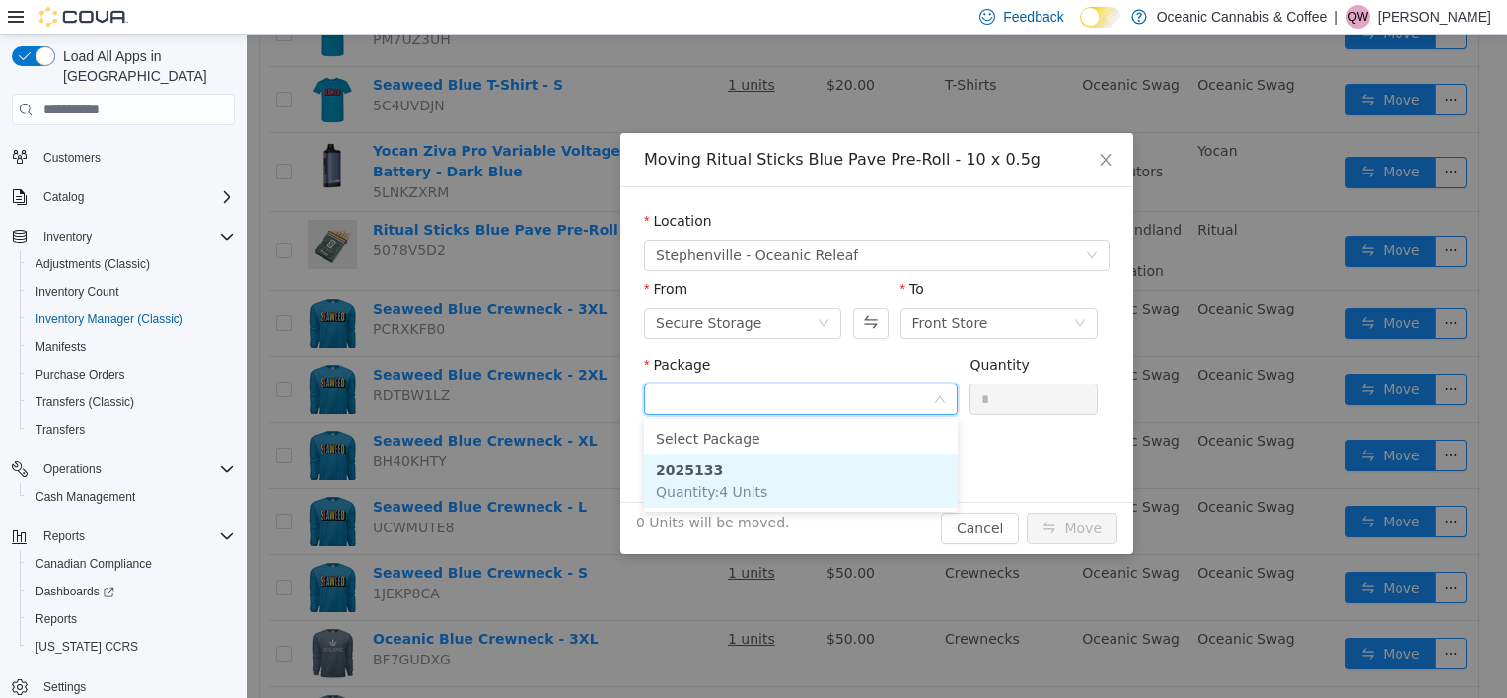
click at [718, 478] on li "2025133 Quantity : 4 Units" at bounding box center [801, 481] width 314 height 53
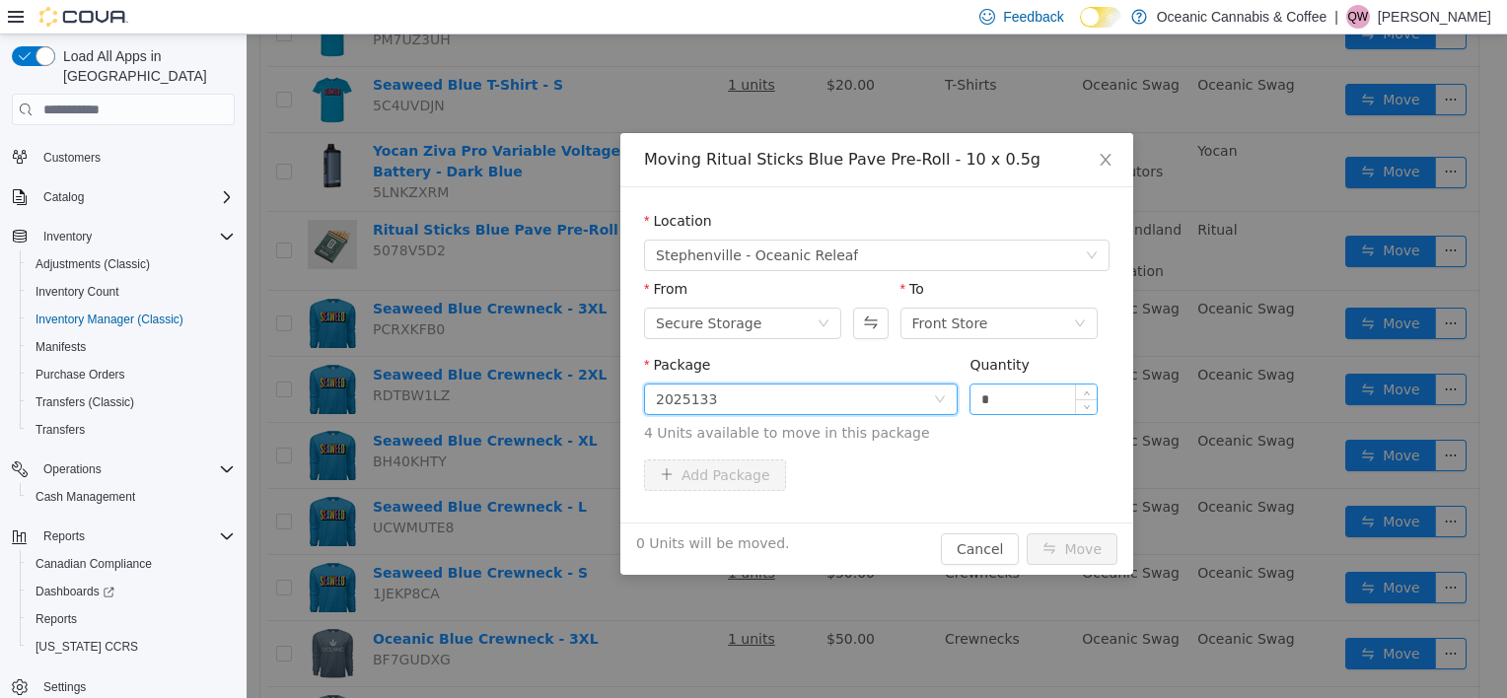
click at [1010, 399] on input "*" at bounding box center [1033, 400] width 126 height 30
type input "*"
click at [1073, 543] on button "Move" at bounding box center [1072, 550] width 91 height 32
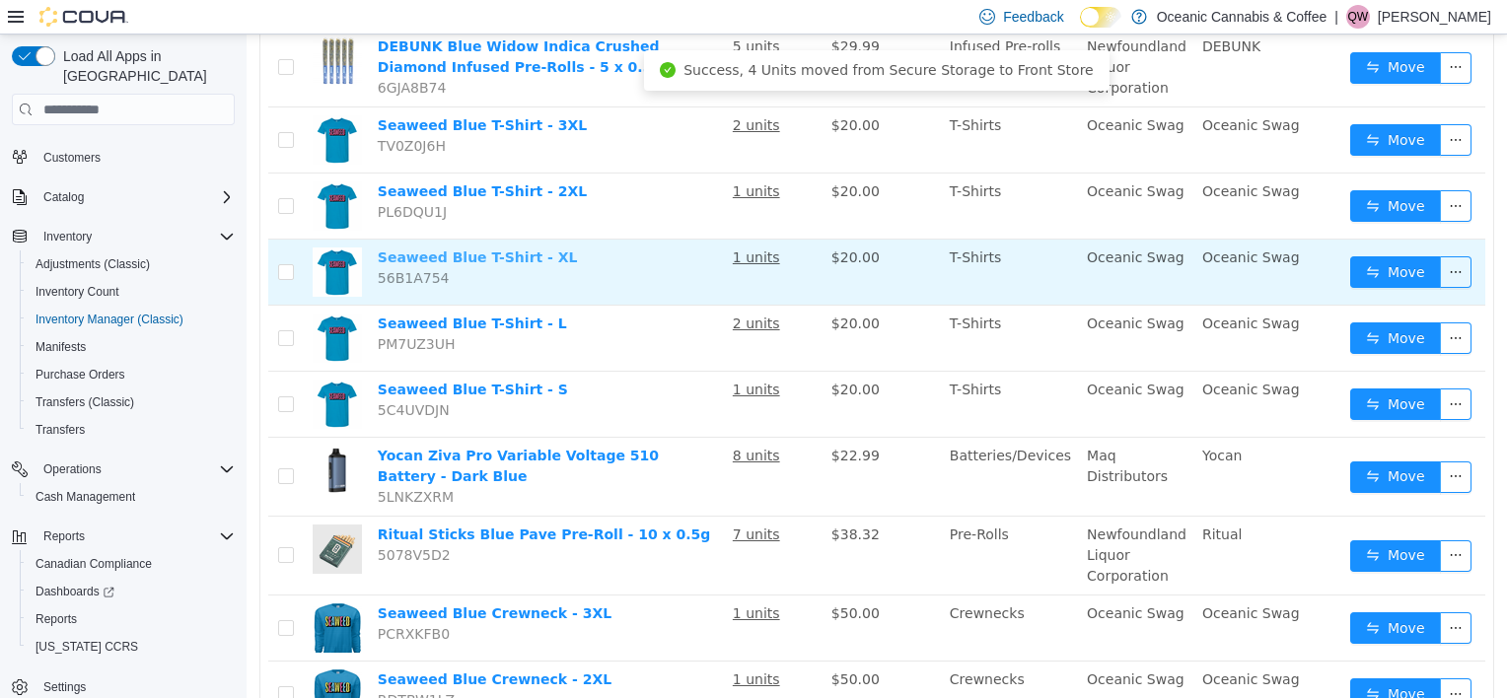
scroll to position [0, 0]
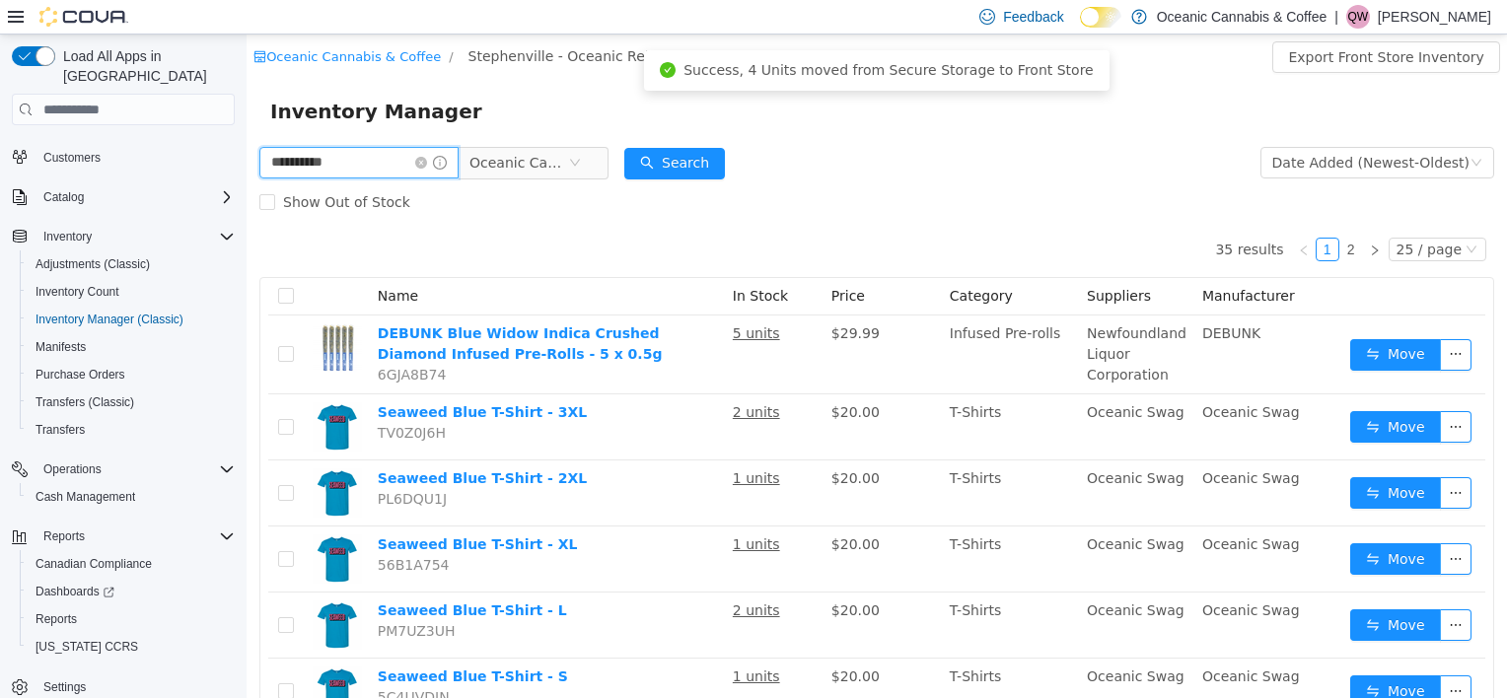
drag, startPoint x: 402, startPoint y: 163, endPoint x: -4, endPoint y: 160, distance: 406.3
click at [247, 160] on html "Oceanic Cannabis & Coffee / Stephenville - Oceanic Releaf / Front Store / Expor…" at bounding box center [877, 367] width 1260 height 664
type input "**********"
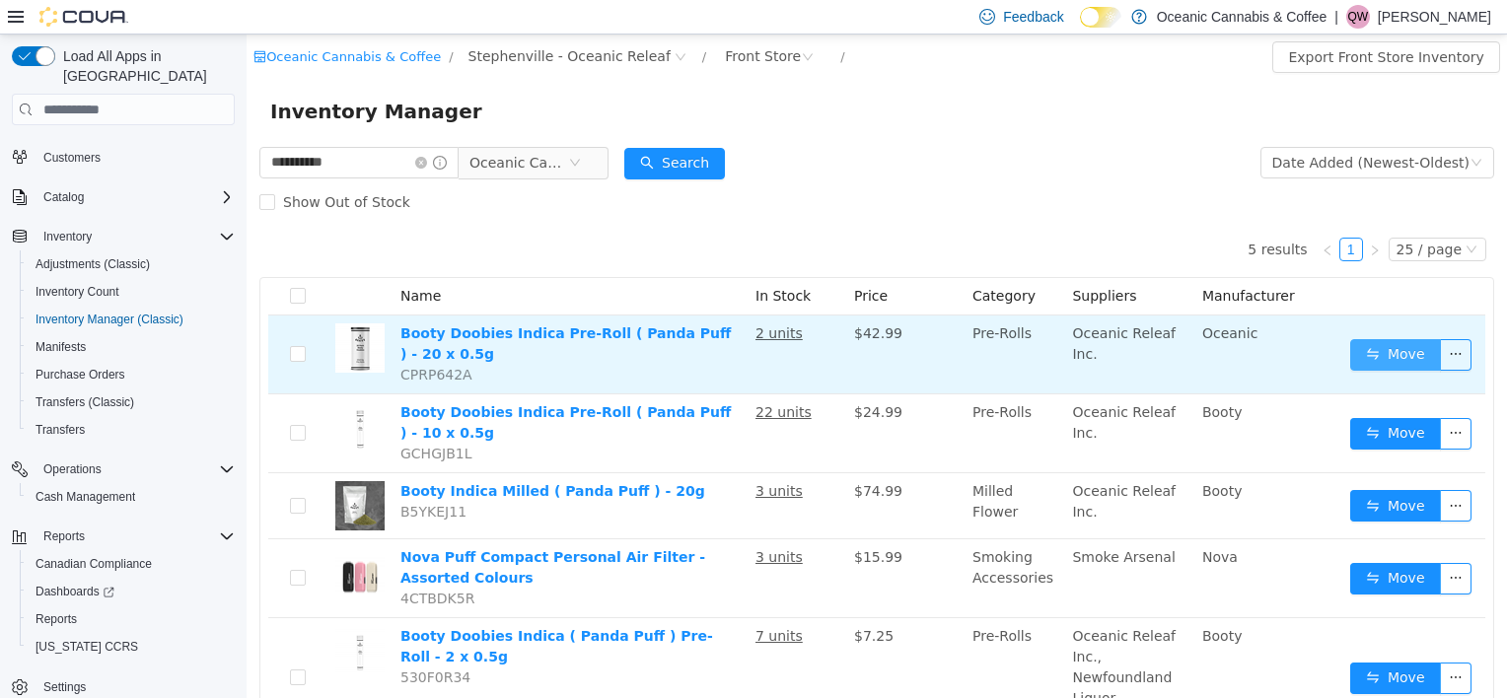
click at [1376, 348] on button "Move" at bounding box center [1395, 355] width 91 height 32
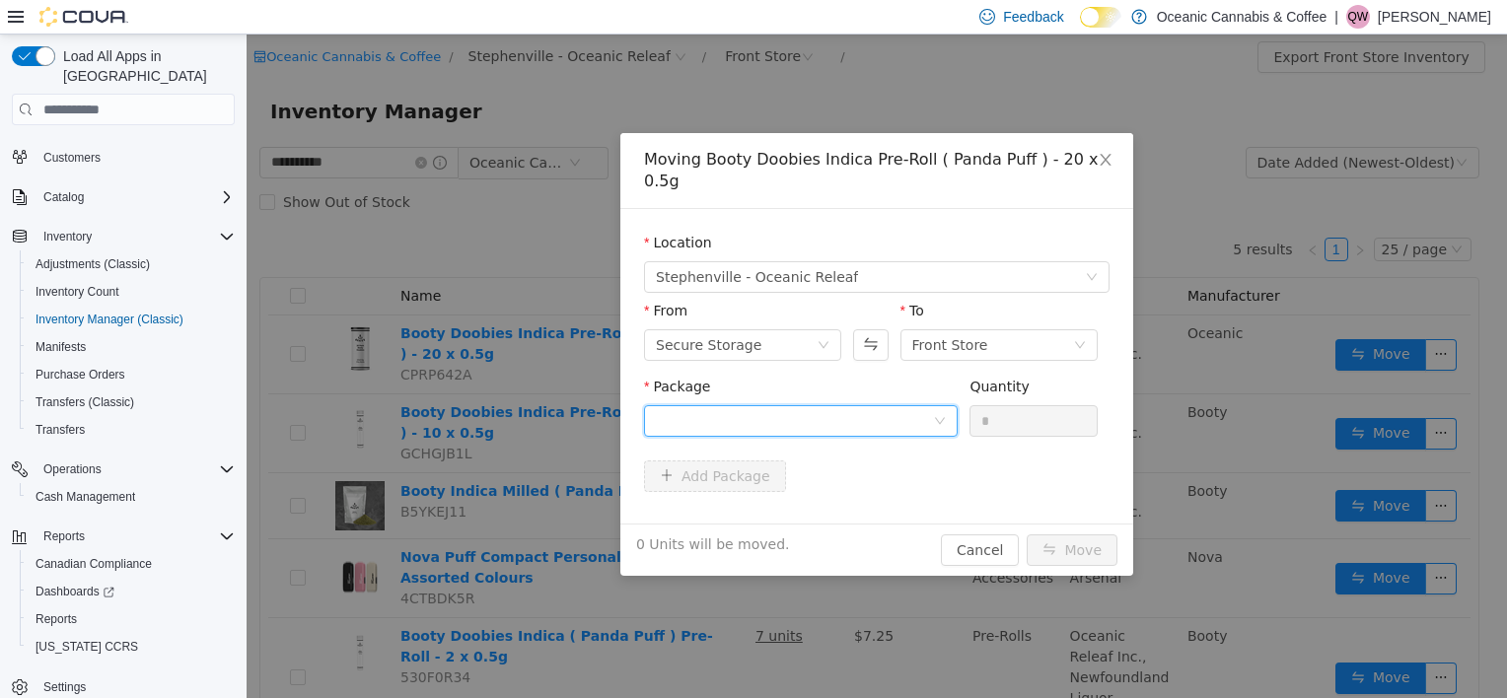
click at [668, 406] on div at bounding box center [794, 421] width 277 height 30
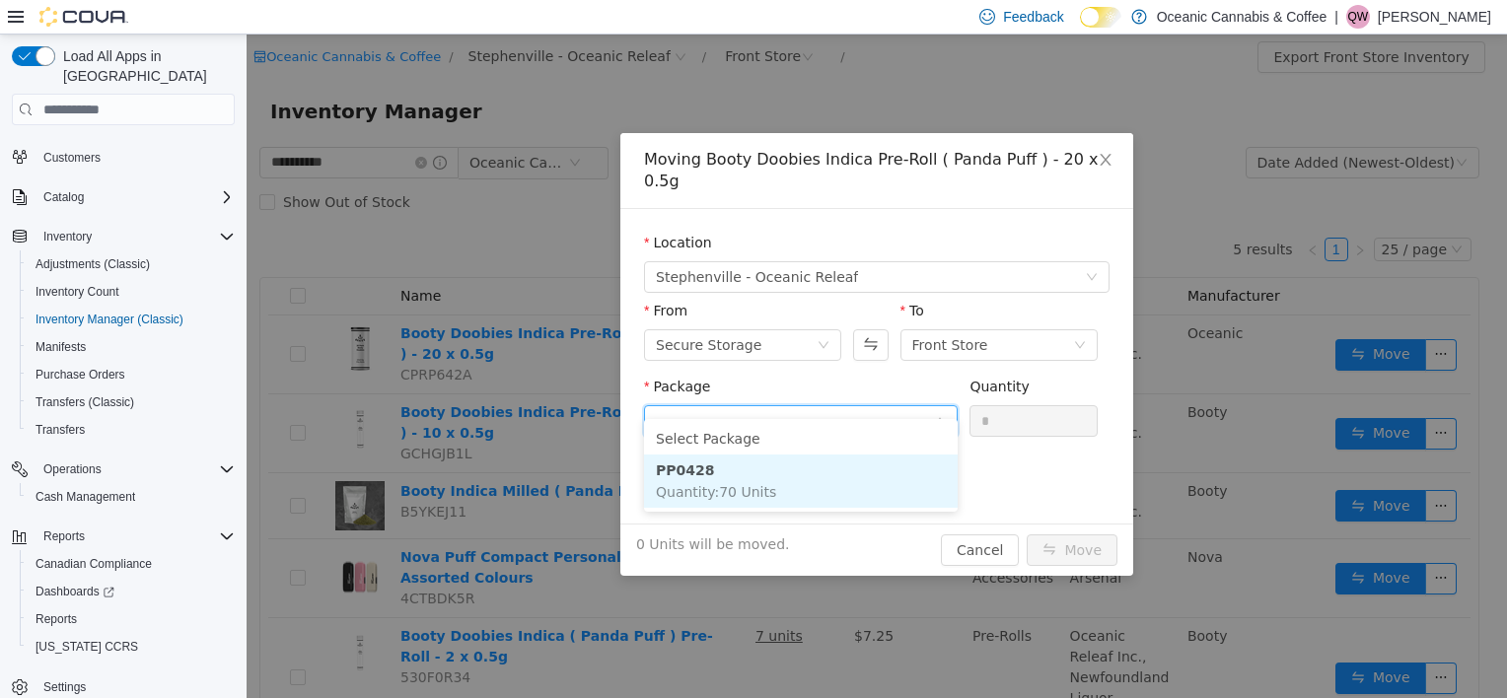
click at [710, 464] on li "PP0428 Quantity : 70 Units" at bounding box center [801, 481] width 314 height 53
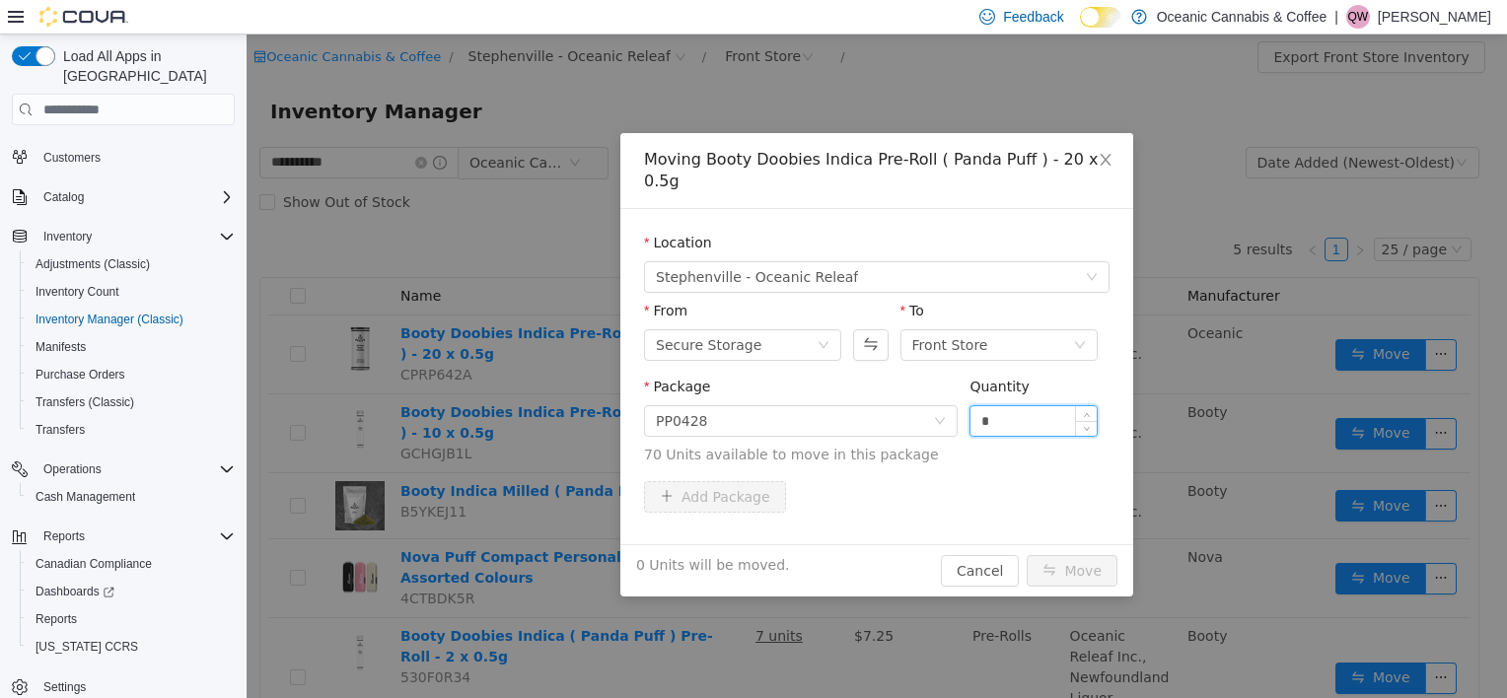
click at [1040, 406] on input "*" at bounding box center [1033, 421] width 126 height 30
type input "*"
click at [1072, 567] on div "1 Unit will be moved. Cancel Move" at bounding box center [876, 570] width 513 height 52
click at [1073, 564] on button "Move" at bounding box center [1072, 571] width 91 height 32
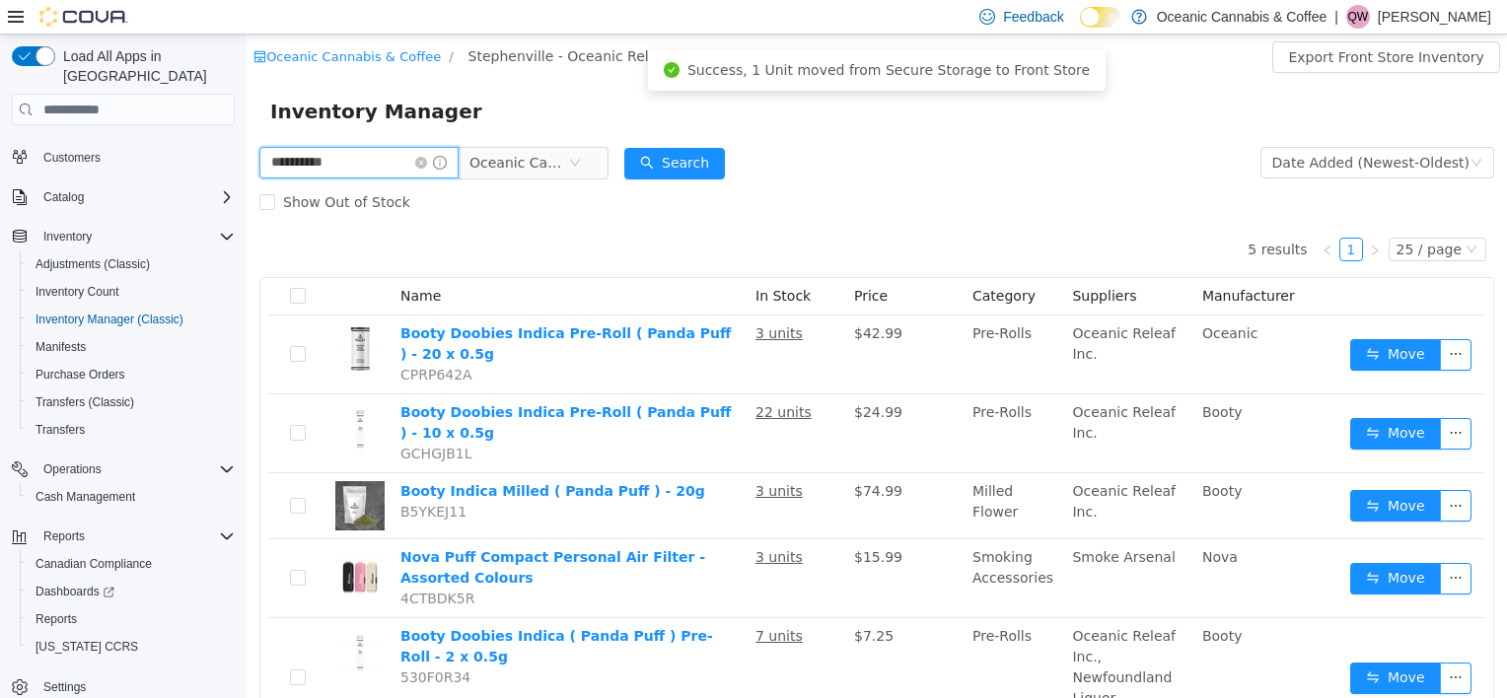
drag, startPoint x: 396, startPoint y: 153, endPoint x: -4, endPoint y: 153, distance: 400.4
click at [247, 153] on html "**********" at bounding box center [877, 367] width 1260 height 664
type input "**********"
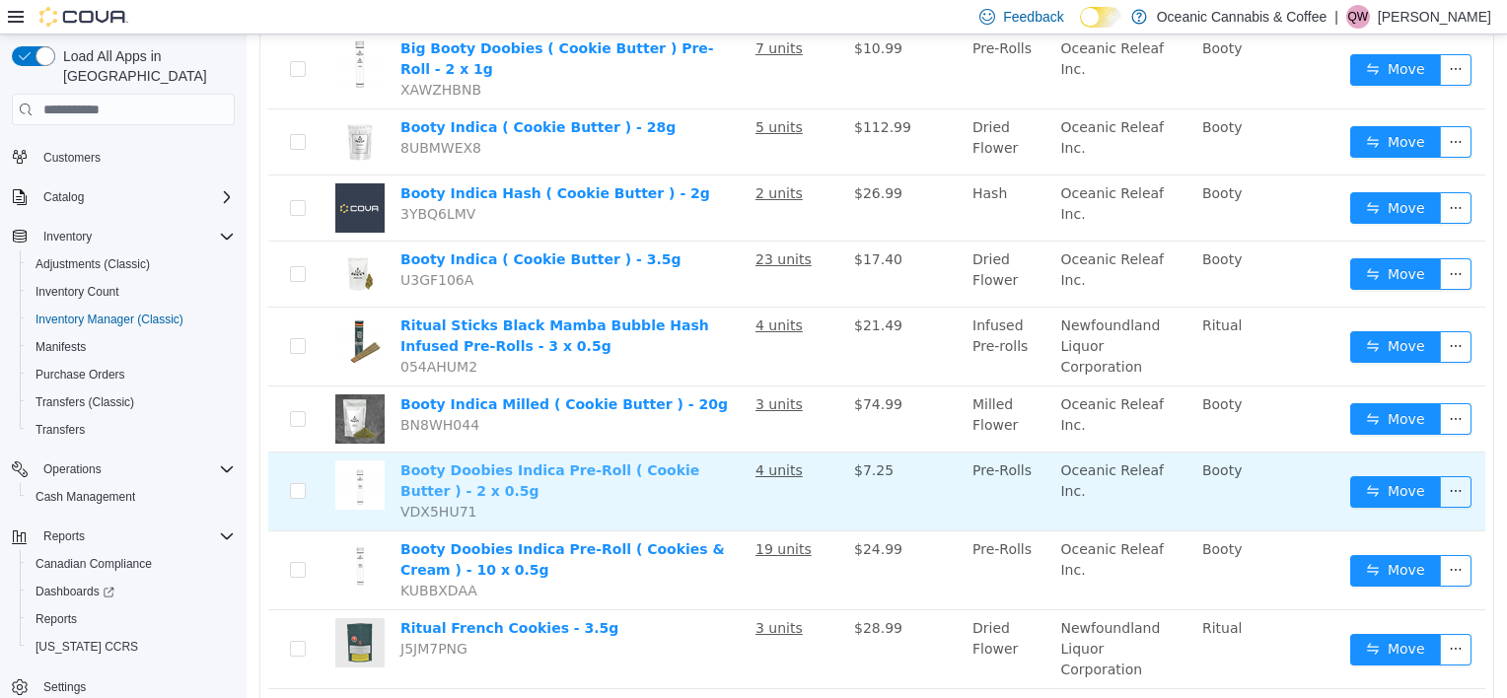
scroll to position [252, 0]
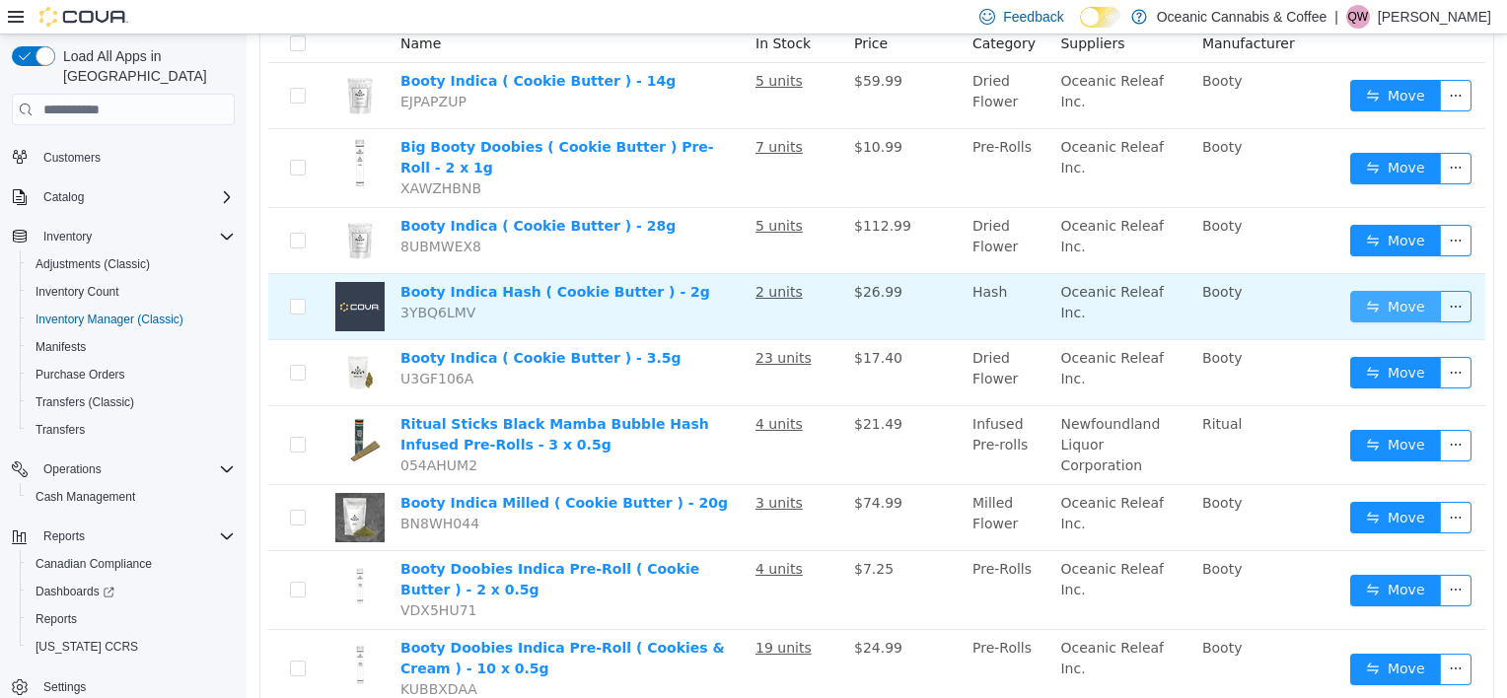
click at [1356, 298] on button "Move" at bounding box center [1395, 307] width 91 height 32
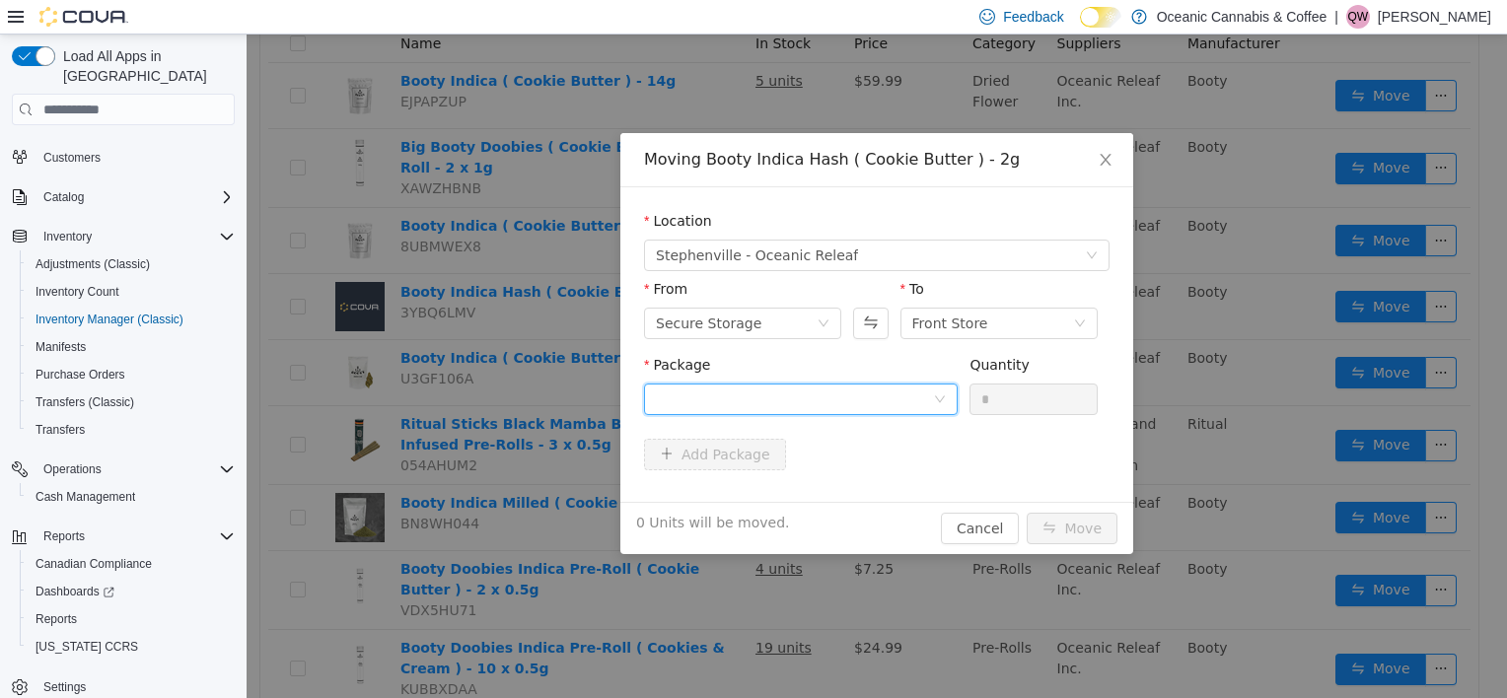
click at [812, 390] on div at bounding box center [794, 400] width 277 height 30
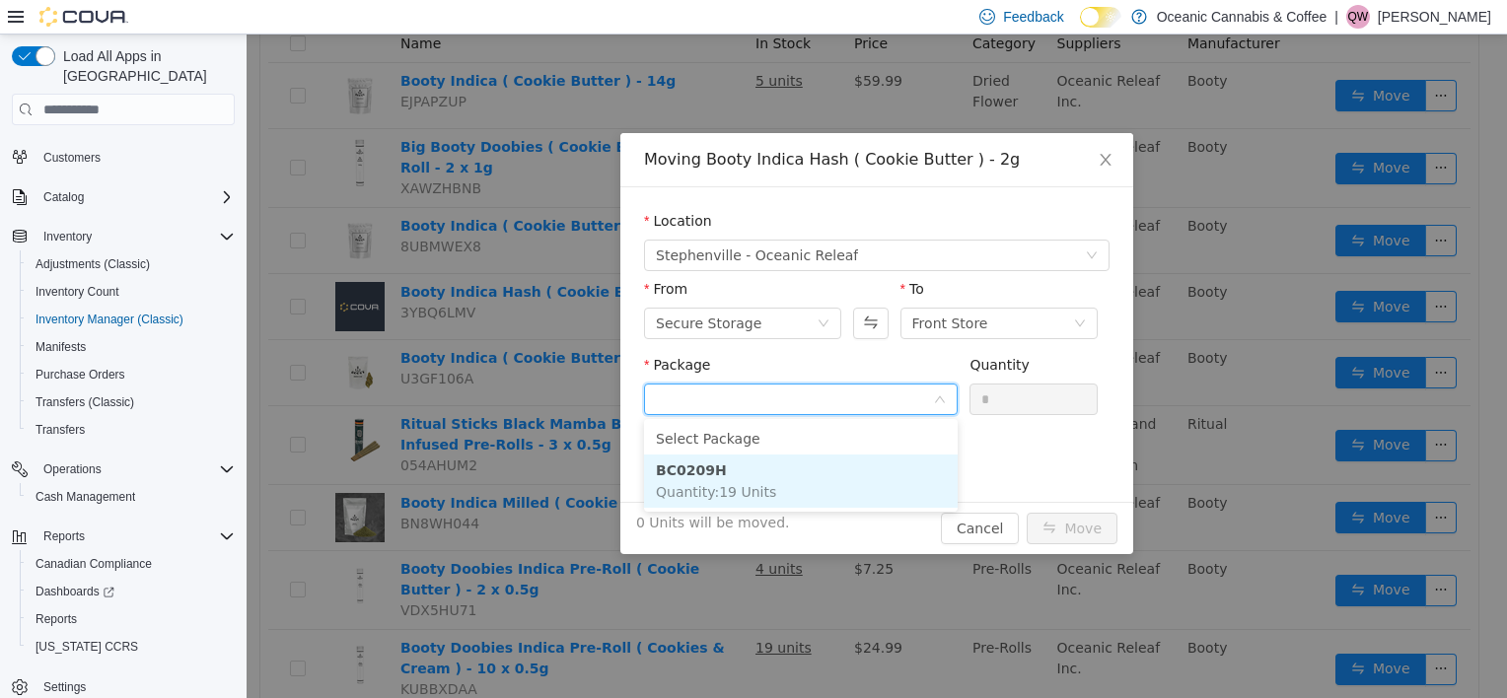
click at [785, 466] on li "BC0209H Quantity : 19 Units" at bounding box center [801, 481] width 314 height 53
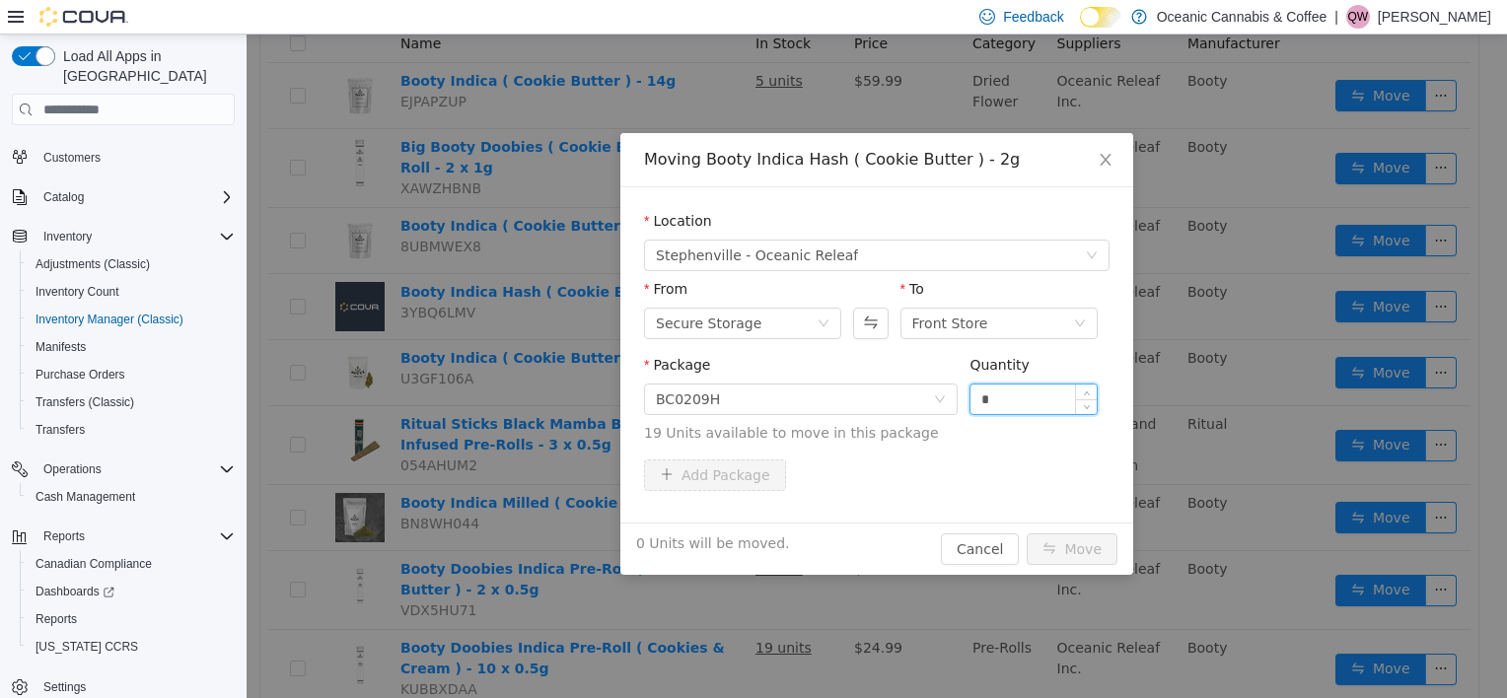
click at [1036, 392] on input "*" at bounding box center [1033, 400] width 126 height 30
type input "*"
click at [1076, 555] on button "Move" at bounding box center [1072, 550] width 91 height 32
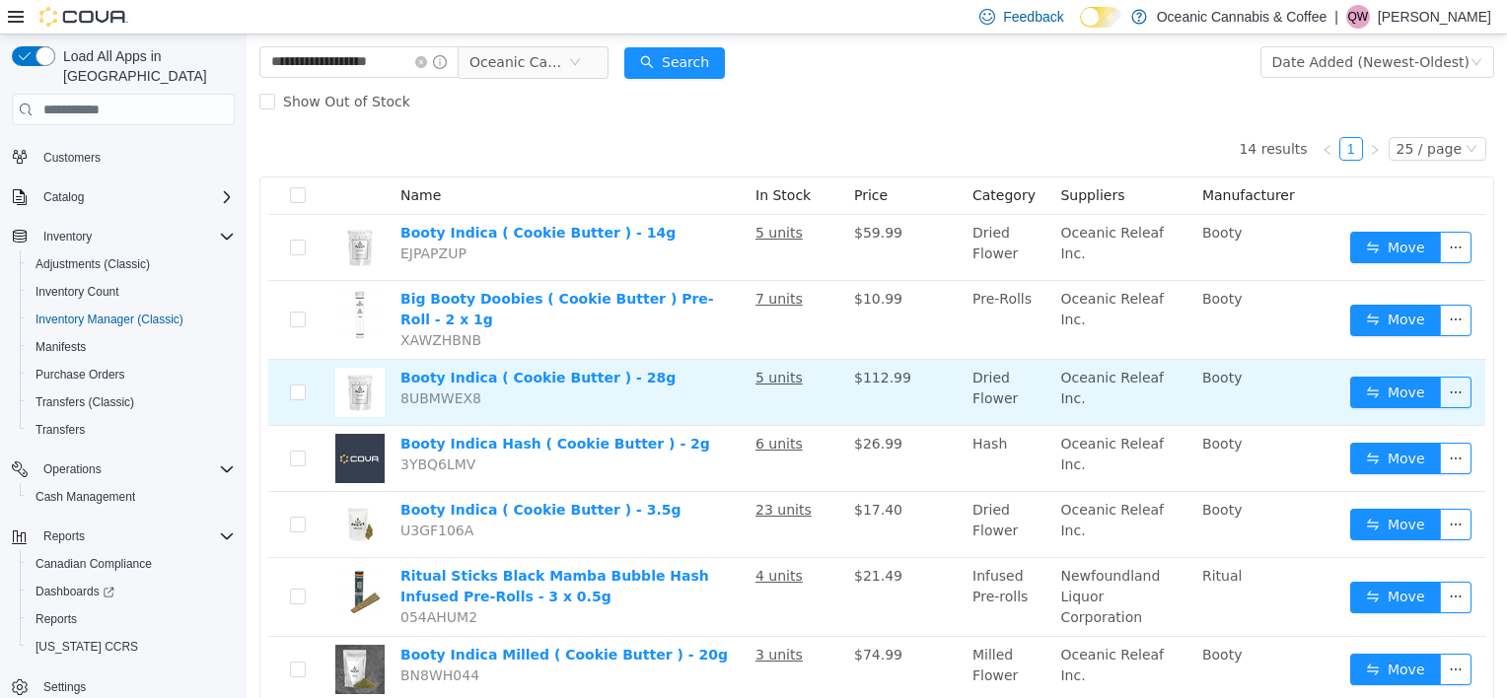
scroll to position [0, 0]
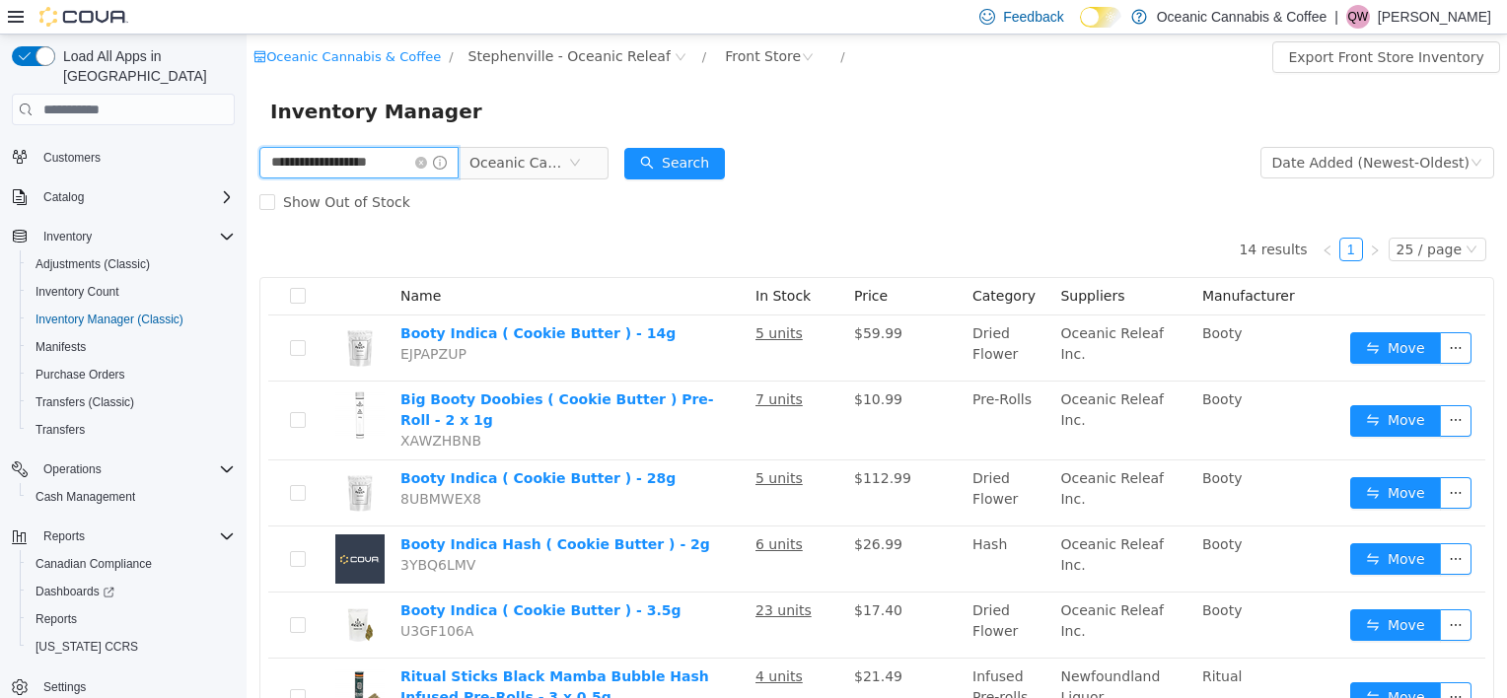
drag, startPoint x: 394, startPoint y: 163, endPoint x: -4, endPoint y: 157, distance: 398.5
click at [247, 157] on html "**********" at bounding box center [877, 367] width 1260 height 664
type input "********"
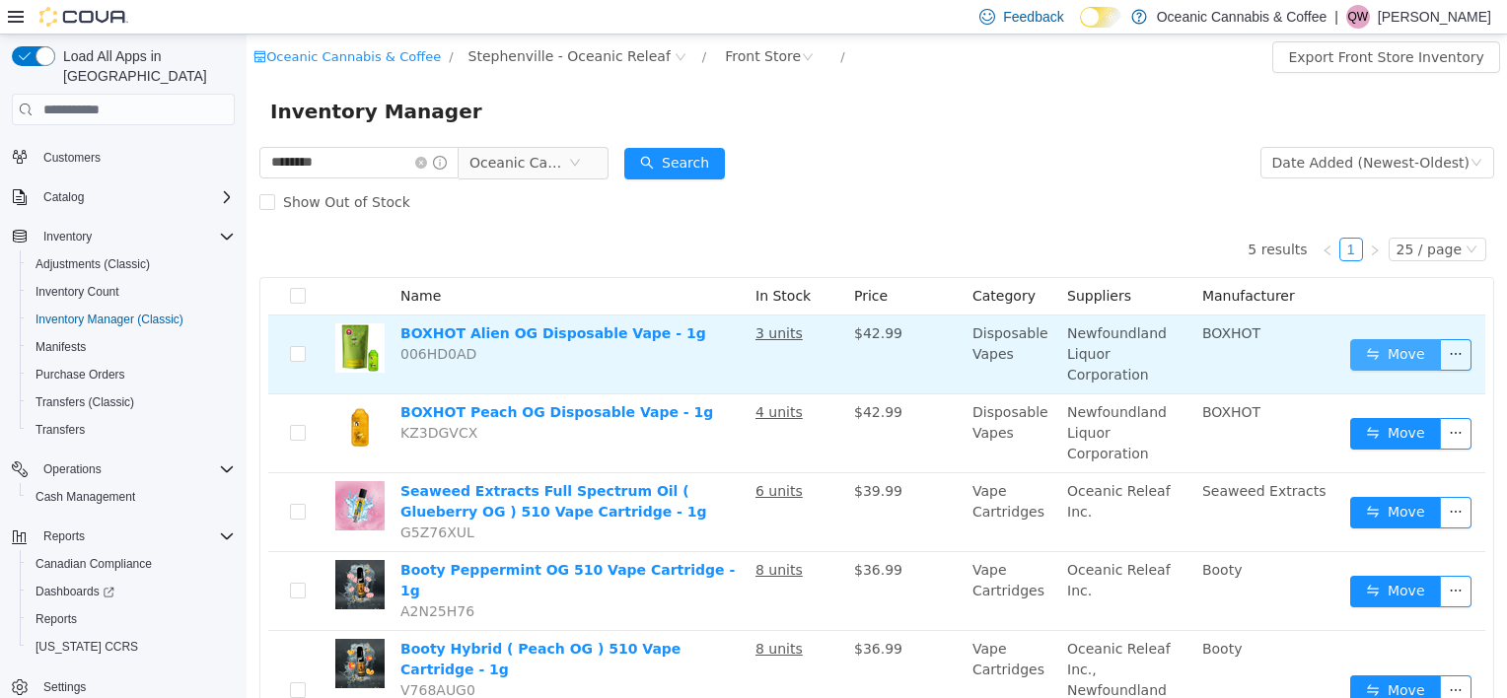
click at [1362, 339] on button "Move" at bounding box center [1395, 355] width 91 height 32
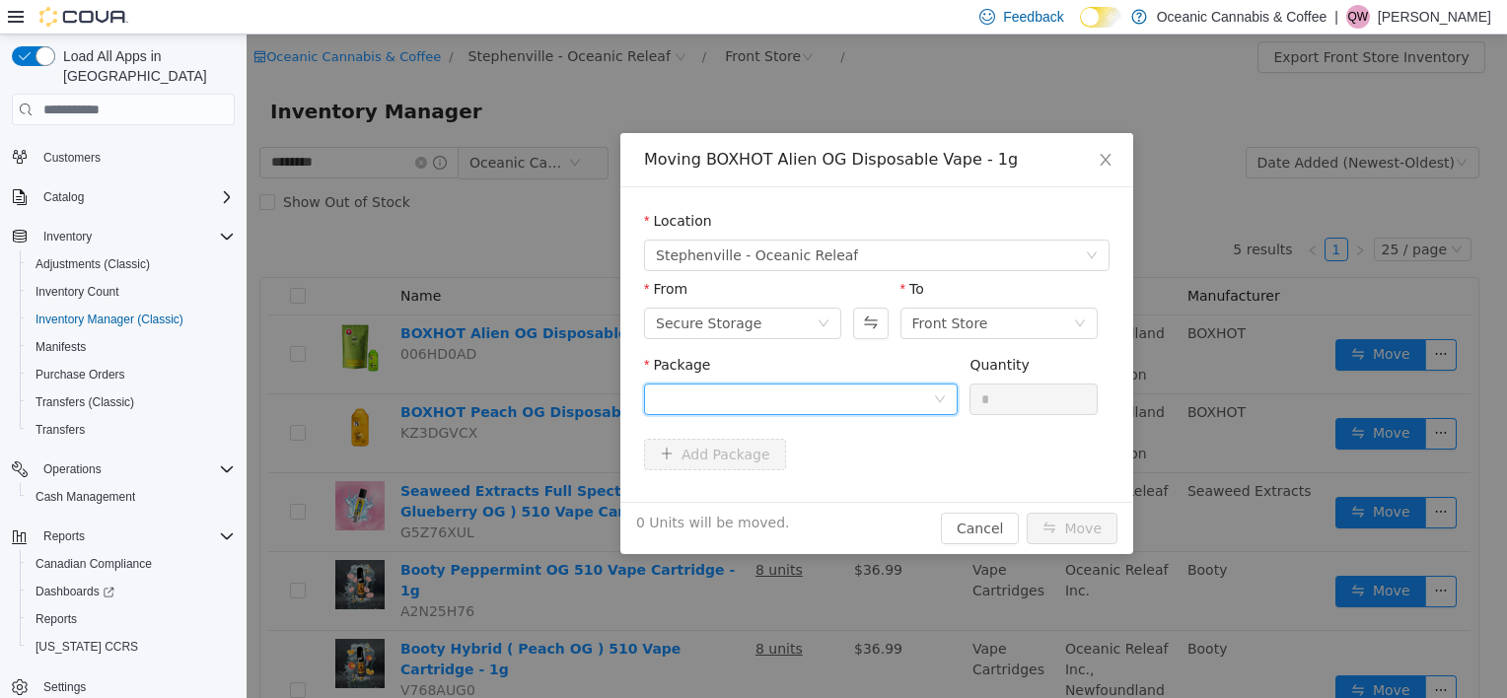
click at [693, 403] on div at bounding box center [794, 400] width 277 height 30
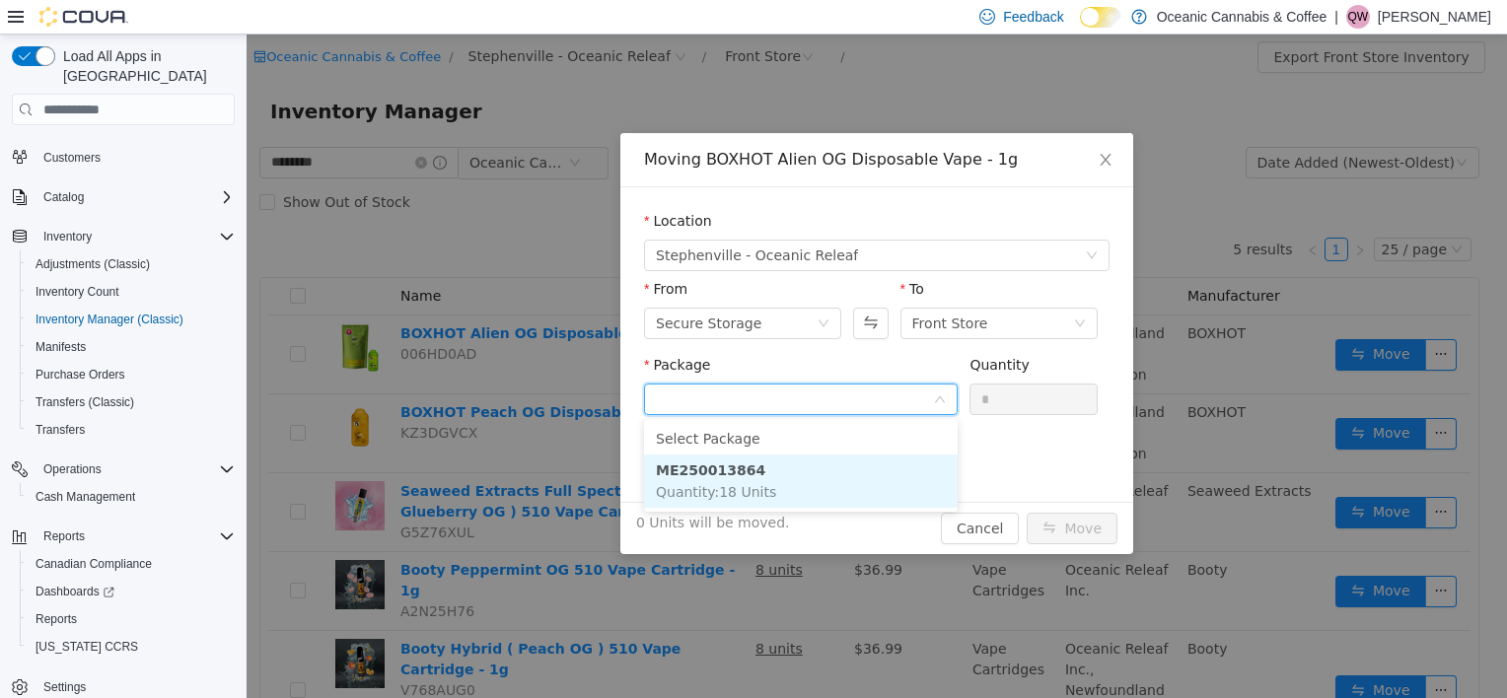
click at [689, 479] on li "ME250013864 Quantity : 18 Units" at bounding box center [801, 481] width 314 height 53
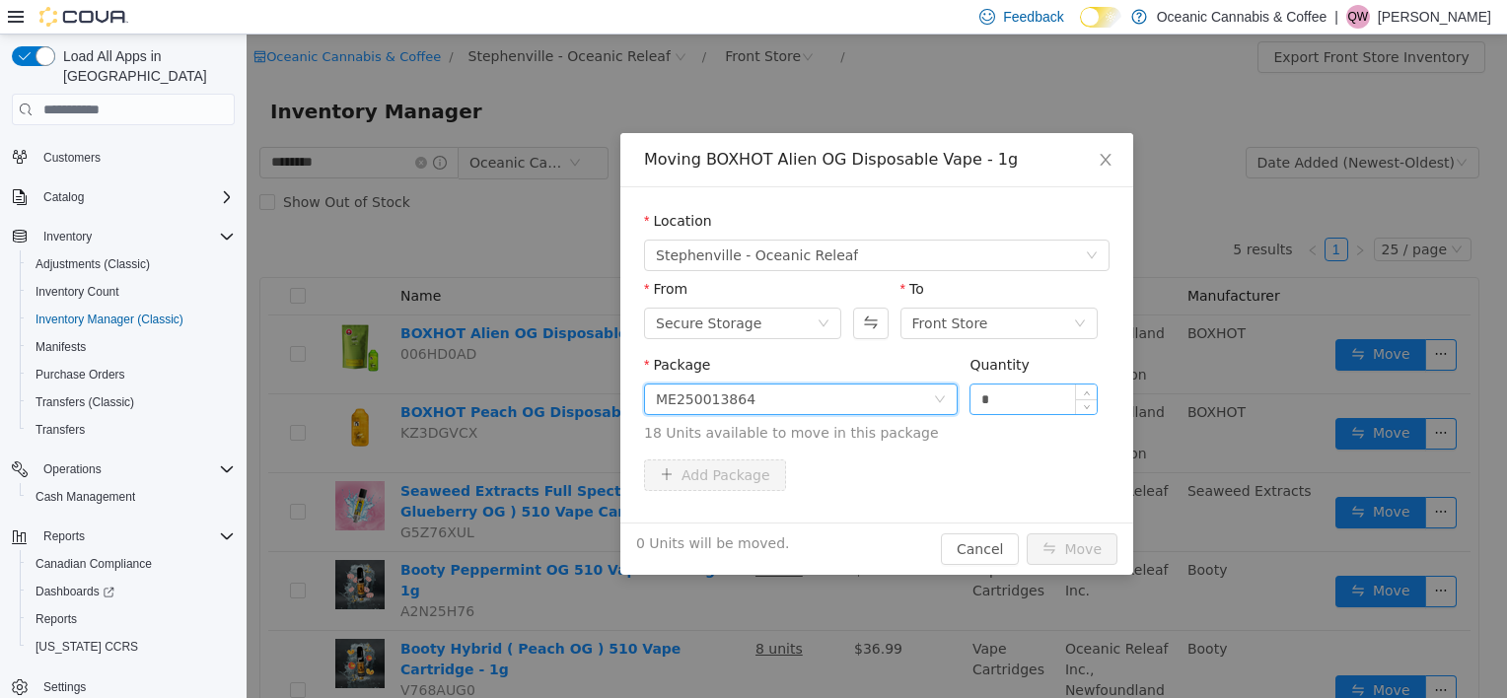
click at [1010, 395] on input "*" at bounding box center [1033, 400] width 126 height 30
type input "*"
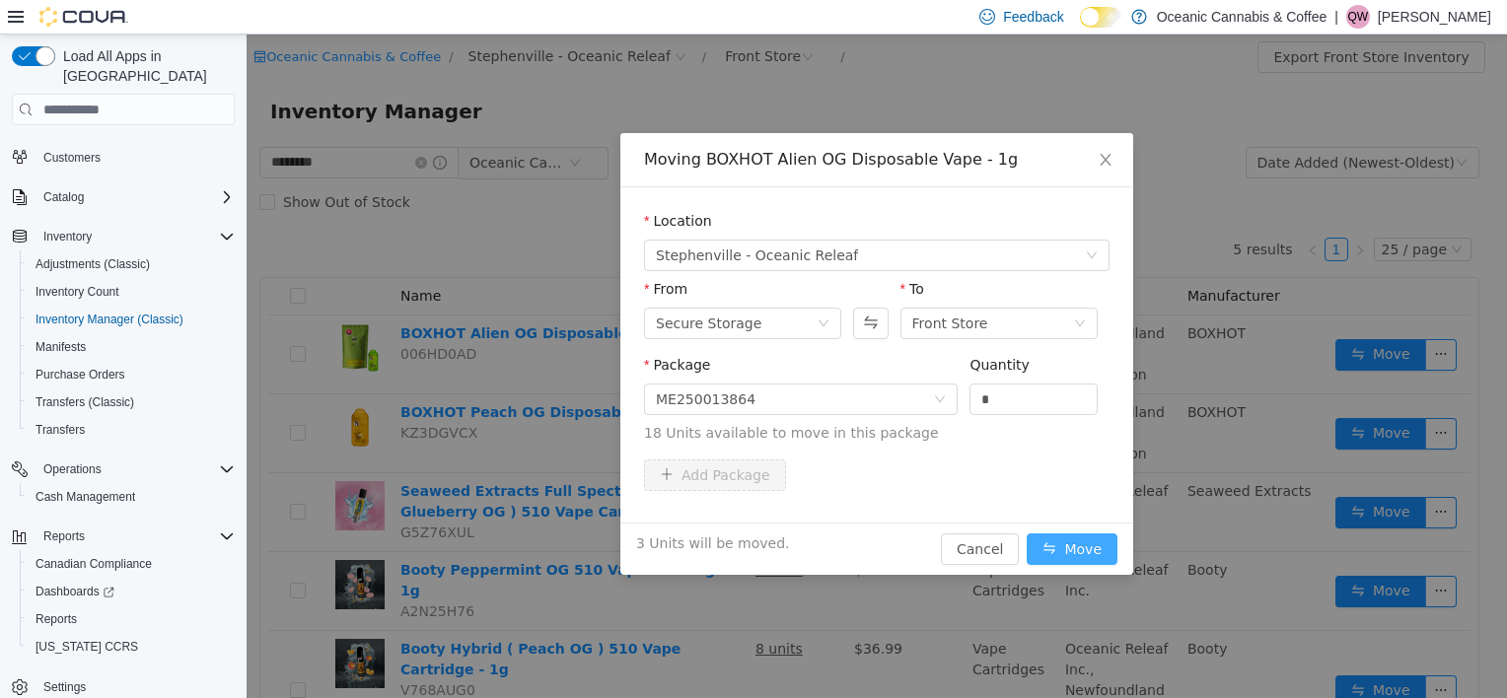
click at [1089, 550] on button "Move" at bounding box center [1072, 550] width 91 height 32
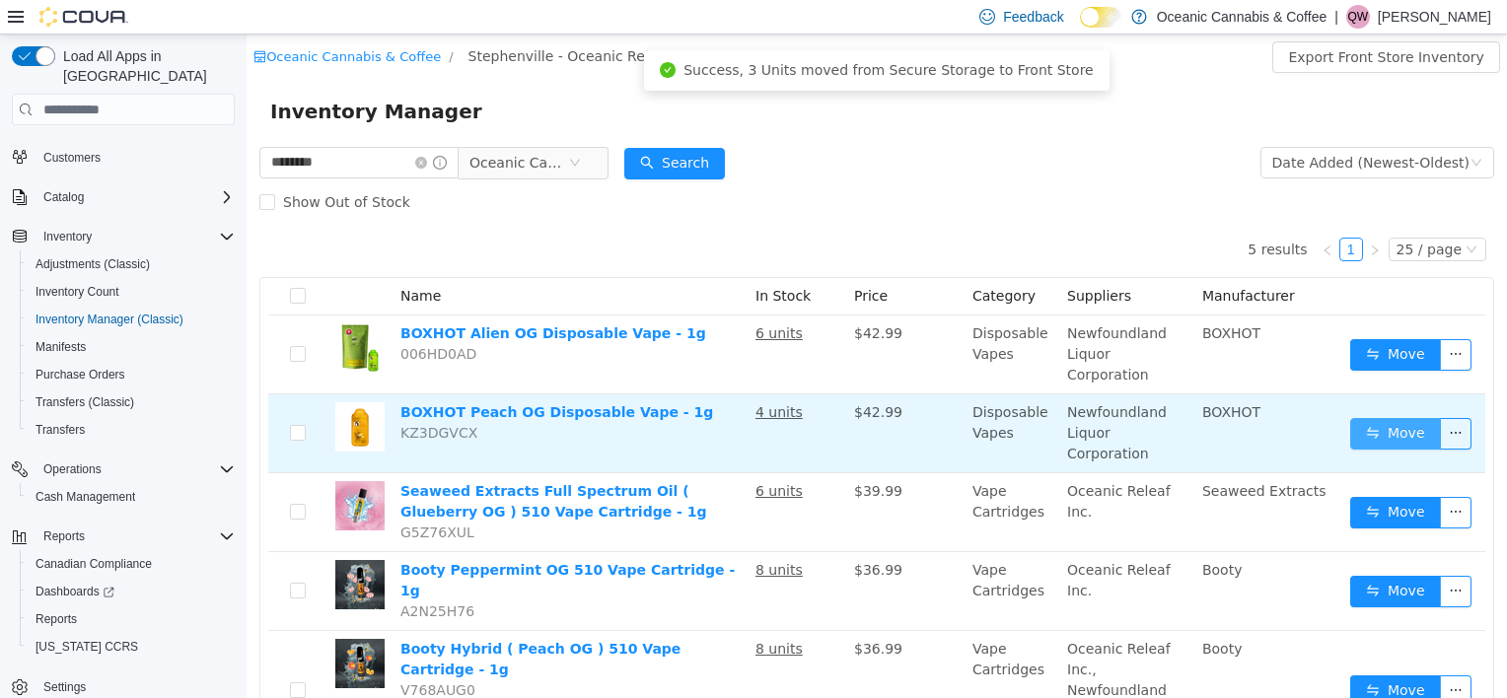
click at [1389, 418] on button "Move" at bounding box center [1395, 434] width 91 height 32
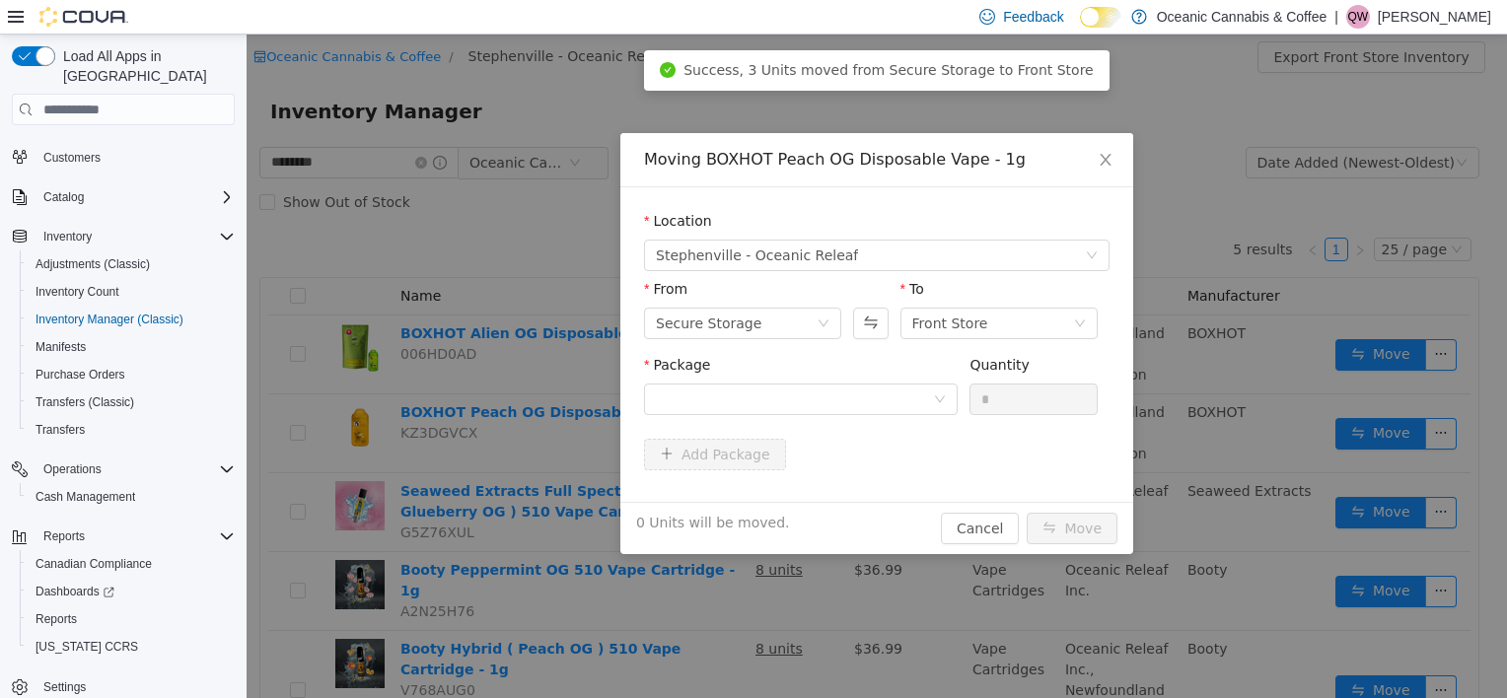
click at [835, 417] on div "Package" at bounding box center [801, 389] width 314 height 68
click at [832, 402] on div at bounding box center [794, 400] width 277 height 30
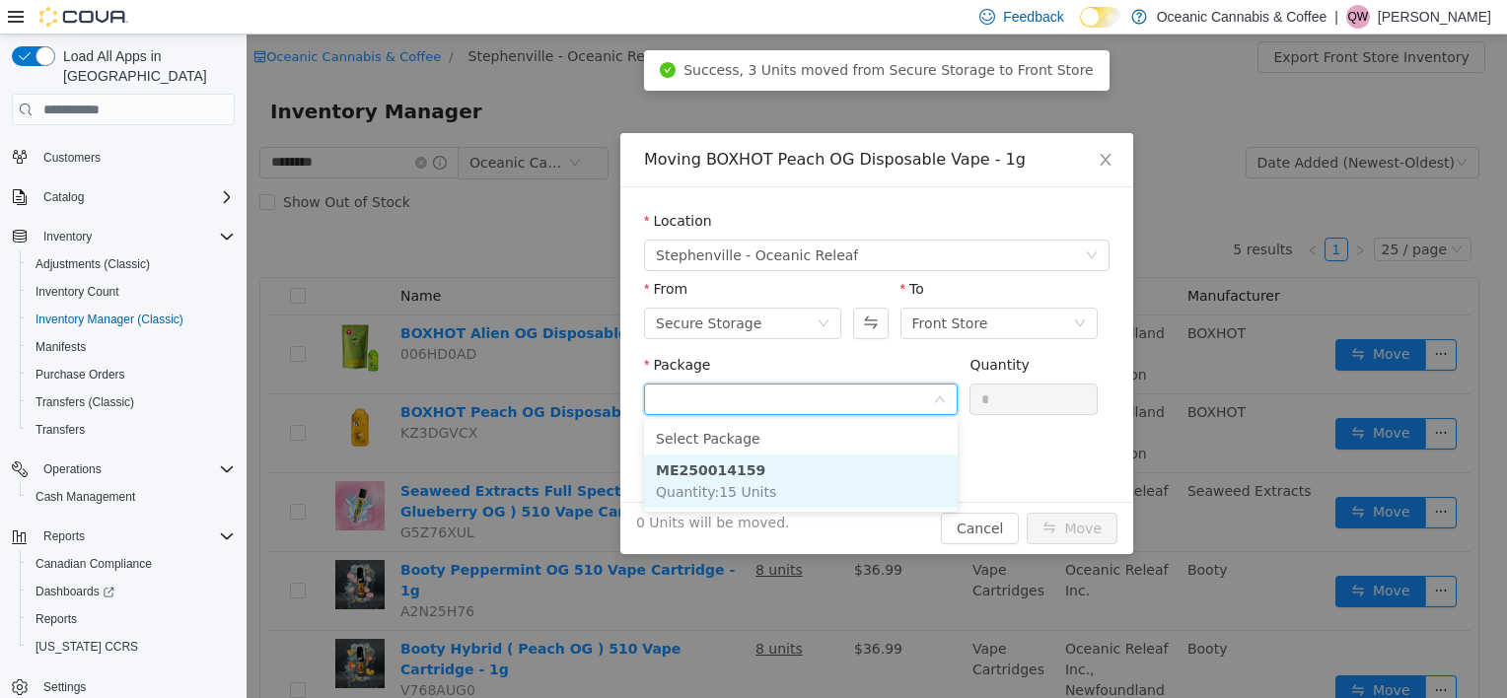
drag, startPoint x: 828, startPoint y: 464, endPoint x: 879, endPoint y: 469, distance: 50.6
click at [829, 465] on li "ME250014159 Quantity : 15 Units" at bounding box center [801, 481] width 314 height 53
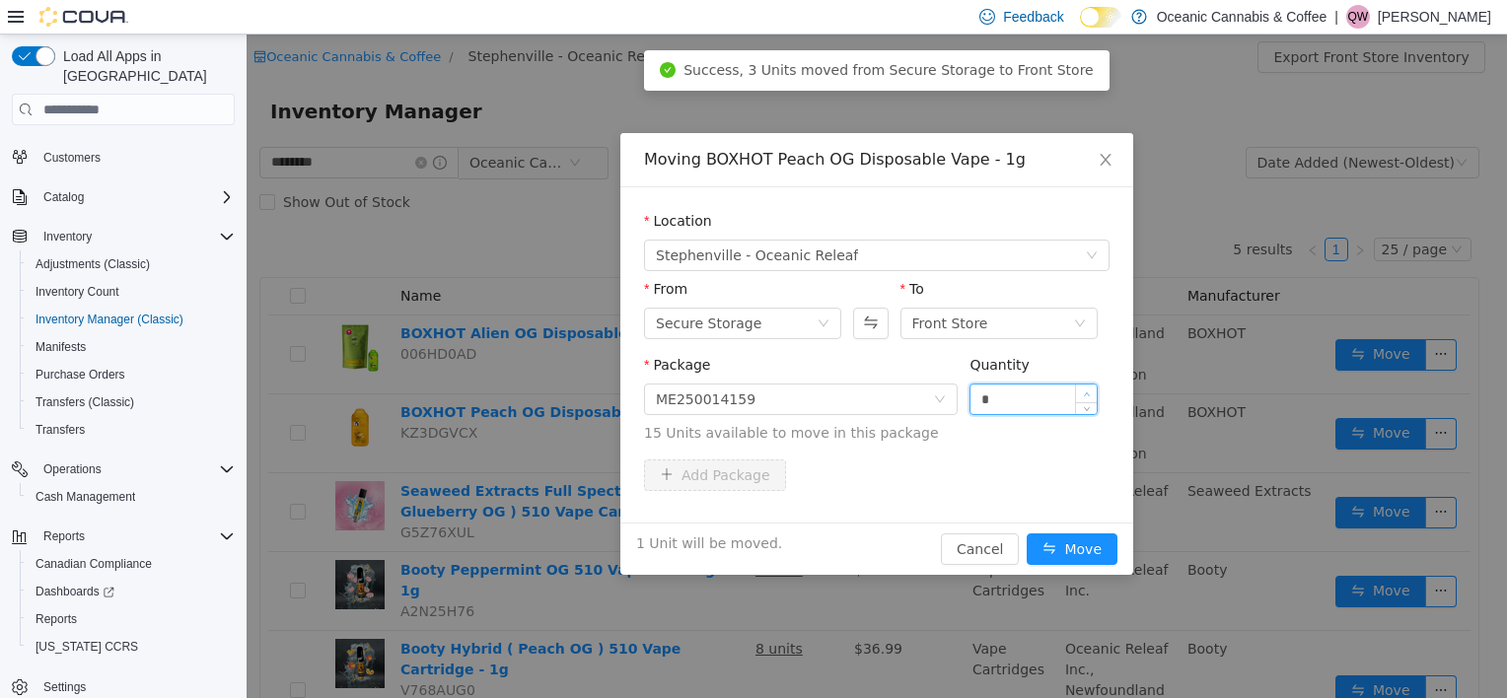
click at [1085, 385] on span "Increase Value" at bounding box center [1086, 394] width 21 height 18
type input "*"
click at [1027, 534] on button "Move" at bounding box center [1072, 550] width 91 height 32
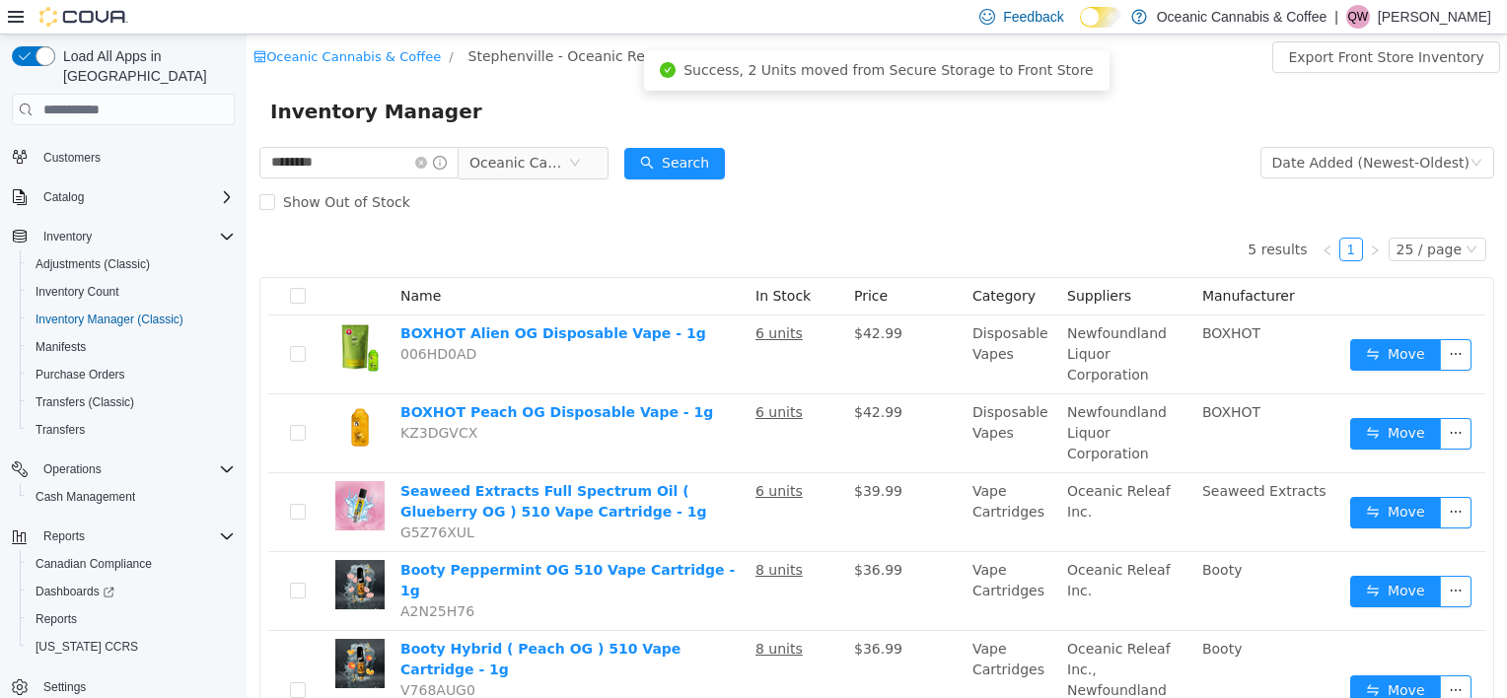
click at [701, 243] on div "5 results 1 25 / page Name In Stock Price Category Suppliers Manufacturer BOXHO…" at bounding box center [876, 487] width 1235 height 530
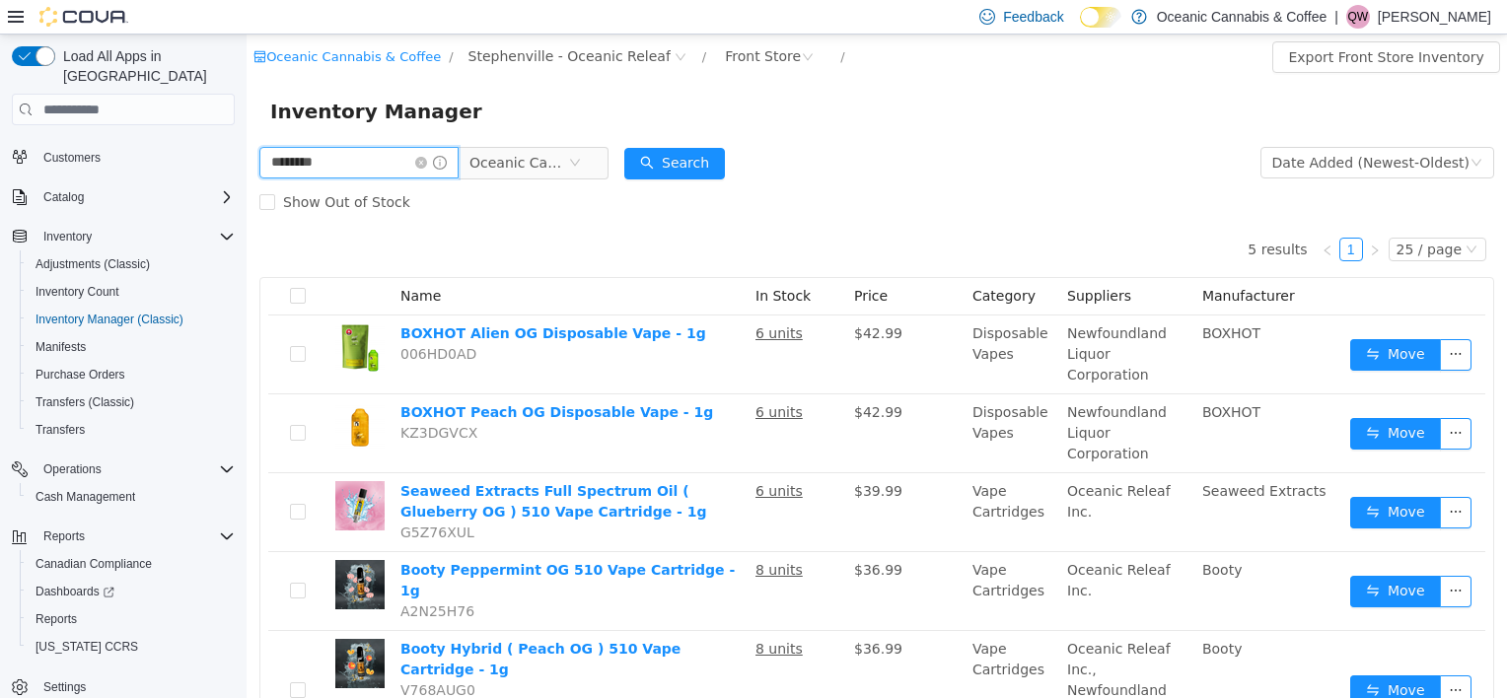
drag, startPoint x: 323, startPoint y: 172, endPoint x: -4, endPoint y: 172, distance: 327.4
click at [247, 172] on html "Oceanic Cannabis & Coffee / Stephenville - Oceanic Releaf / Front Store / Expor…" at bounding box center [877, 367] width 1260 height 664
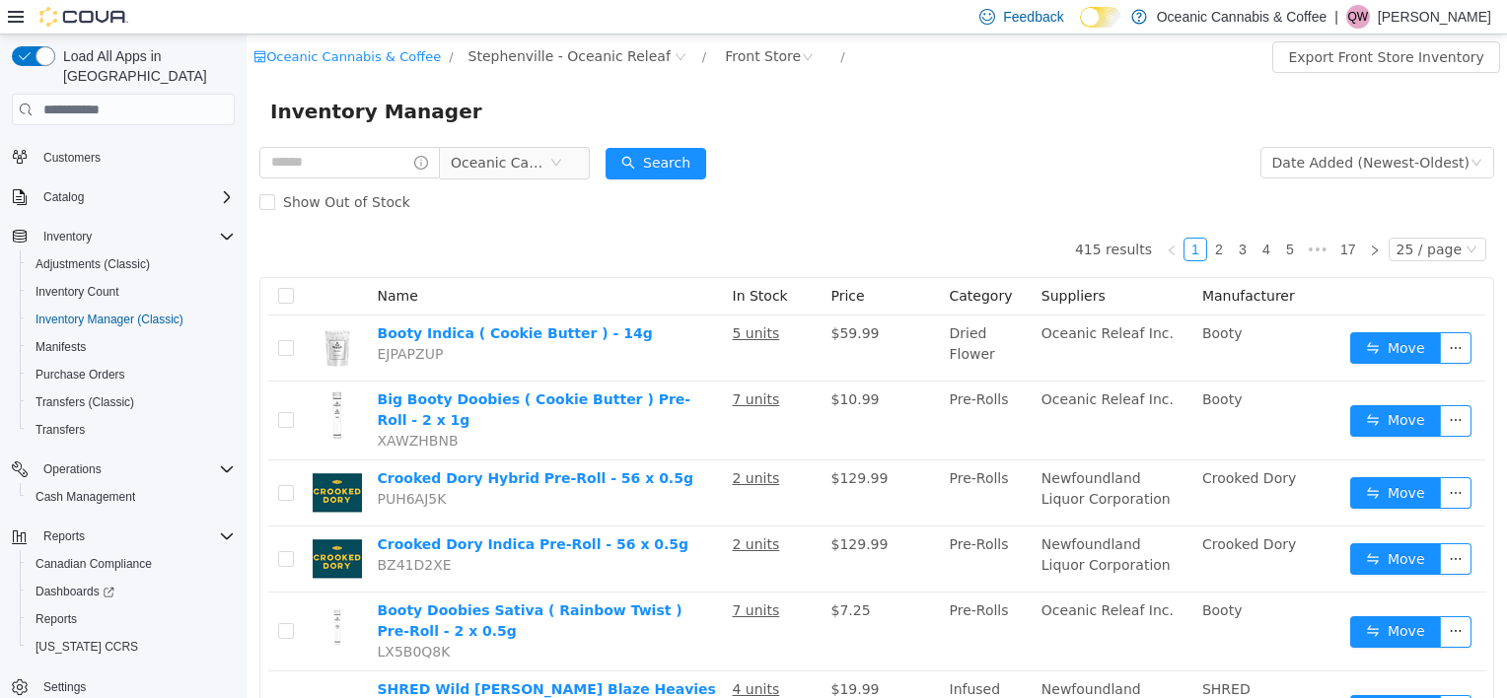
click at [0, 346] on html "Feedback Dark Mode Oceanic Cannabis & Coffee | QW [PERSON_NAME] Load All Apps i…" at bounding box center [753, 349] width 1507 height 698
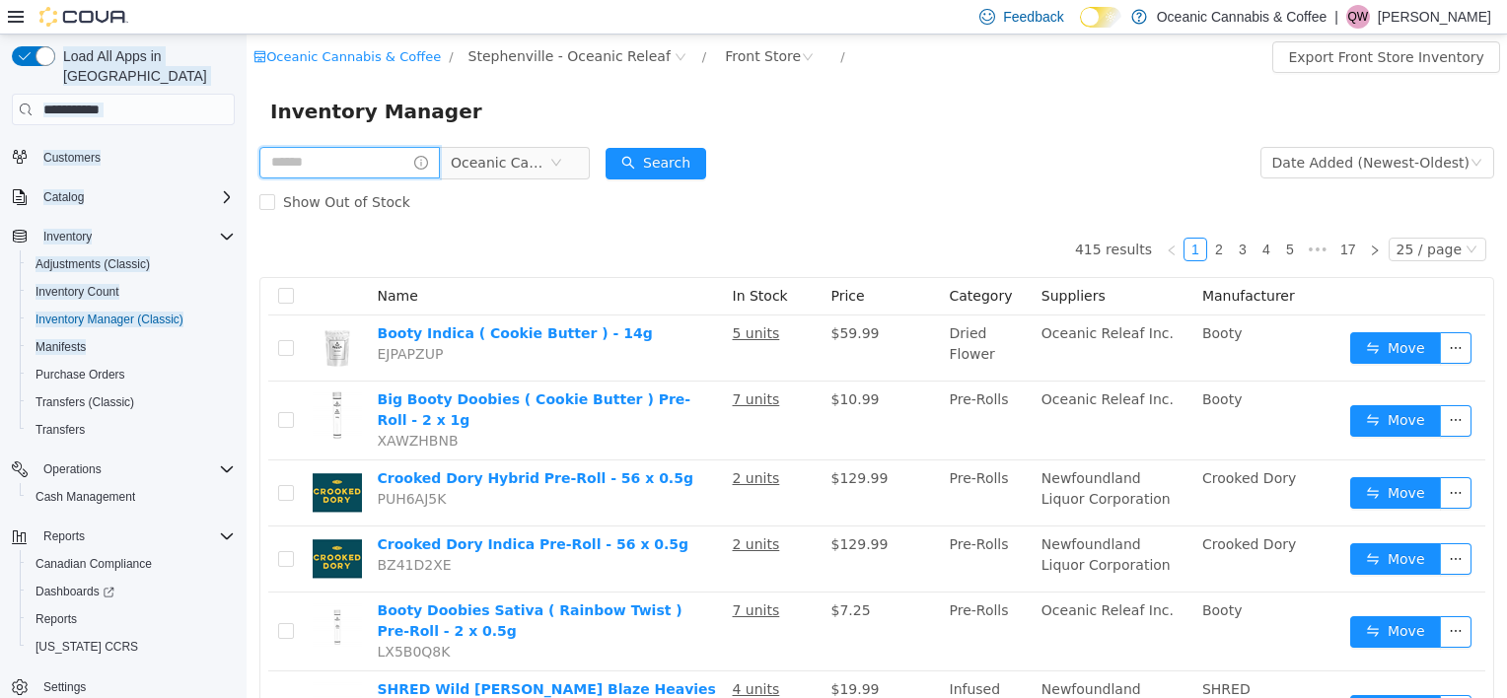
click at [413, 172] on input "text" at bounding box center [349, 163] width 180 height 32
type input "****"
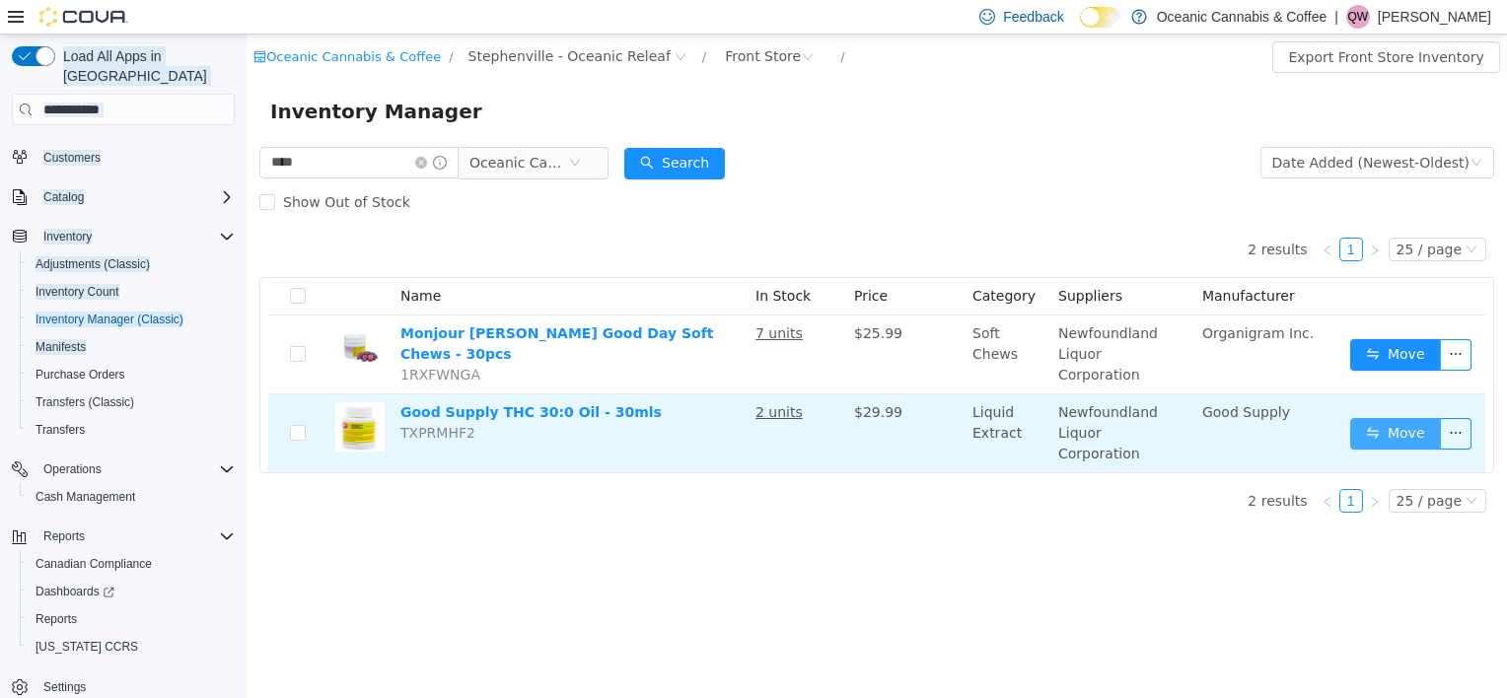
click at [1412, 418] on button "Move" at bounding box center [1395, 434] width 91 height 32
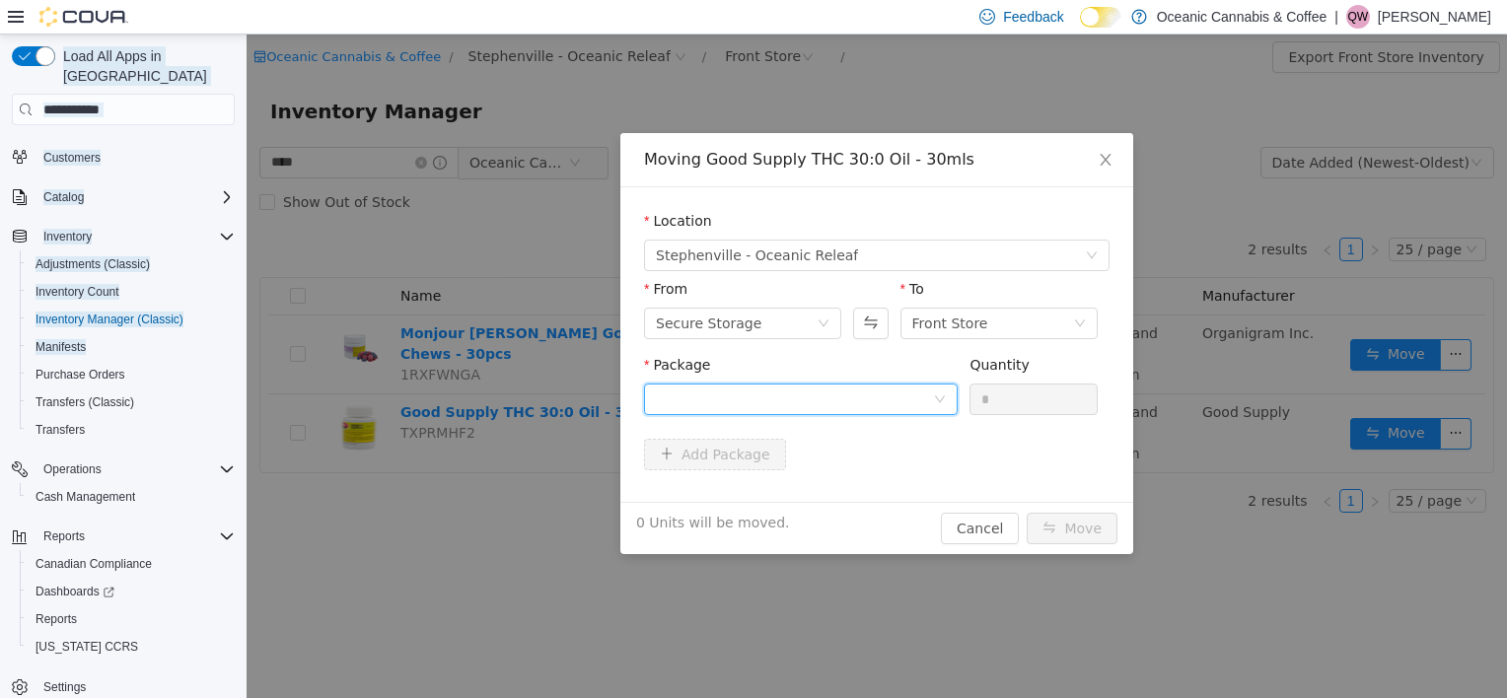
click at [818, 399] on div at bounding box center [794, 400] width 277 height 30
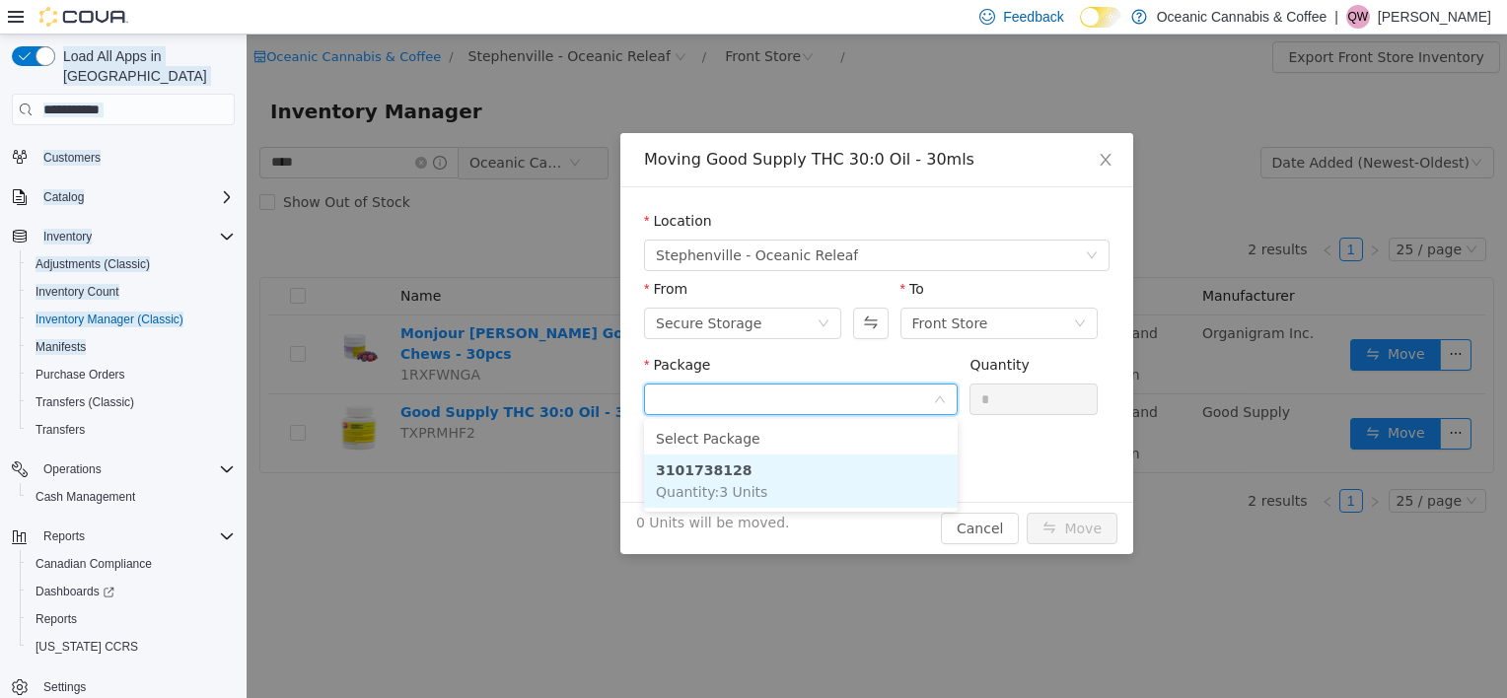
drag, startPoint x: 814, startPoint y: 472, endPoint x: 834, endPoint y: 448, distance: 32.2
click at [814, 471] on li "3101738128 Quantity : 3 Units" at bounding box center [801, 481] width 314 height 53
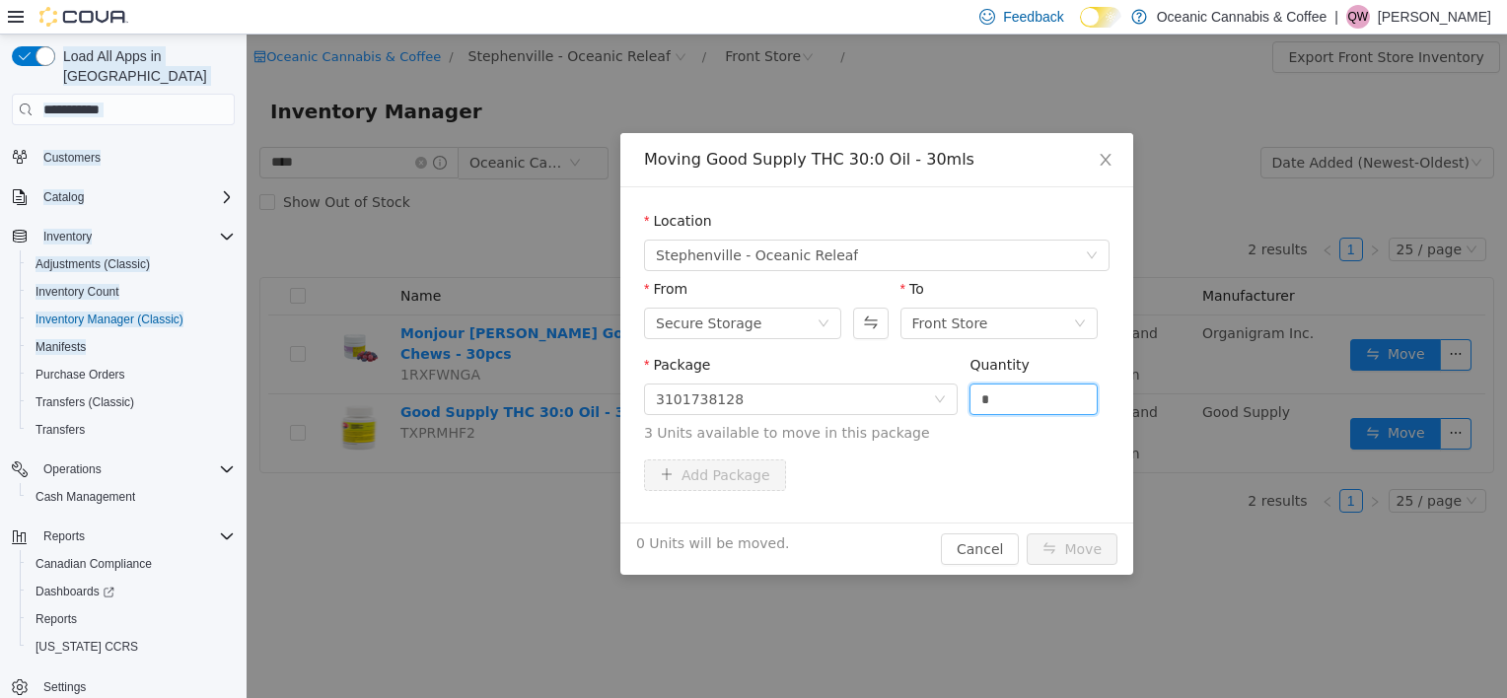
drag, startPoint x: 1036, startPoint y: 397, endPoint x: 958, endPoint y: 415, distance: 79.9
click at [958, 415] on span "Package 3101738128 Quantity * 3 Units available to move in this package" at bounding box center [877, 400] width 466 height 87
type input "*"
click at [1101, 537] on button "Move" at bounding box center [1072, 550] width 91 height 32
